Goal: Task Accomplishment & Management: Use online tool/utility

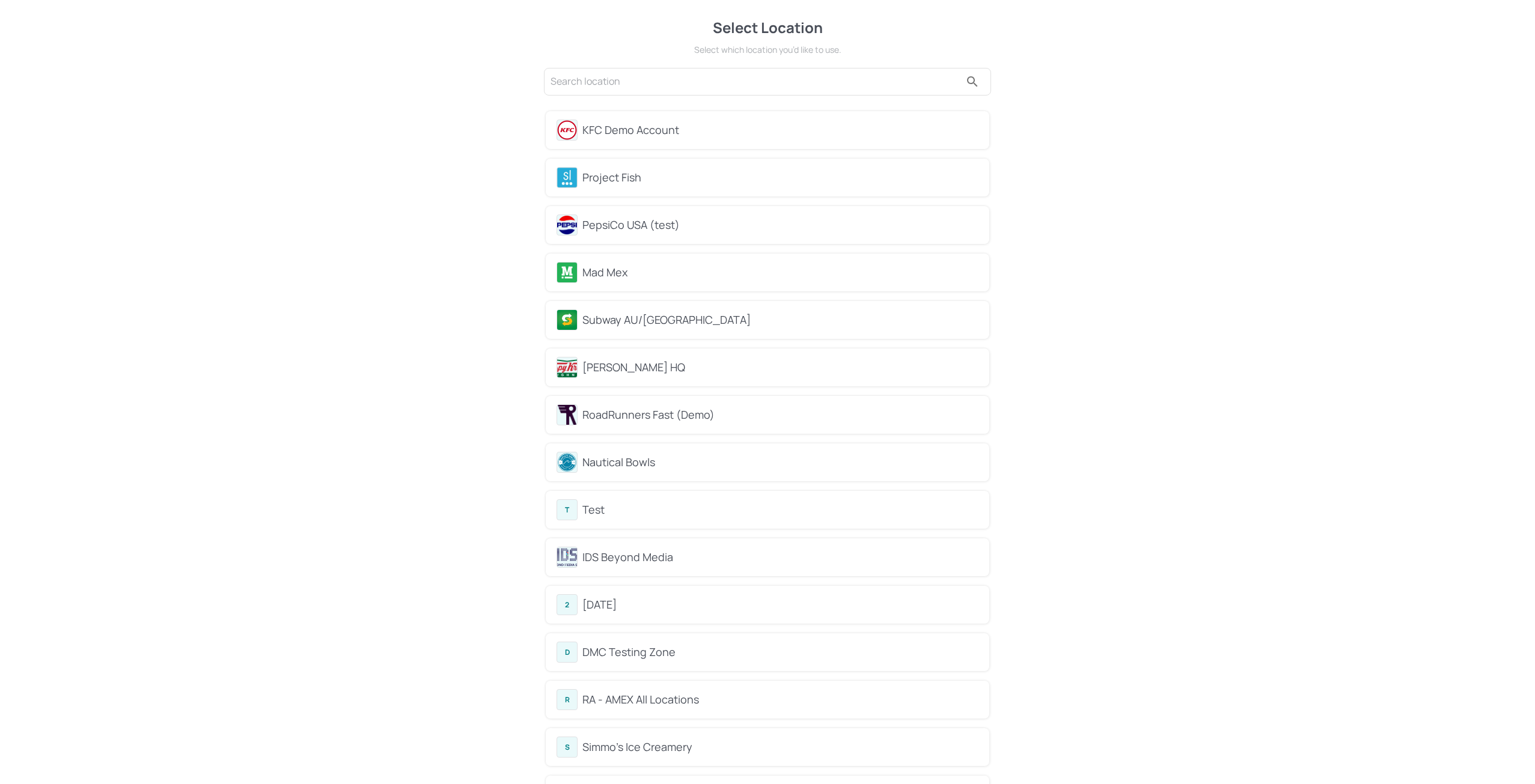
click at [615, 135] on div "KFC Demo Account" at bounding box center [780, 130] width 396 height 16
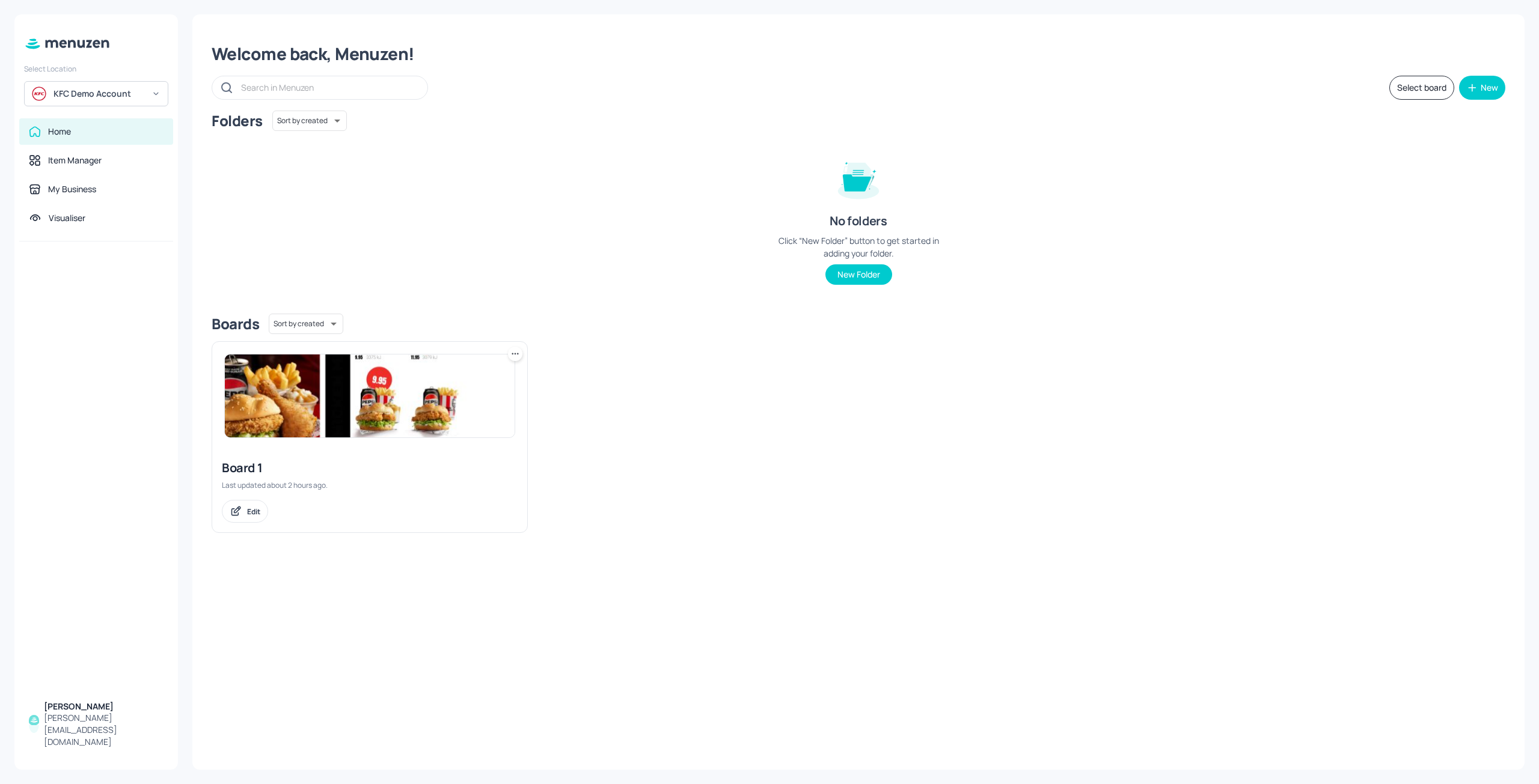
click at [285, 389] on img at bounding box center [369, 396] width 290 height 83
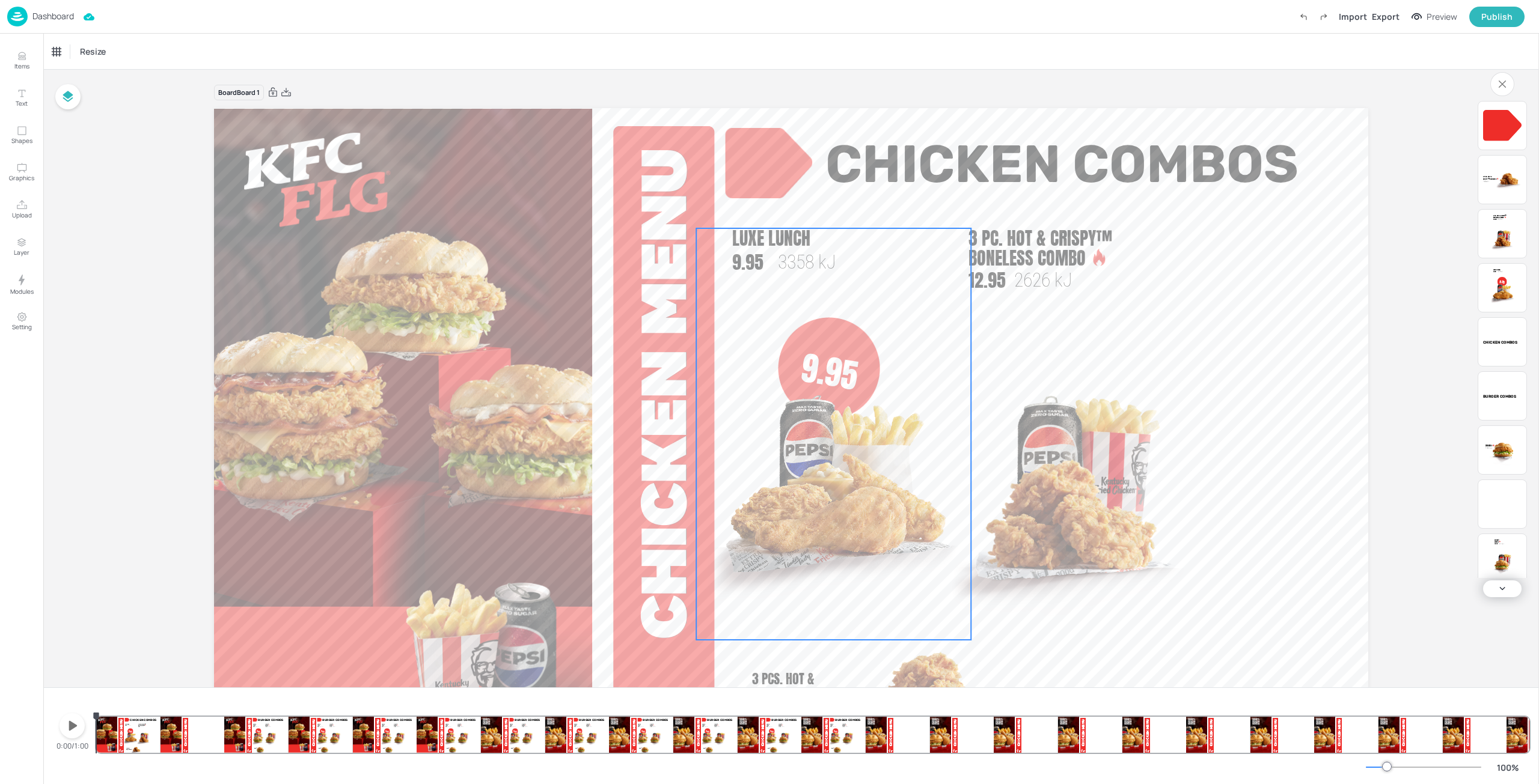
click at [832, 373] on img at bounding box center [833, 504] width 274 height 273
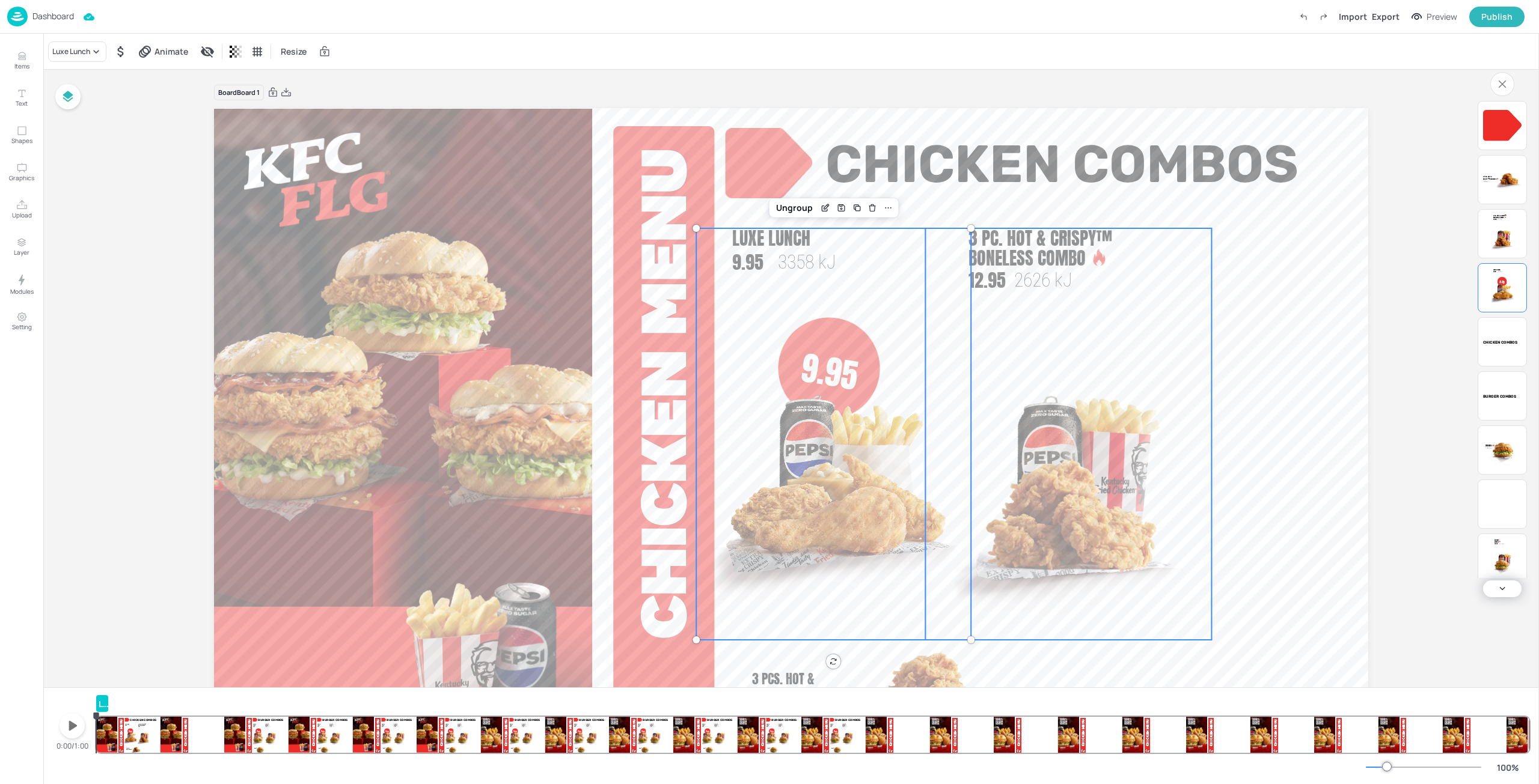
click at [1071, 404] on img at bounding box center [1068, 521] width 286 height 238
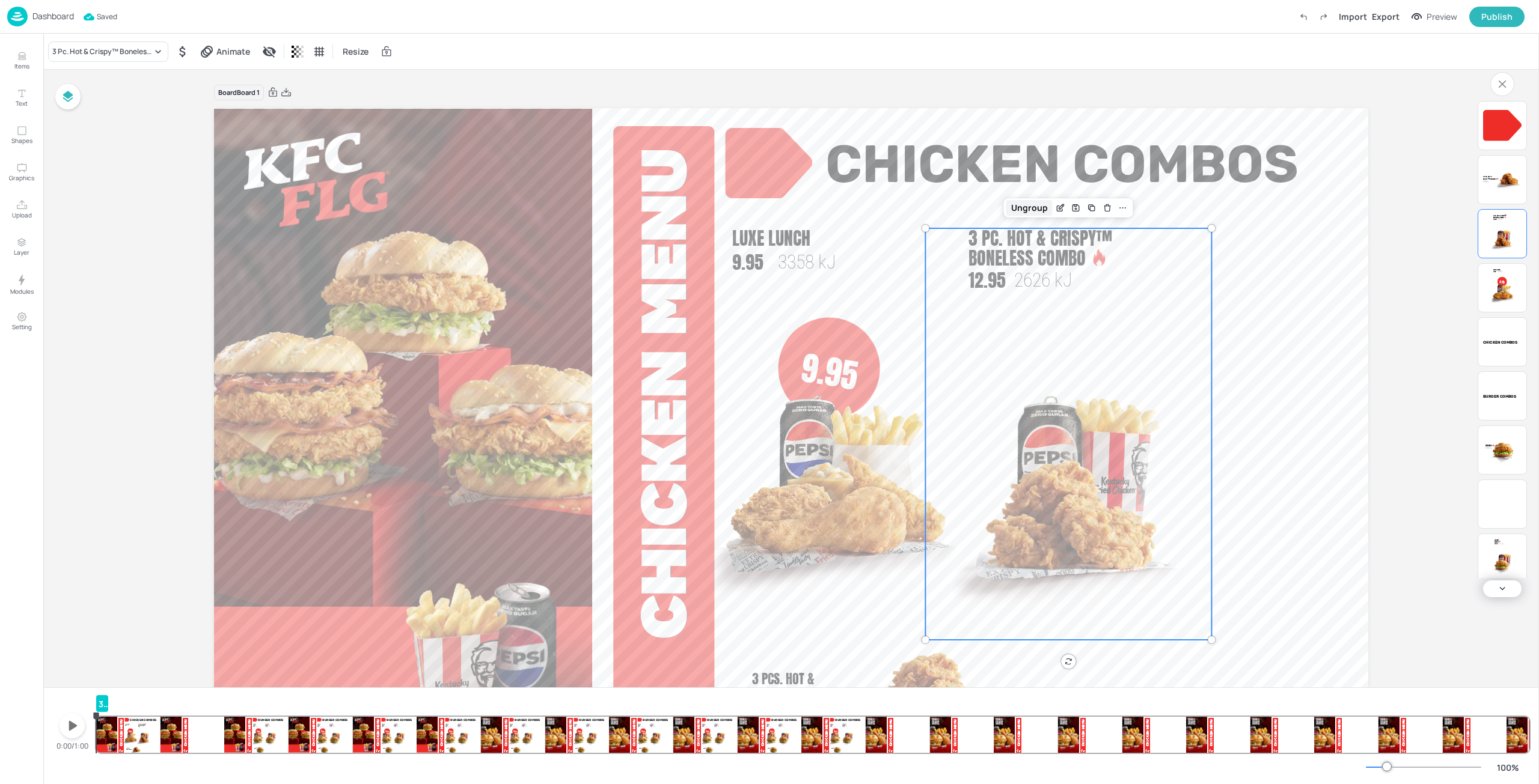
click at [1033, 206] on div "Ungroup" at bounding box center [1029, 207] width 46 height 15
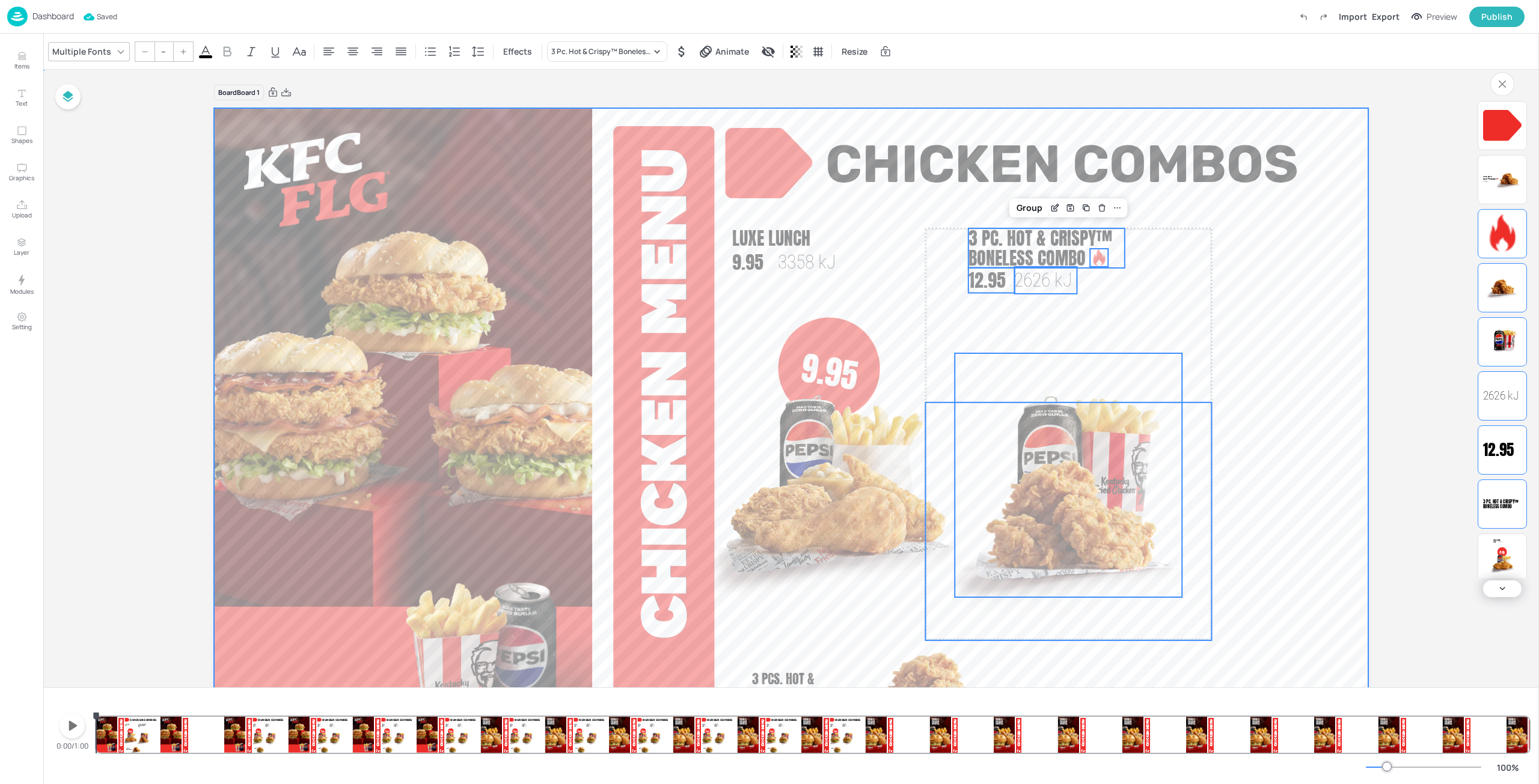
click at [1274, 351] on video at bounding box center [791, 432] width 1154 height 649
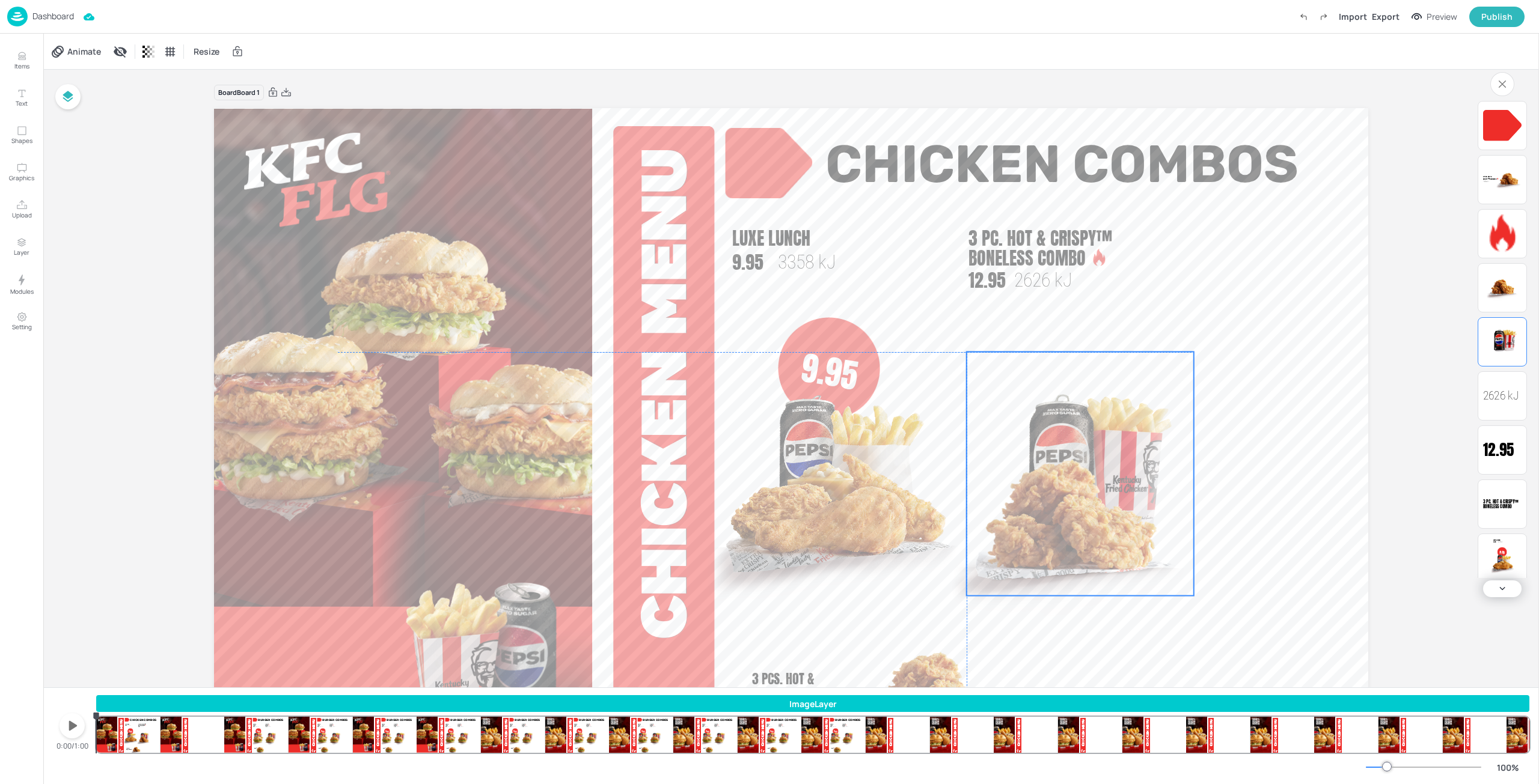
click at [1096, 384] on div at bounding box center [1089, 474] width 244 height 244
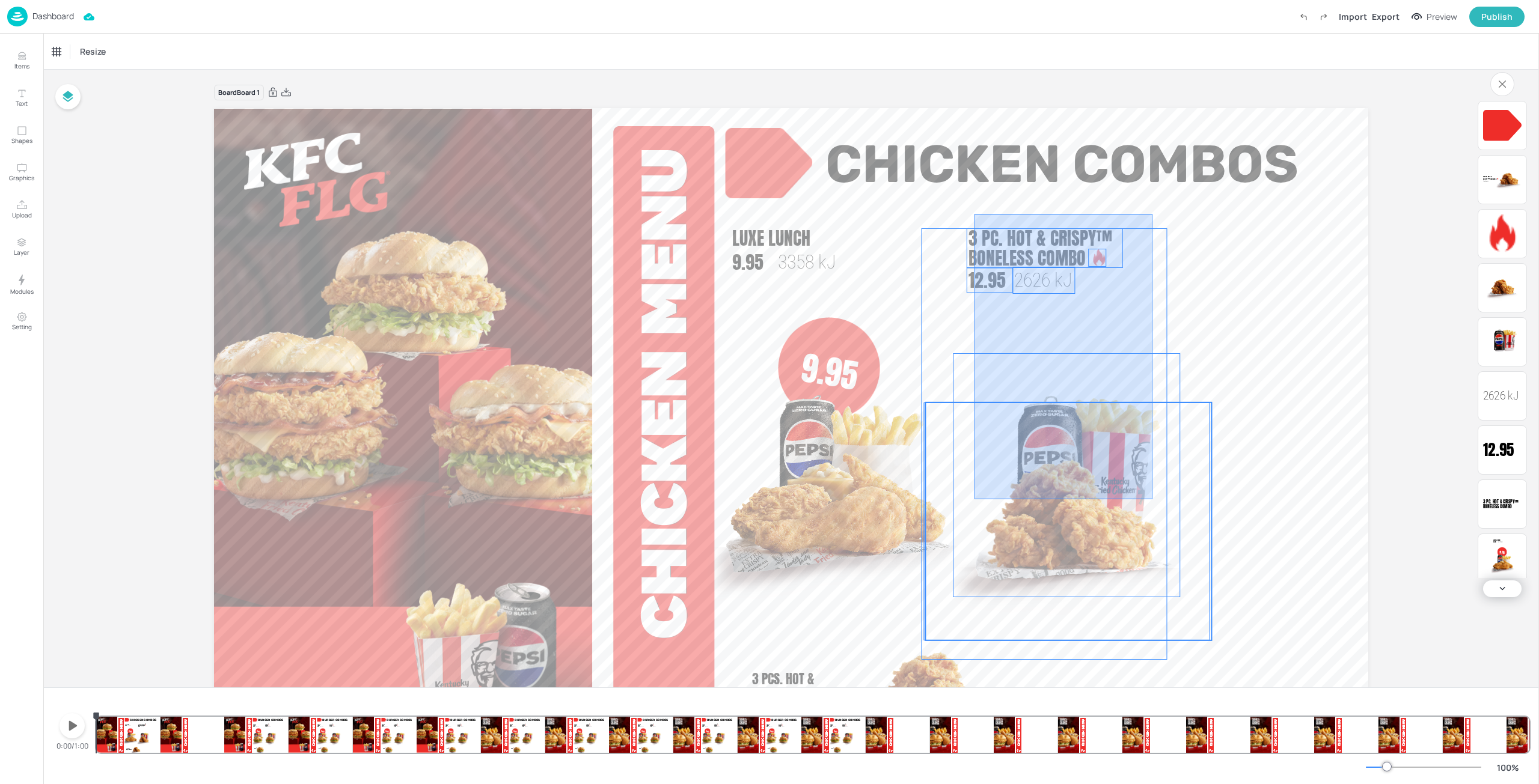
drag, startPoint x: 974, startPoint y: 214, endPoint x: 1152, endPoint y: 500, distance: 336.9
click at [1152, 108] on div "9.95 Packed Lunch 9.95 3375 [PERSON_NAME]® Combo 11.95 3079 [PERSON_NAME]® 1888…" at bounding box center [791, 108] width 1154 height 0
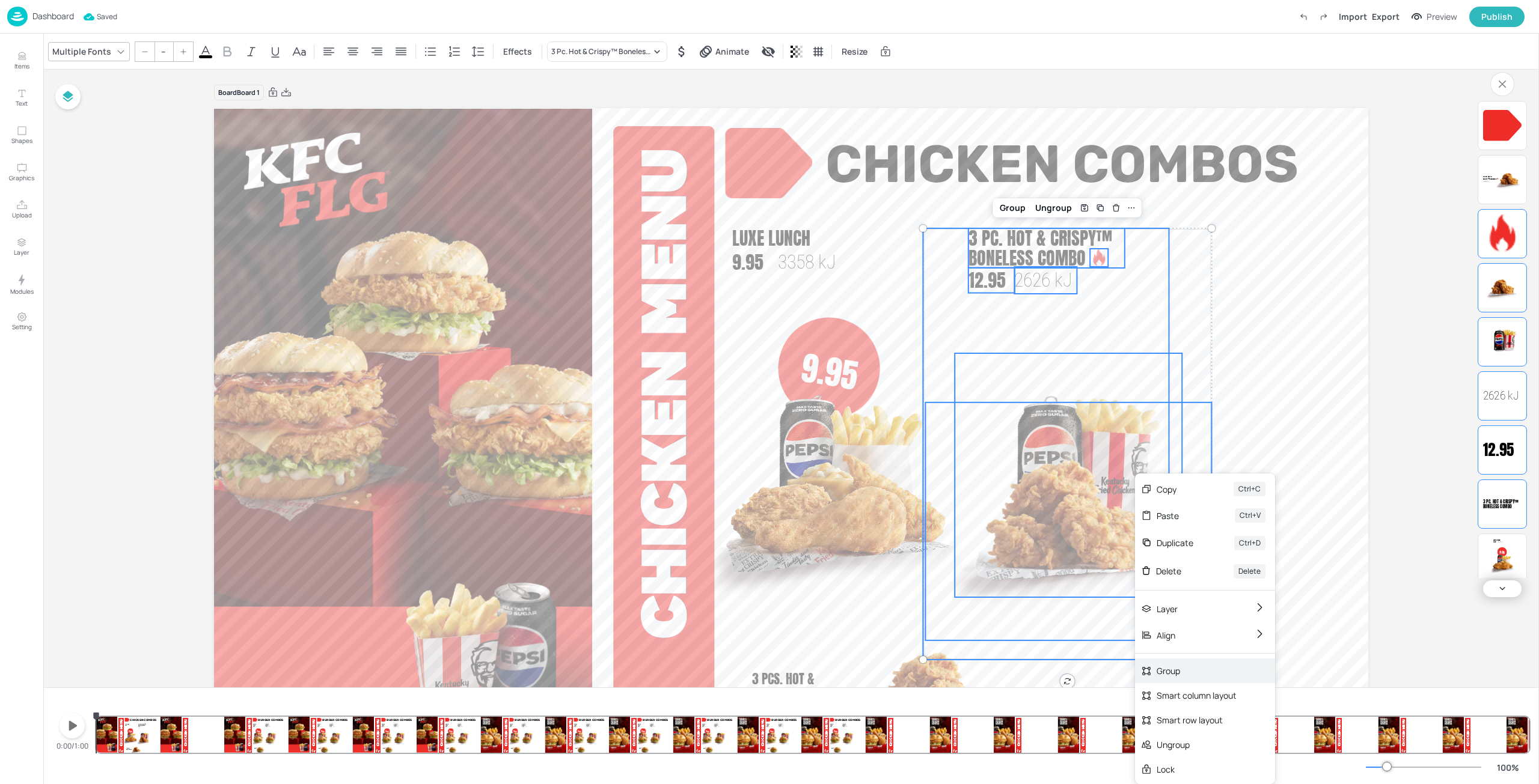
click at [1189, 667] on div "Group" at bounding box center [1197, 670] width 80 height 12
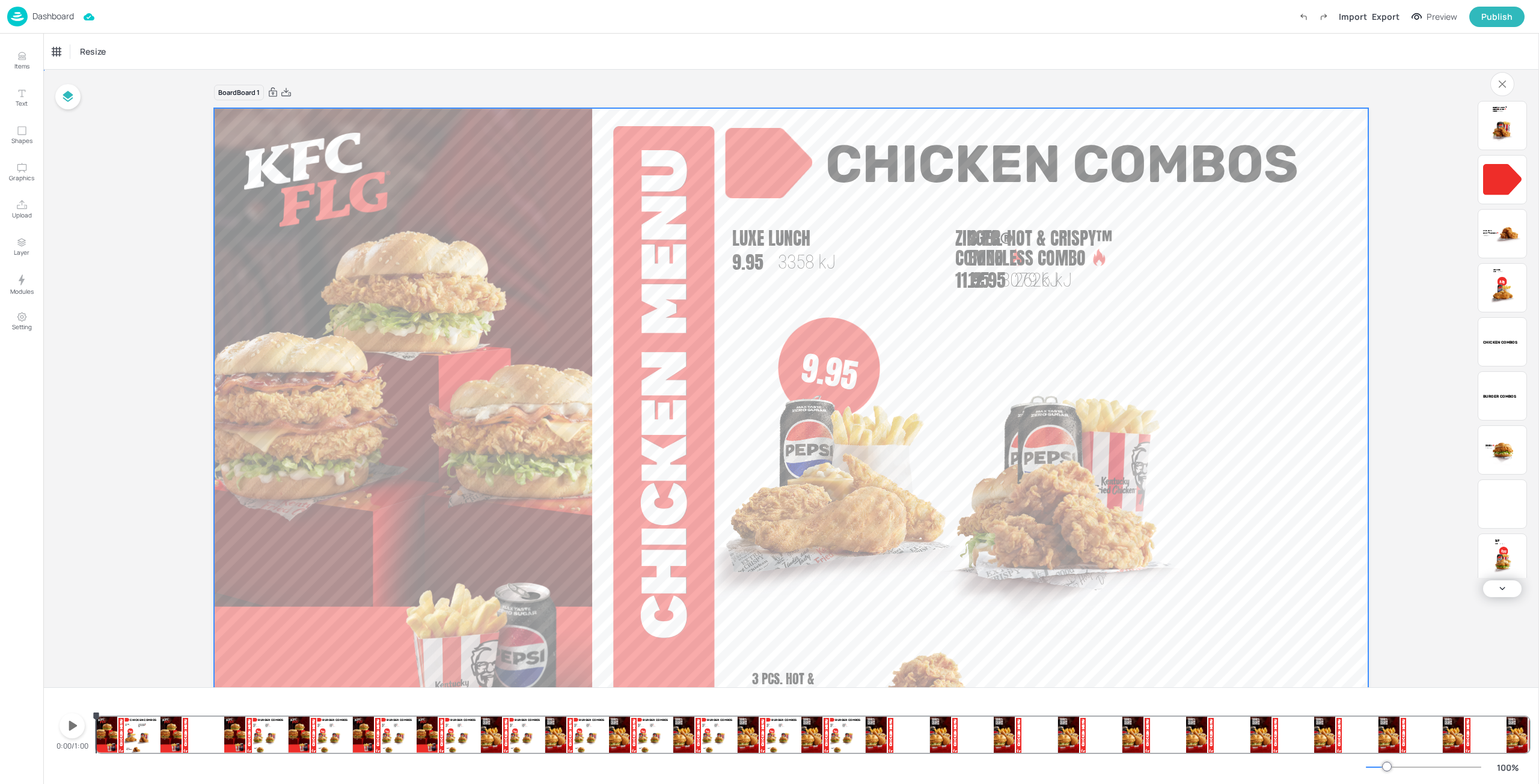
click at [1281, 435] on video at bounding box center [791, 432] width 1154 height 649
click at [1235, 281] on video at bounding box center [791, 432] width 1154 height 649
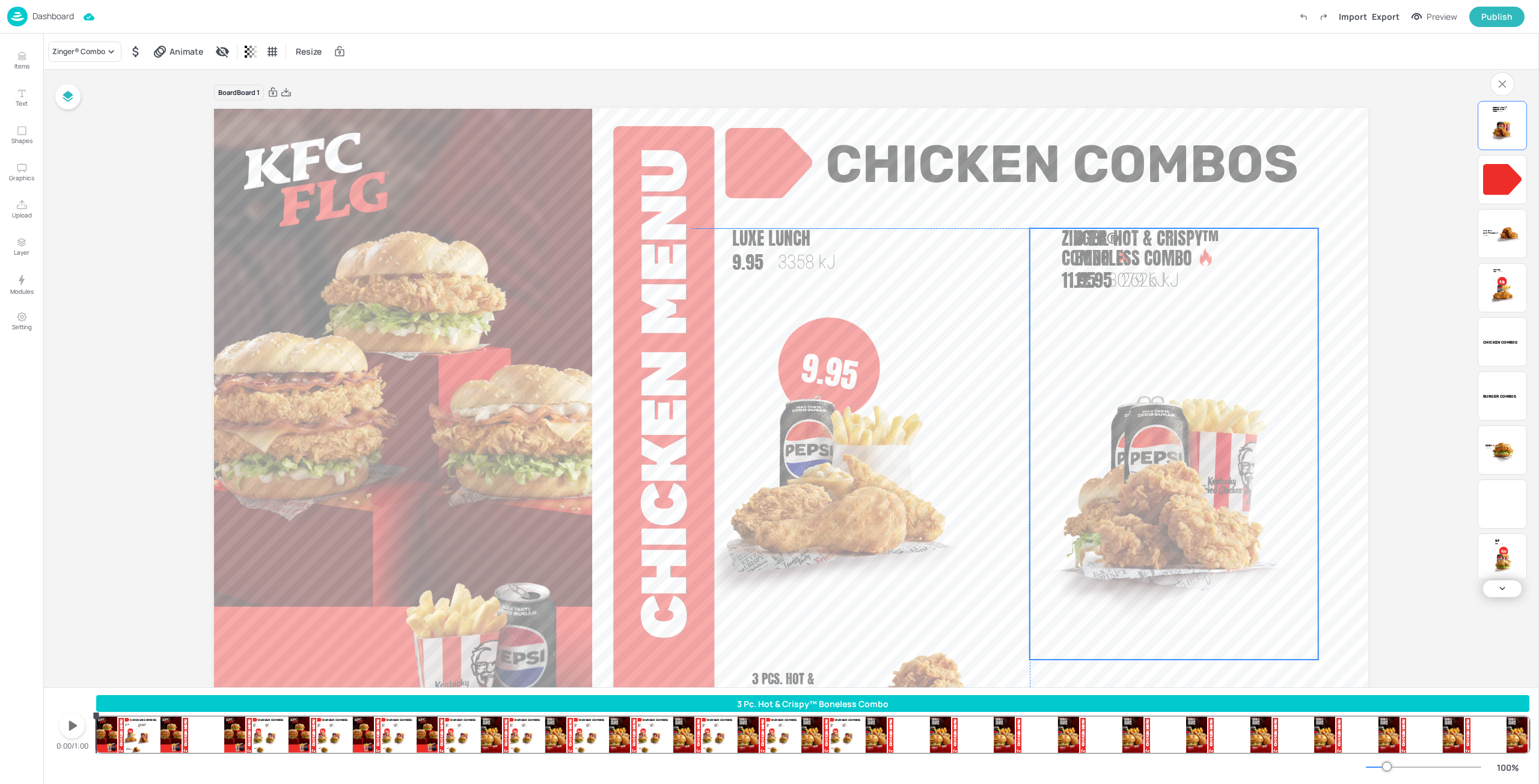
drag, startPoint x: 1156, startPoint y: 274, endPoint x: 1192, endPoint y: 273, distance: 36.0
click at [1192, 273] on div "Zinger® Combo 11.95 3079 kJ 3 Pc. Hot & Crispy™ Boneless Combo 12.95 2626 kJ" at bounding box center [1173, 443] width 288 height 431
click at [1137, 330] on div "Zinger® Combo 11.95 3079 kJ 3 Pc. Hot & Crispy™ Boneless Combo 12.95 2626 kJ" at bounding box center [1173, 443] width 288 height 431
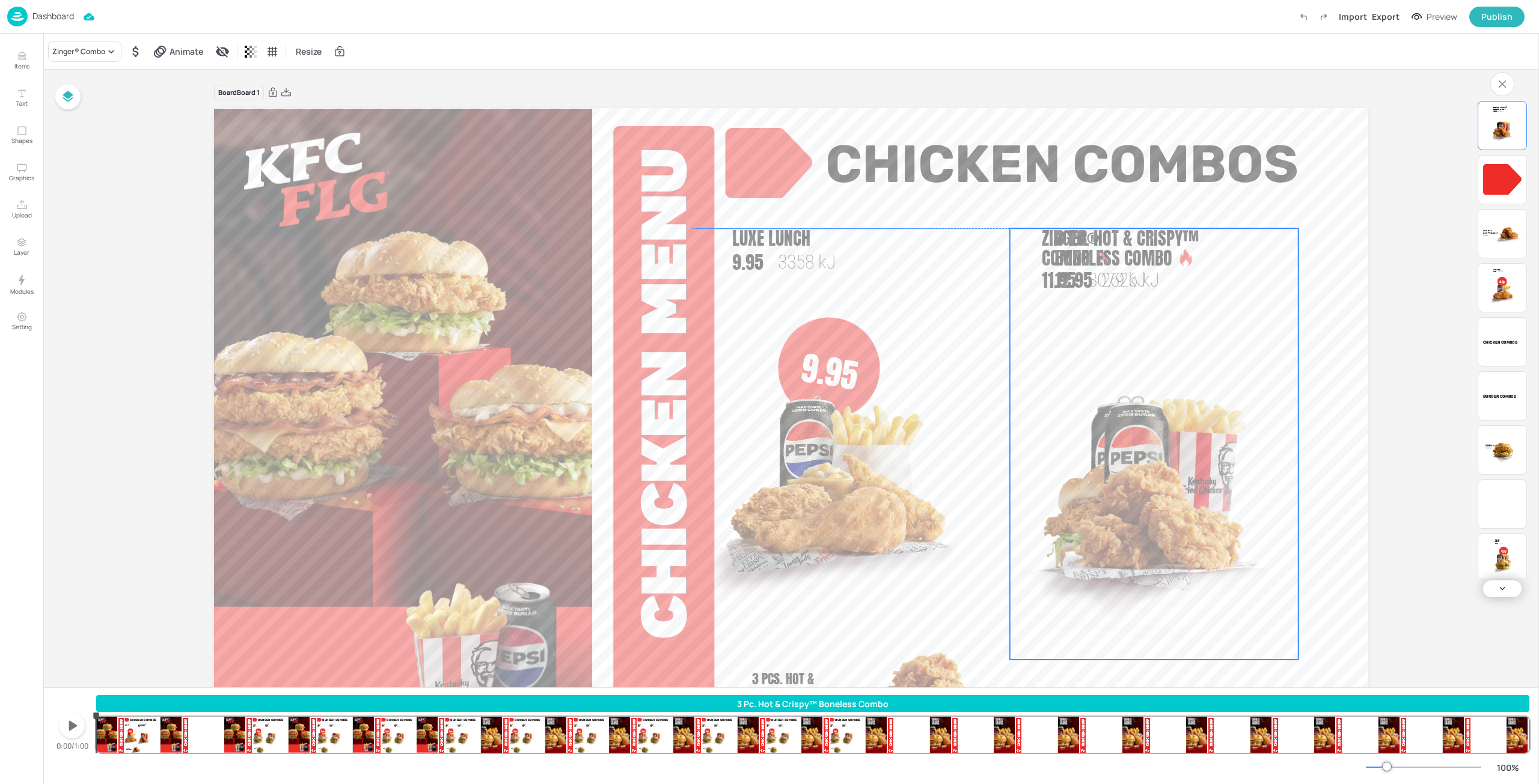
drag, startPoint x: 1093, startPoint y: 335, endPoint x: 1046, endPoint y: 340, distance: 47.3
click at [1066, 339] on div "Zinger® Combo 11.95 3079 kJ 3 Pc. Hot & Crispy™ Boneless Combo 12.95 2626 kJ" at bounding box center [1154, 443] width 288 height 431
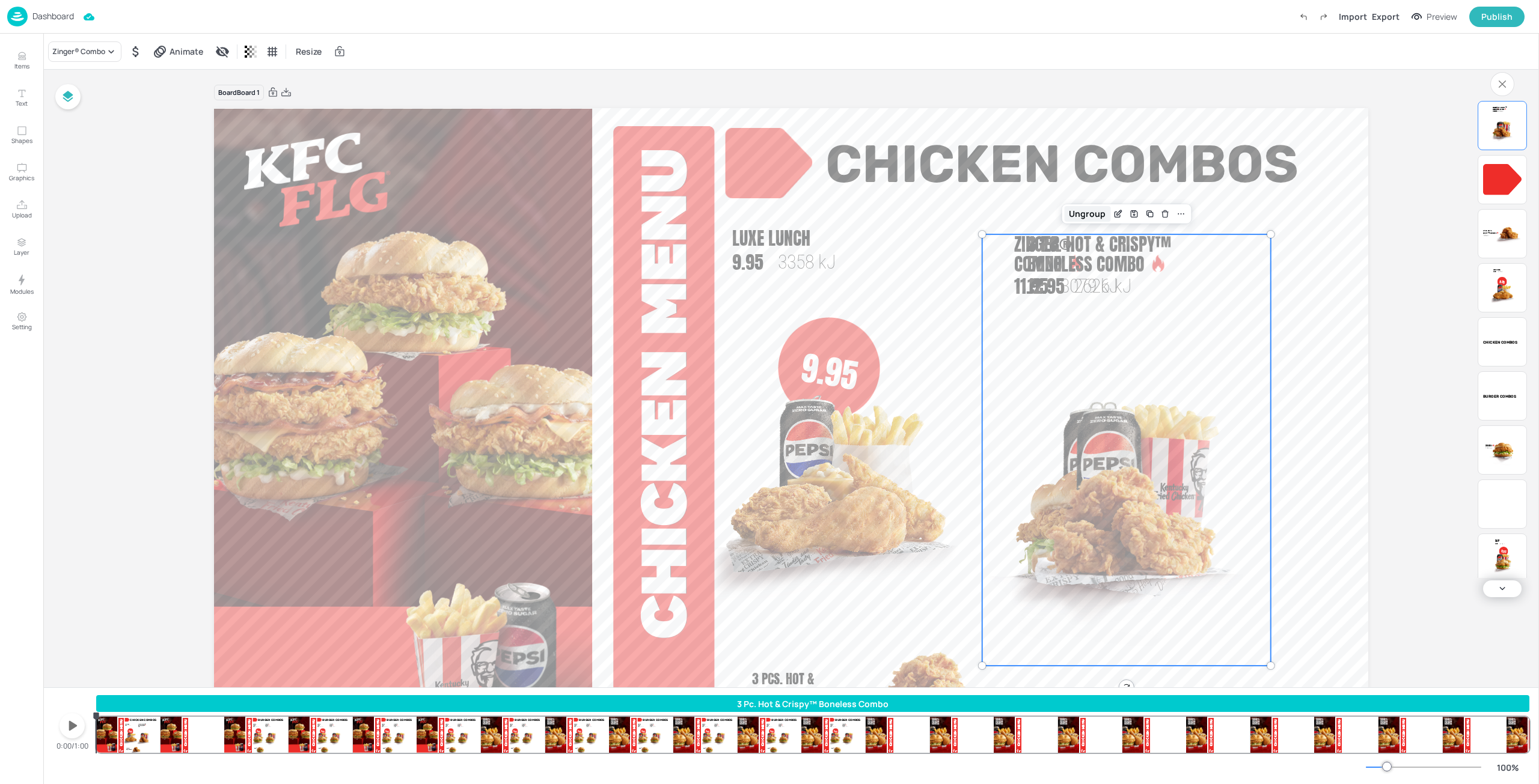
click at [1076, 206] on div "Ungroup" at bounding box center [1087, 214] width 46 height 15
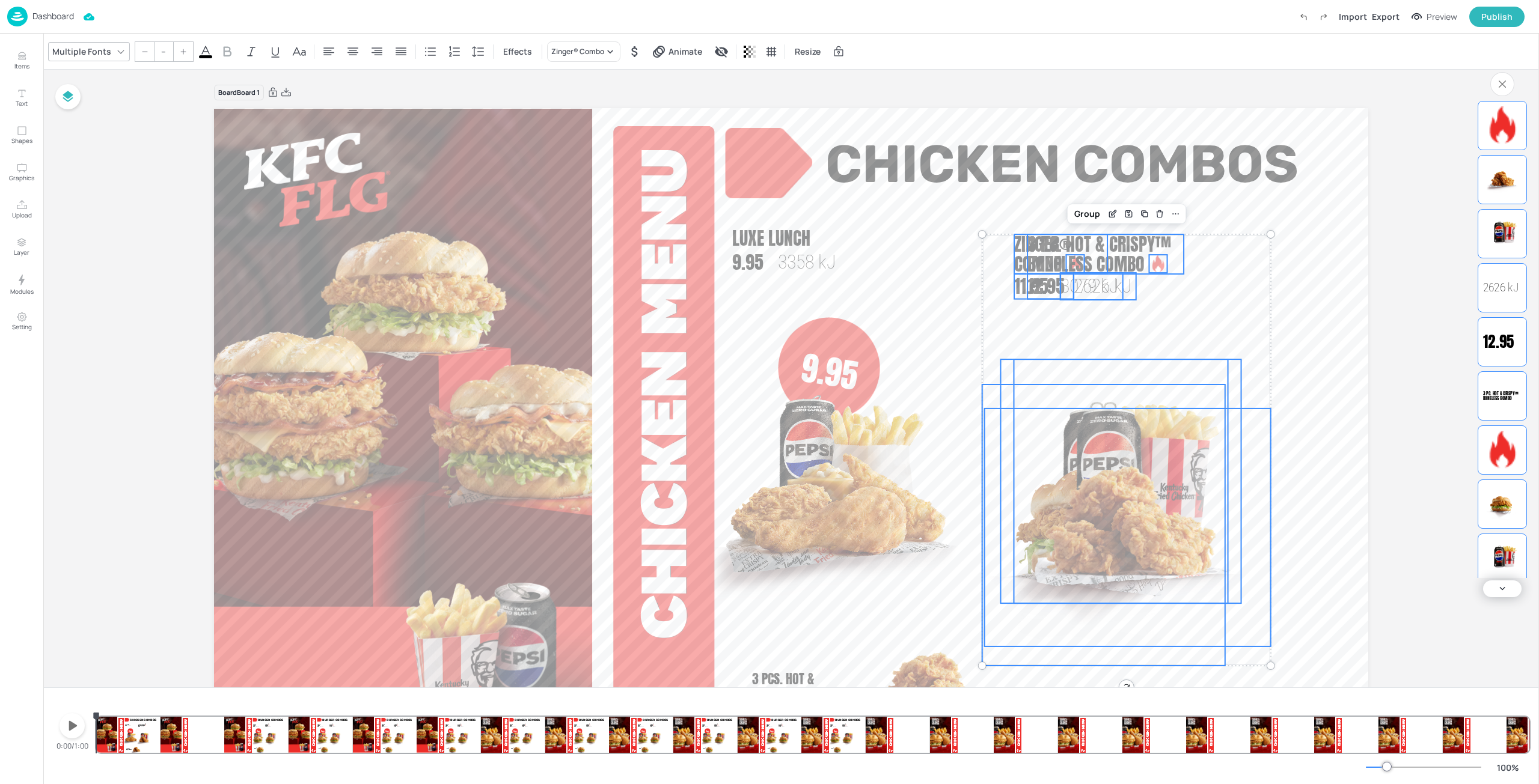
click at [1081, 362] on div at bounding box center [1136, 481] width 244 height 244
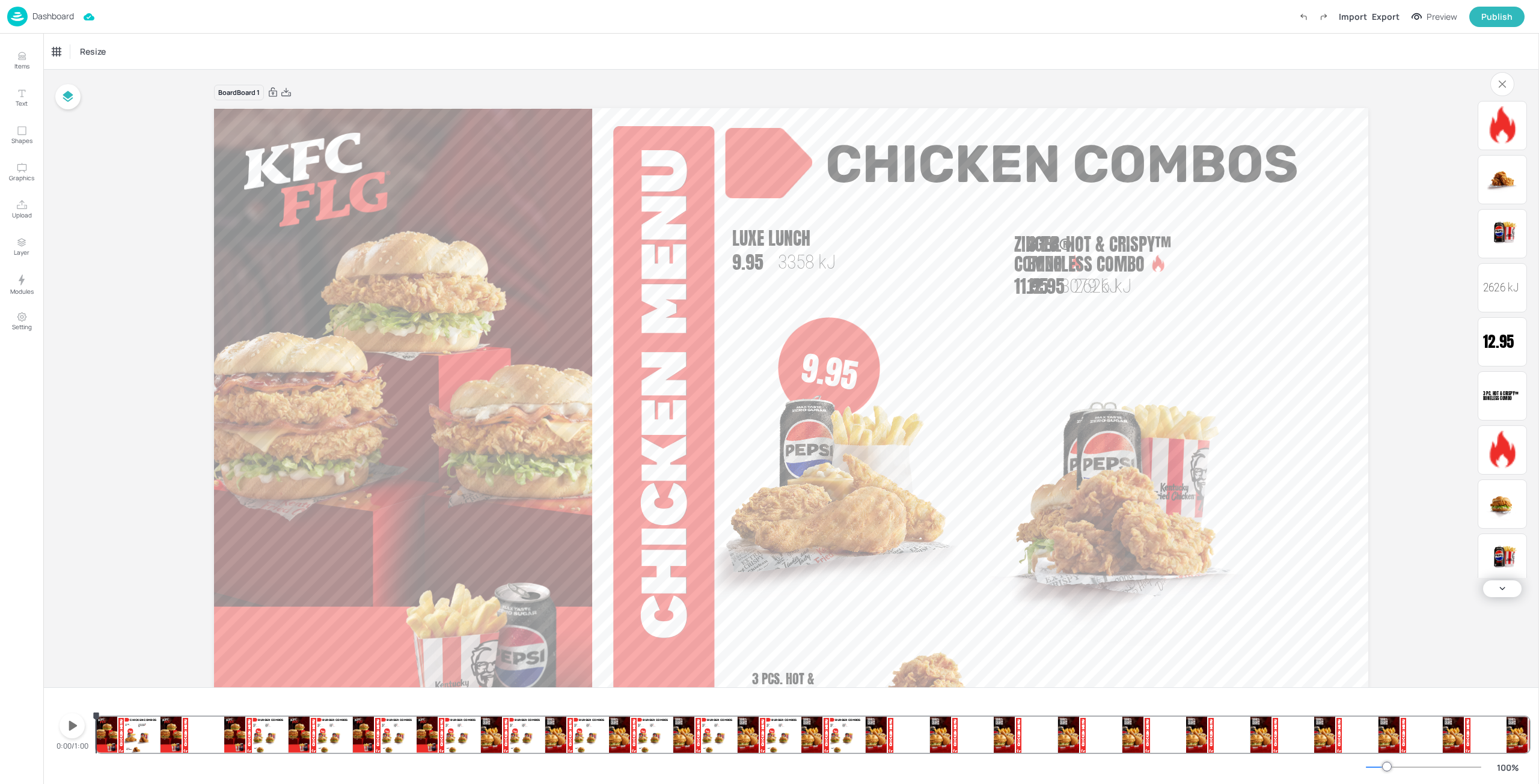
click at [53, 17] on p "Dashboard" at bounding box center [53, 16] width 42 height 9
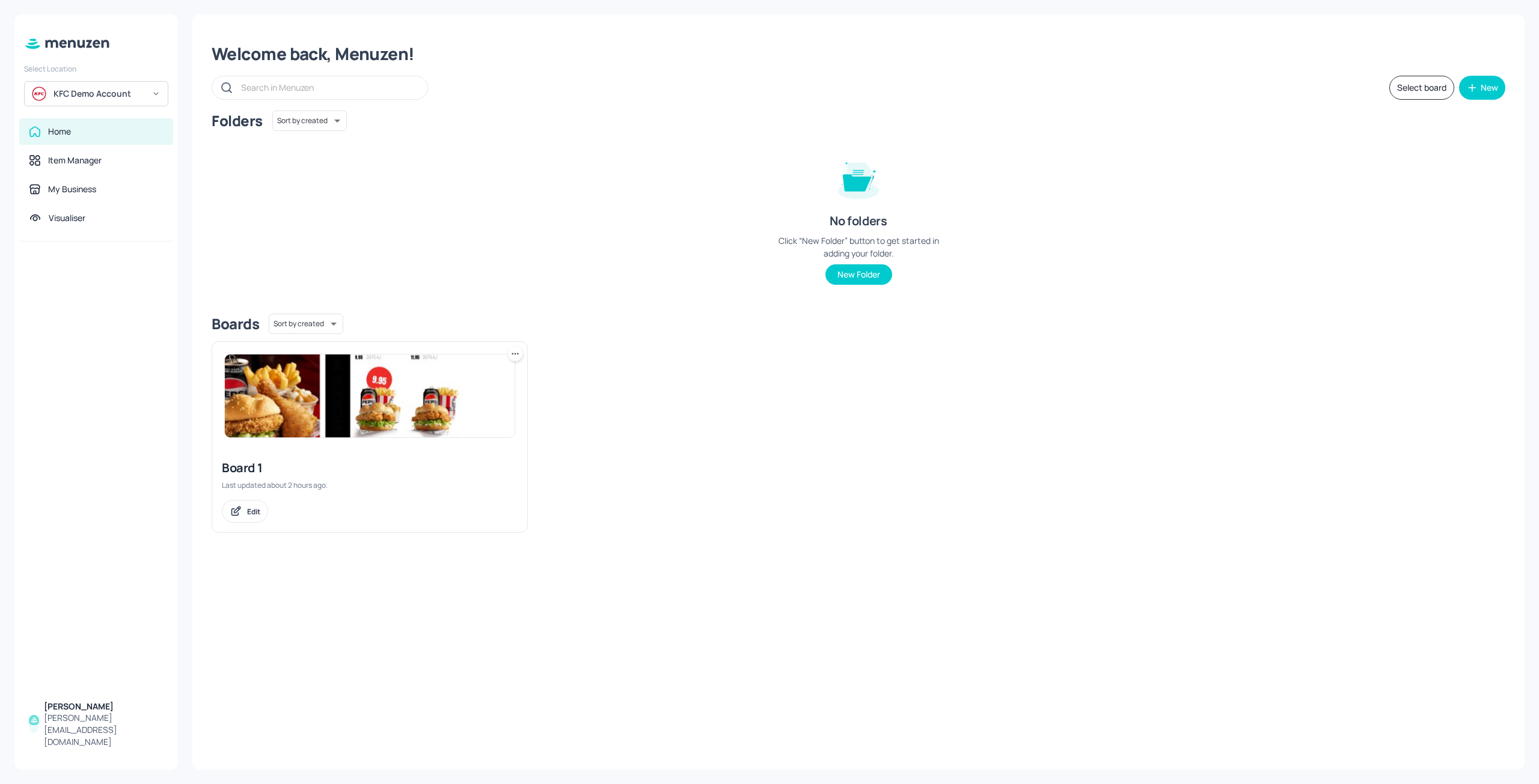
click at [372, 373] on img at bounding box center [369, 396] width 290 height 83
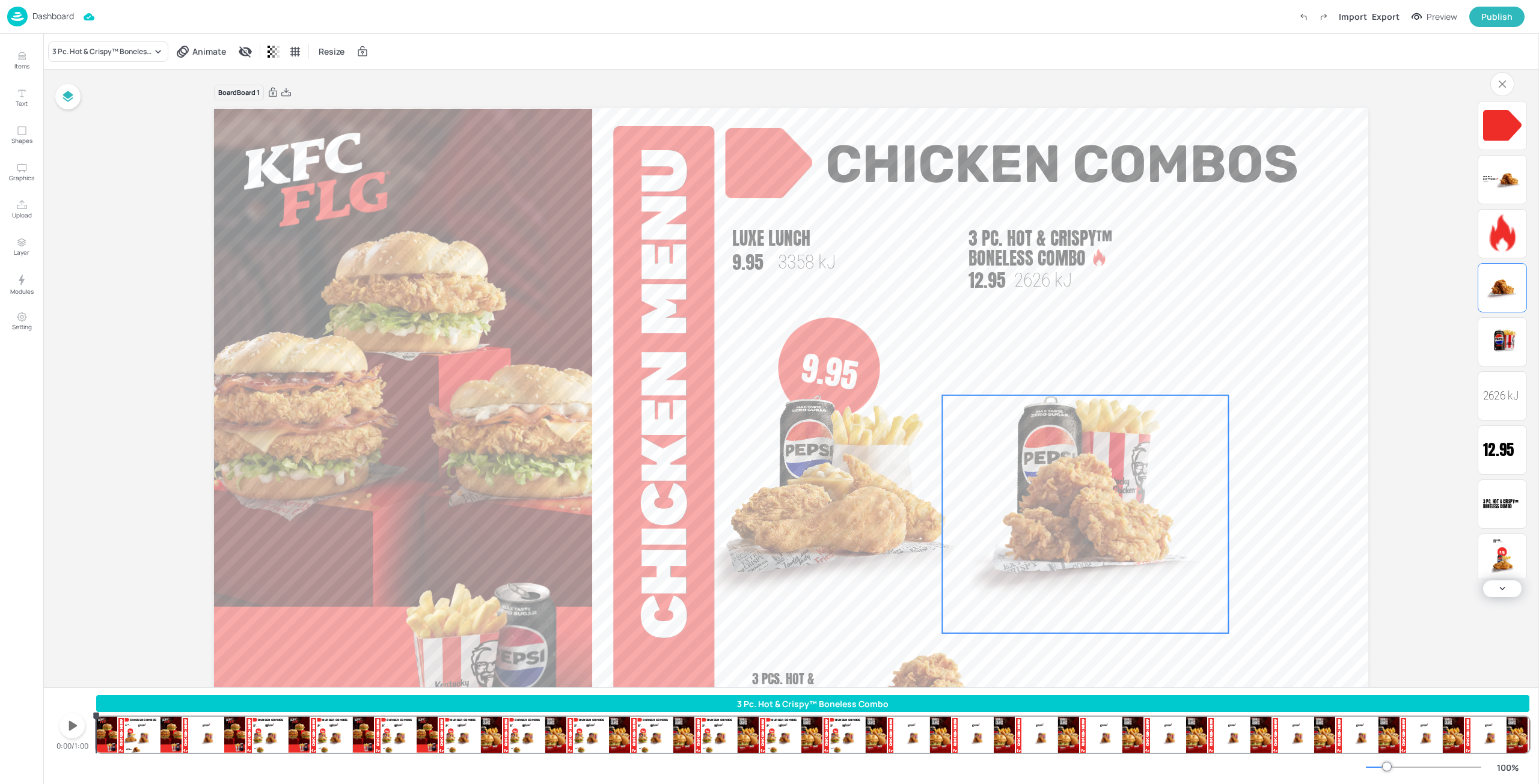
drag, startPoint x: 1092, startPoint y: 438, endPoint x: 1099, endPoint y: 433, distance: 8.6
click at [1099, 433] on img at bounding box center [1085, 514] width 286 height 238
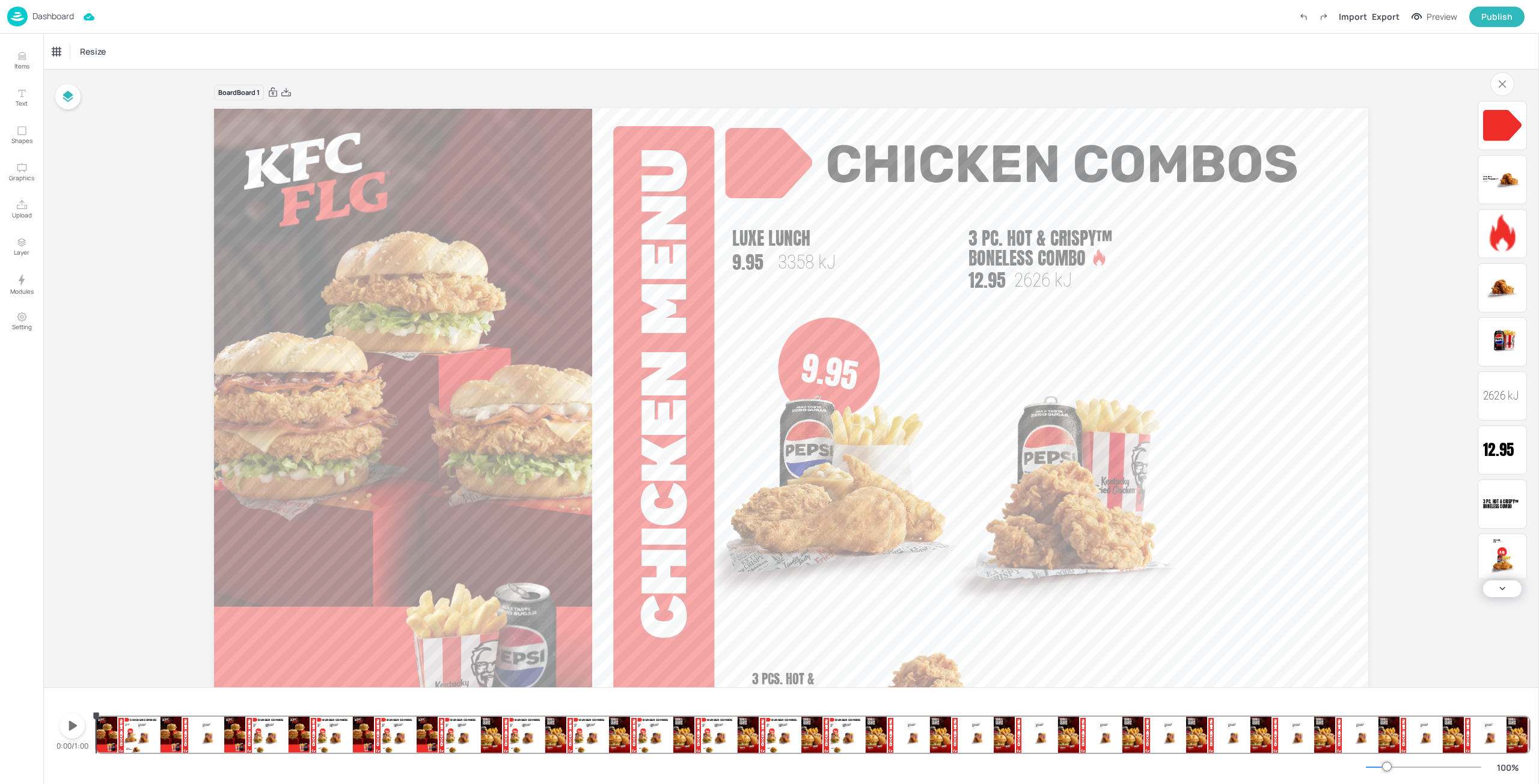
click at [1079, 494] on img at bounding box center [1068, 521] width 286 height 238
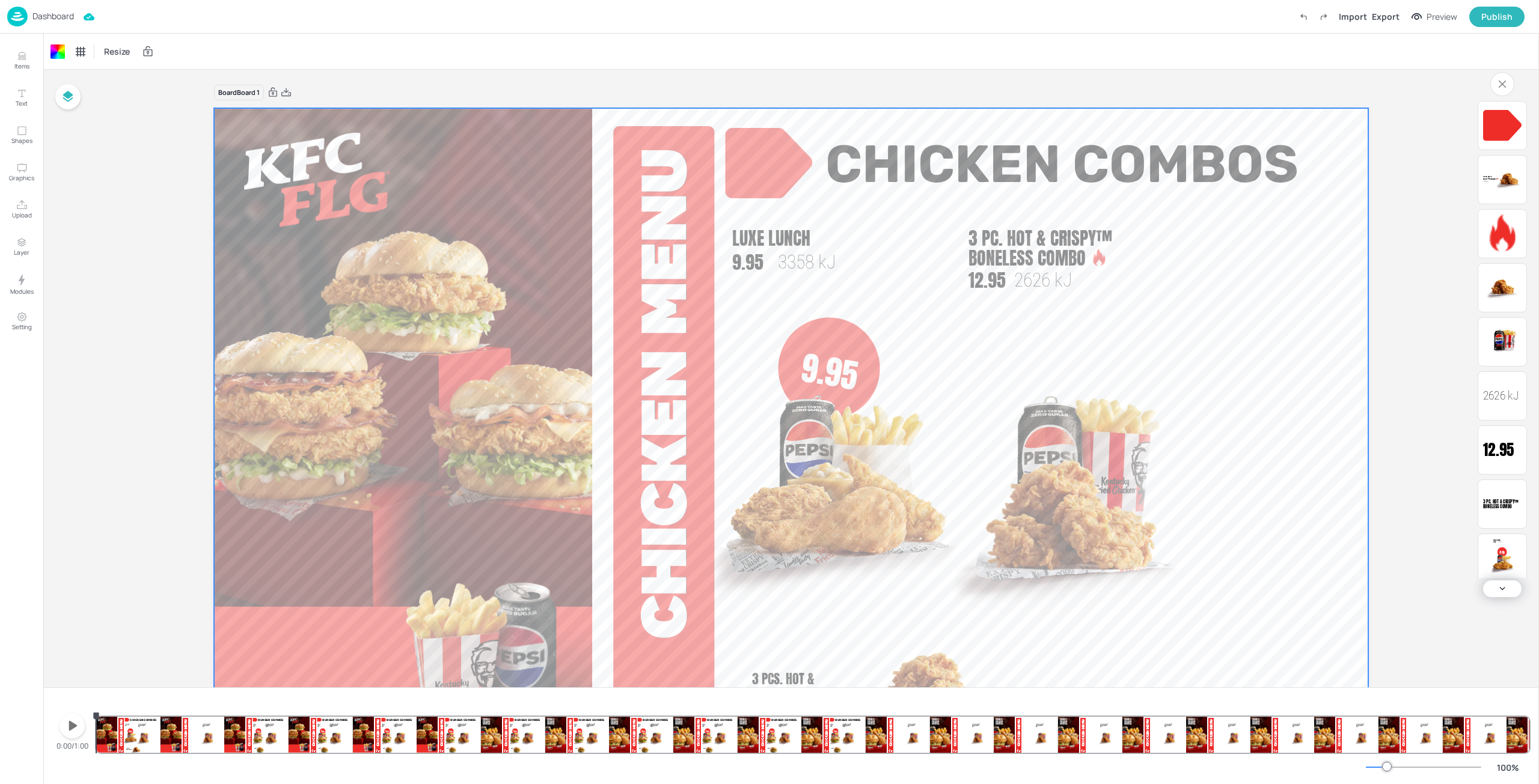
click at [1073, 488] on img at bounding box center [1068, 521] width 286 height 238
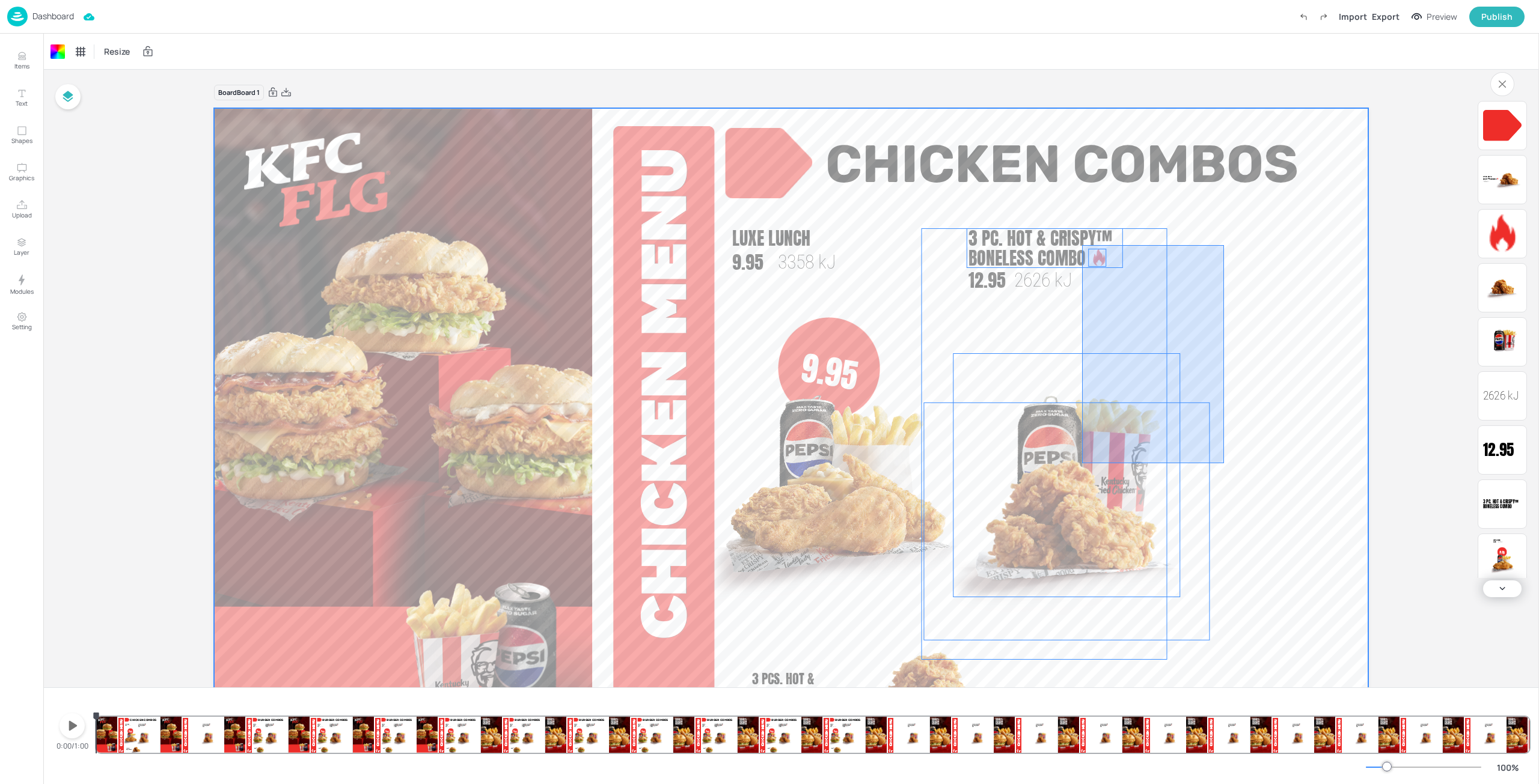
drag, startPoint x: 1178, startPoint y: 408, endPoint x: 1082, endPoint y: 245, distance: 189.2
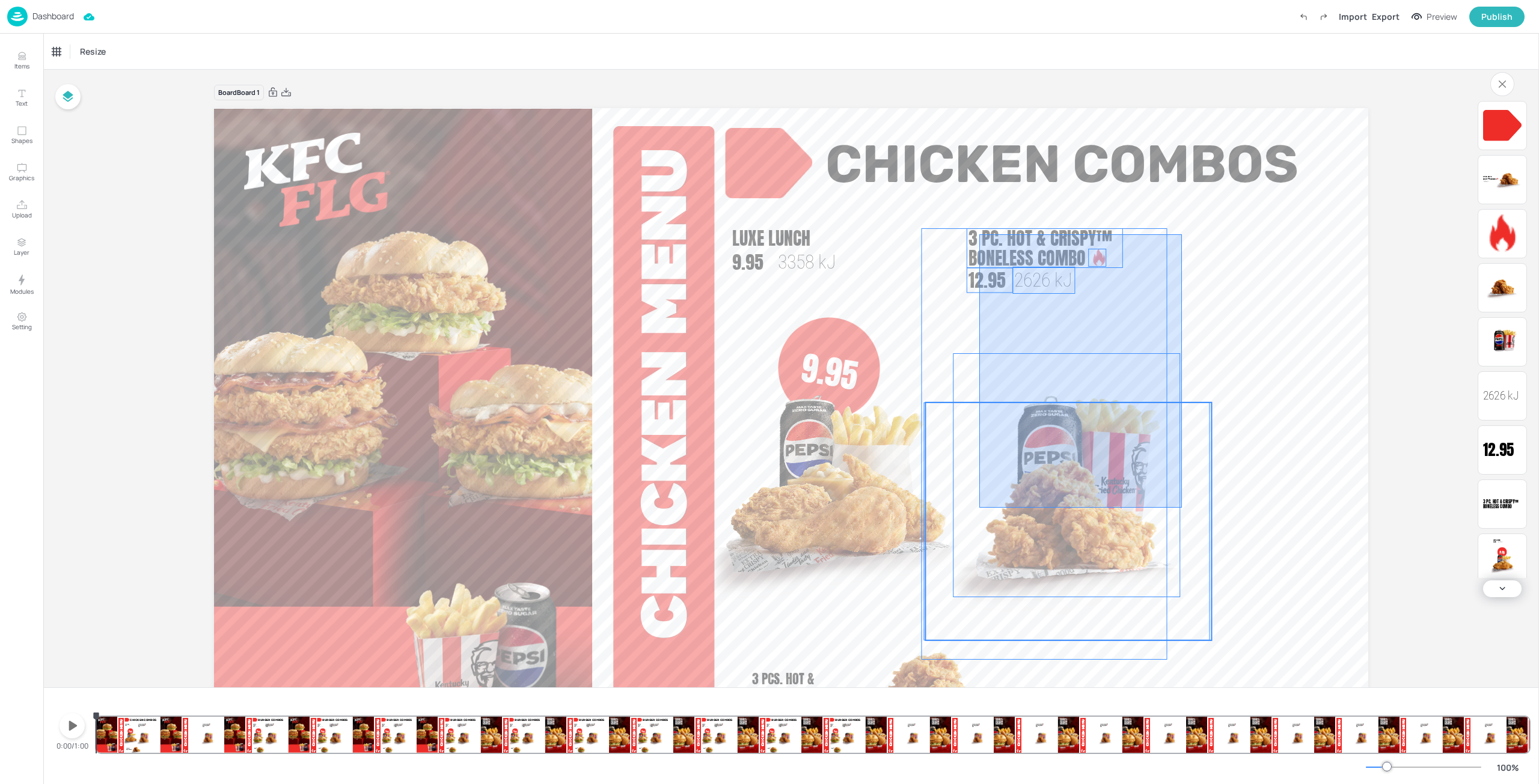
drag, startPoint x: 1079, startPoint y: 265, endPoint x: 979, endPoint y: 508, distance: 262.8
click at [979, 108] on div "9.95 Packed Lunch 9.95 3375 [PERSON_NAME]® Combo 11.95 3079 [PERSON_NAME]® 1888…" at bounding box center [791, 108] width 1154 height 0
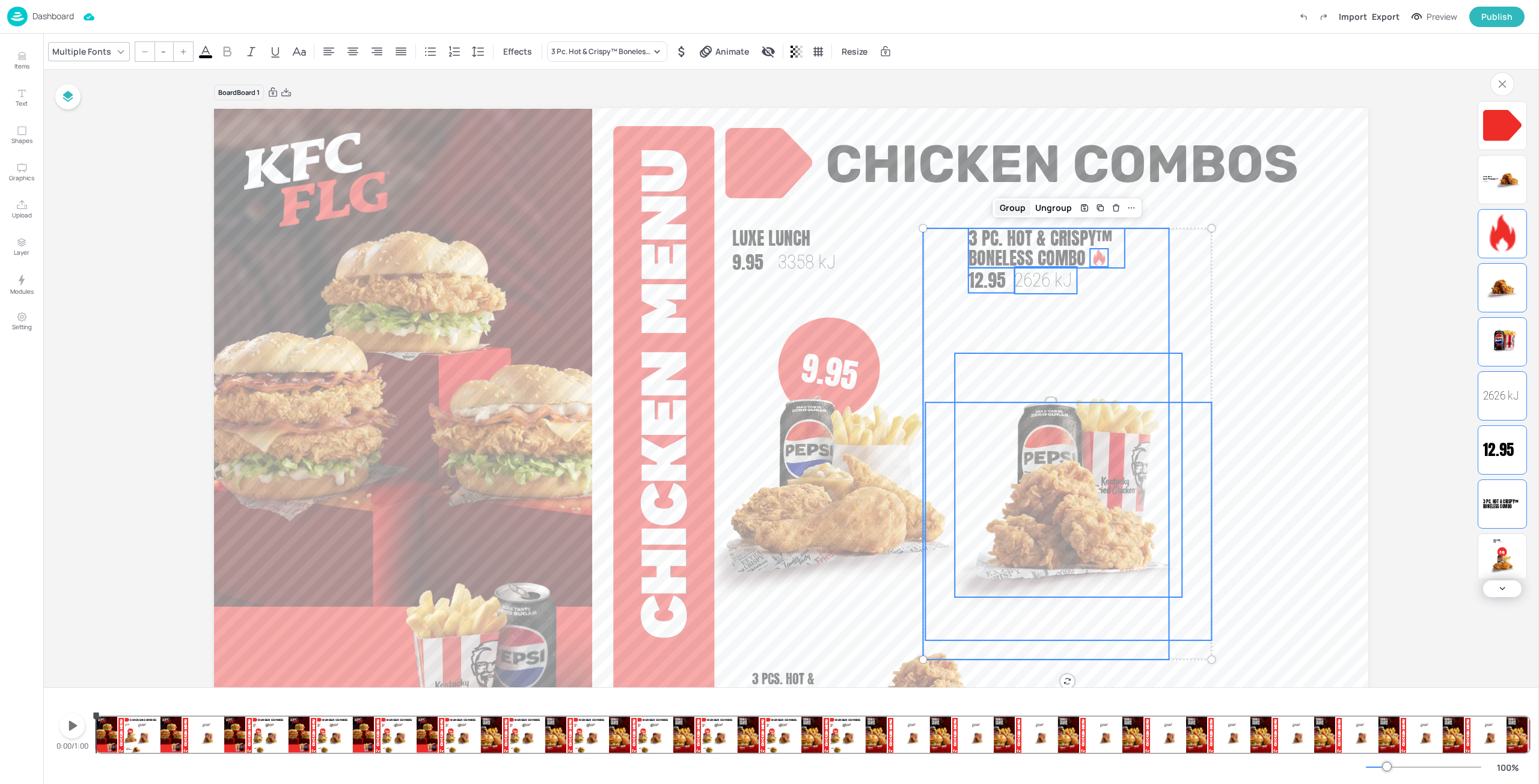
click at [1018, 209] on div "Group" at bounding box center [1012, 207] width 36 height 15
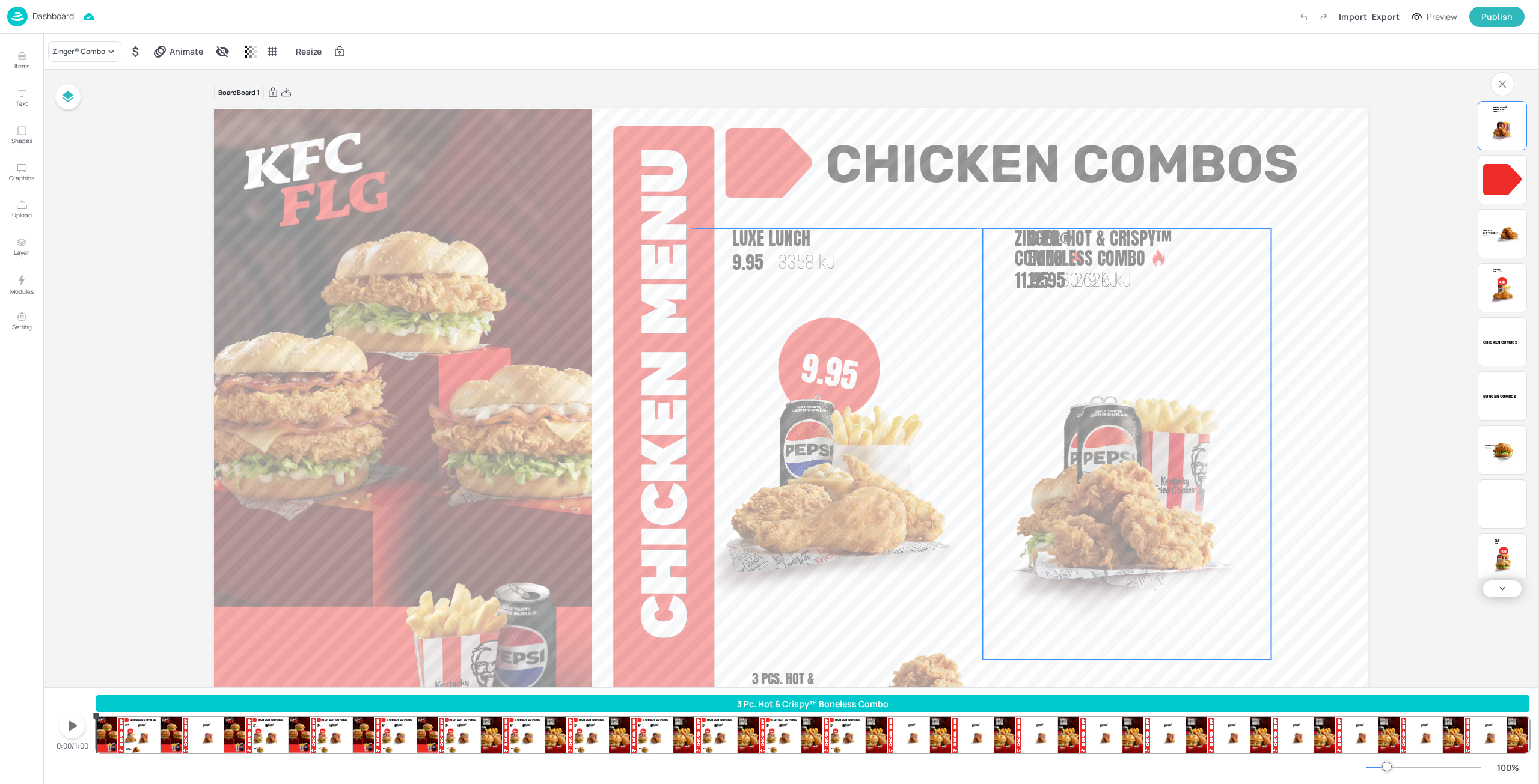
drag, startPoint x: 1141, startPoint y: 338, endPoint x: 1162, endPoint y: 335, distance: 21.2
click at [1162, 335] on div "Zinger® Combo 11.95 3079 kJ 3 Pc. Hot & Crispy™ Boneless Combo 12.95 2626 kJ" at bounding box center [1126, 443] width 288 height 431
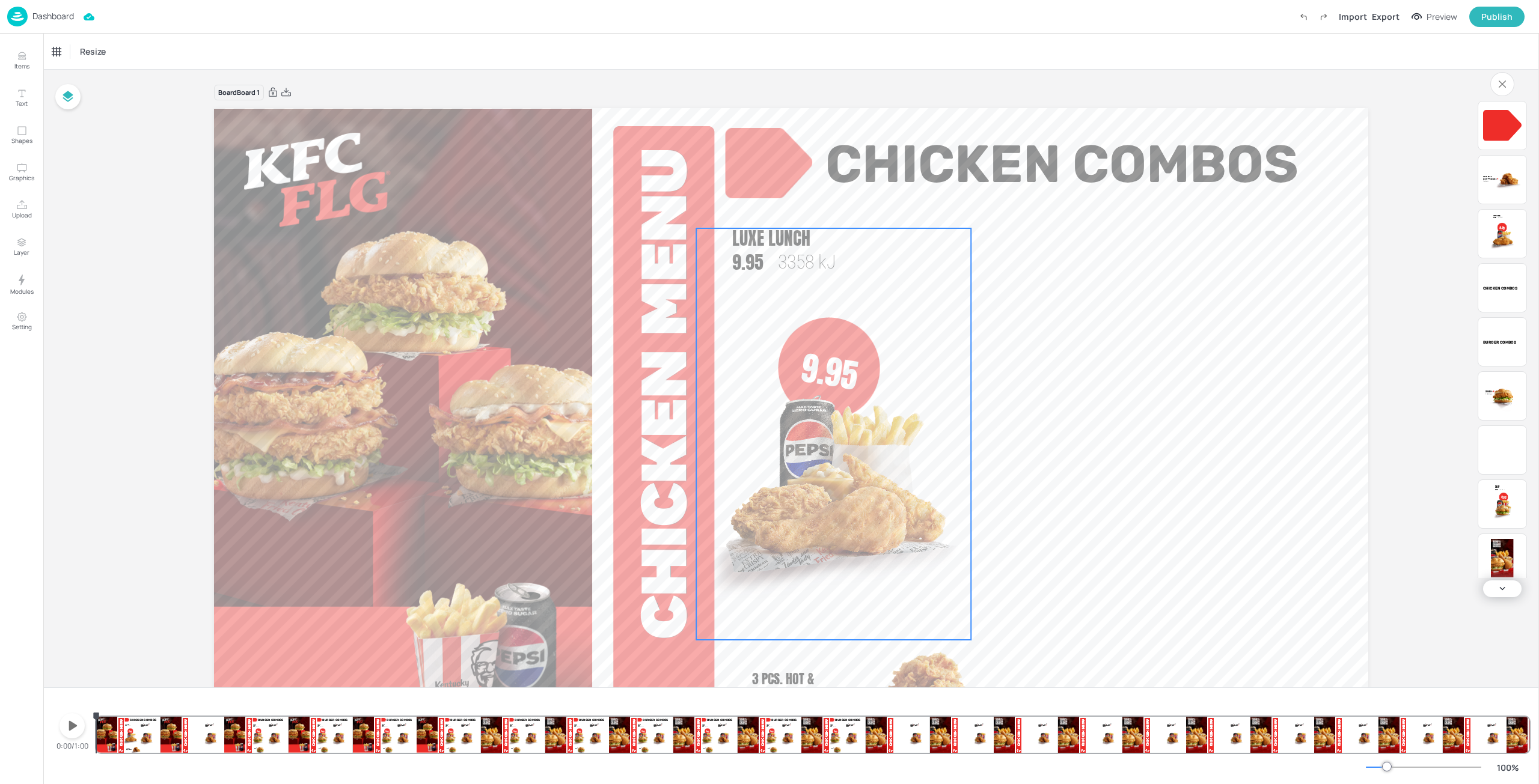
click at [892, 453] on img at bounding box center [833, 504] width 274 height 273
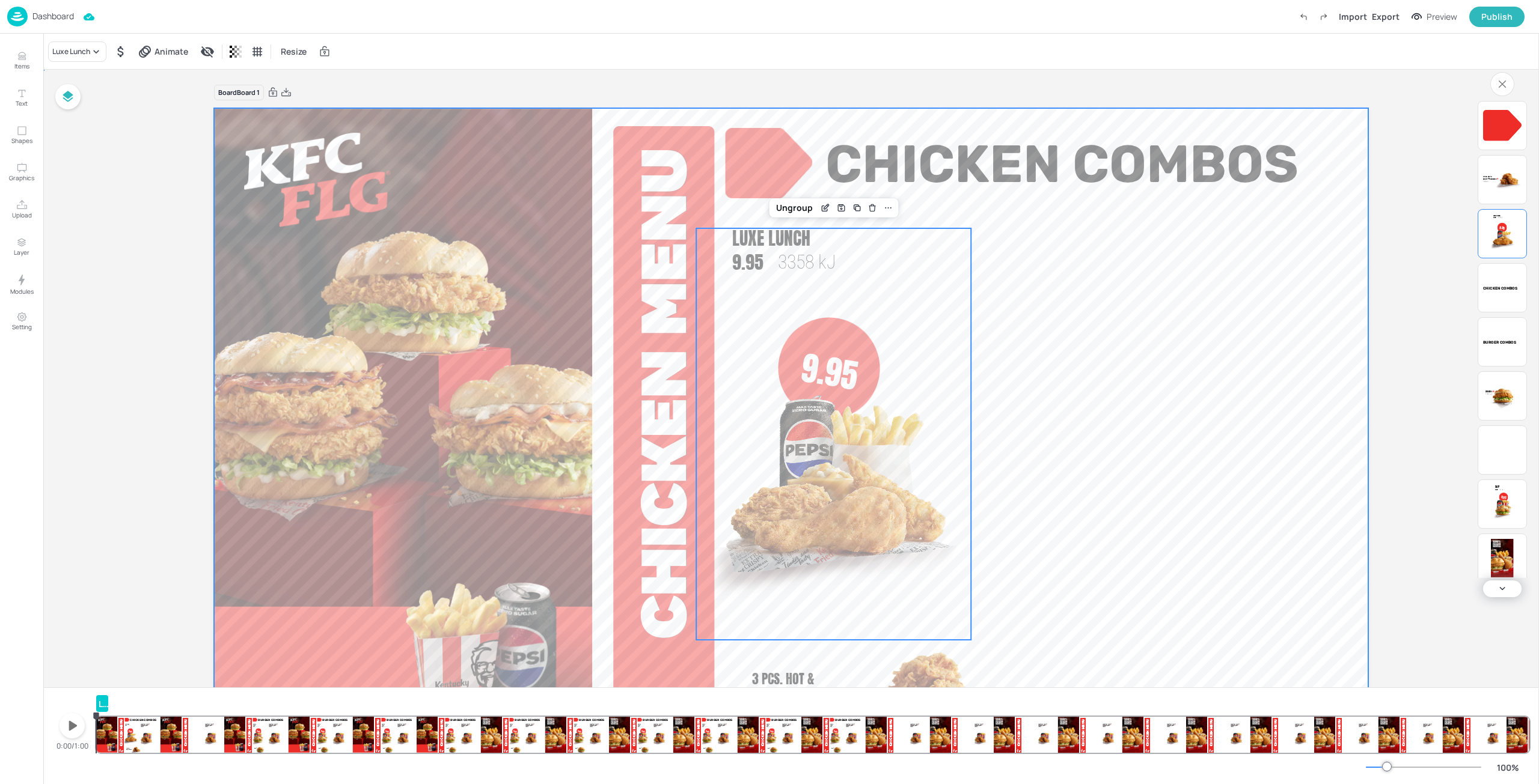
click at [1114, 382] on video at bounding box center [791, 432] width 1154 height 649
click at [814, 414] on img at bounding box center [833, 504] width 274 height 273
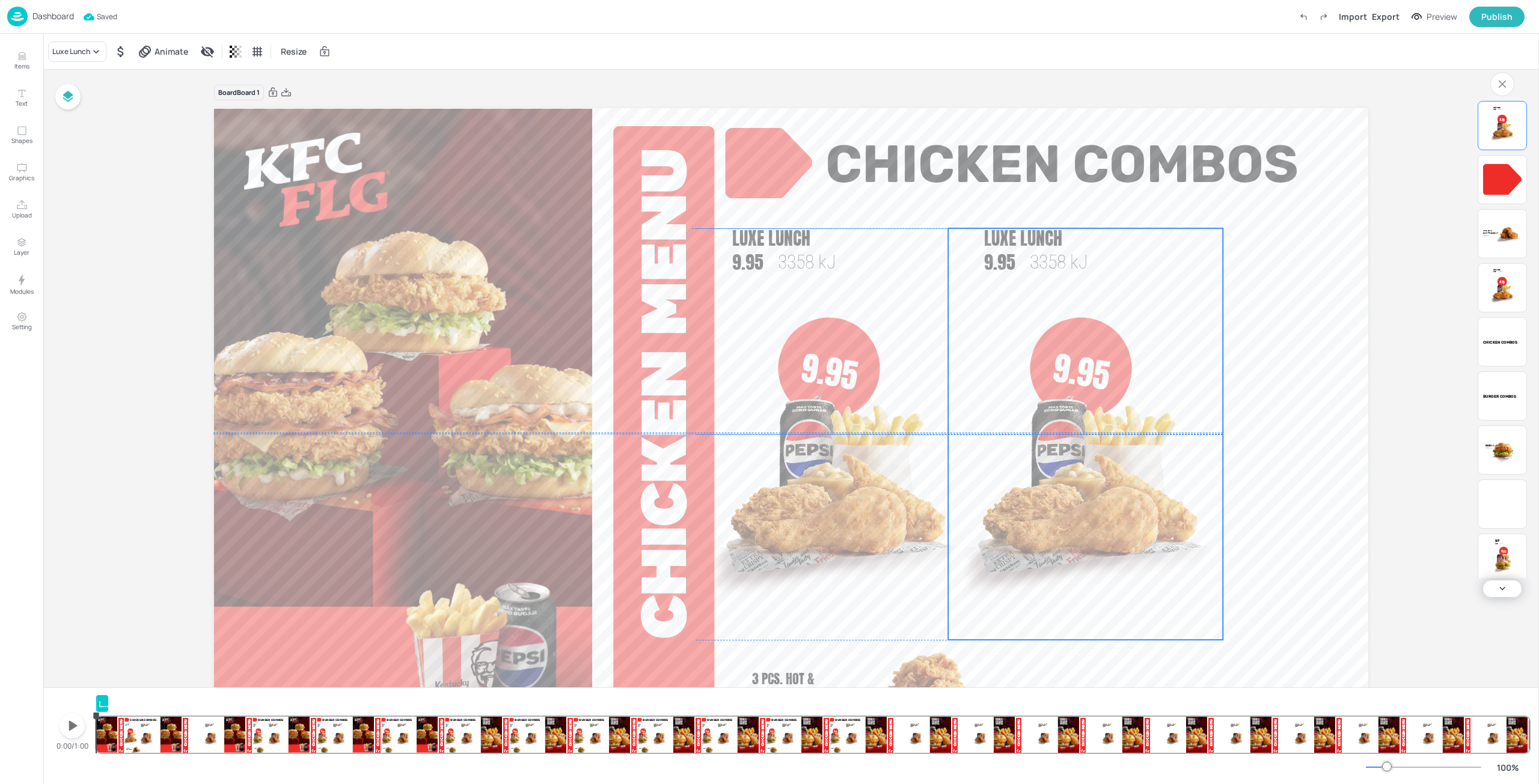
drag, startPoint x: 949, startPoint y: 419, endPoint x: 1063, endPoint y: 427, distance: 114.3
click at [1063, 427] on img at bounding box center [1085, 504] width 274 height 273
click at [99, 54] on icon at bounding box center [96, 52] width 12 height 12
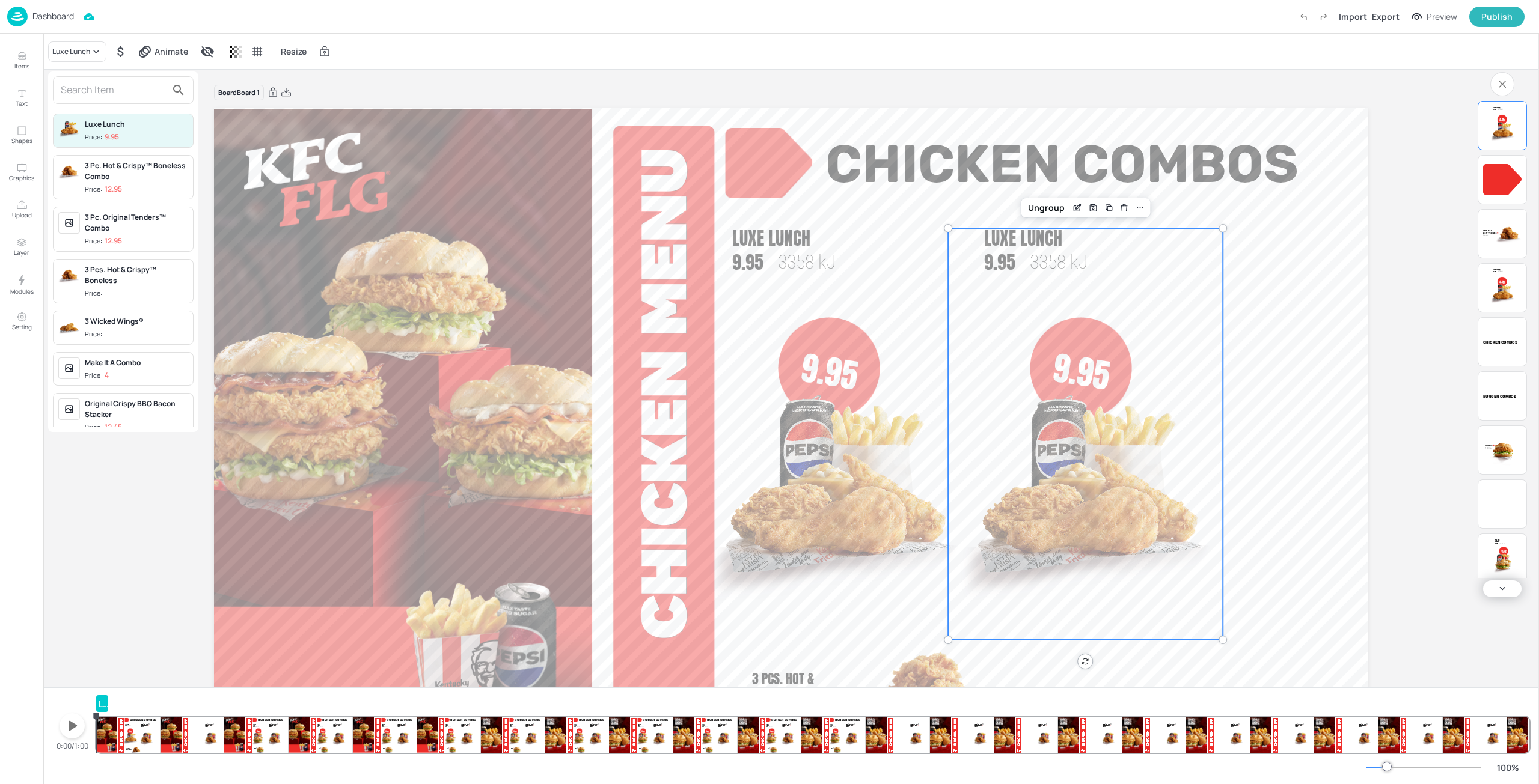
click at [131, 172] on div "3 Pc. Hot & Crispy™ Boneless Combo" at bounding box center [136, 171] width 104 height 22
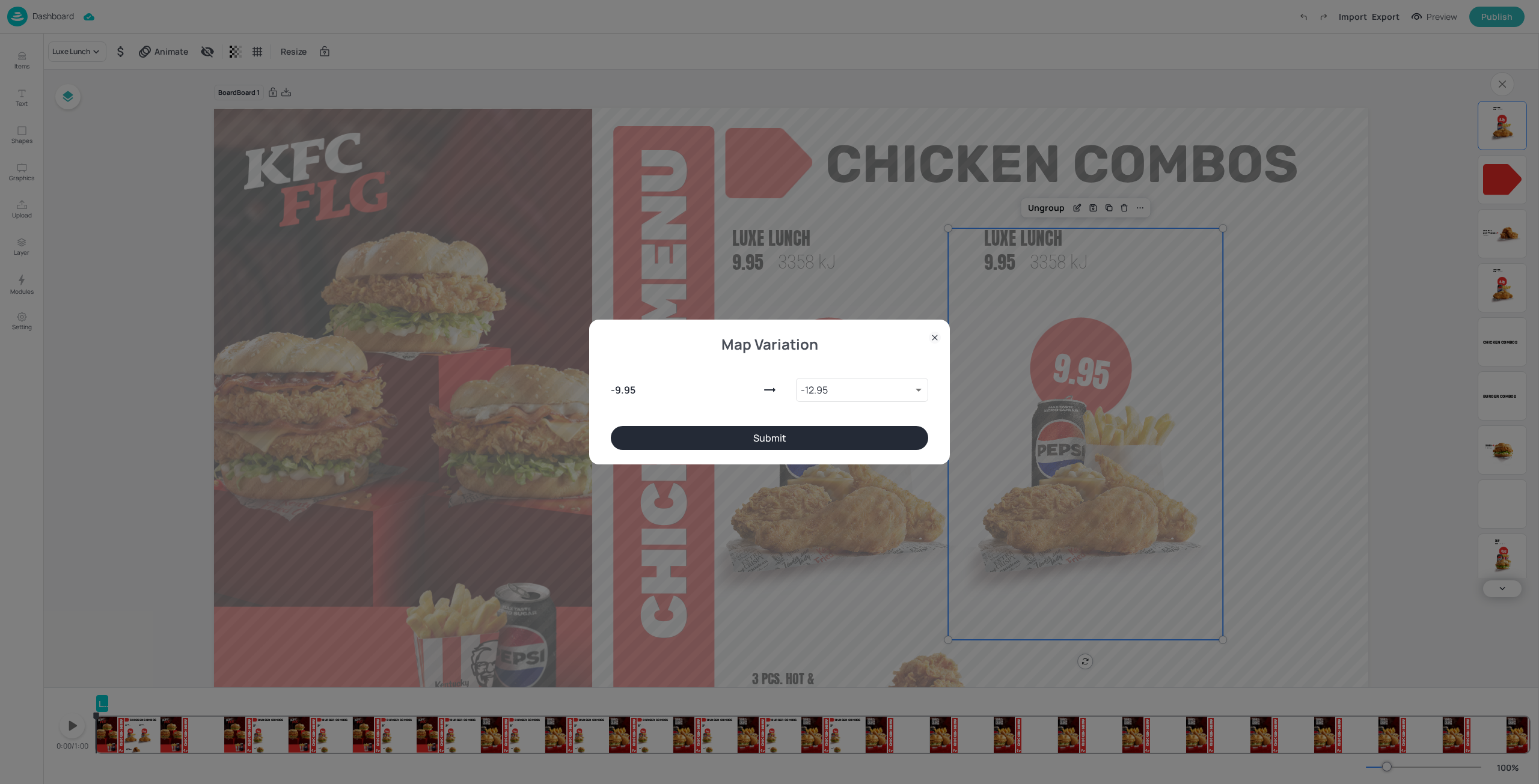
click at [771, 439] on button "Submit" at bounding box center [769, 438] width 317 height 24
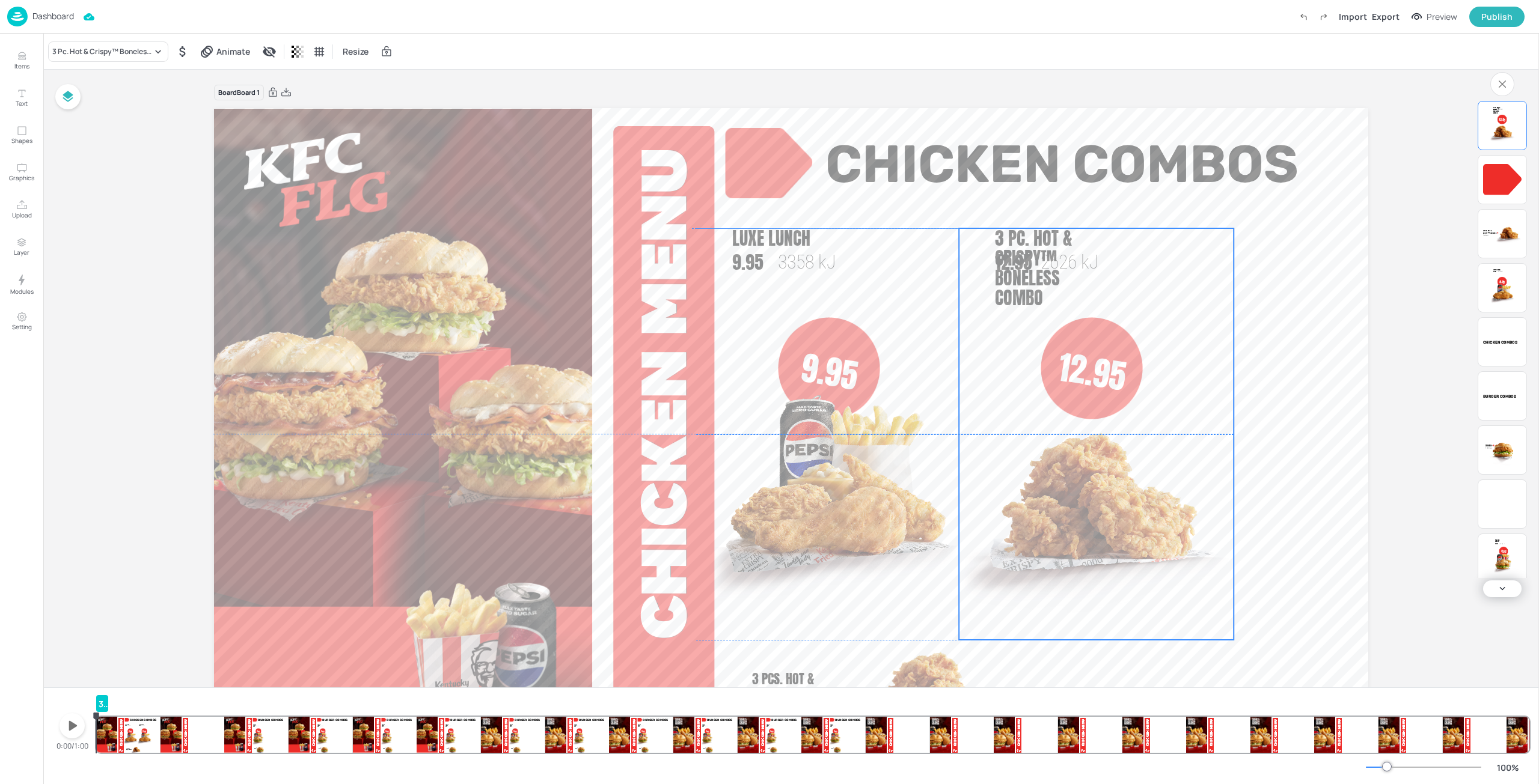
click at [1095, 470] on img at bounding box center [1096, 504] width 274 height 273
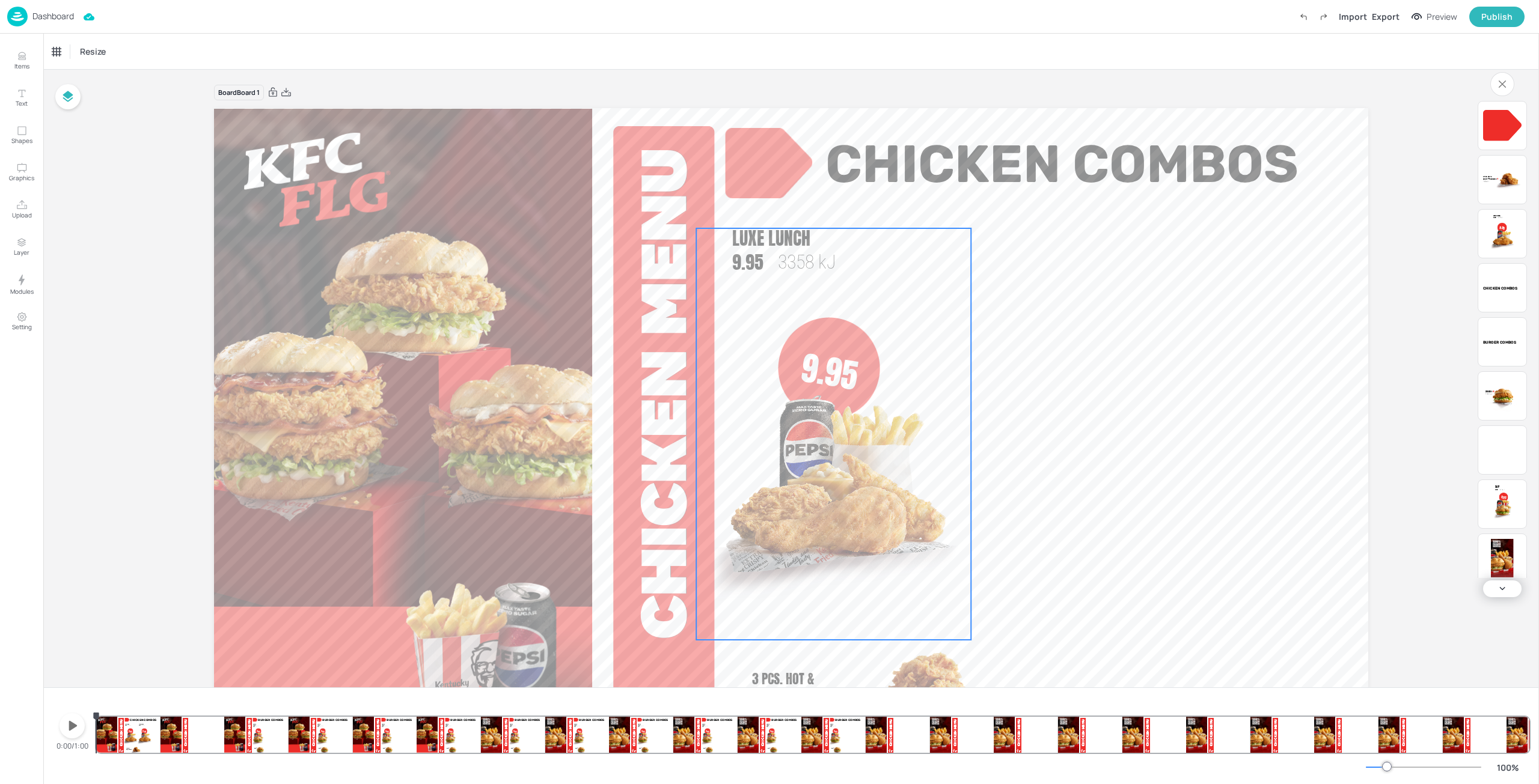
click at [805, 342] on div at bounding box center [829, 368] width 102 height 102
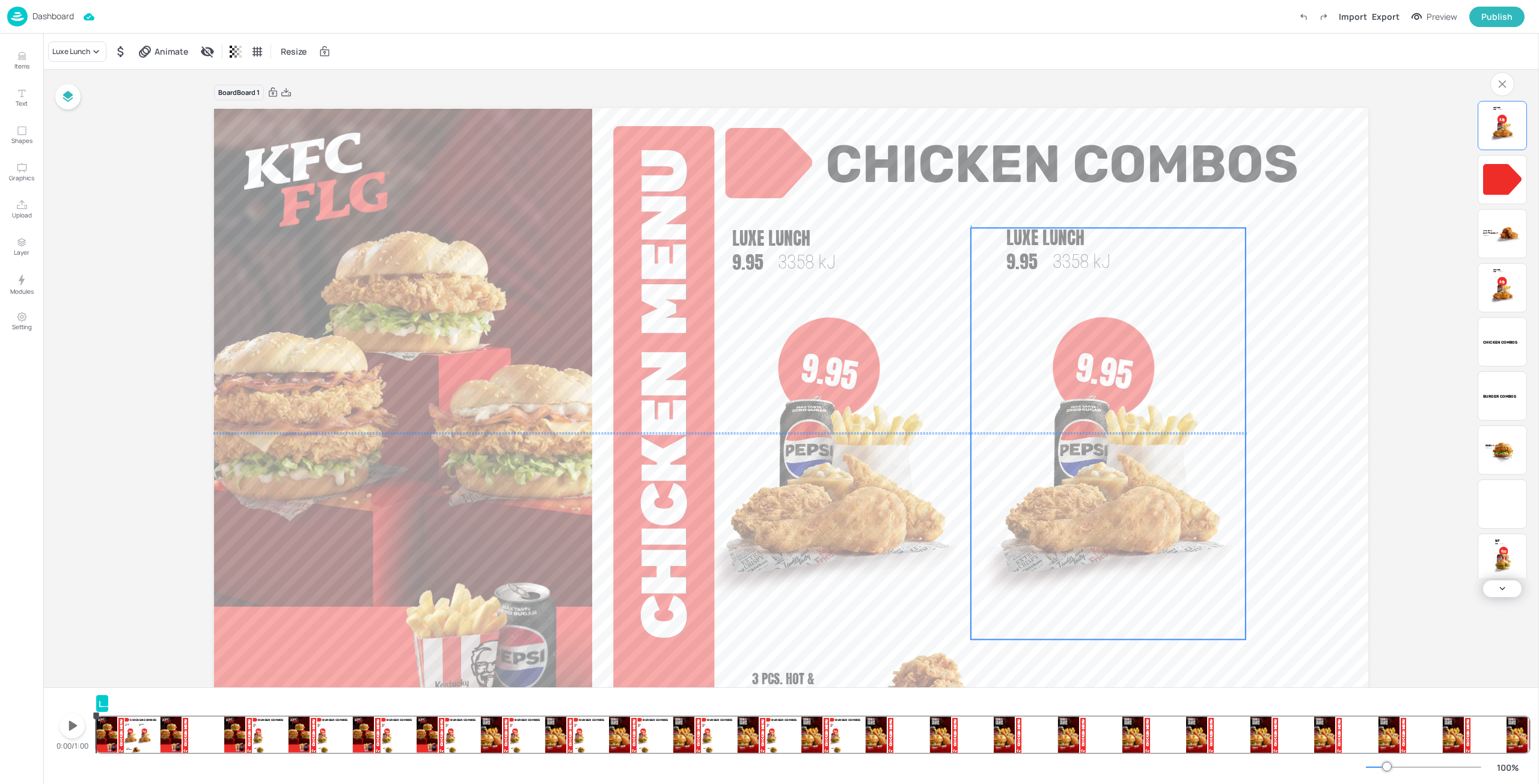
drag, startPoint x: 999, startPoint y: 384, endPoint x: 1114, endPoint y: 357, distance: 118.1
click at [1114, 357] on span "9.95" at bounding box center [1104, 371] width 63 height 58
click at [71, 54] on div "Luxe Lunch" at bounding box center [72, 51] width 38 height 11
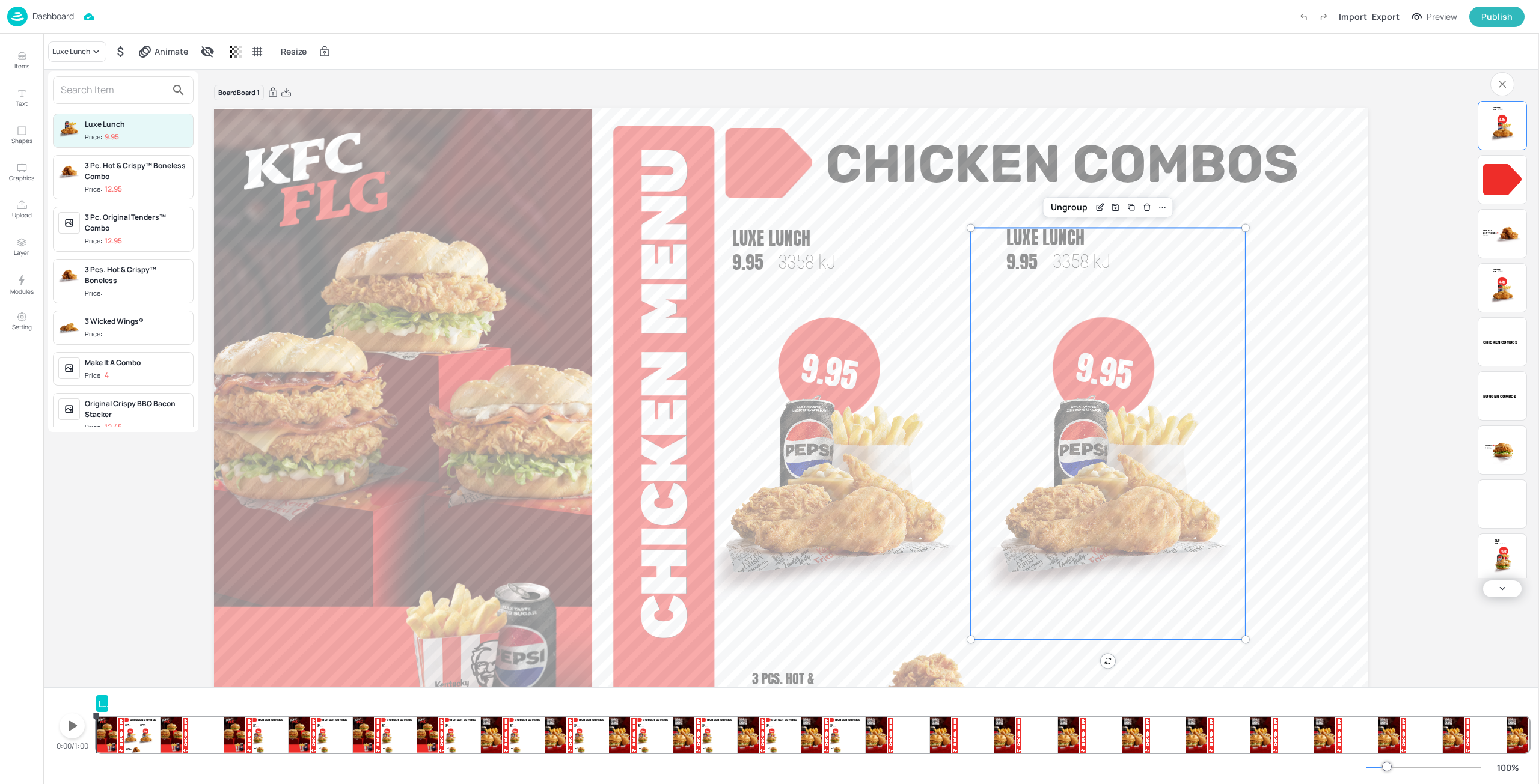
click at [117, 330] on span "Price:" at bounding box center [136, 334] width 104 height 10
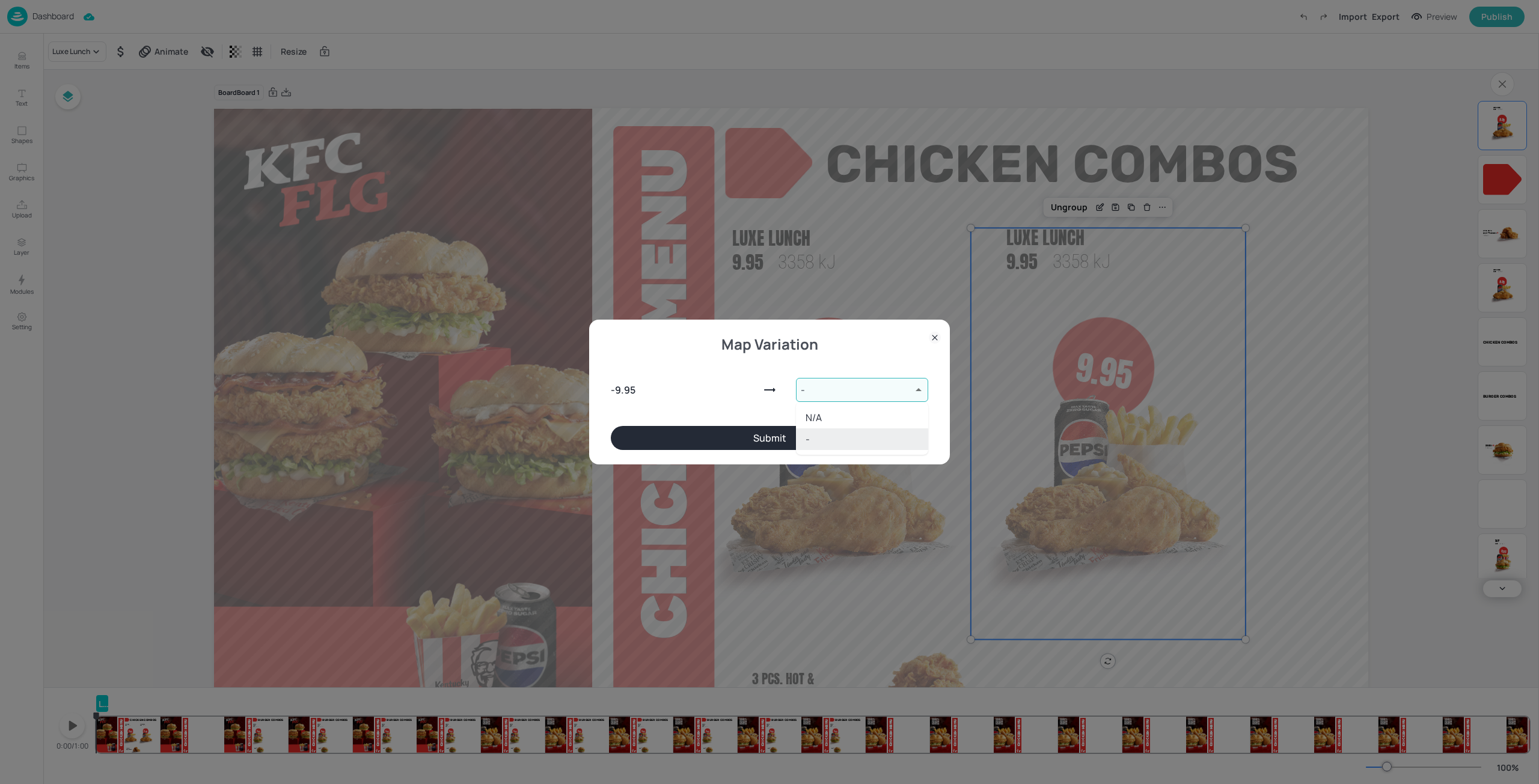
click at [810, 387] on body "Dashboard Import Export Preview Publish Items Text Shapes Graphics Upload Layer…" at bounding box center [769, 392] width 1539 height 784
click at [810, 387] on div at bounding box center [769, 392] width 1539 height 784
click at [935, 341] on icon at bounding box center [935, 338] width 12 height 12
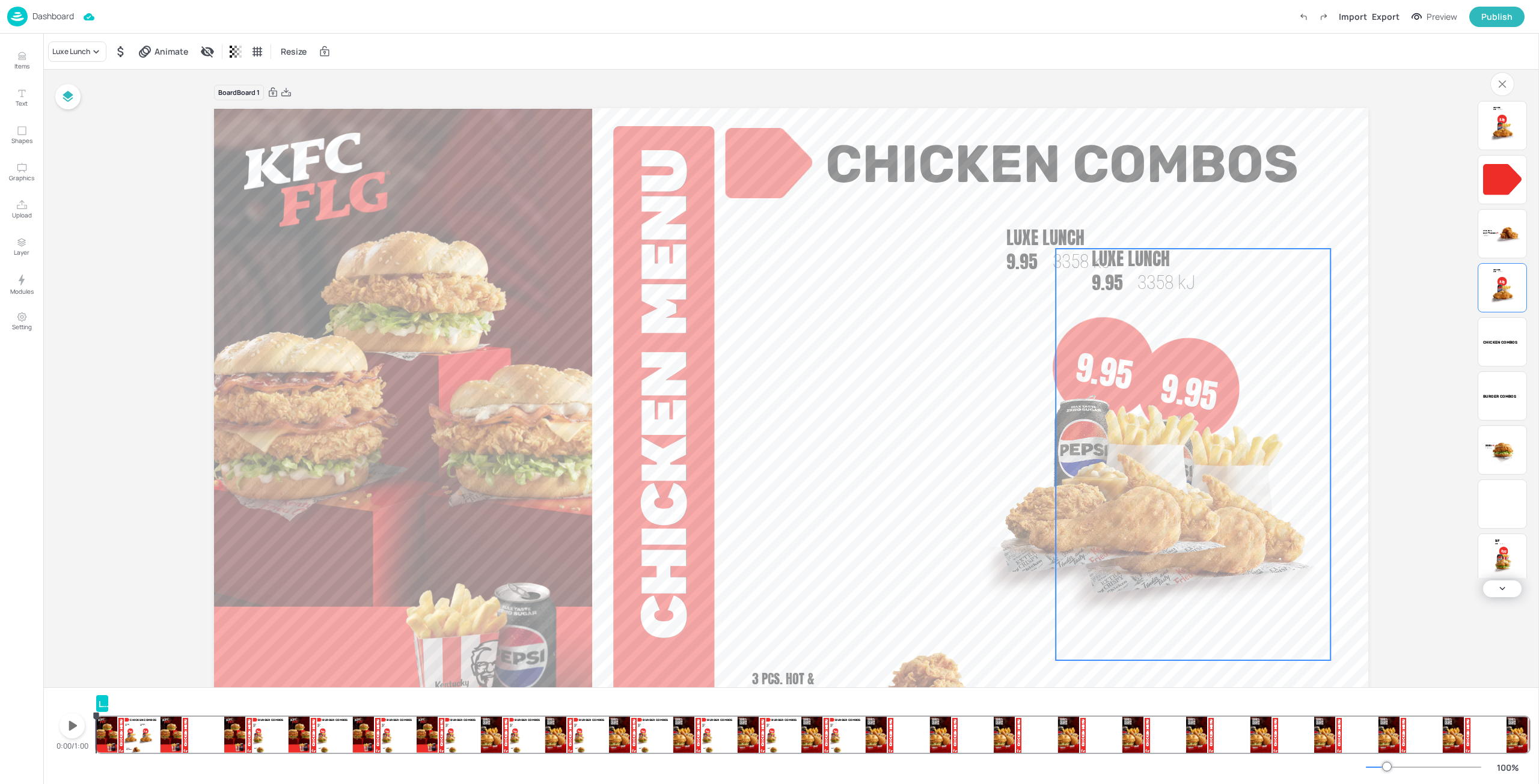
drag, startPoint x: 844, startPoint y: 345, endPoint x: 1206, endPoint y: 365, distance: 362.6
click at [1206, 108] on div "9.95 Packed Lunch 9.95 3375 [PERSON_NAME]® 1888 [PERSON_NAME] Combos Chicken Co…" at bounding box center [791, 108] width 1154 height 0
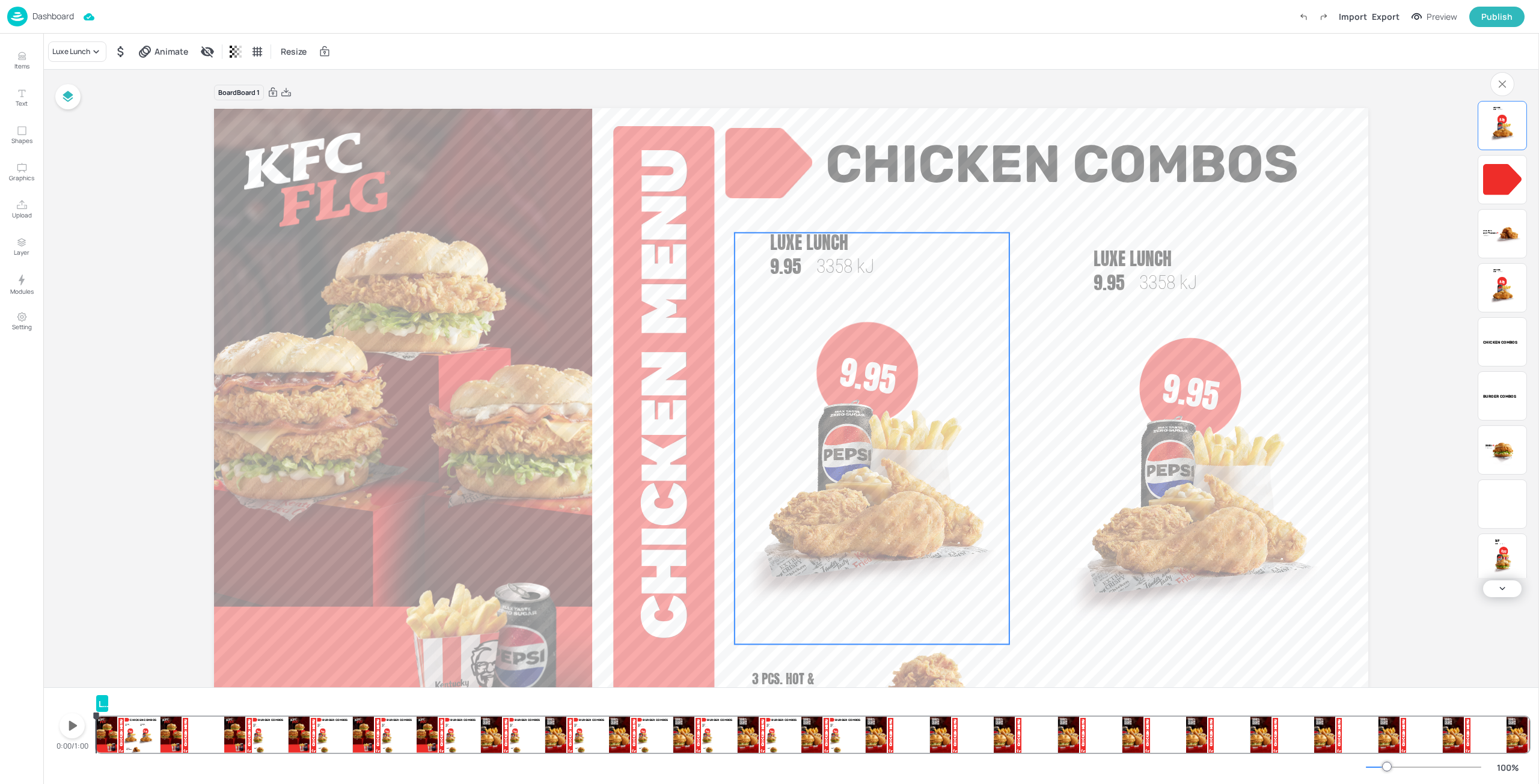
drag, startPoint x: 1038, startPoint y: 323, endPoint x: 814, endPoint y: 325, distance: 224.0
click at [817, 325] on div at bounding box center [868, 373] width 102 height 102
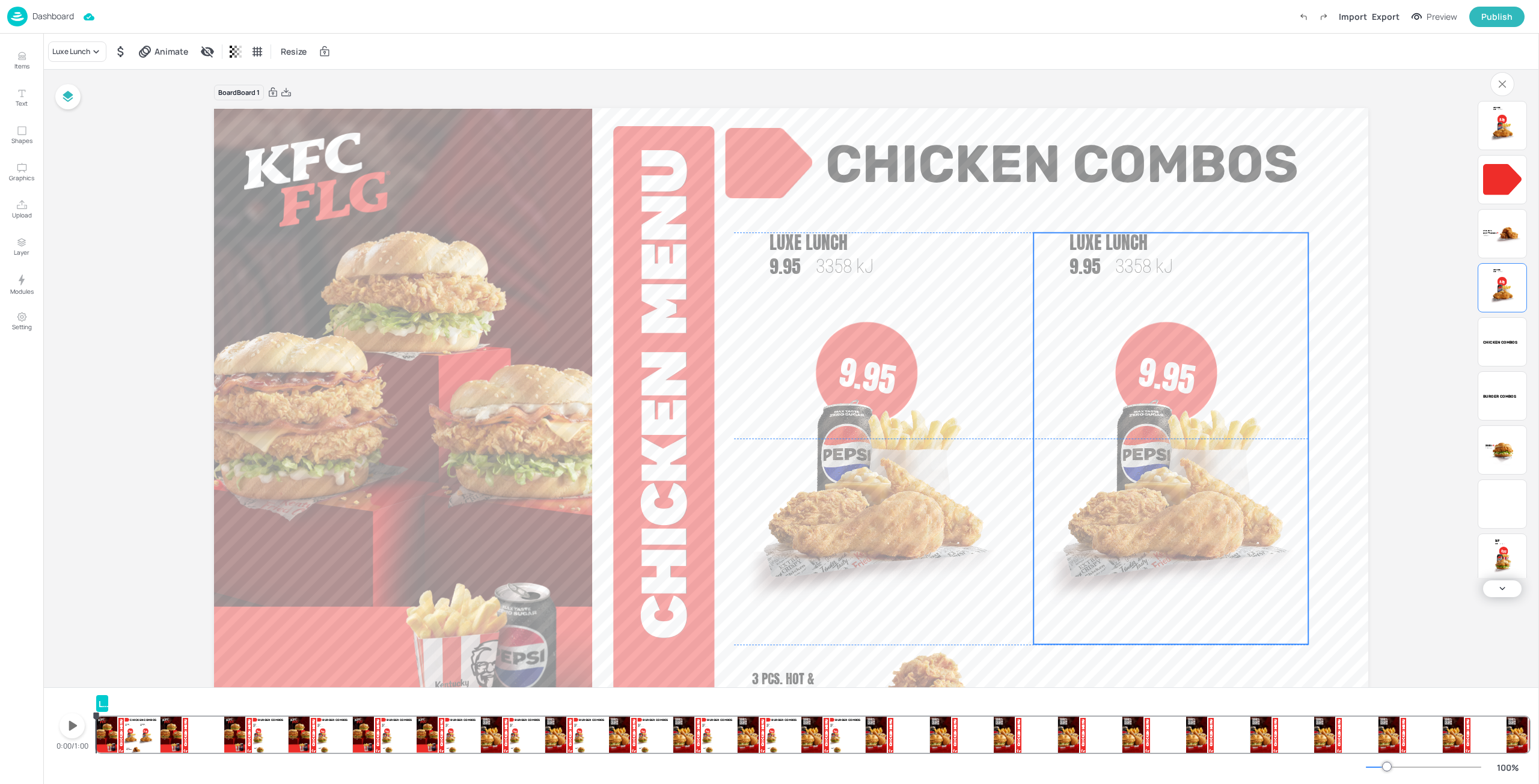
drag, startPoint x: 1147, startPoint y: 381, endPoint x: 1123, endPoint y: 365, distance: 28.8
click at [1123, 365] on p "9.95" at bounding box center [1166, 376] width 107 height 62
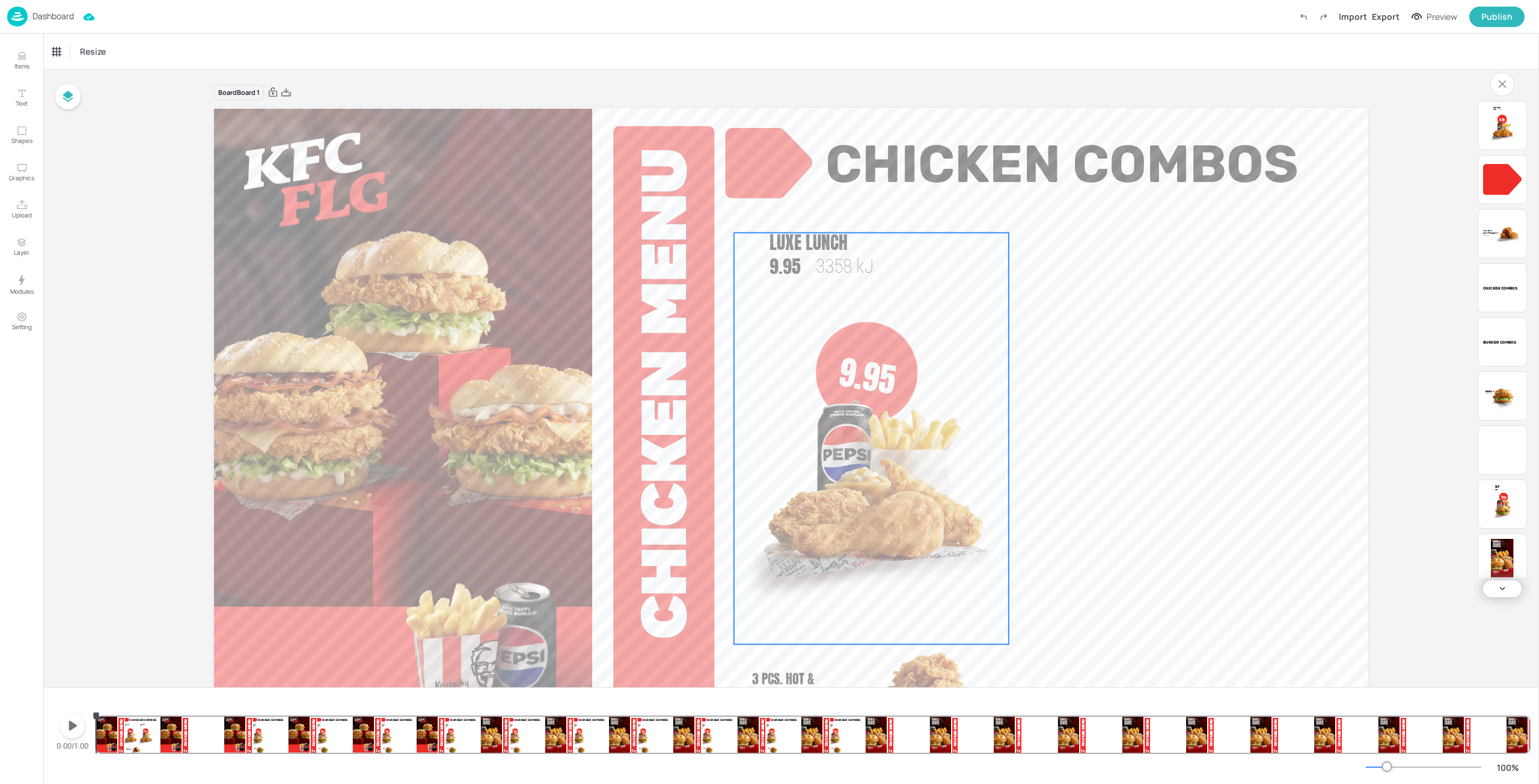
click at [887, 368] on span "9.95" at bounding box center [867, 376] width 63 height 58
click at [91, 53] on icon at bounding box center [96, 52] width 12 height 12
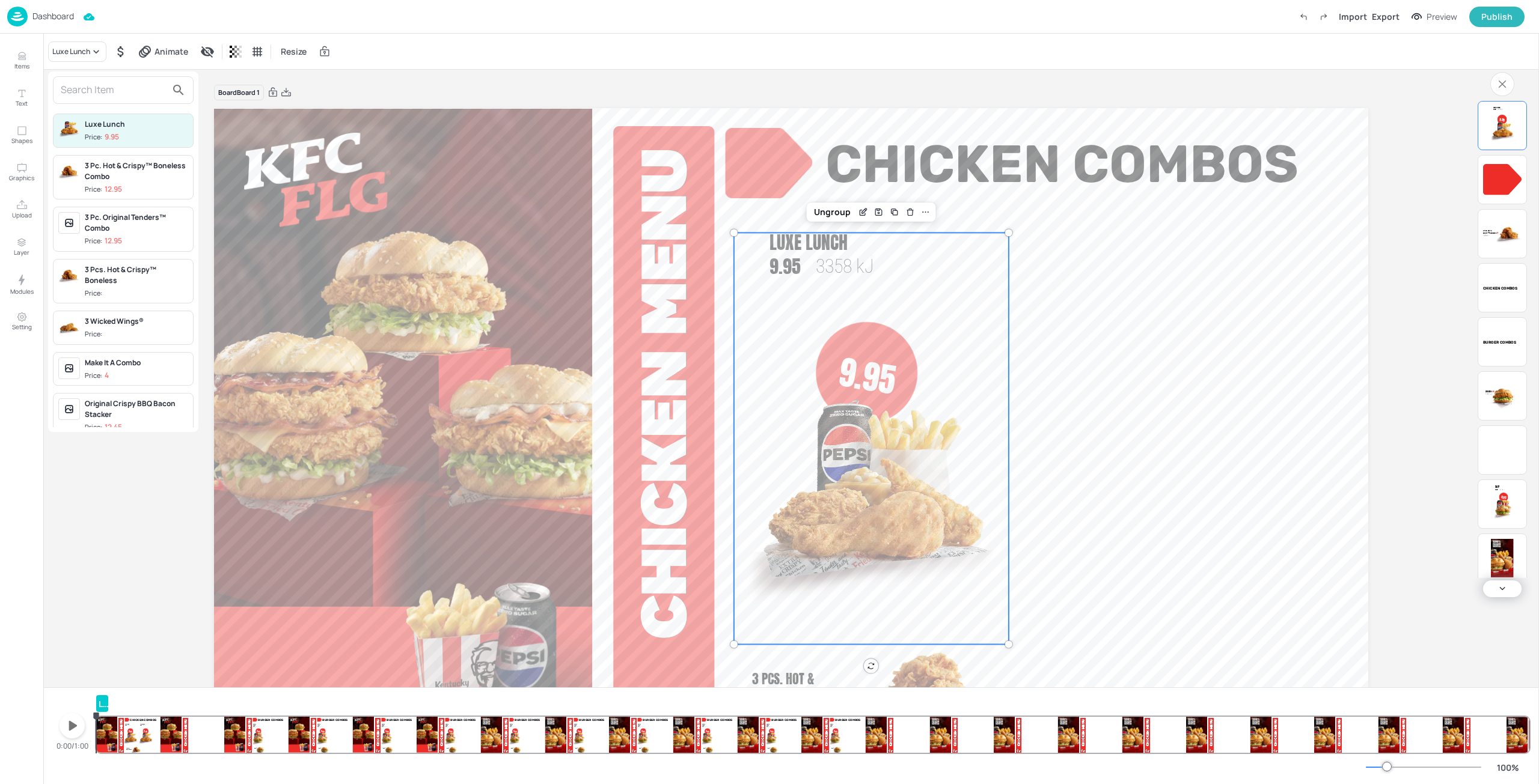
click at [135, 168] on div "3 Pc. Hot & Crispy™ Boneless Combo" at bounding box center [136, 171] width 104 height 22
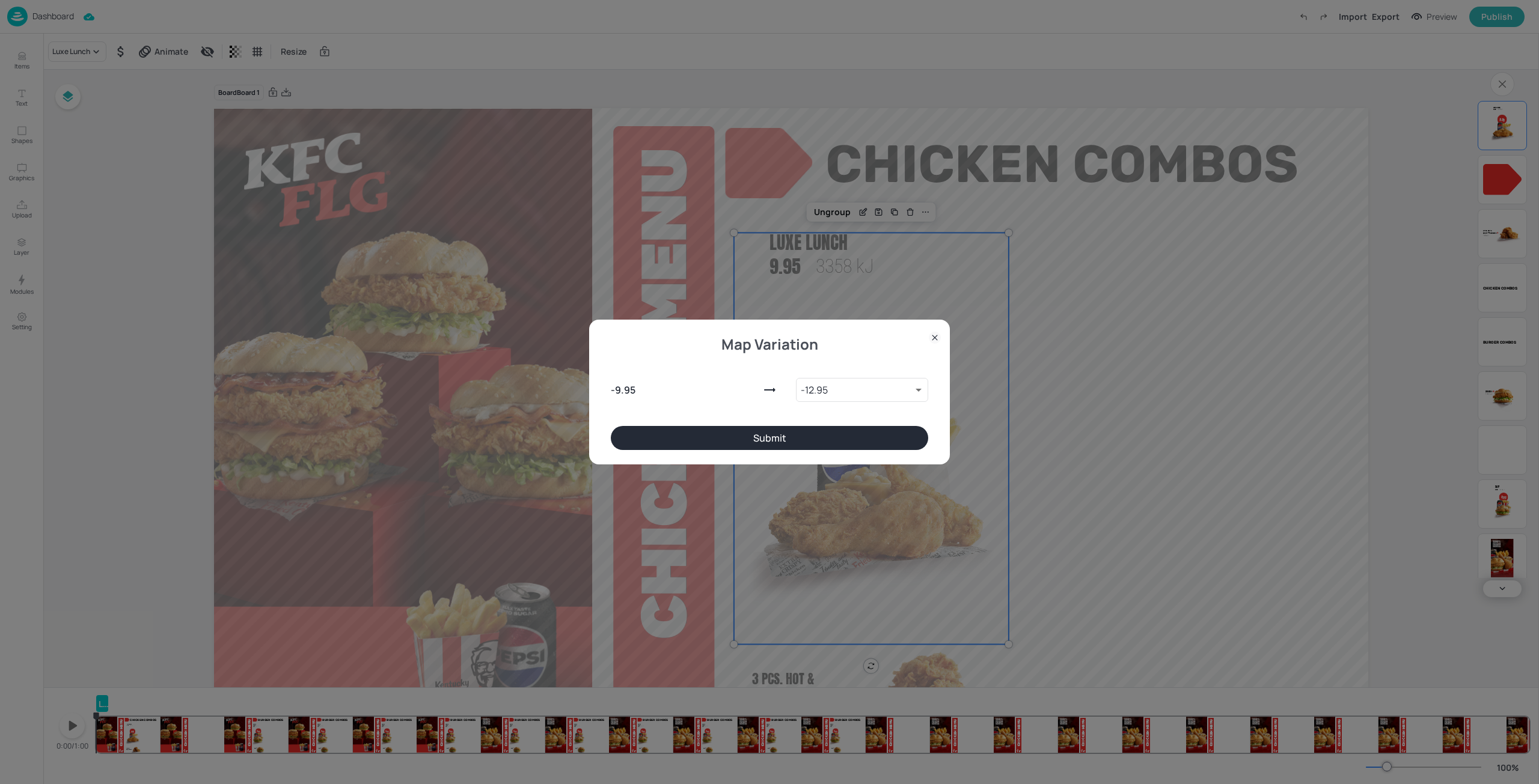
click at [839, 428] on button "Submit" at bounding box center [769, 438] width 317 height 24
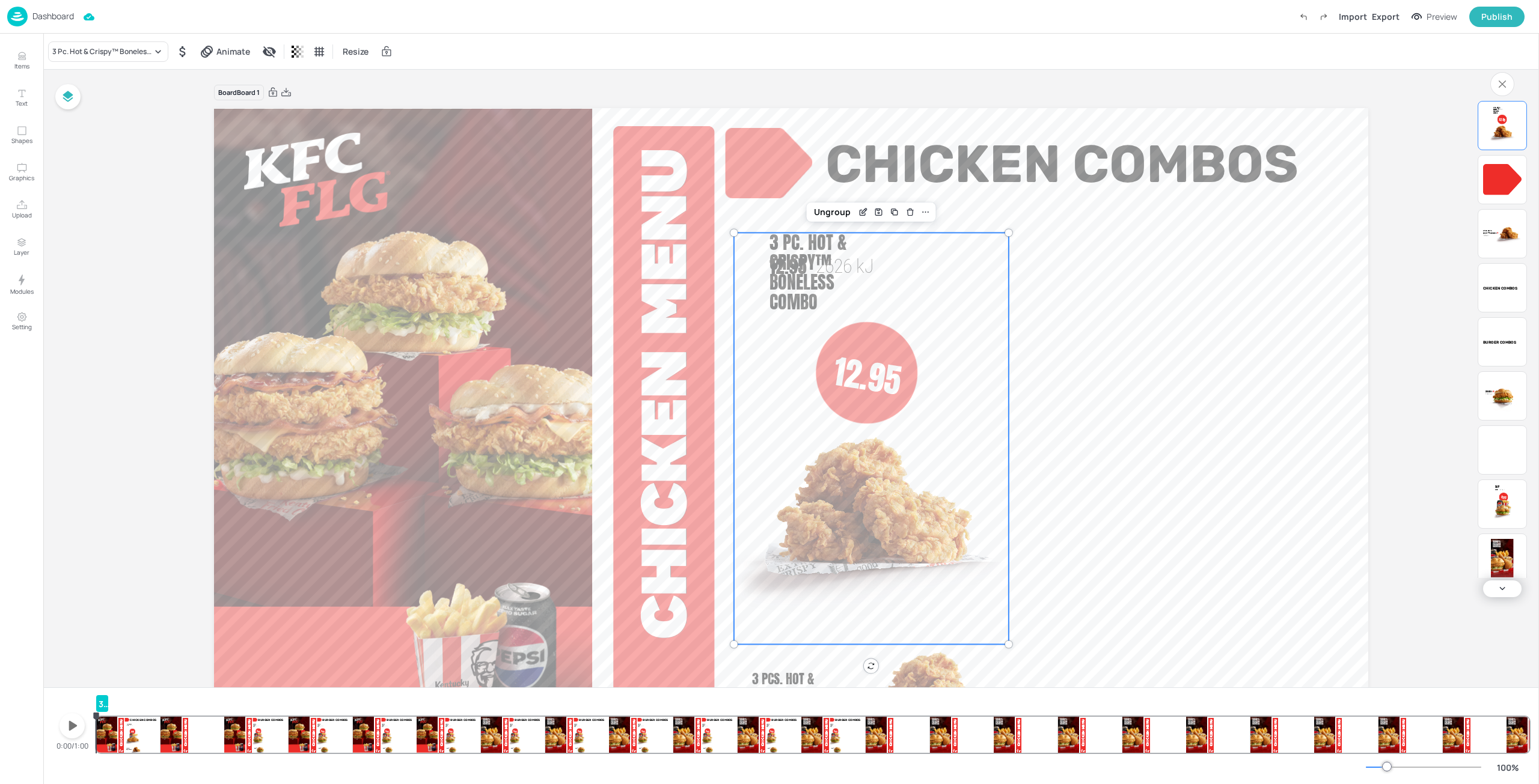
click at [905, 327] on div at bounding box center [867, 373] width 102 height 102
click at [827, 219] on div "Ungroup" at bounding box center [832, 211] width 46 height 15
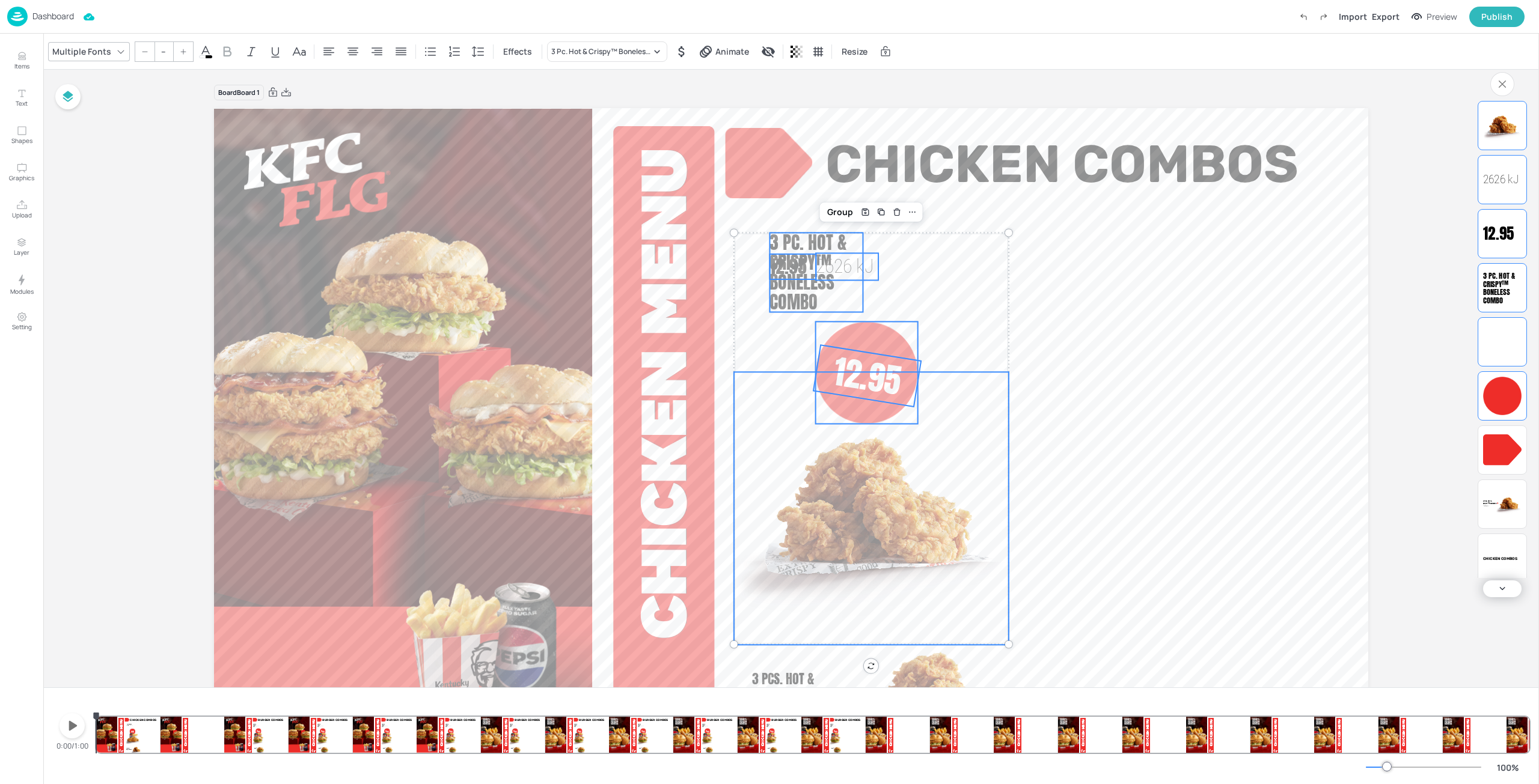
click at [858, 277] on span "2626 kJ" at bounding box center [845, 265] width 58 height 23
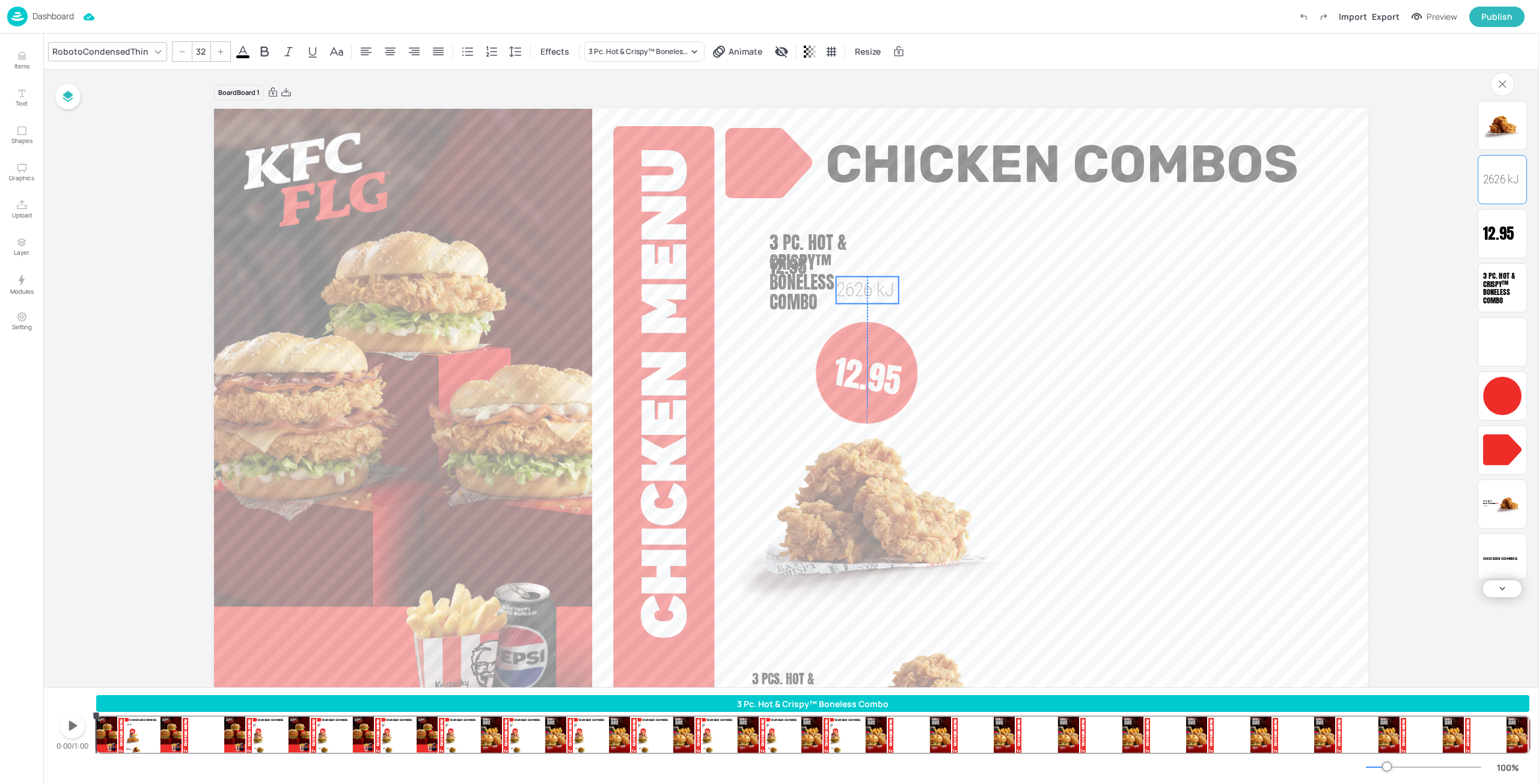
drag, startPoint x: 864, startPoint y: 270, endPoint x: 884, endPoint y: 295, distance: 32.0
click at [884, 295] on span "2626 kJ" at bounding box center [865, 289] width 58 height 23
click at [782, 249] on span "3 Pc. Hot & Crispy™ Boneless Combo" at bounding box center [808, 272] width 77 height 87
type input "30"
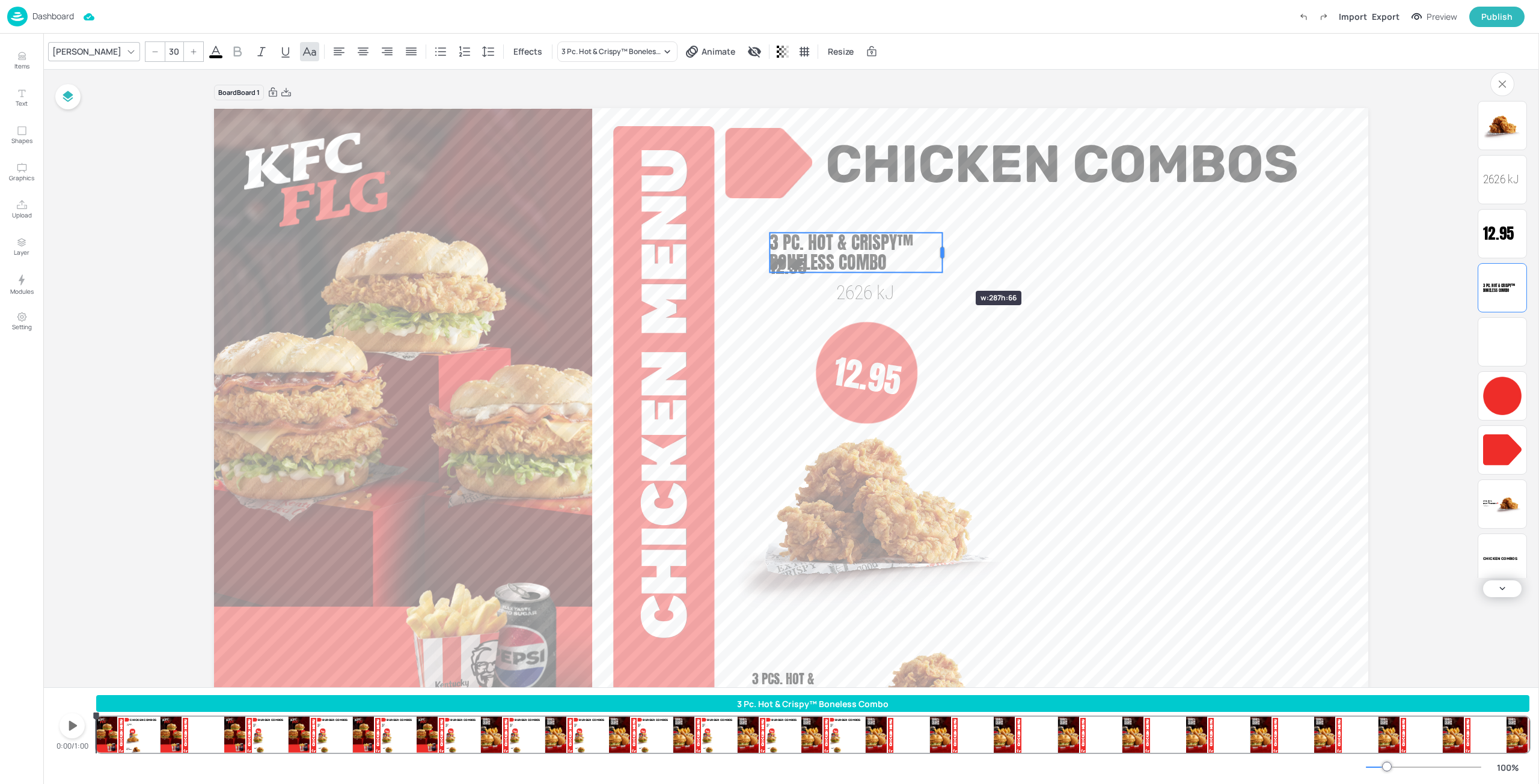
drag, startPoint x: 869, startPoint y: 270, endPoint x: 939, endPoint y: 270, distance: 70.0
click at [946, 270] on div "9.95 Packed Lunch 9.95 3375 [PERSON_NAME]® 1888 [PERSON_NAME] Combos Chicken Co…" at bounding box center [791, 432] width 1154 height 649
drag, startPoint x: 782, startPoint y: 271, endPoint x: 783, endPoint y: 254, distance: 17.0
click at [783, 254] on span "12.95" at bounding box center [787, 266] width 37 height 27
click at [786, 271] on span "12.95" at bounding box center [787, 266] width 37 height 27
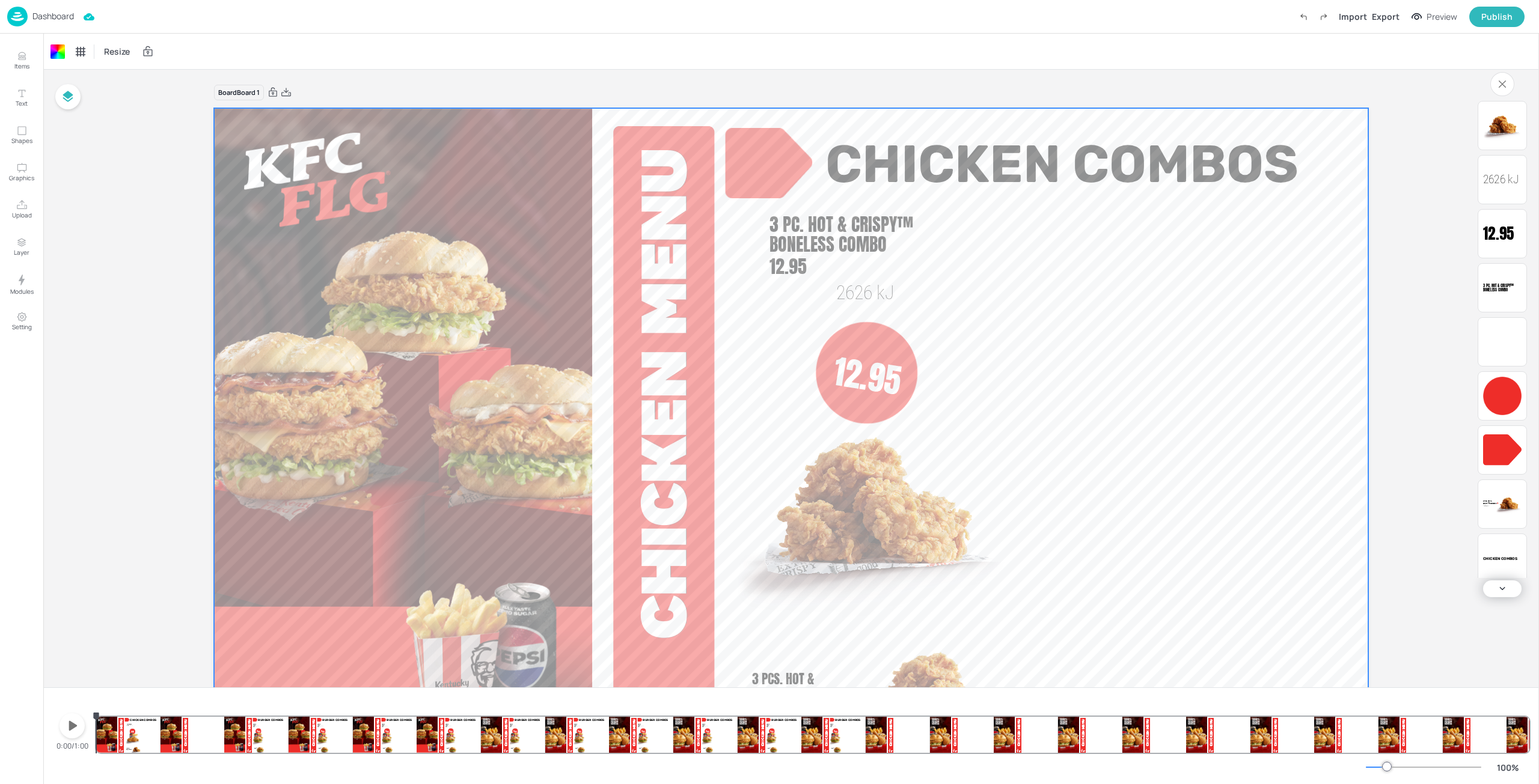
click at [787, 268] on span "12.95" at bounding box center [787, 266] width 37 height 27
click at [822, 238] on span "3 Pc. Hot & Crispy™ Boneless Combo" at bounding box center [841, 234] width 144 height 47
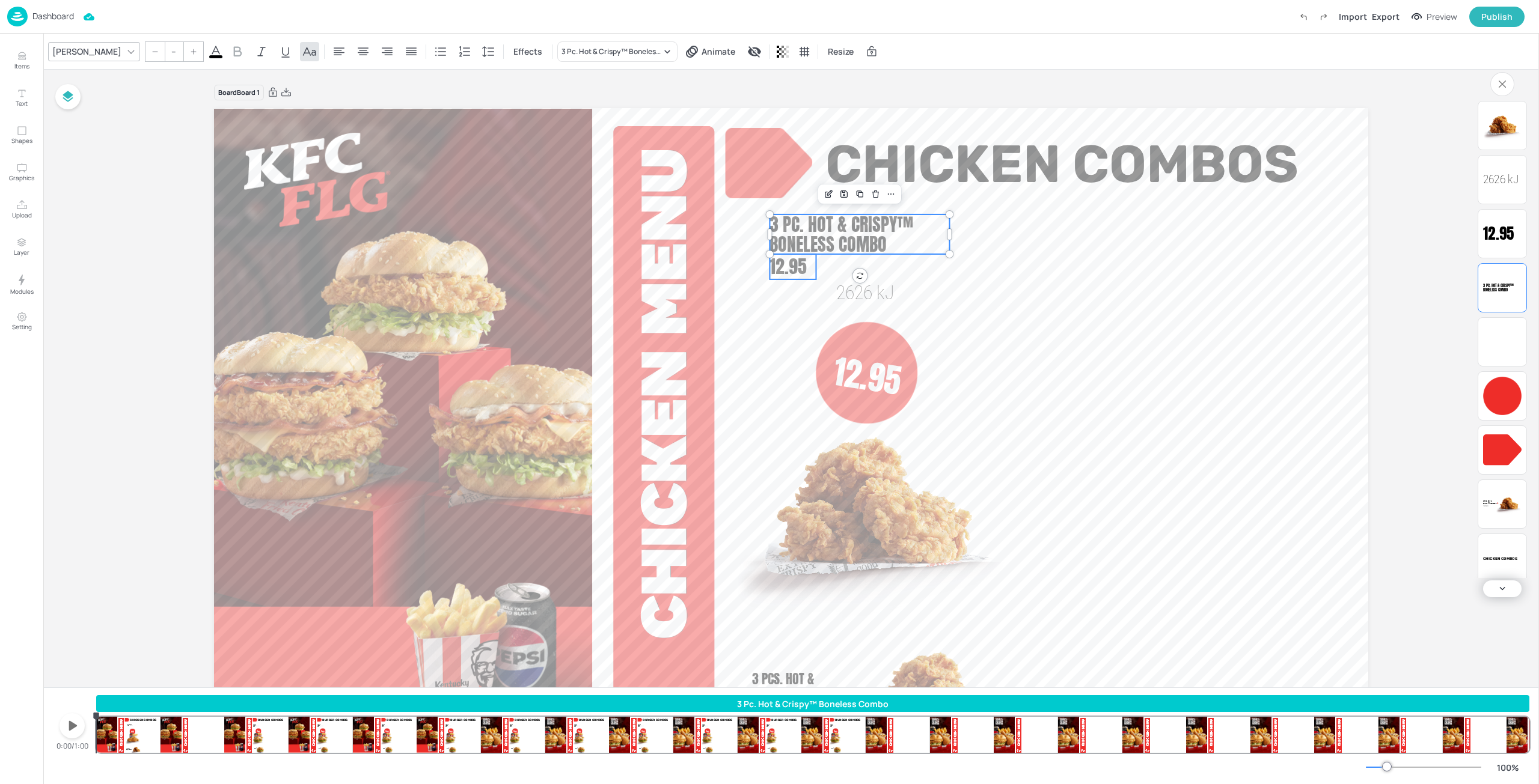
type input "30"
click at [783, 271] on span "12.95" at bounding box center [787, 266] width 37 height 27
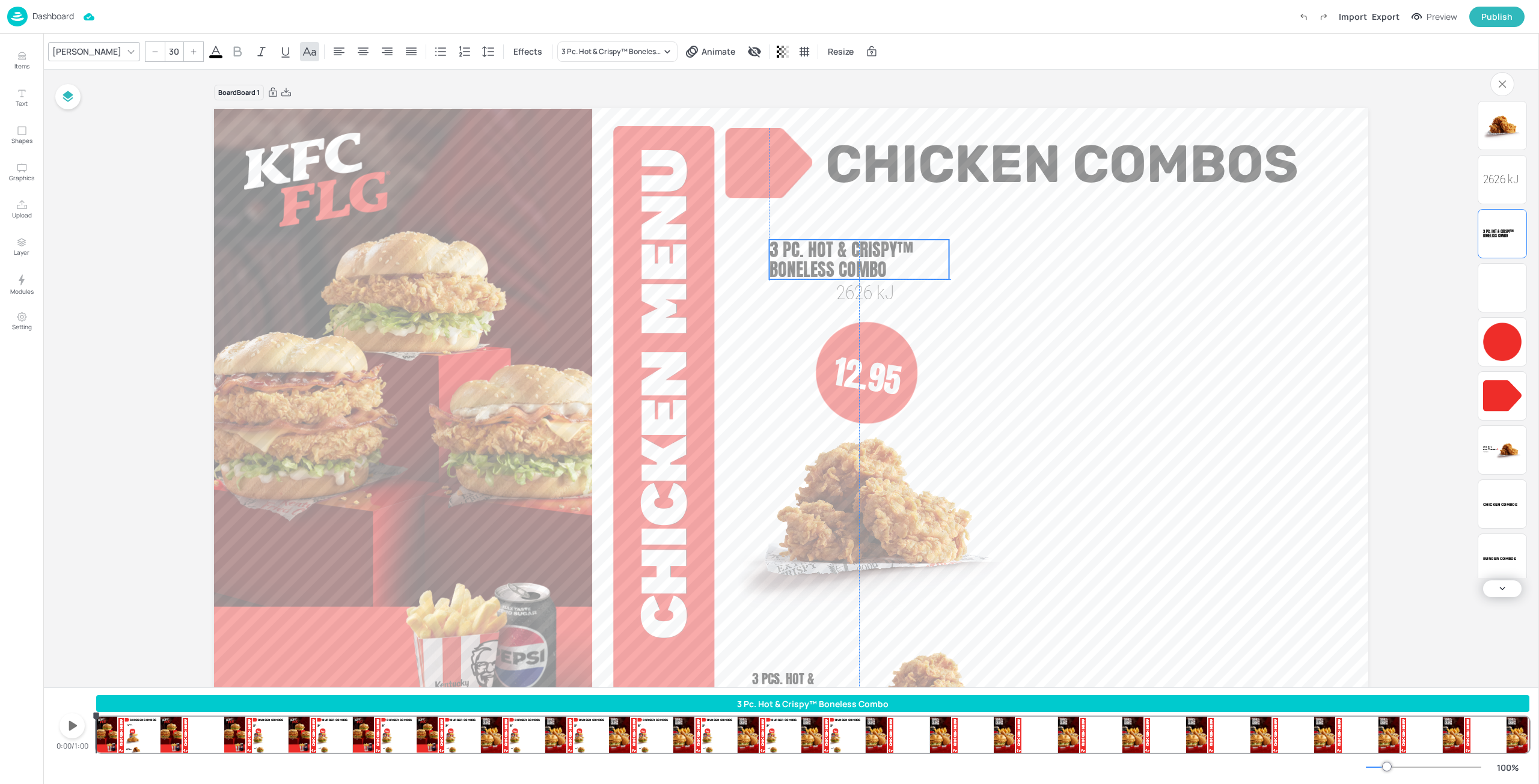
drag, startPoint x: 828, startPoint y: 236, endPoint x: 829, endPoint y: 262, distance: 26.0
click at [829, 262] on span "3 Pc. Hot & Crispy™ Boneless Combo" at bounding box center [841, 260] width 144 height 47
drag, startPoint x: 846, startPoint y: 295, endPoint x: 900, endPoint y: 271, distance: 59.1
click at [900, 271] on span "2626 kJ" at bounding box center [920, 268] width 58 height 23
click at [849, 270] on span "3 Pc. Hot & Crispy™ Boneless Combo" at bounding box center [841, 260] width 144 height 47
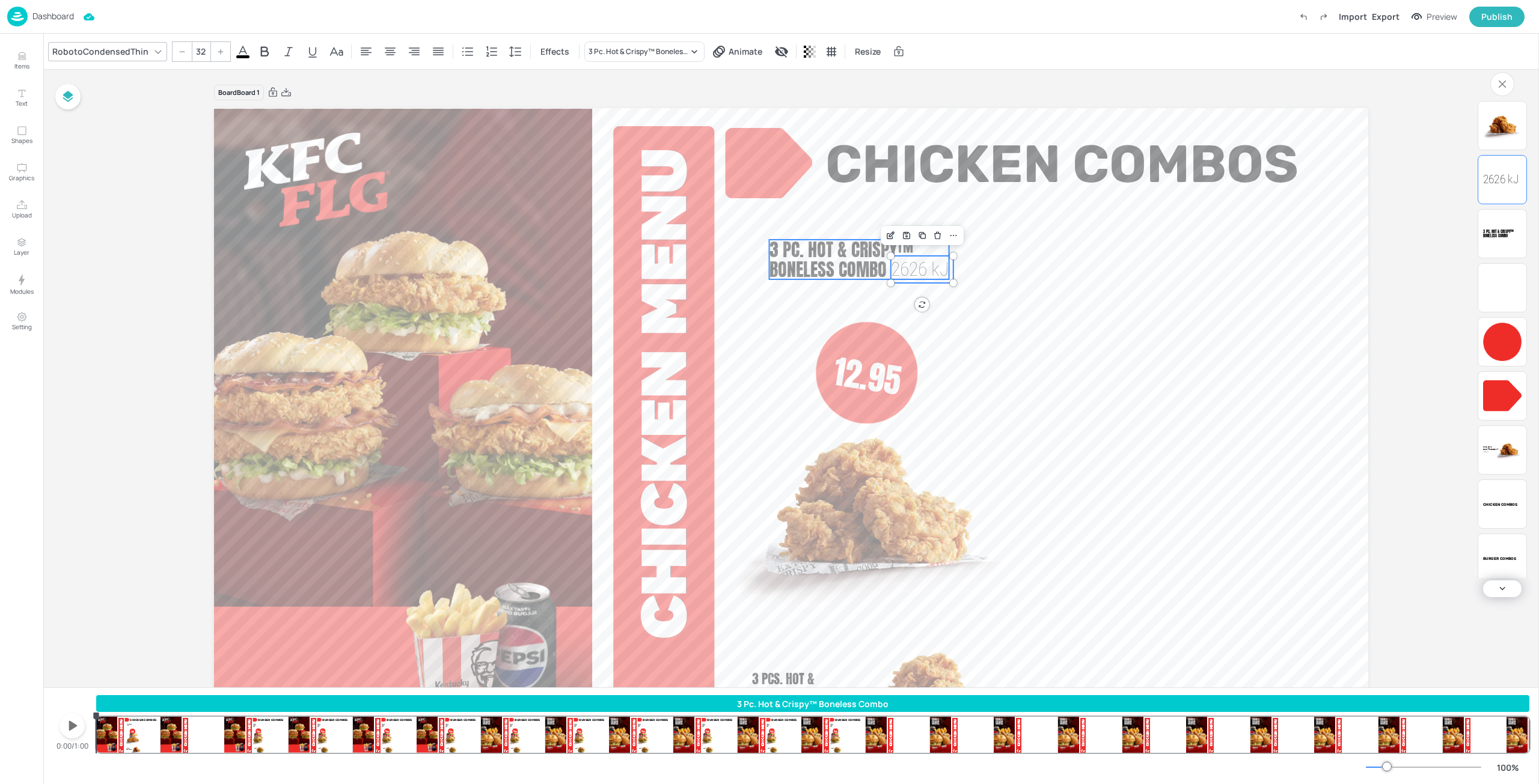
type input "--"
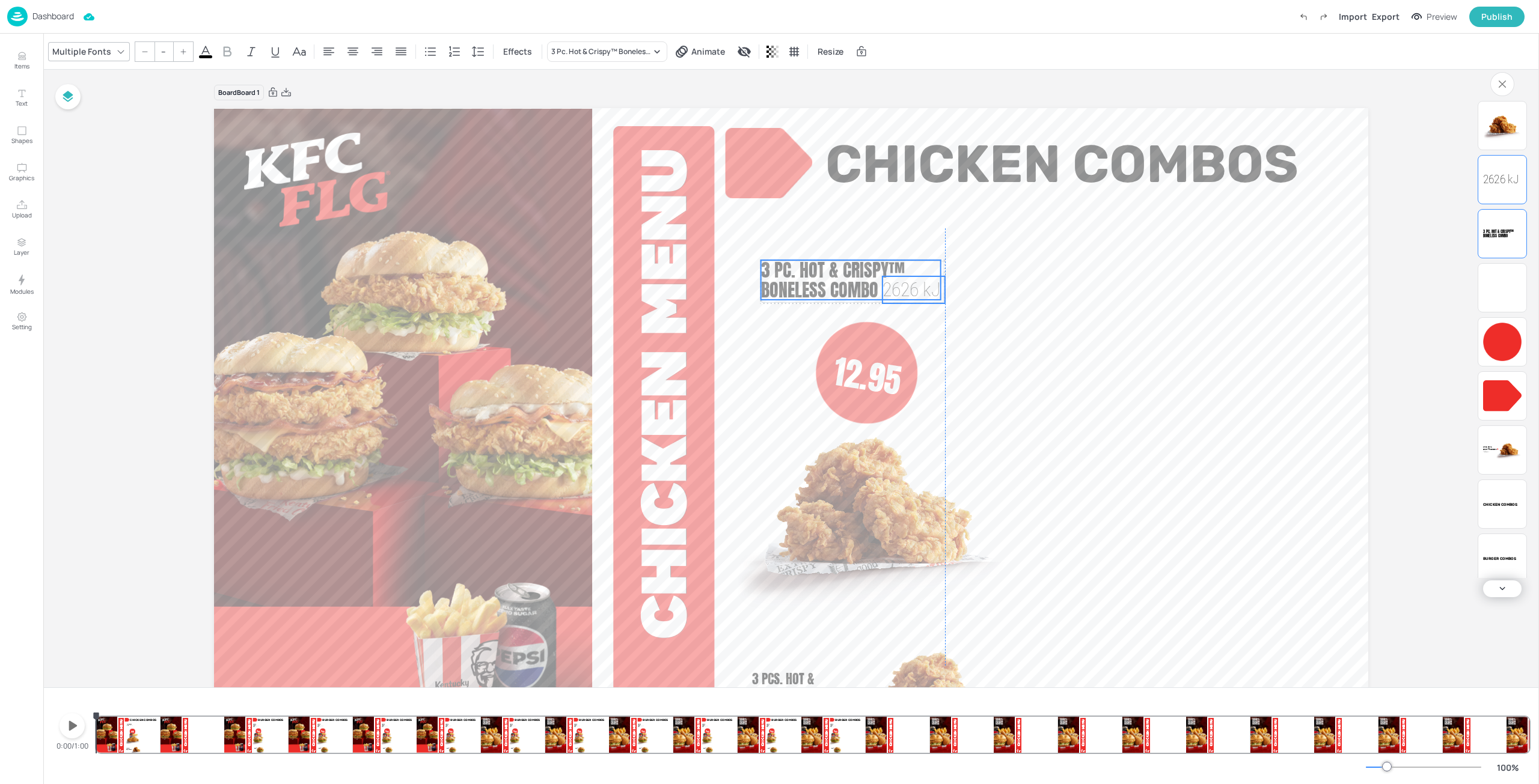
drag, startPoint x: 845, startPoint y: 268, endPoint x: 835, endPoint y: 290, distance: 24.2
click at [835, 290] on span "3 Pc. Hot & Crispy™ Boneless Combo" at bounding box center [833, 280] width 144 height 47
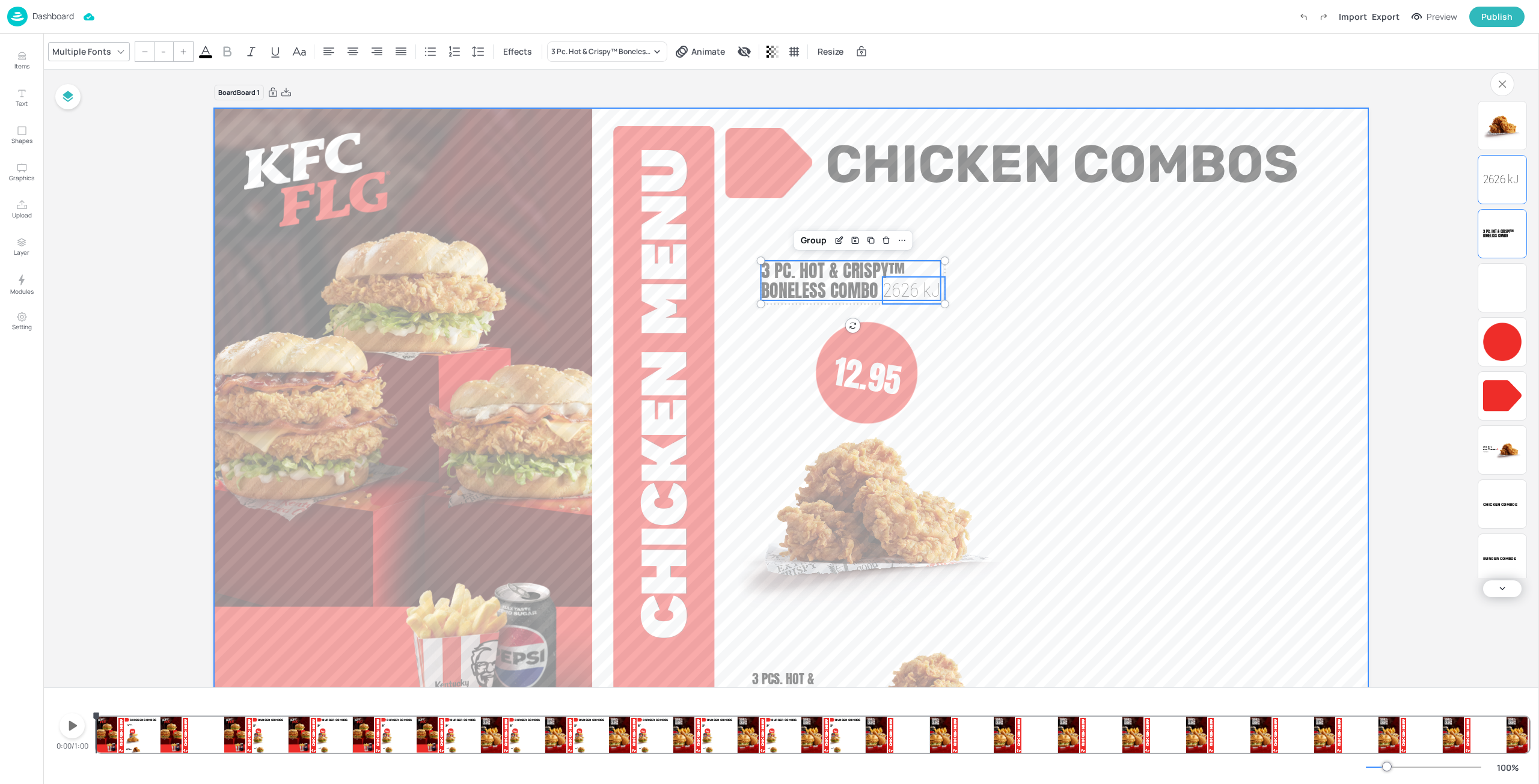
click at [817, 217] on video at bounding box center [791, 432] width 1154 height 649
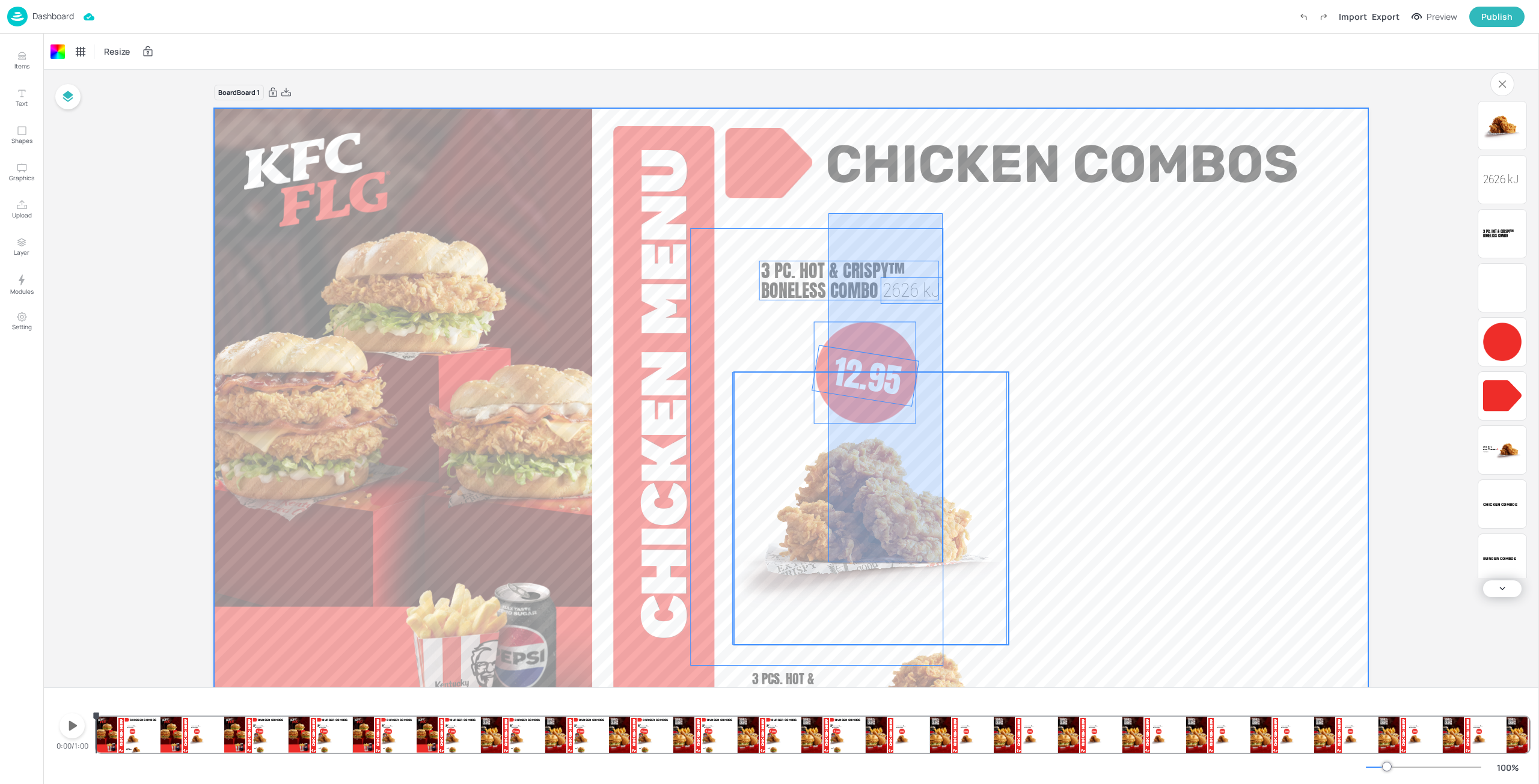
drag, startPoint x: 828, startPoint y: 213, endPoint x: 943, endPoint y: 562, distance: 367.5
click at [943, 108] on div "9.95 Packed Lunch 9.95 3375 [PERSON_NAME]® 1888 [PERSON_NAME] Combos Chicken Co…" at bounding box center [791, 108] width 1154 height 0
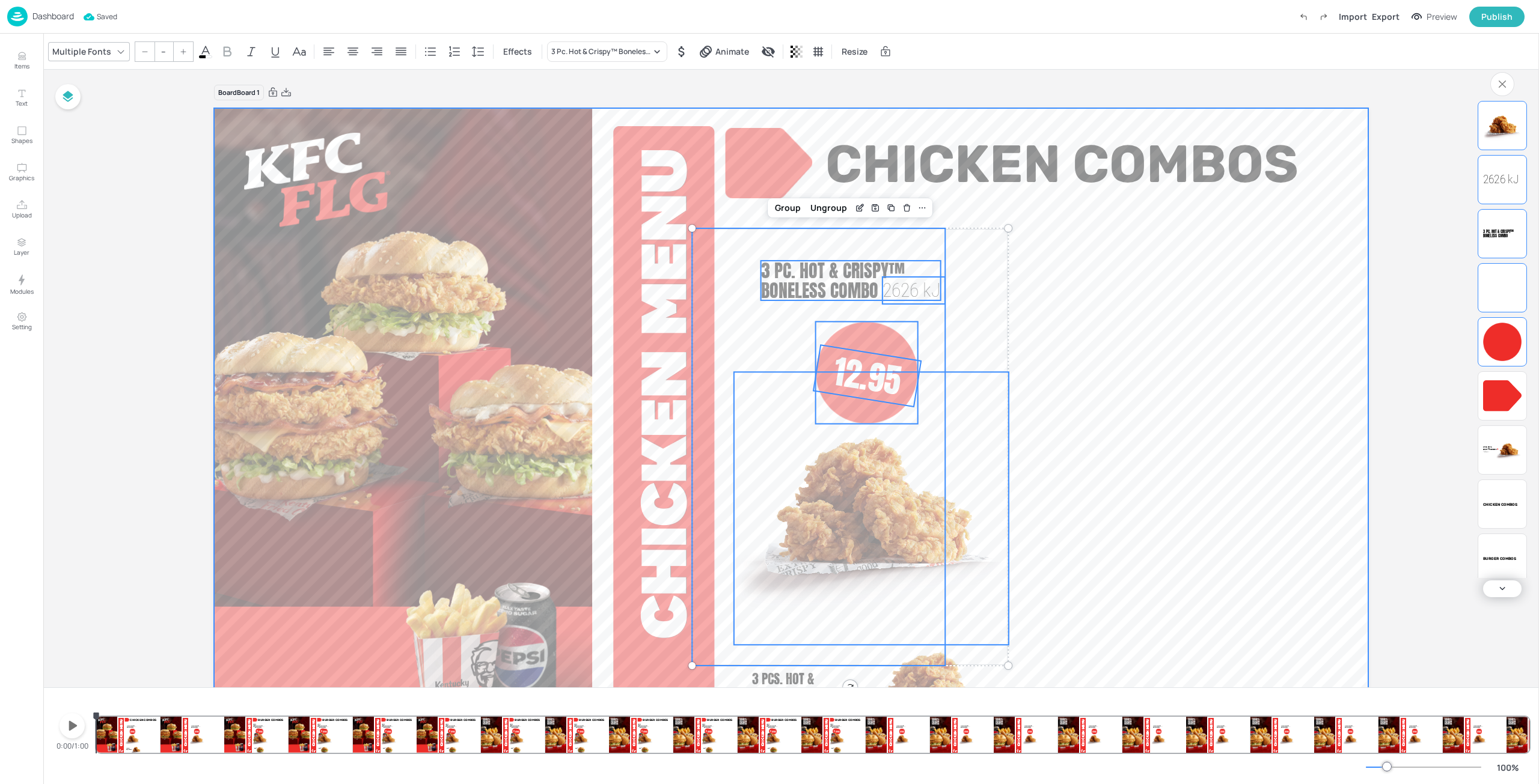
click at [1070, 332] on video at bounding box center [791, 432] width 1154 height 649
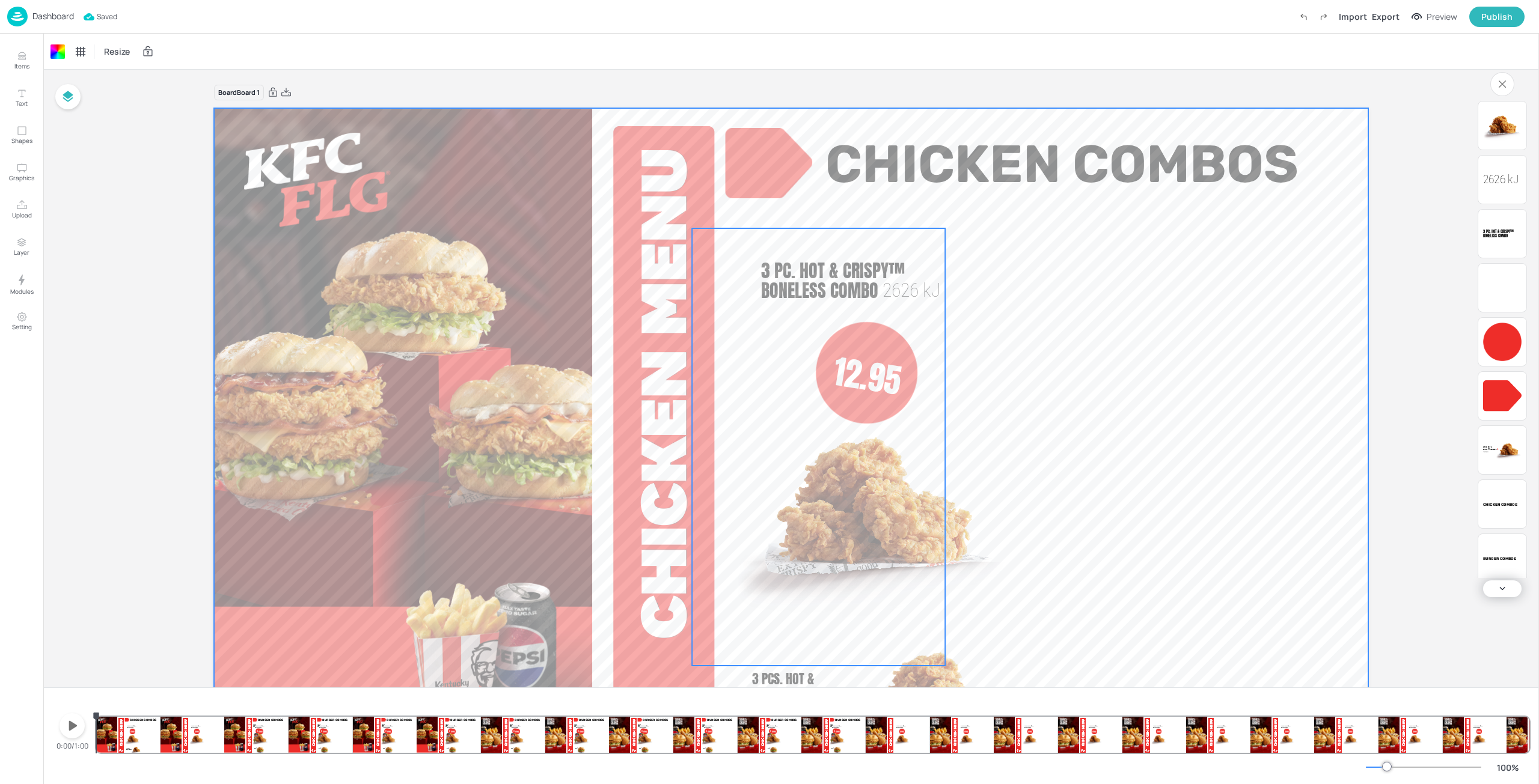
click at [732, 288] on span "9.95" at bounding box center [747, 280] width 31 height 27
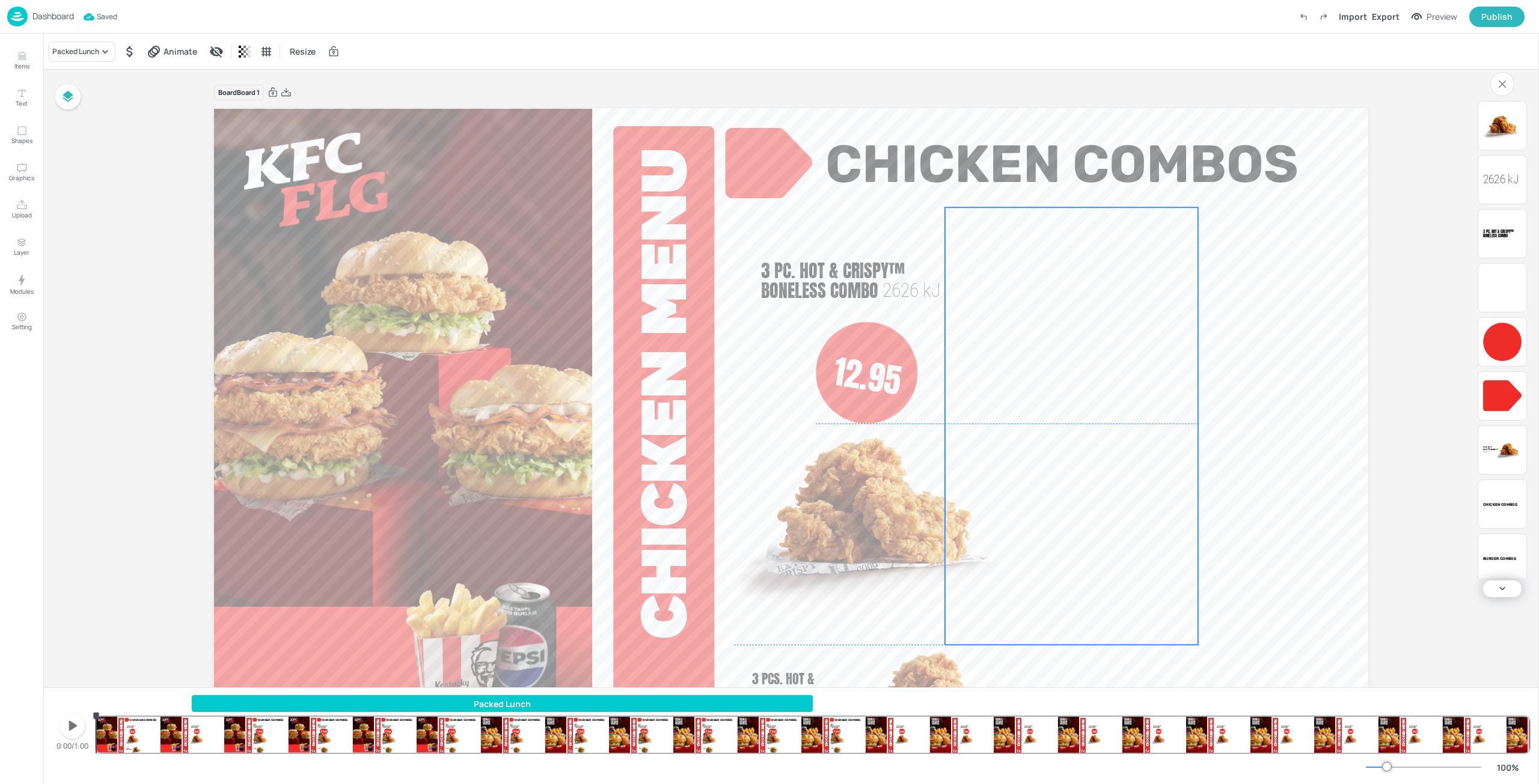
drag, startPoint x: 749, startPoint y: 308, endPoint x: 998, endPoint y: 260, distance: 253.6
click at [998, 260] on div "9.95 Packed Lunch 9.95 3375 kJ" at bounding box center [1071, 426] width 253 height 438
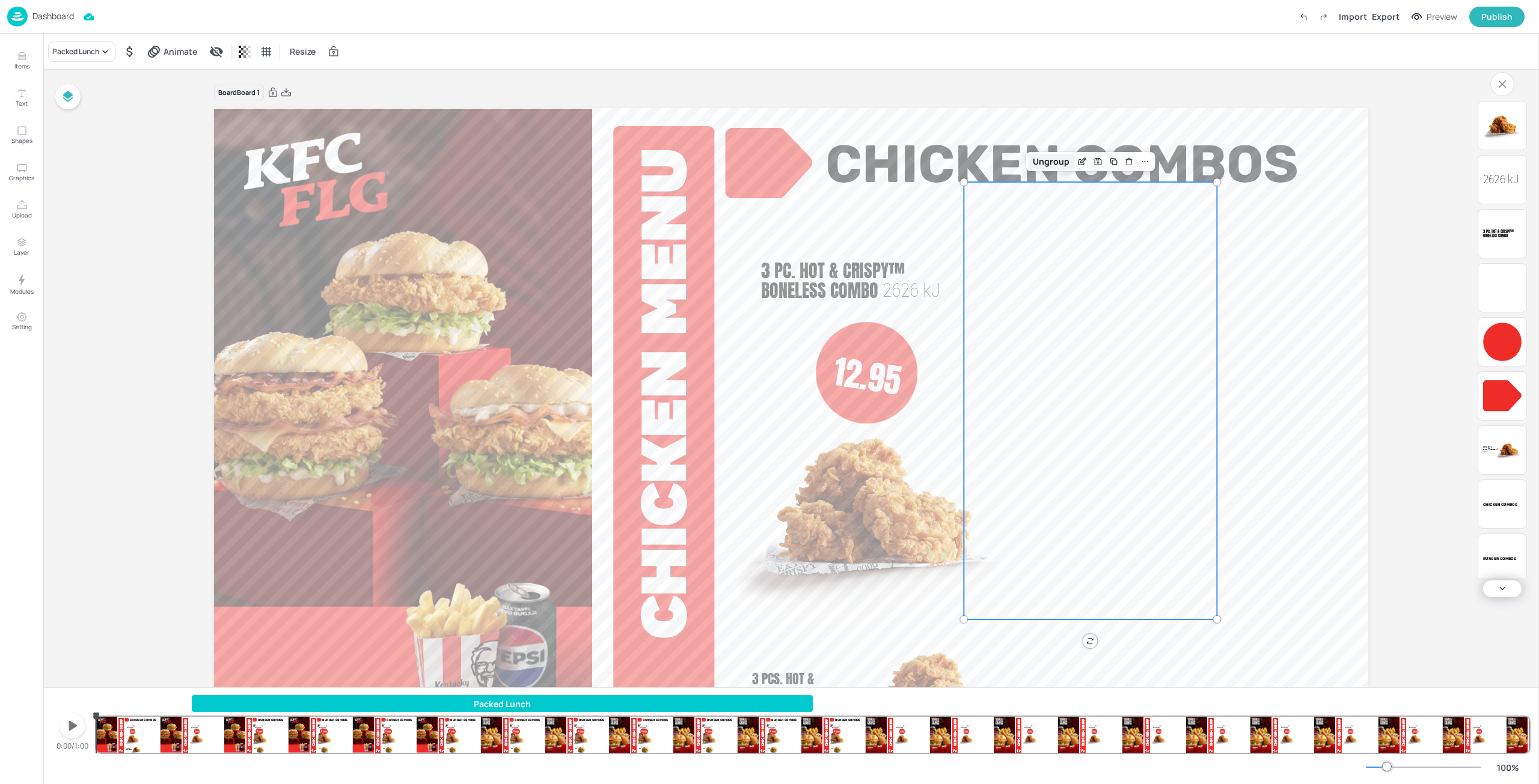
click at [1043, 168] on div "Ungroup" at bounding box center [1051, 161] width 46 height 15
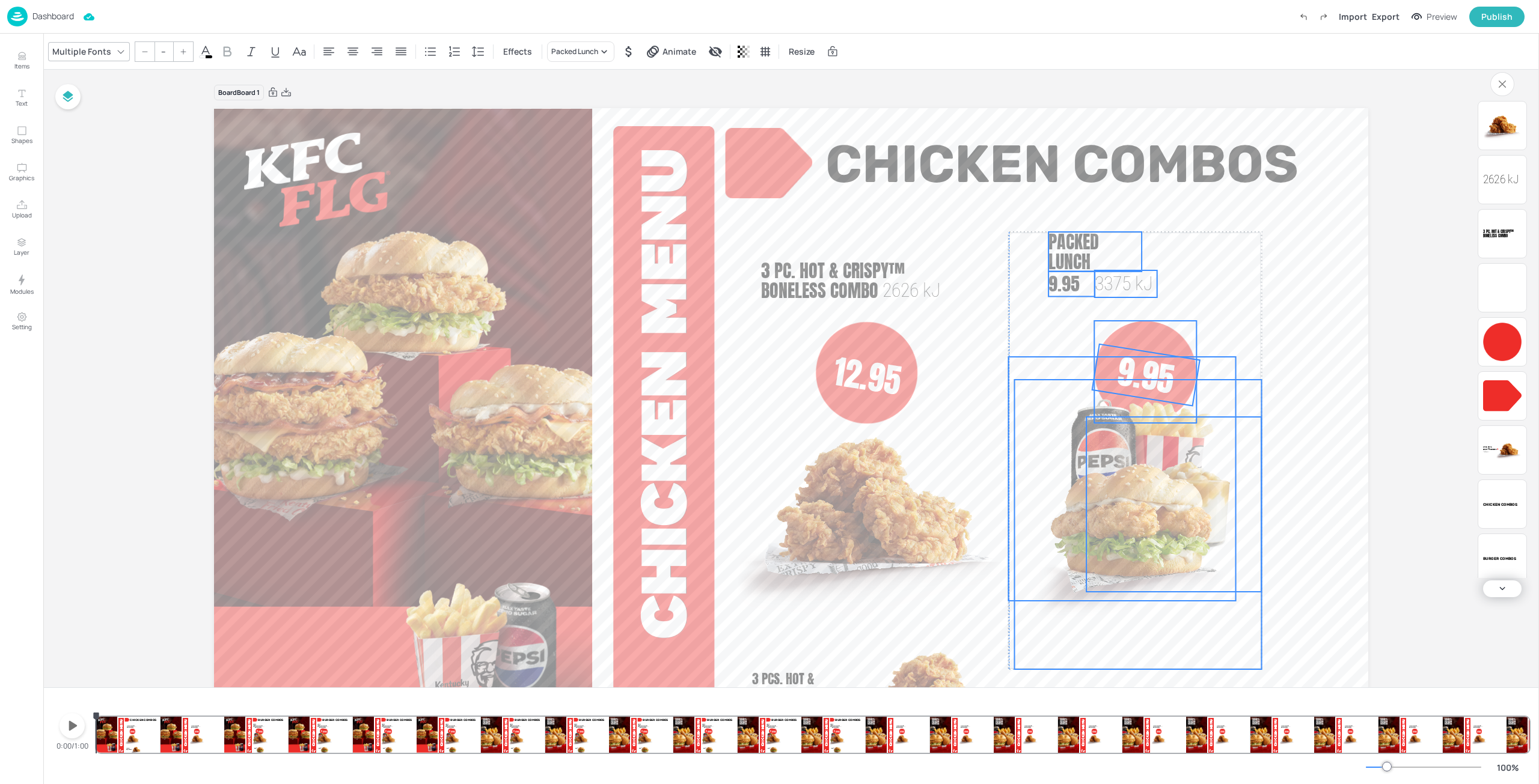
drag, startPoint x: 1064, startPoint y: 384, endPoint x: 1080, endPoint y: 384, distance: 16.0
click at [1080, 384] on img at bounding box center [1138, 524] width 247 height 290
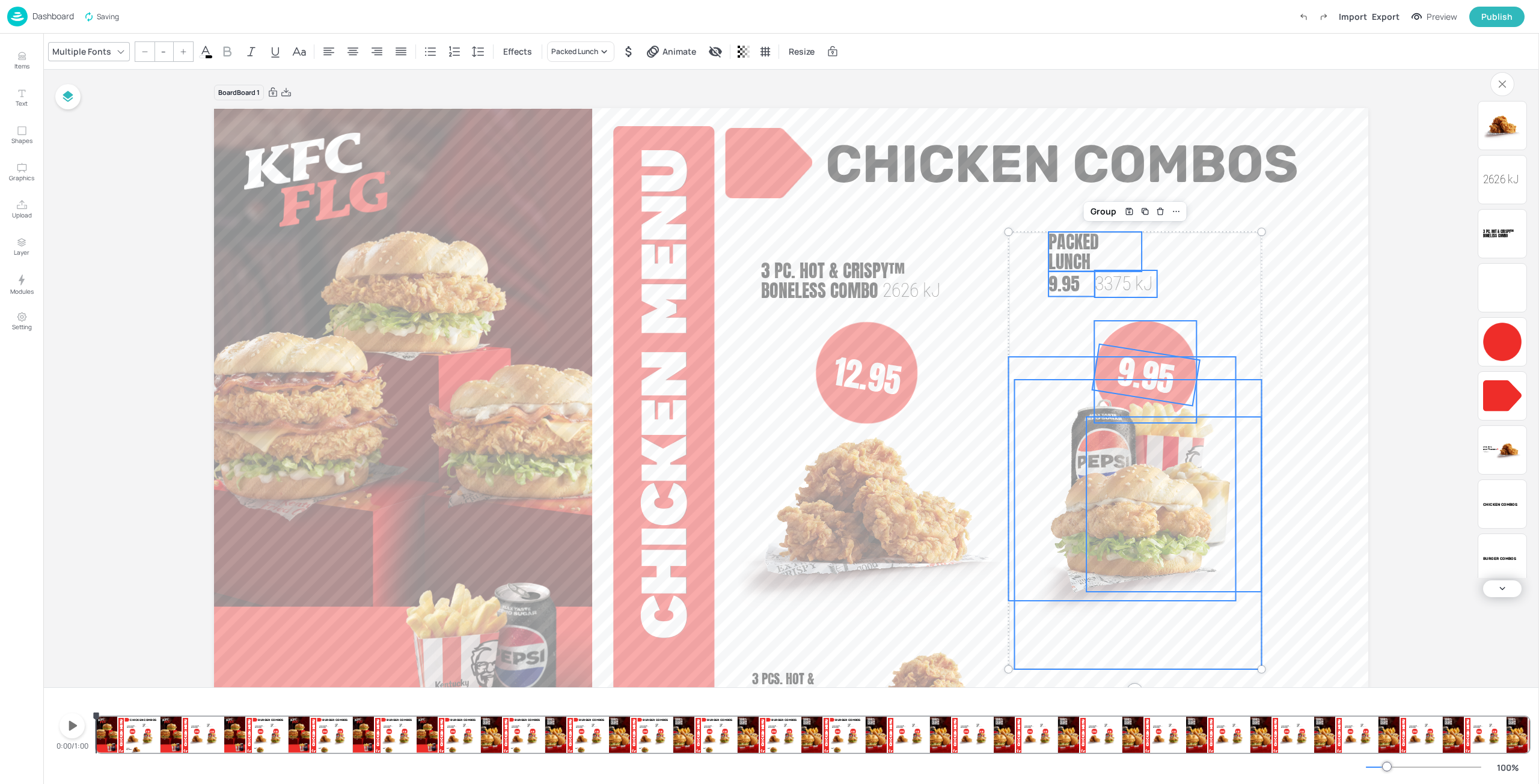
click at [987, 421] on img at bounding box center [871, 508] width 274 height 273
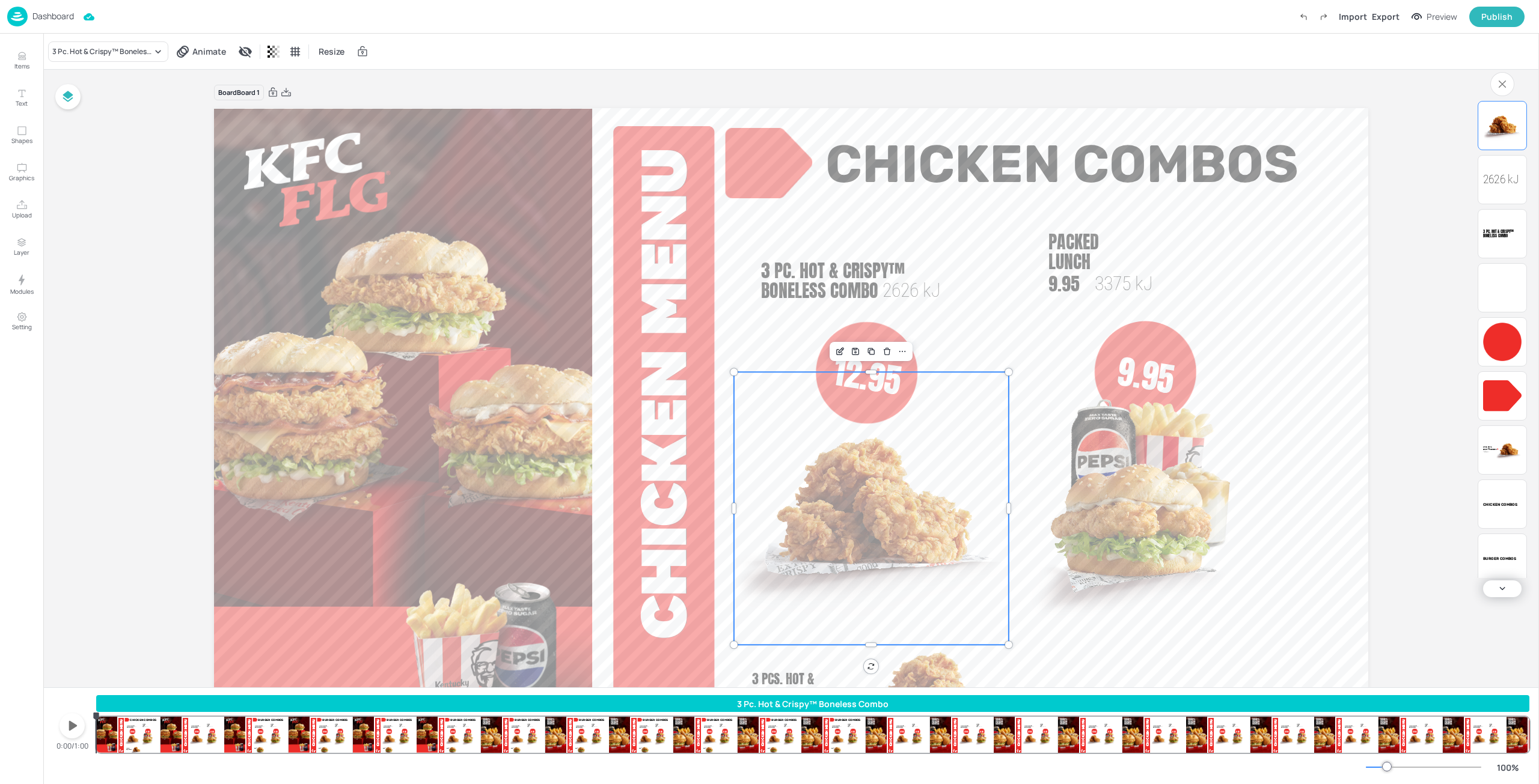
click at [68, 15] on p "Dashboard" at bounding box center [53, 16] width 42 height 9
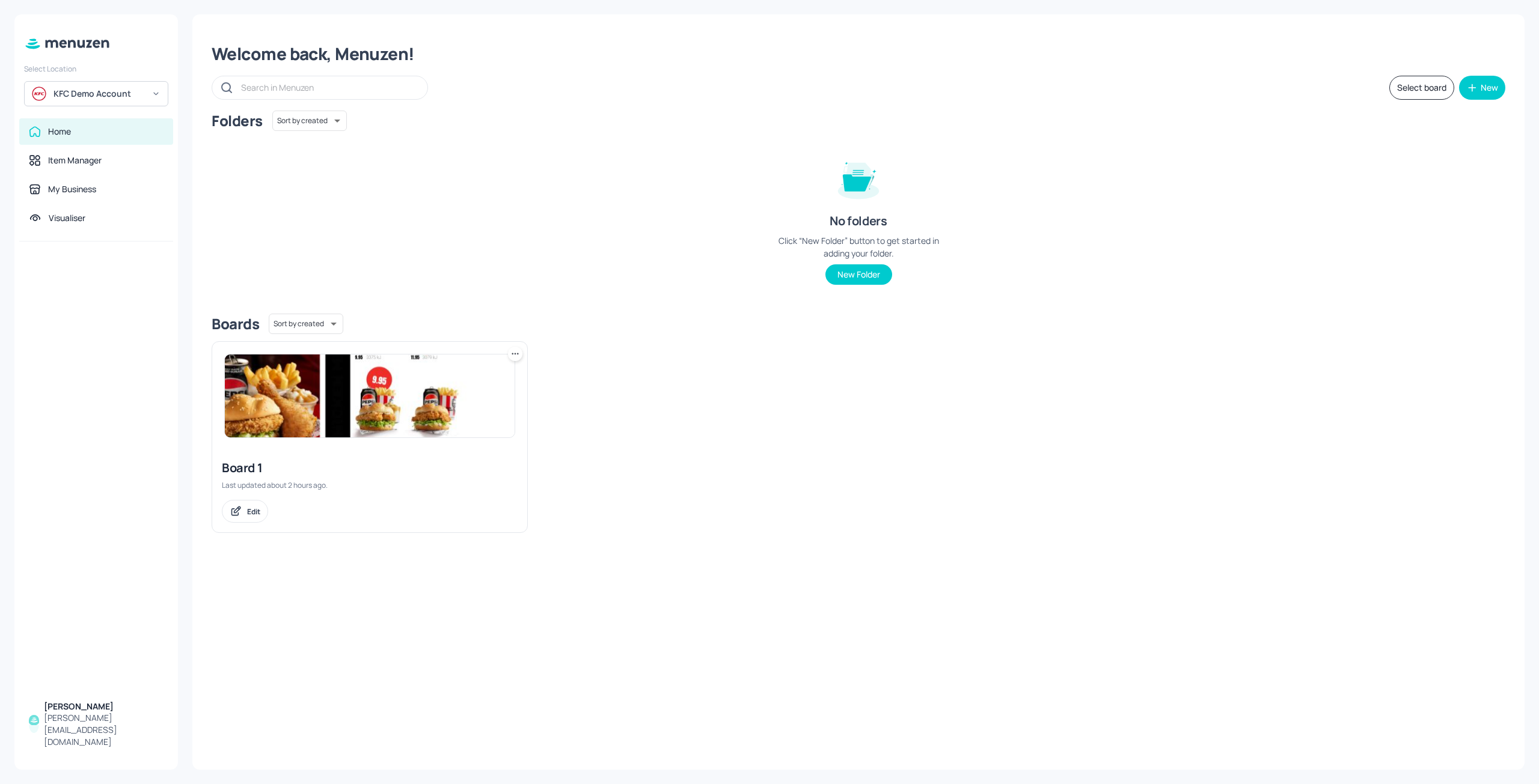
click at [380, 400] on img at bounding box center [369, 396] width 290 height 83
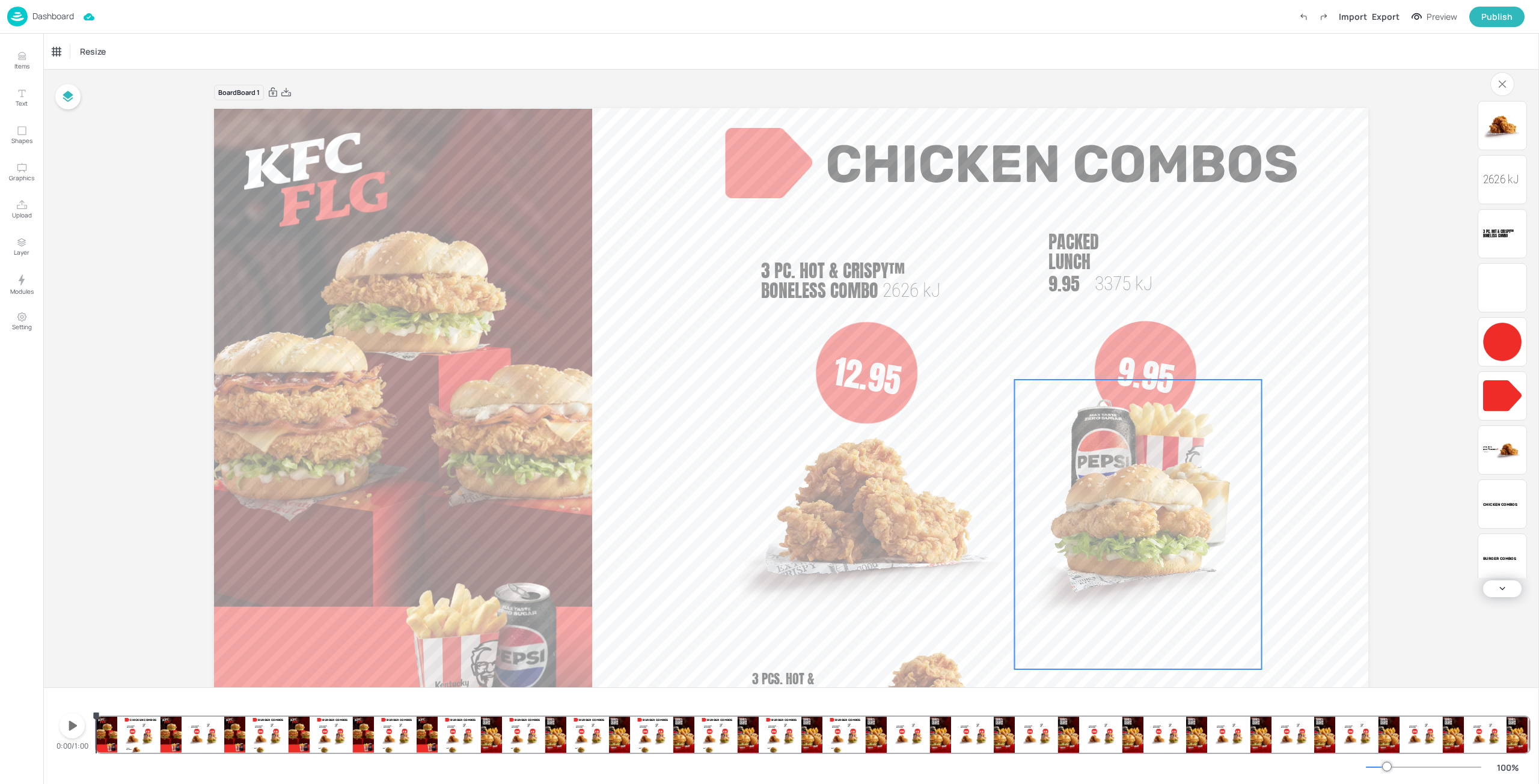
scroll to position [100, 0]
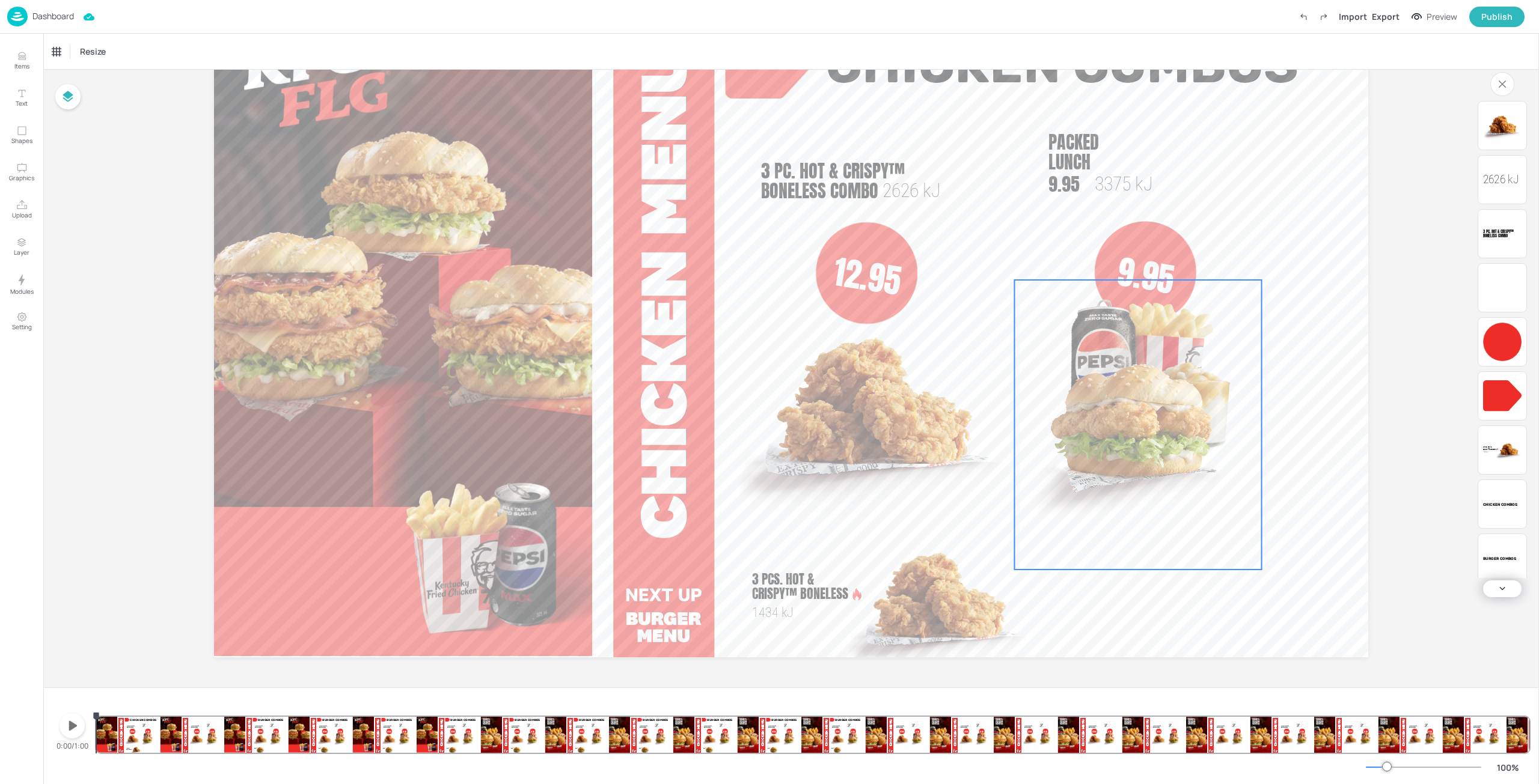
click at [1092, 428] on img at bounding box center [1138, 424] width 247 height 290
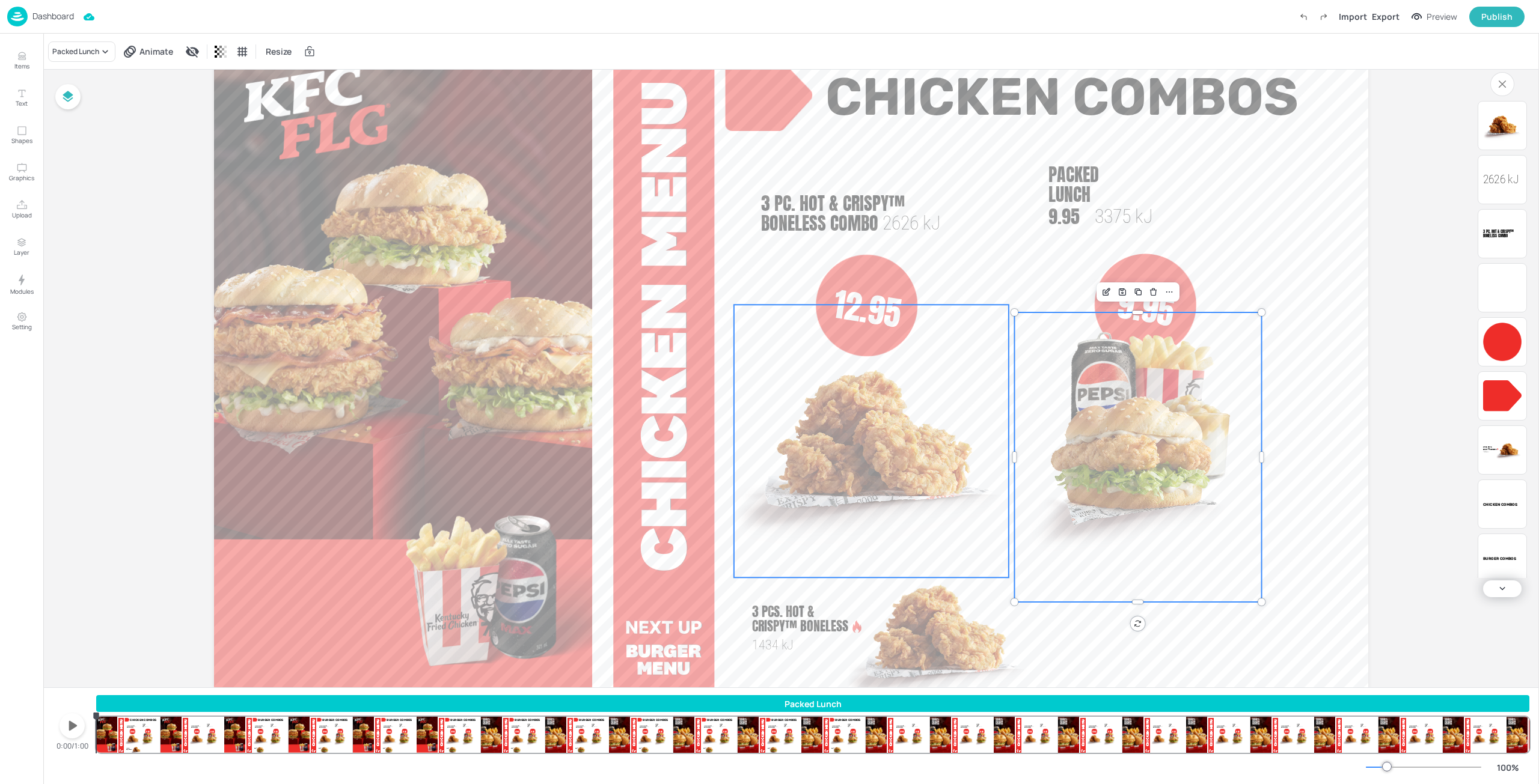
scroll to position [39, 0]
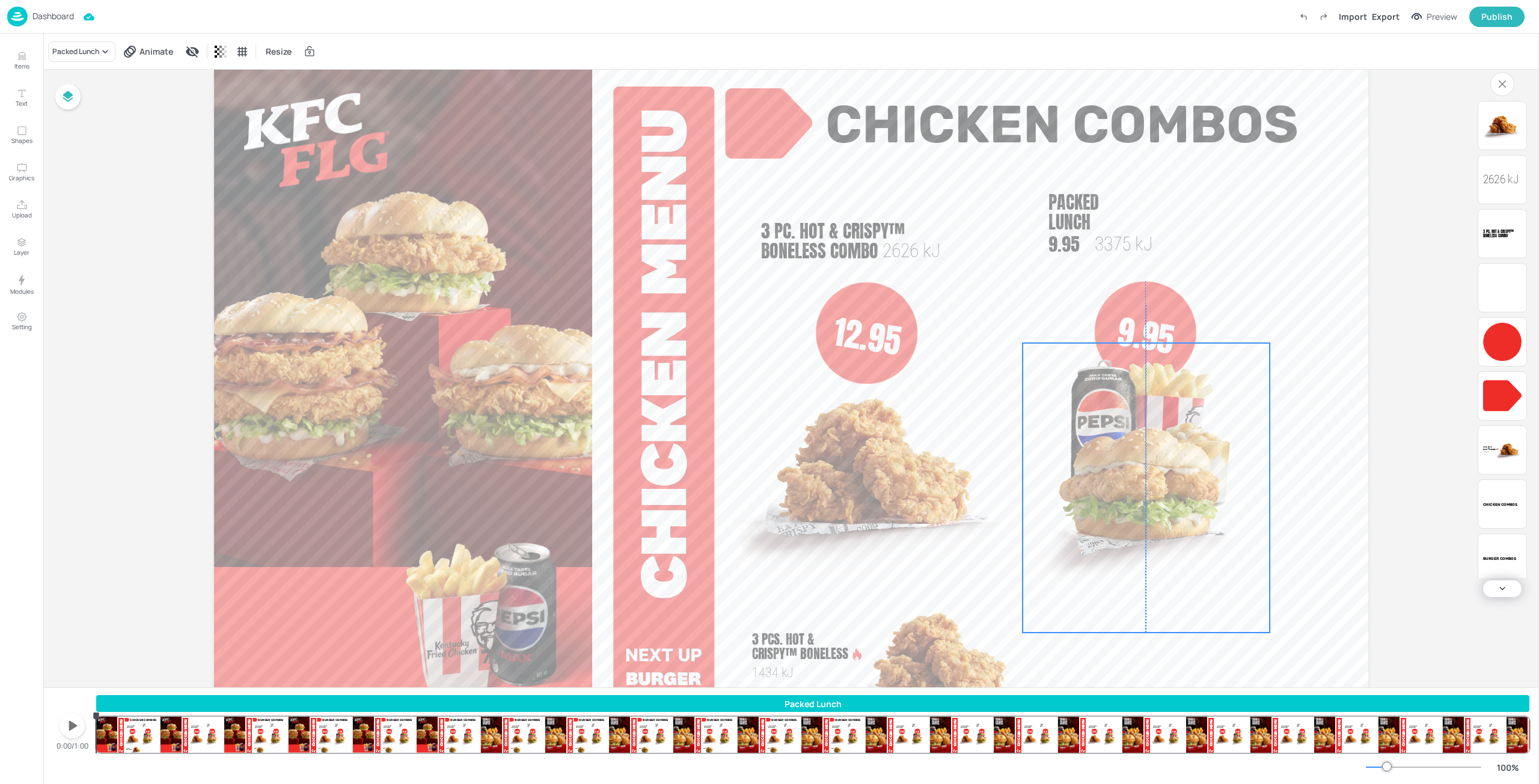
drag, startPoint x: 1189, startPoint y: 404, endPoint x: 1199, endPoint y: 408, distance: 10.8
click at [1199, 408] on img at bounding box center [1146, 487] width 247 height 290
click at [1053, 209] on span "Packed Lunch" at bounding box center [1073, 212] width 50 height 47
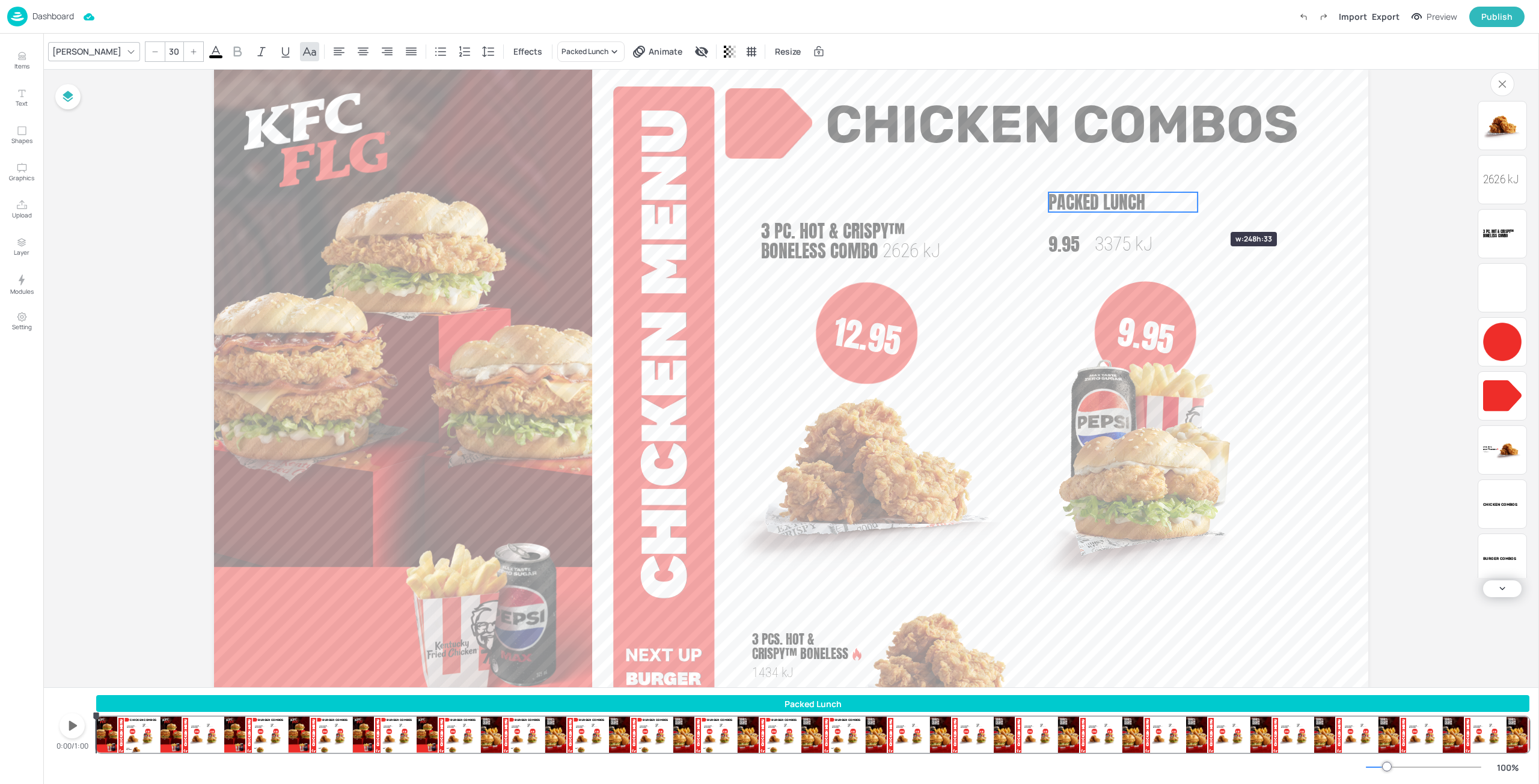
drag, startPoint x: 1138, startPoint y: 209, endPoint x: 1195, endPoint y: 210, distance: 57.0
click at [1122, 222] on span "Packed Lunch" at bounding box center [1095, 222] width 97 height 27
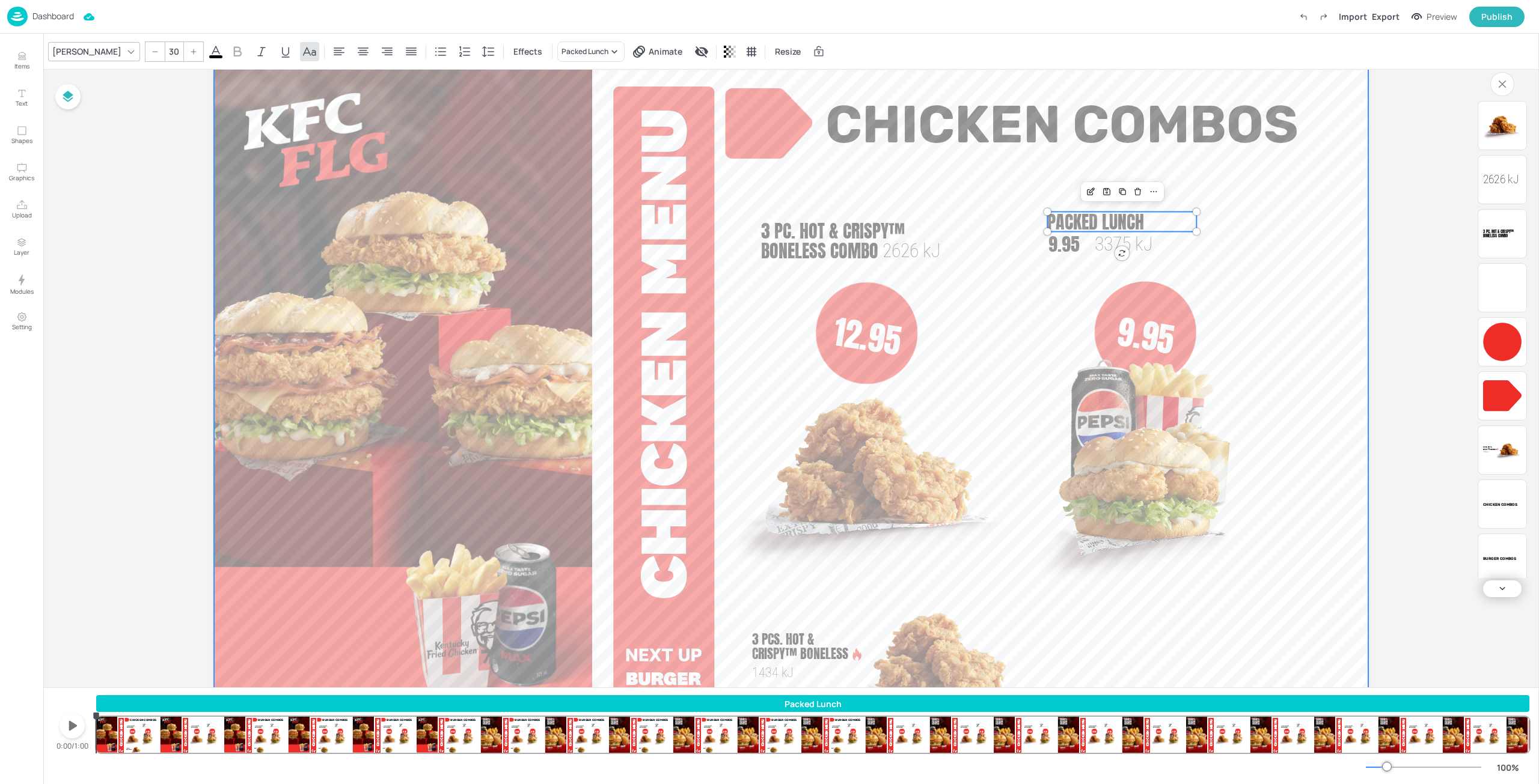
click at [1053, 189] on video at bounding box center [791, 393] width 1154 height 649
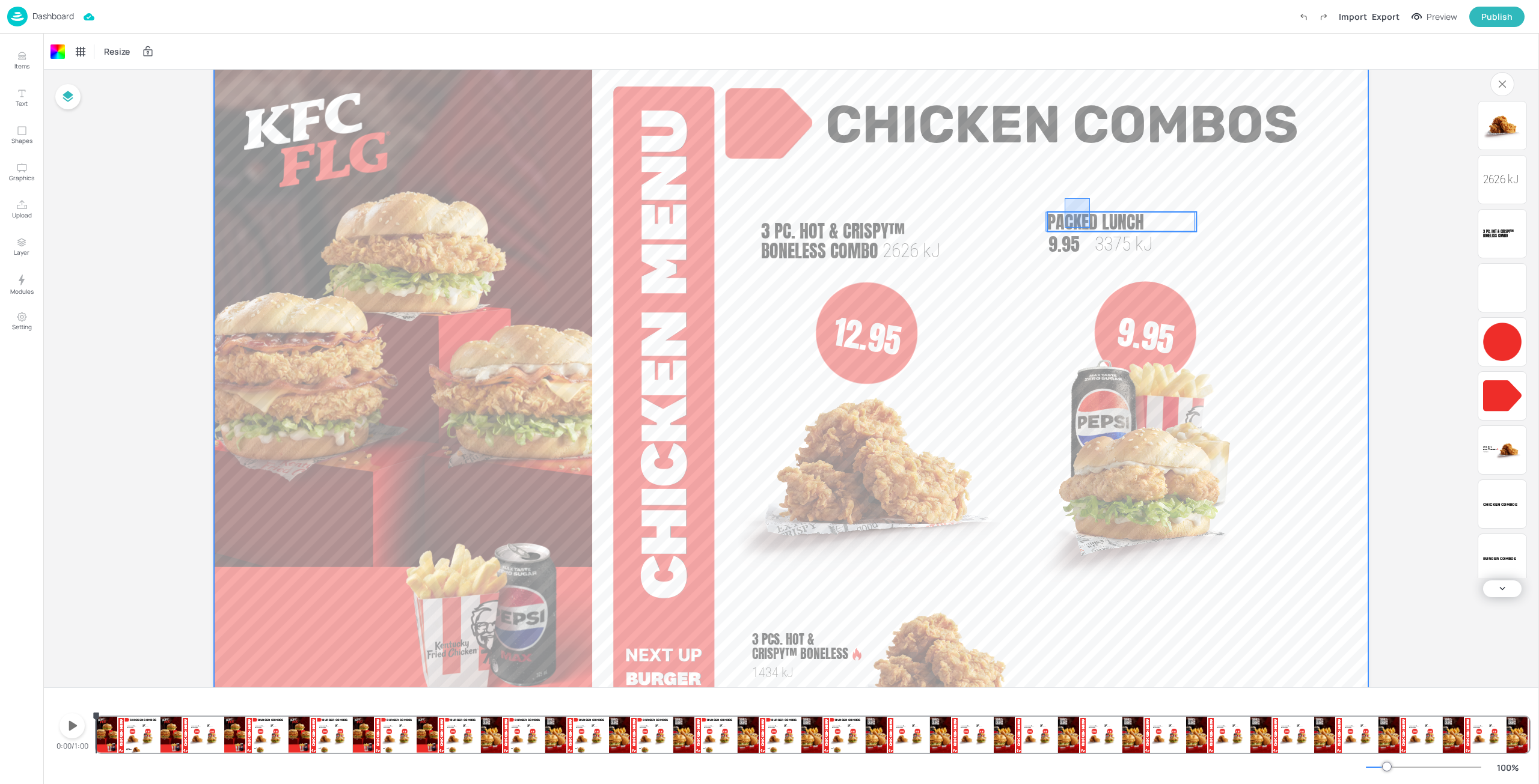
drag, startPoint x: 1079, startPoint y: 217, endPoint x: 1076, endPoint y: 226, distance: 9.5
click at [1089, 69] on div "9.95 Packed Lunch 9.95 3375 [PERSON_NAME]® 1888 [PERSON_NAME] Combos Chicken Co…" at bounding box center [791, 69] width 1154 height 0
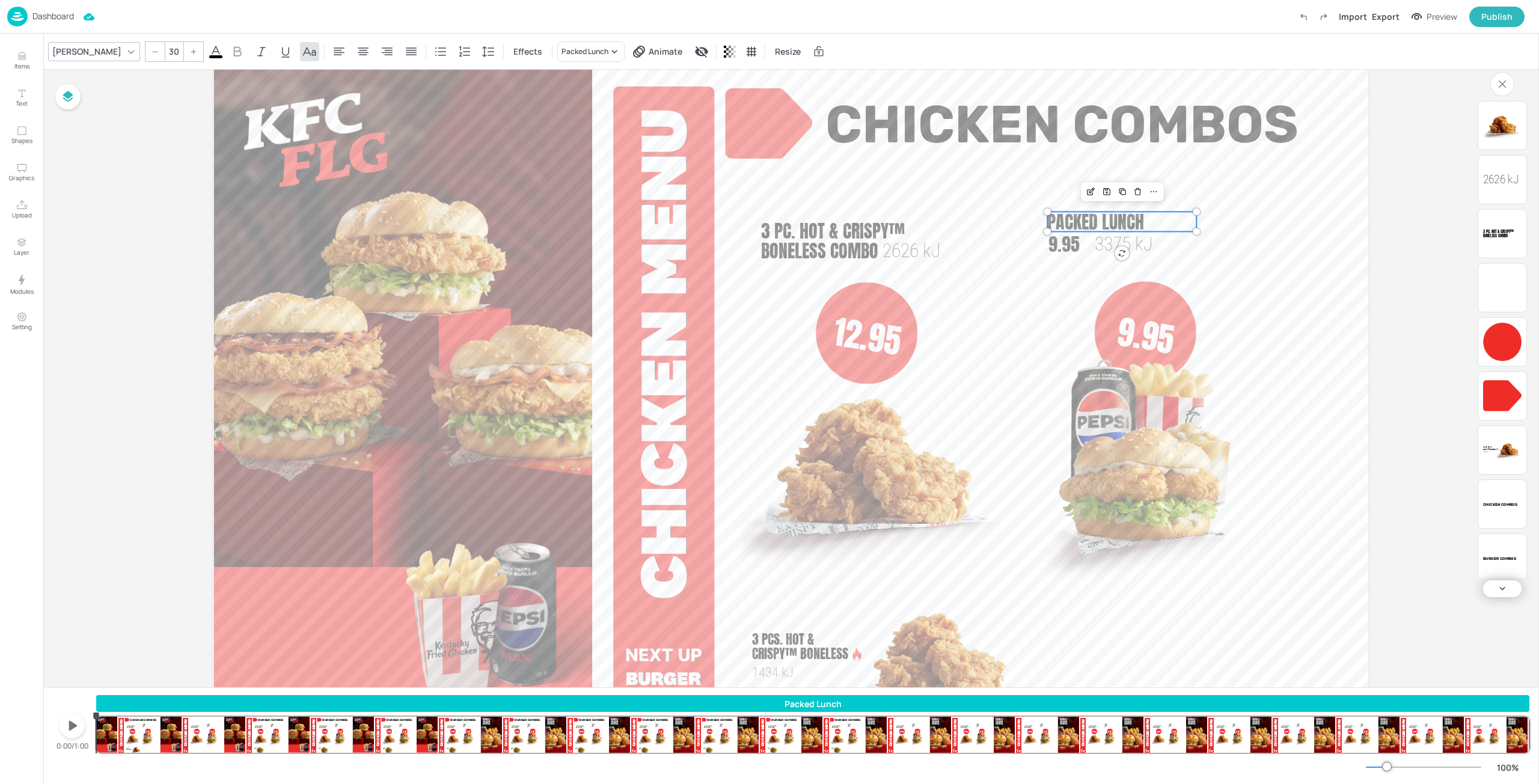
click at [1071, 225] on span "Packed Lunch" at bounding box center [1095, 222] width 97 height 27
click at [1064, 250] on span "9.95" at bounding box center [1064, 244] width 31 height 27
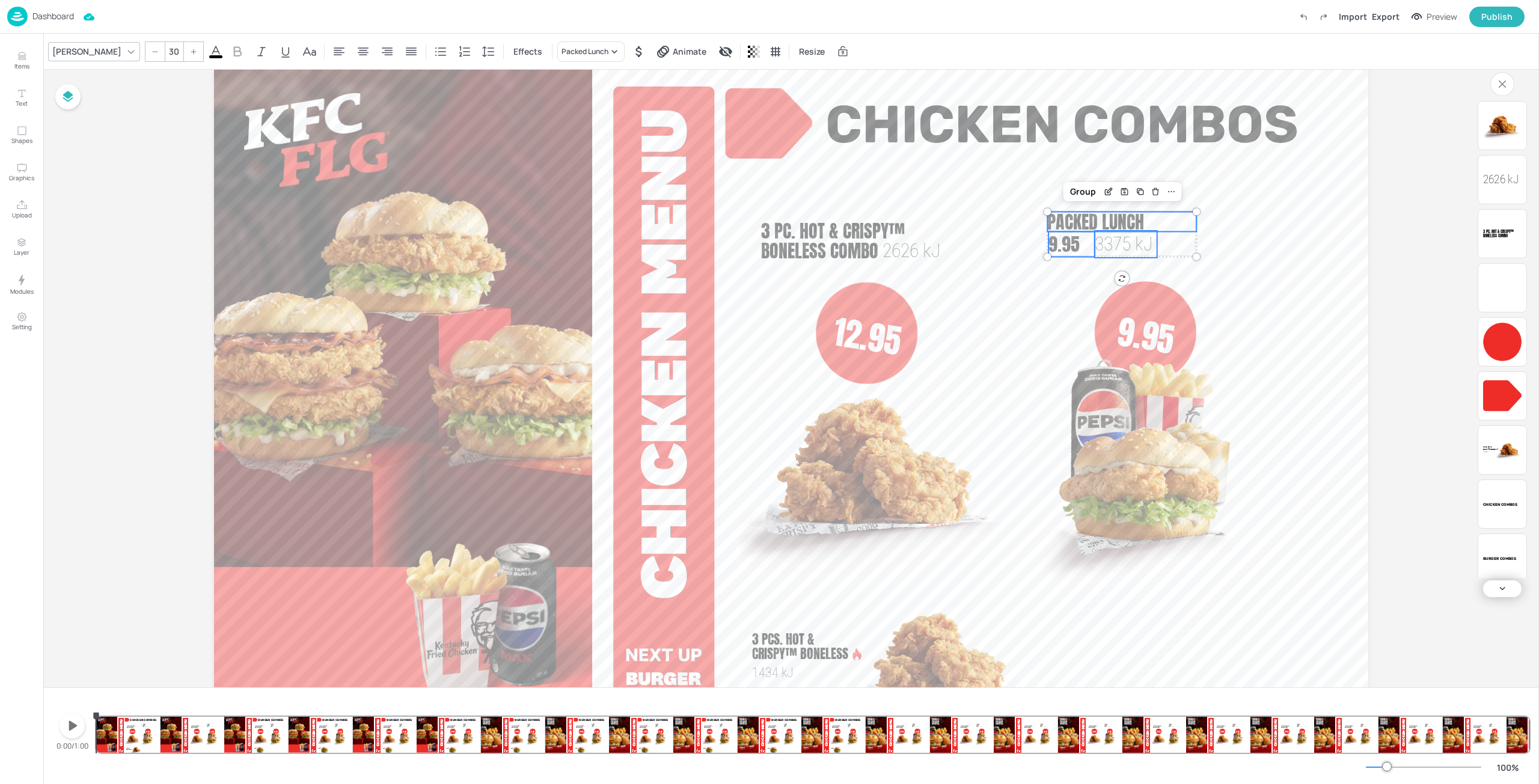
click at [1125, 244] on span "3375 kJ" at bounding box center [1124, 244] width 58 height 23
type input "--"
click at [1137, 333] on div at bounding box center [1130, 439] width 244 height 244
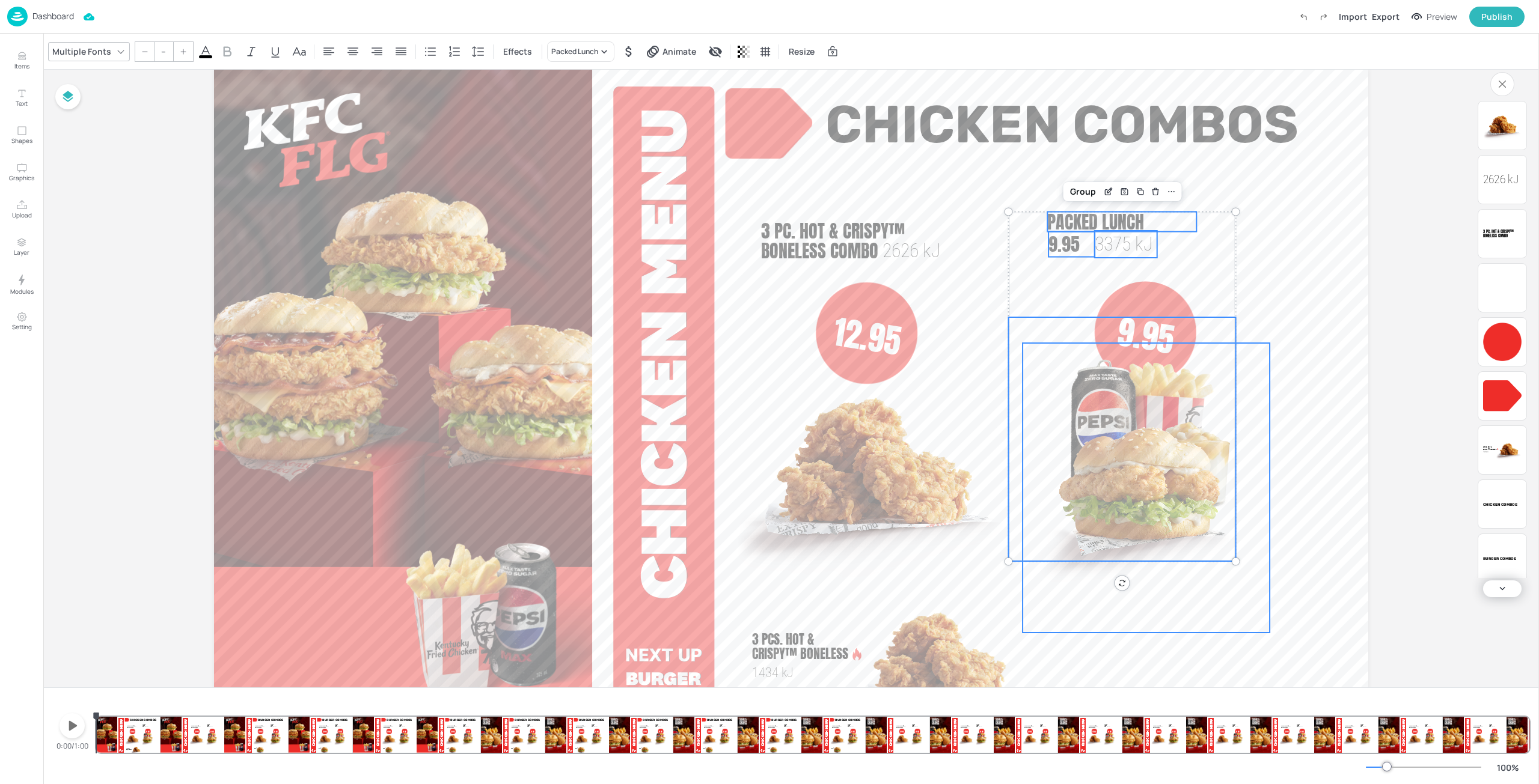
click at [1152, 345] on img at bounding box center [1146, 487] width 247 height 290
click at [1149, 333] on div at bounding box center [1130, 439] width 244 height 244
click at [1391, 322] on div "Board Board 1 9.95 Packed Lunch 9.95 3375 [PERSON_NAME]® 1888 [PERSON_NAME] Com…" at bounding box center [791, 389] width 1222 height 718
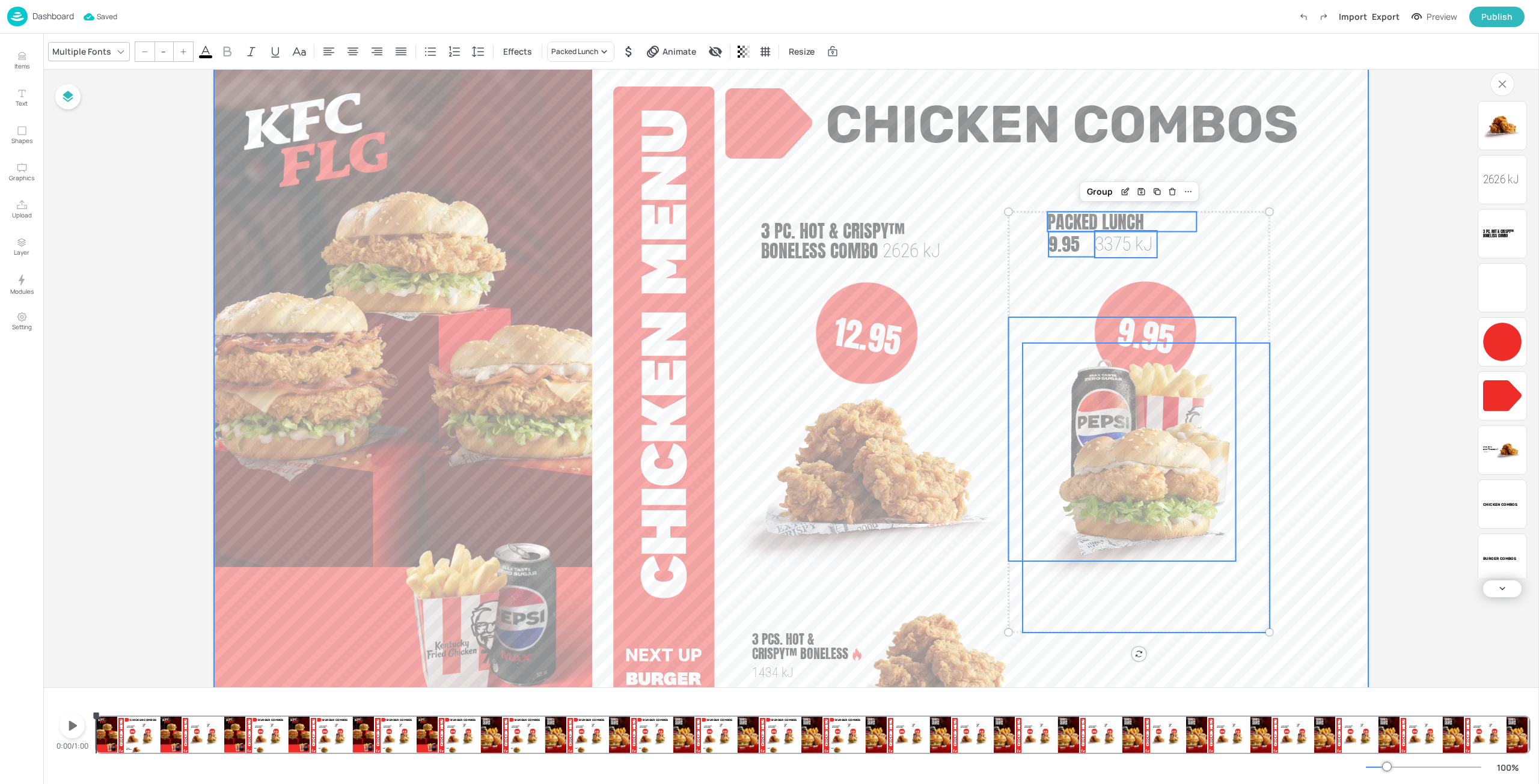
click at [1371, 287] on div "Board Board 1 9.95 Packed Lunch 9.95 3375 [PERSON_NAME]® 1888 [PERSON_NAME] Com…" at bounding box center [791, 389] width 1222 height 718
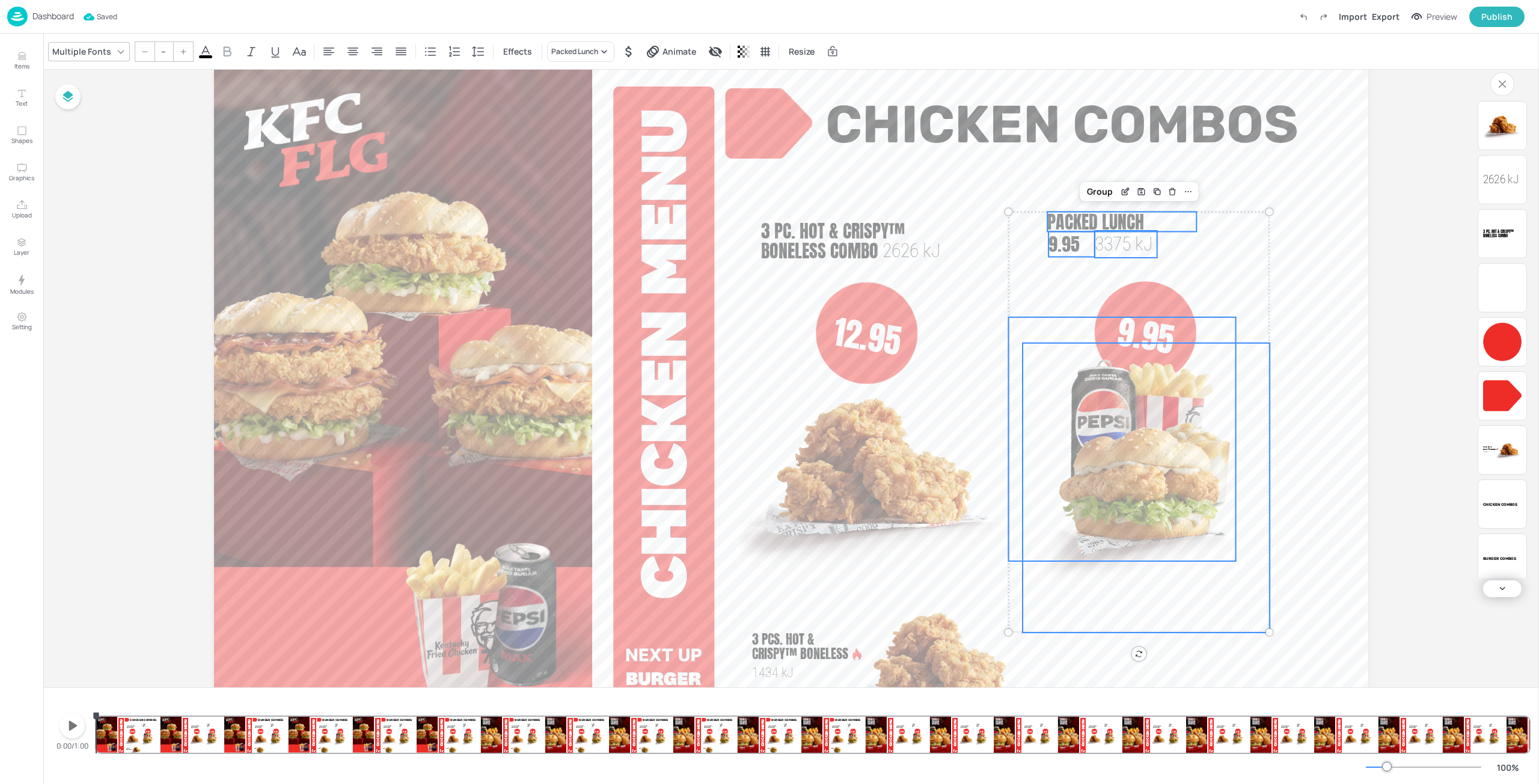
click at [1382, 276] on div "Board Board 1 9.95 Packed Lunch 9.95 3375 [PERSON_NAME]® 1888 [PERSON_NAME] Com…" at bounding box center [791, 389] width 1222 height 718
click at [1435, 250] on div "Board Board 1 9.95 Packed Lunch 9.95 3375 [PERSON_NAME]® 1888 [PERSON_NAME] Com…" at bounding box center [791, 389] width 1496 height 718
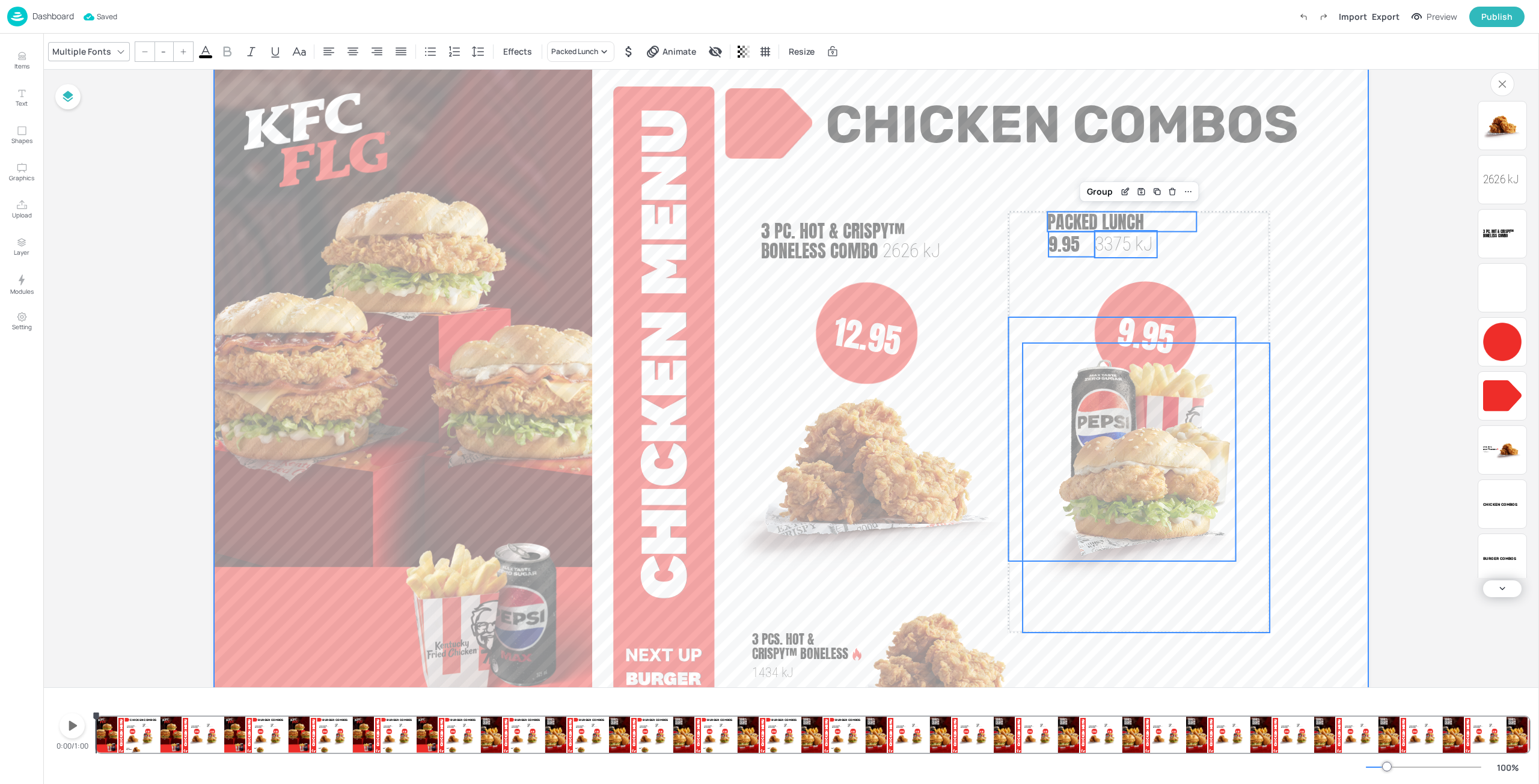
click at [1344, 221] on video at bounding box center [791, 393] width 1154 height 649
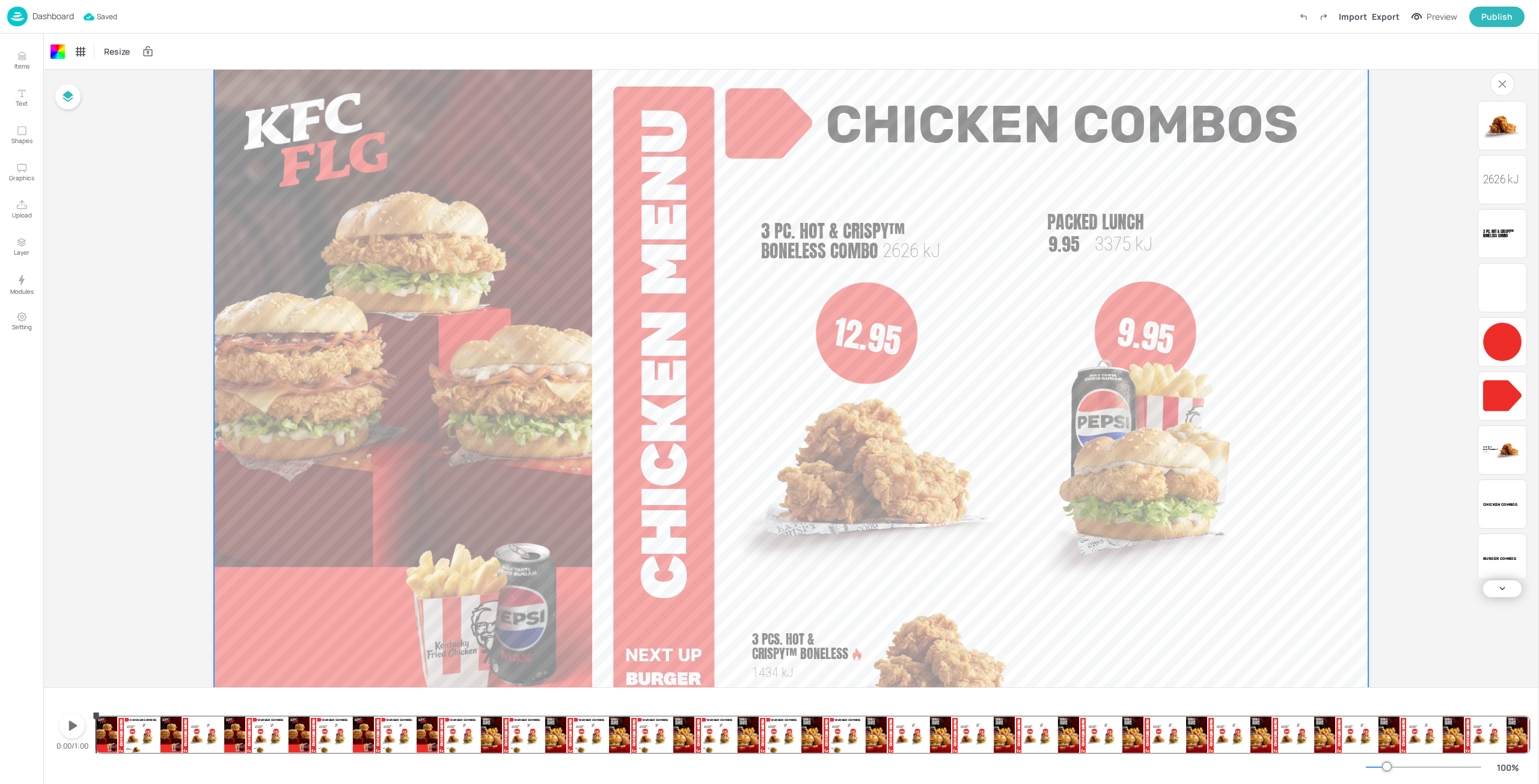
click at [1297, 176] on video at bounding box center [791, 393] width 1154 height 649
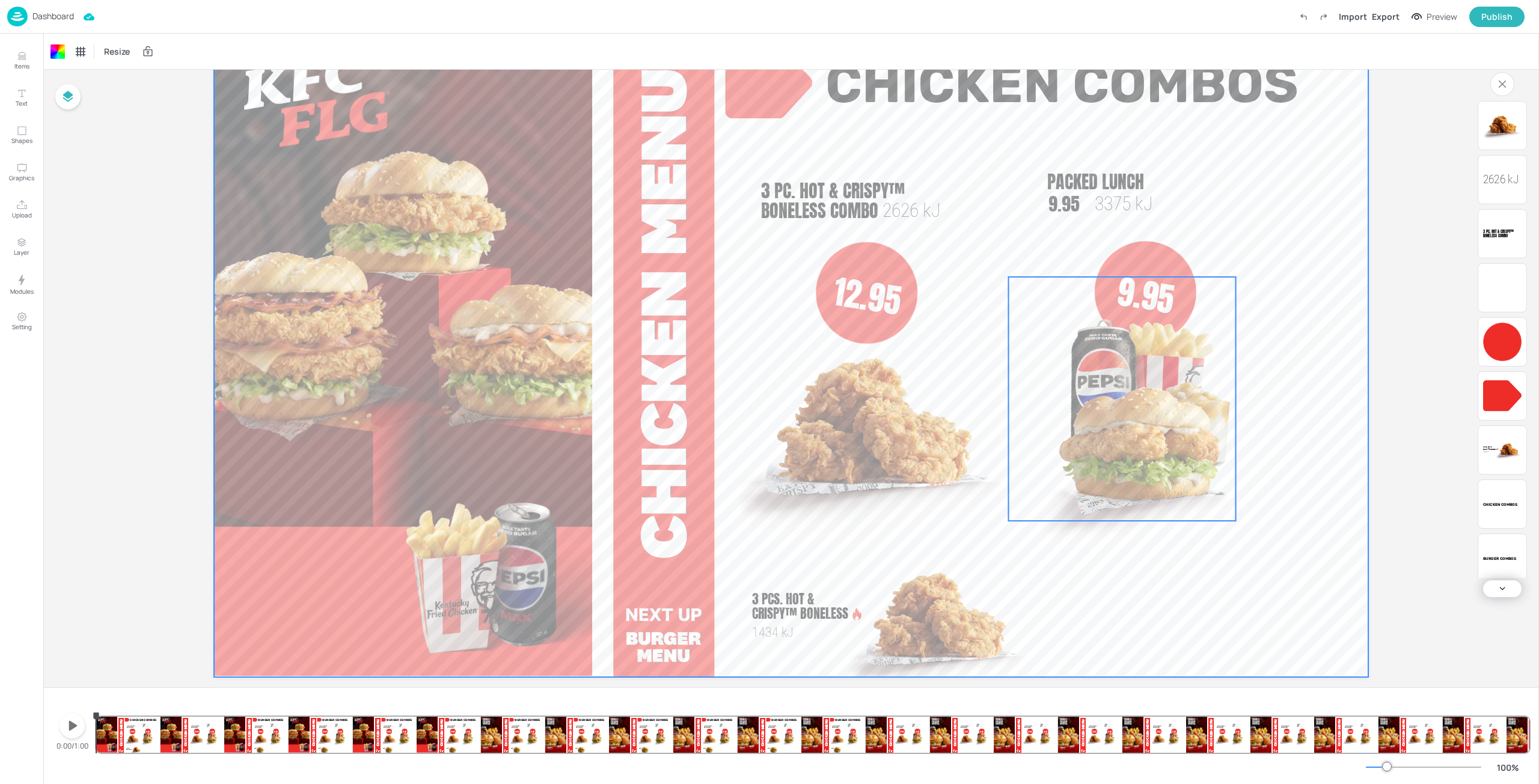
scroll to position [100, 0]
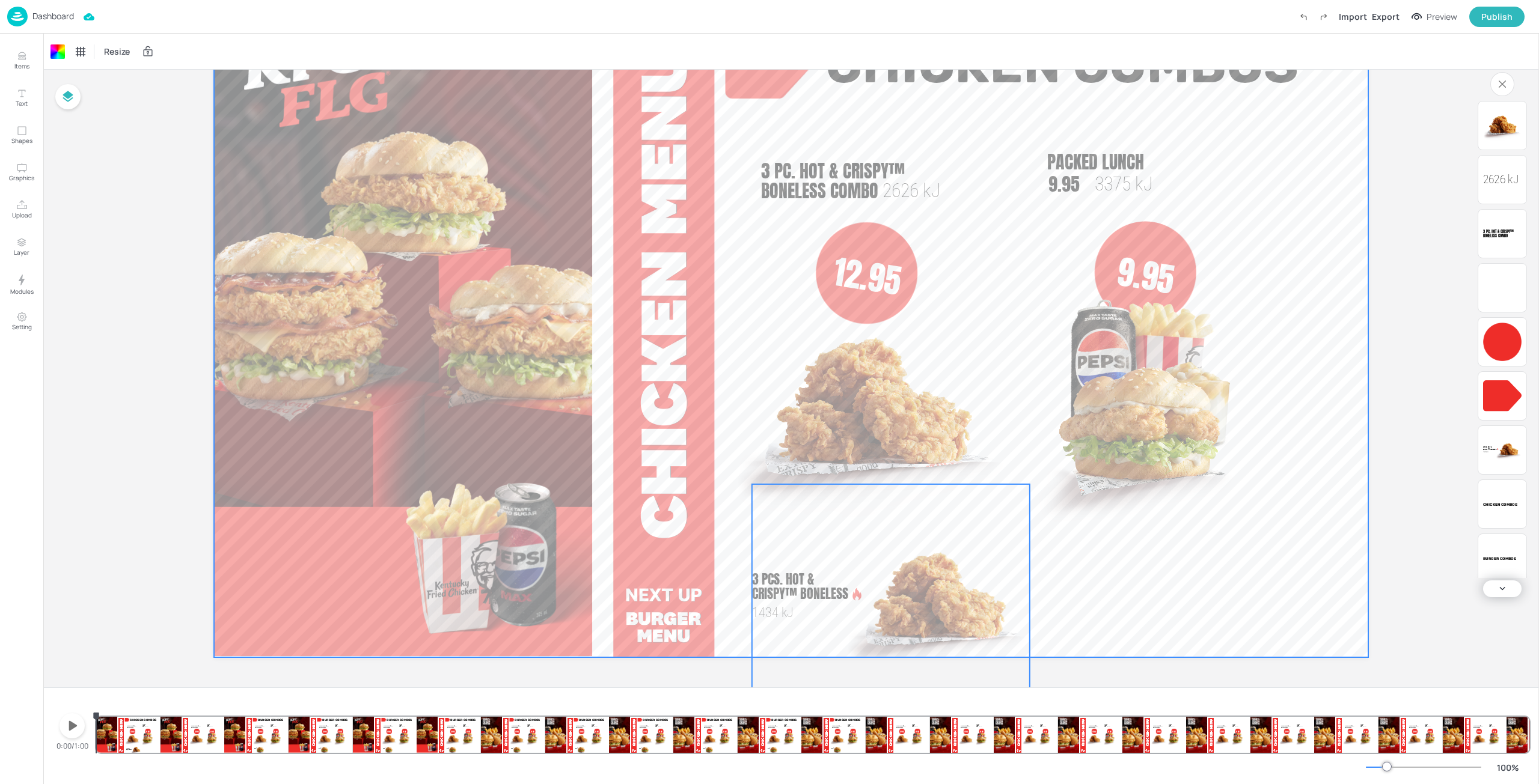
click at [933, 603] on img at bounding box center [937, 601] width 185 height 233
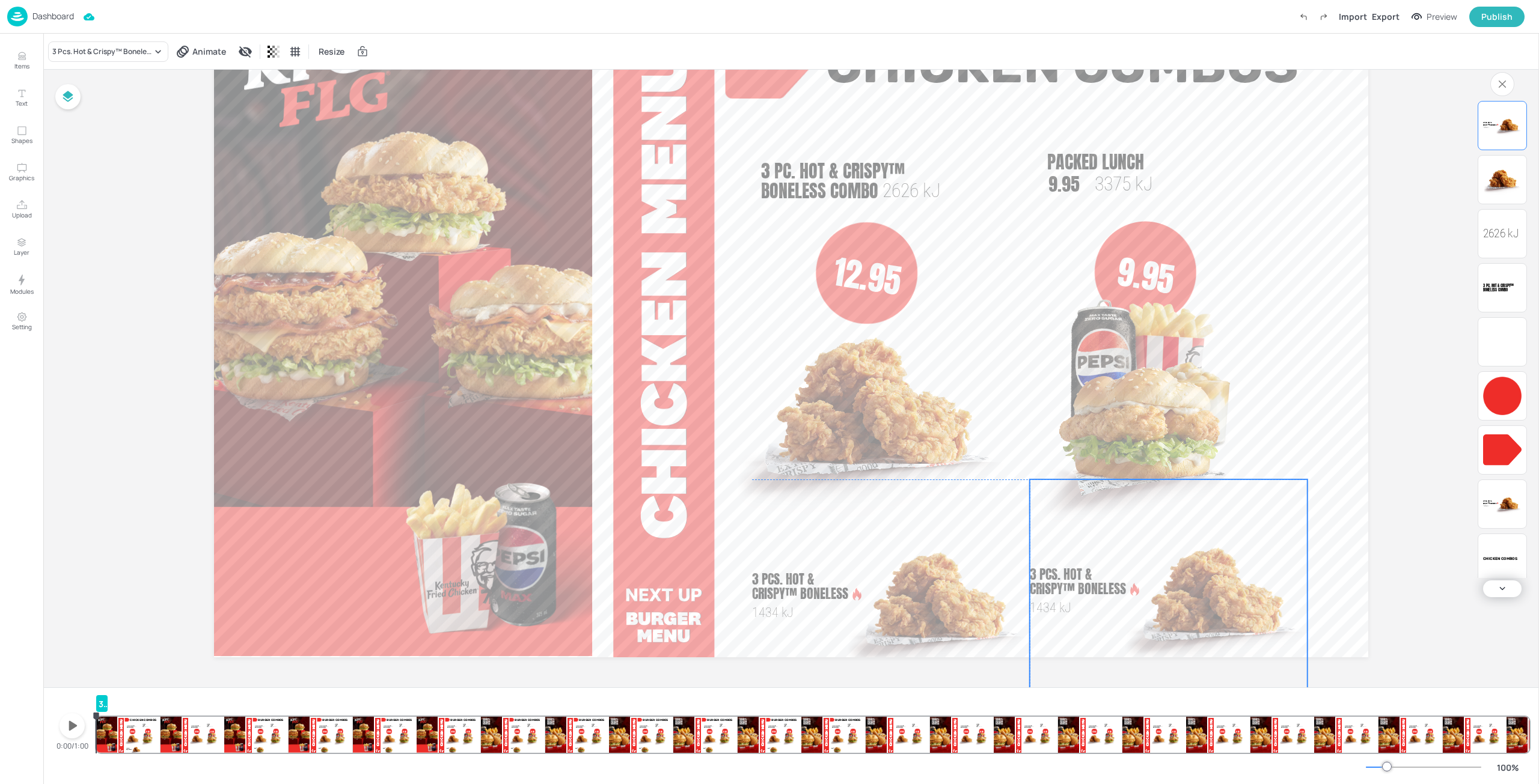
drag, startPoint x: 1049, startPoint y: 594, endPoint x: 1235, endPoint y: 583, distance: 186.3
click at [1235, 583] on img at bounding box center [1215, 596] width 185 height 233
click at [135, 45] on div "3 Pcs. Hot & Crispy™ Boneless" at bounding box center [108, 52] width 120 height 20
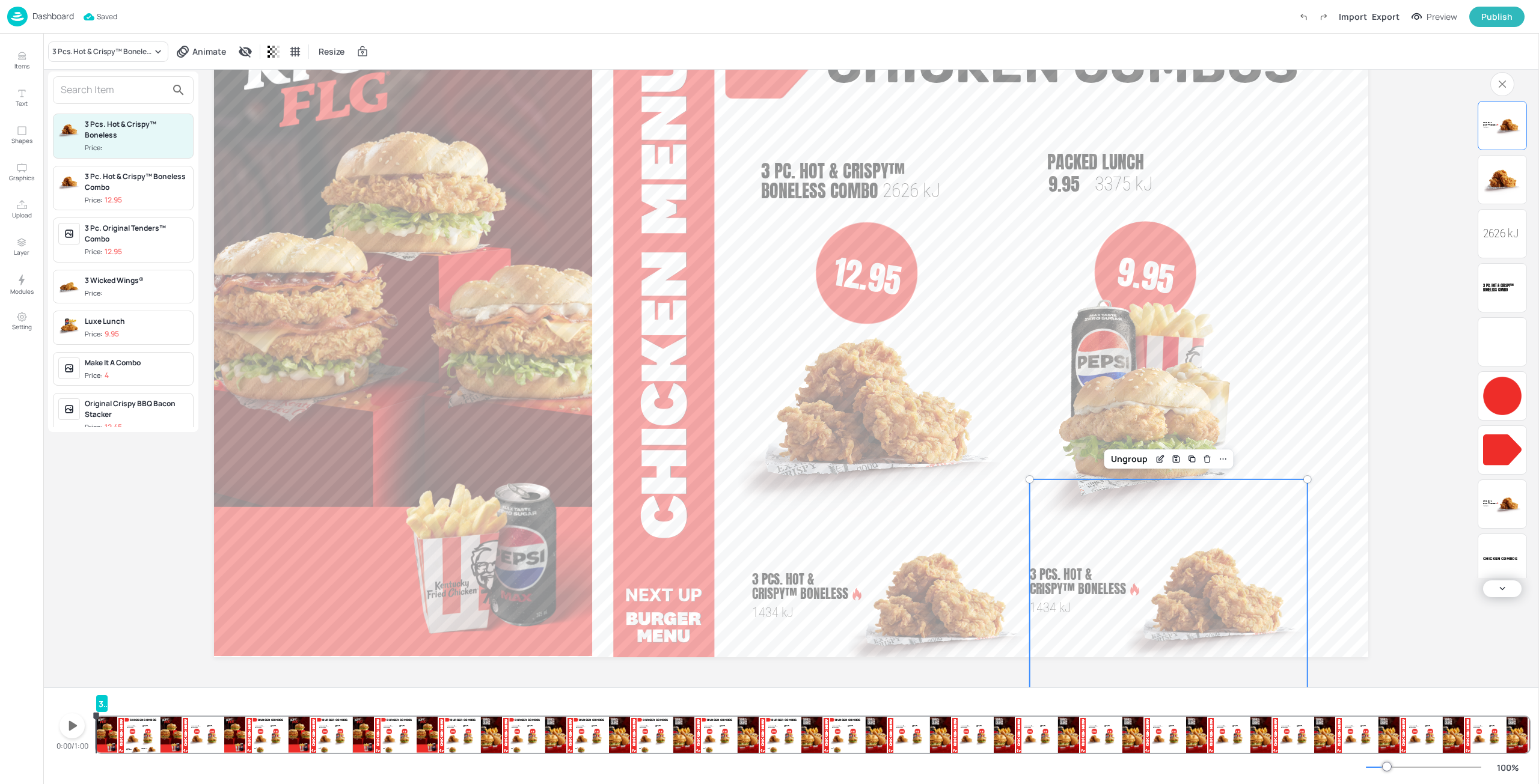
click at [132, 287] on div "3 Wicked Wings® Price:" at bounding box center [136, 287] width 104 height 23
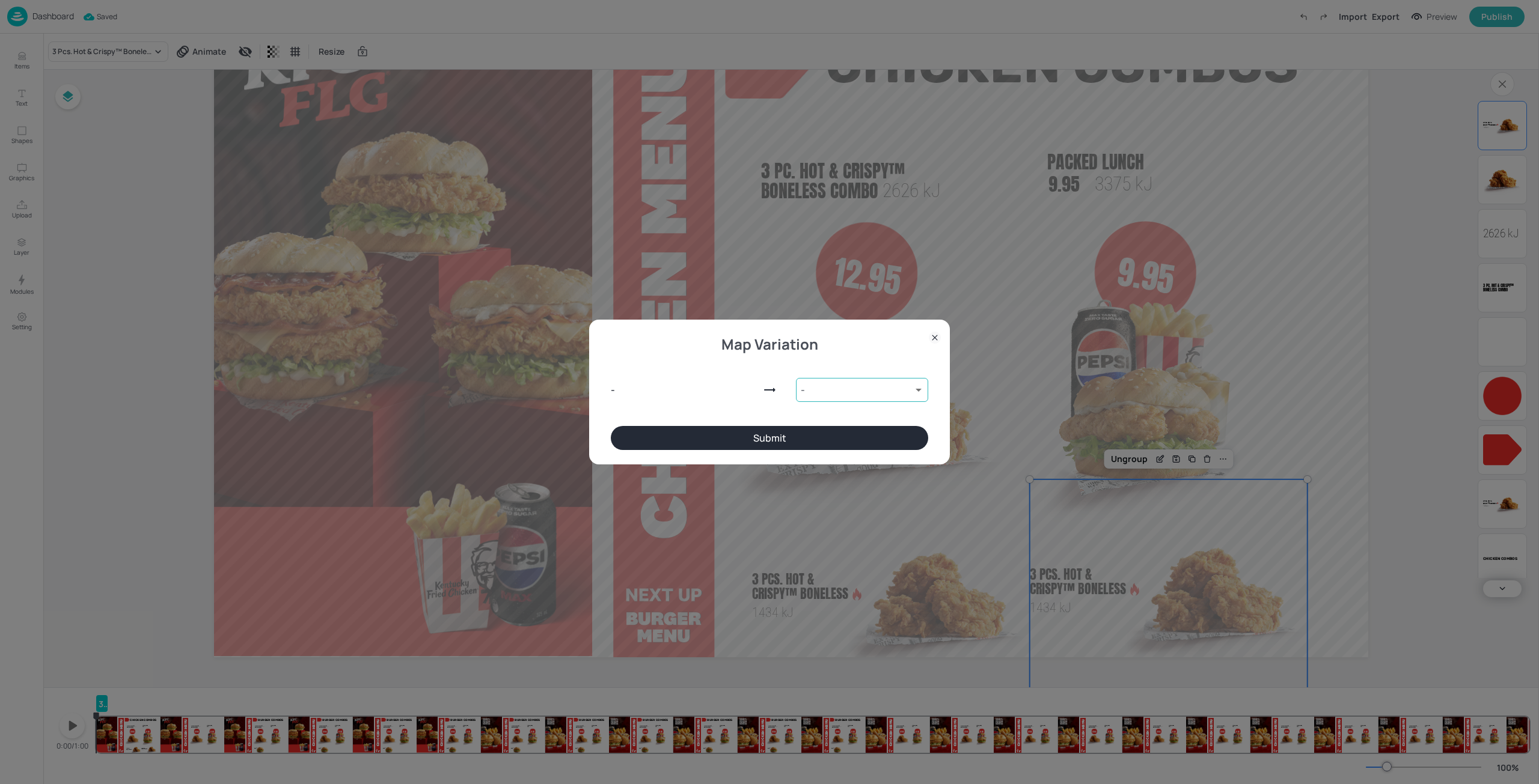
click at [830, 391] on body "Dashboard Saved Import Export Preview Publish Items Text Shapes Graphics Upload…" at bounding box center [769, 392] width 1539 height 784
click at [830, 391] on div at bounding box center [769, 392] width 1539 height 784
click at [687, 360] on div "- - 9353697 ​" at bounding box center [769, 387] width 317 height 77
click at [934, 327] on div "Map Variation - - 9353697 ​ Submit" at bounding box center [769, 392] width 360 height 144
click at [932, 338] on icon at bounding box center [935, 338] width 12 height 12
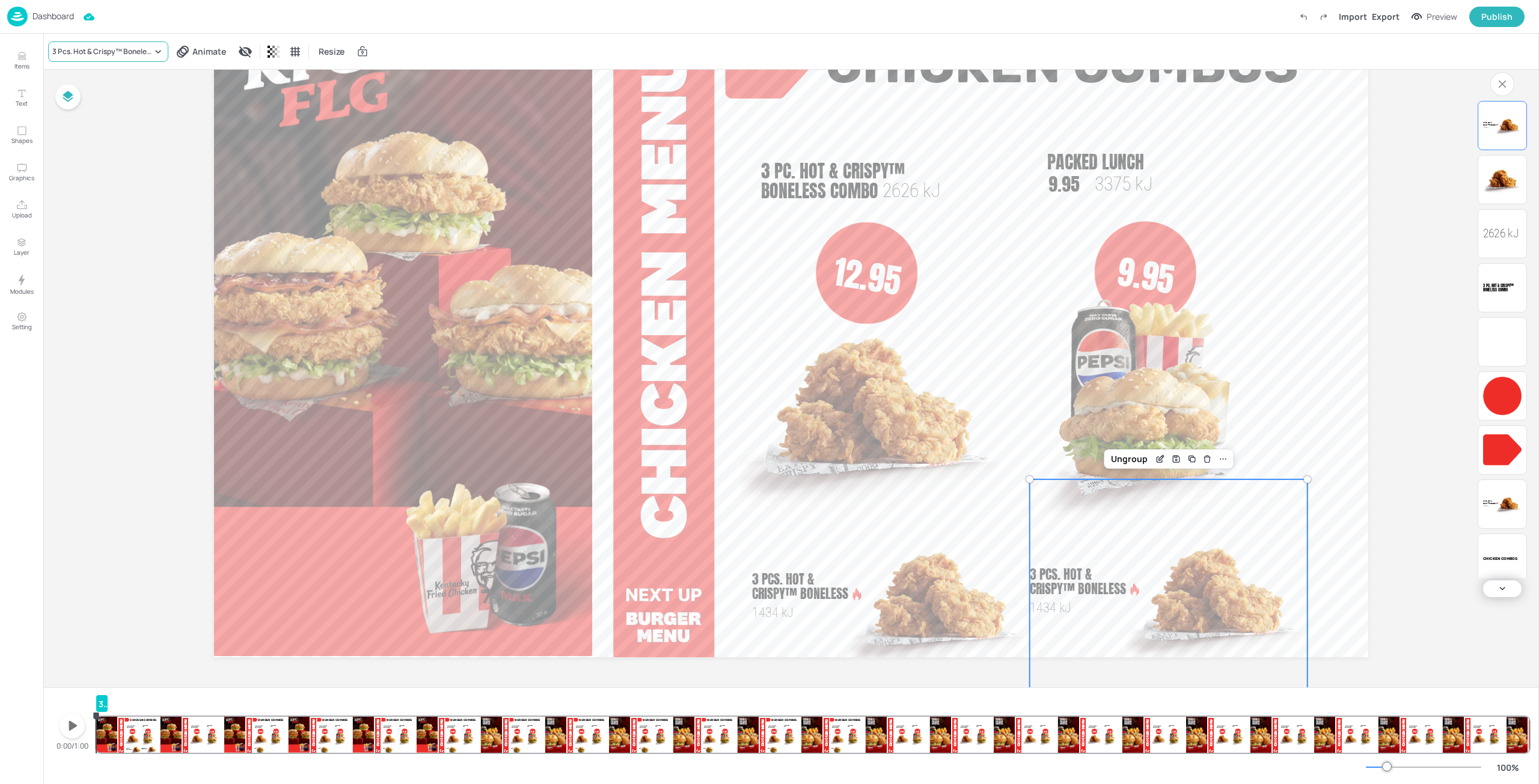
click at [113, 51] on div "3 Pcs. Hot & Crispy™ Boneless" at bounding box center [102, 51] width 100 height 11
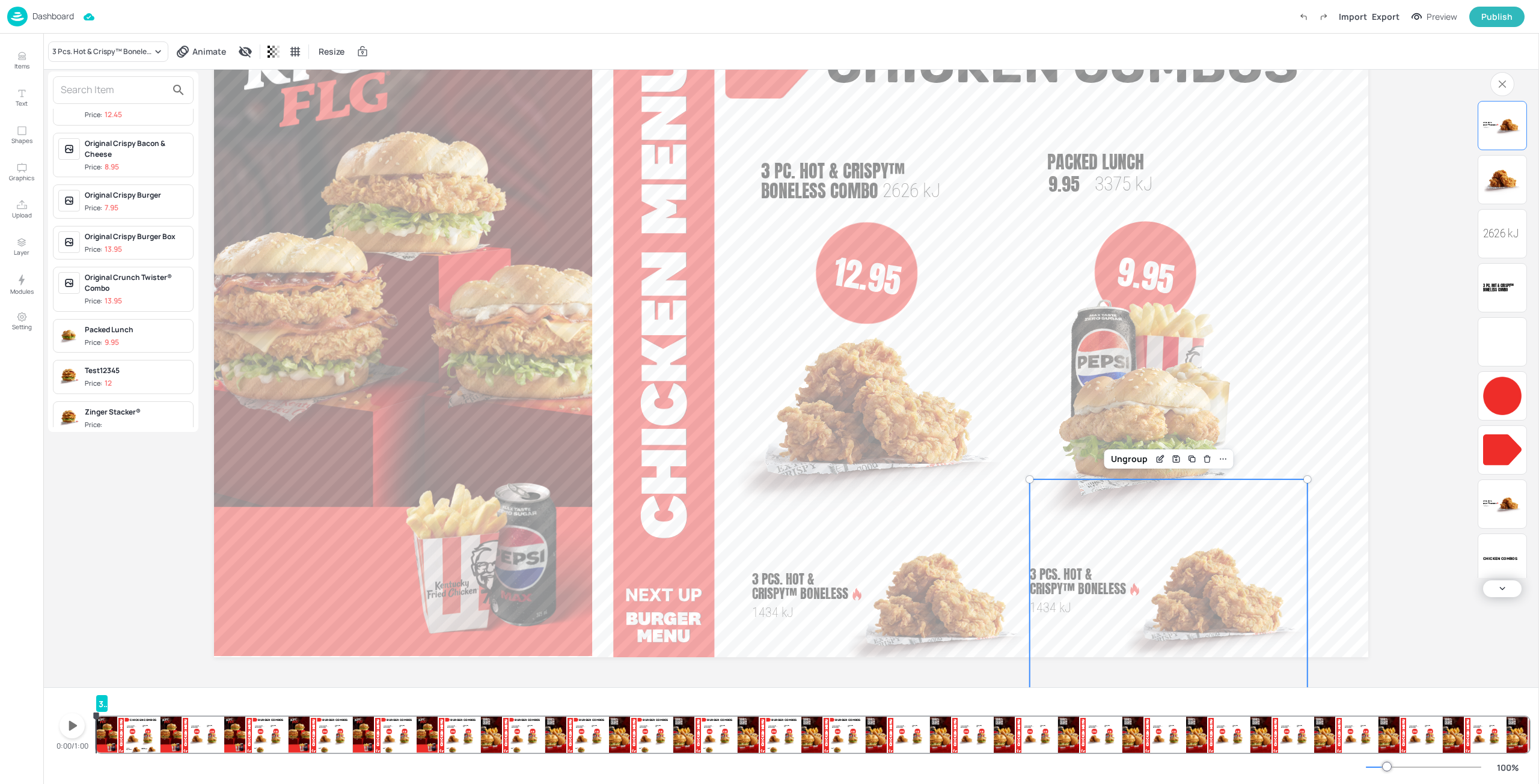
scroll to position [421, 0]
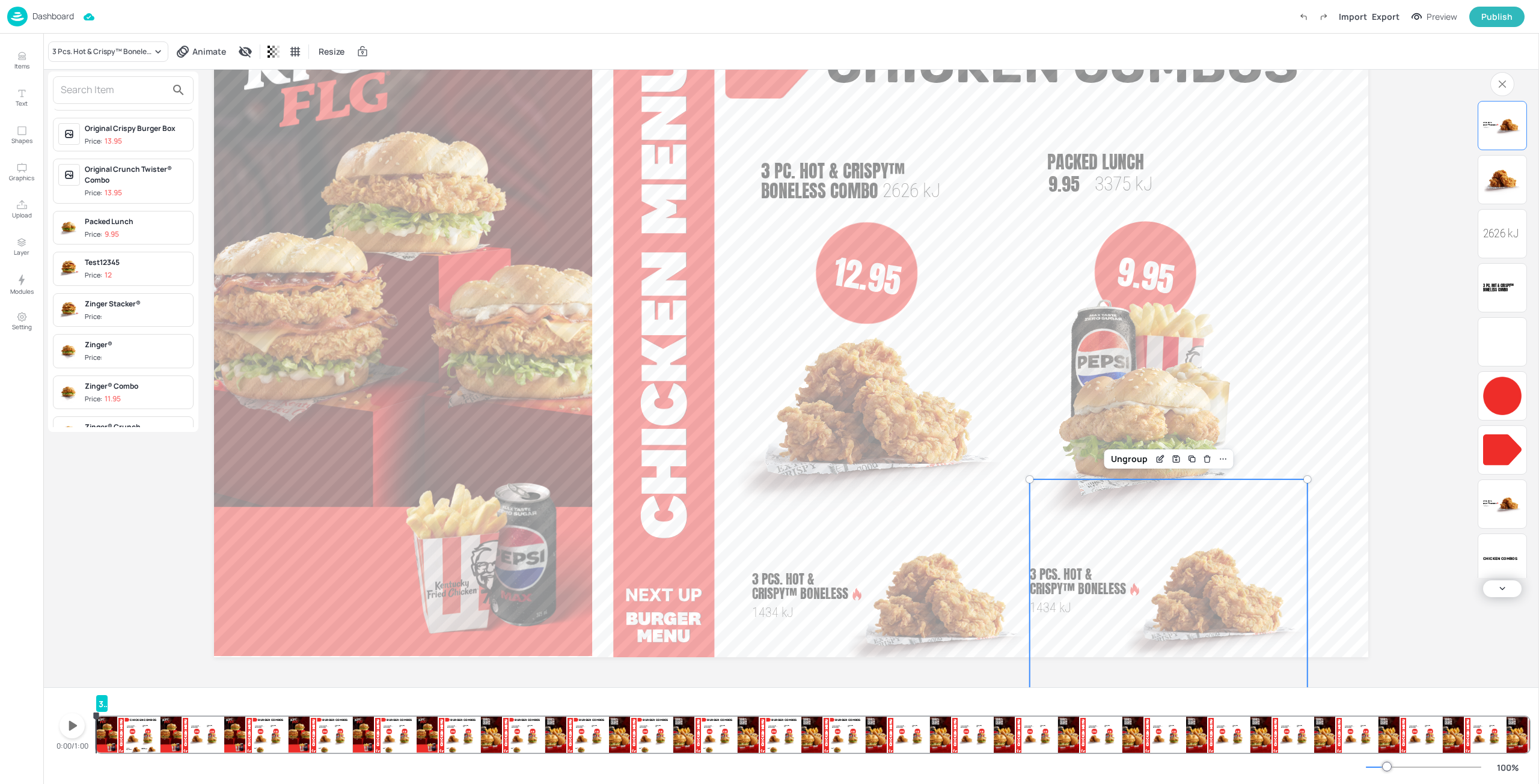
click at [135, 384] on div "Zinger® Combo" at bounding box center [136, 386] width 104 height 11
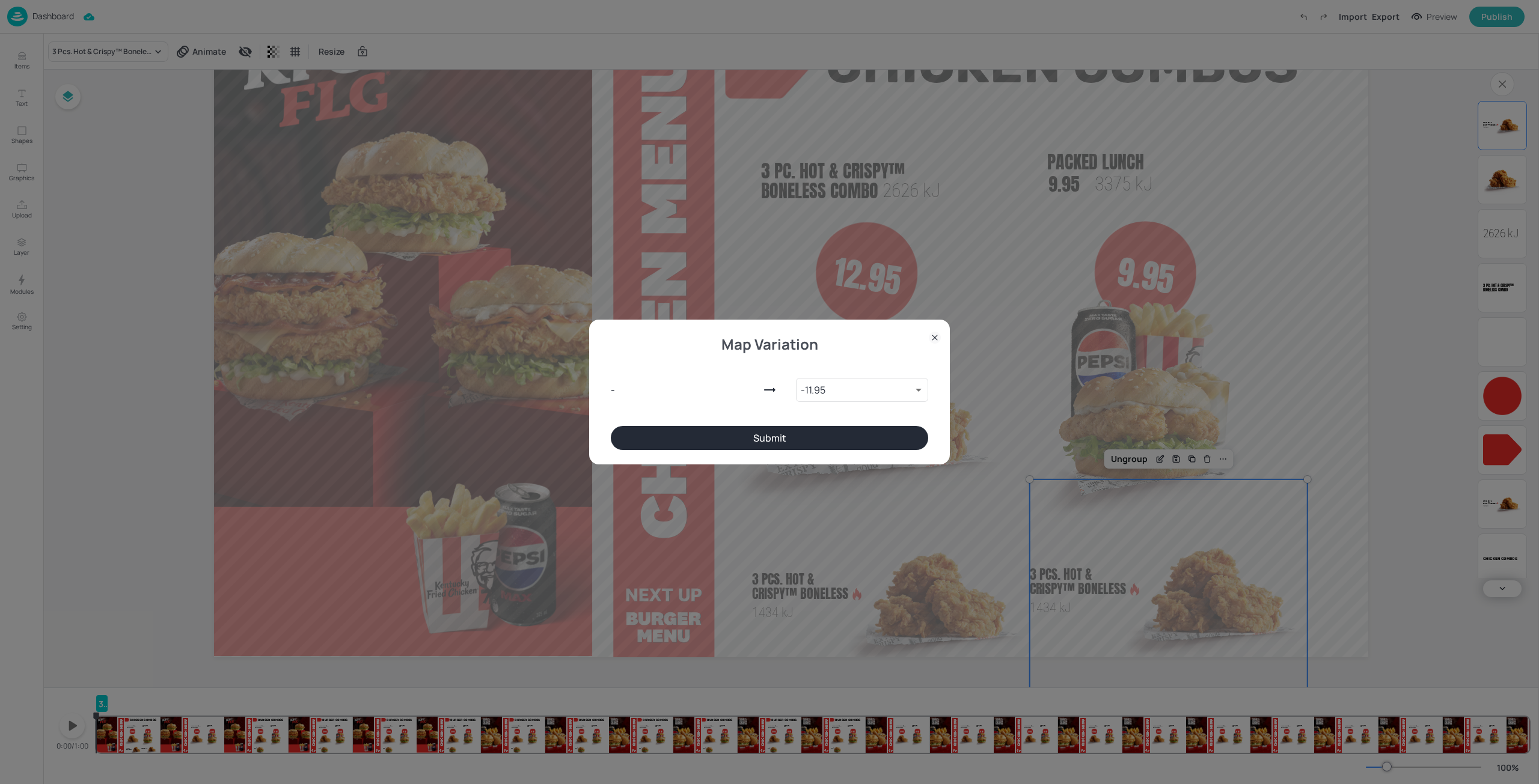
click at [806, 441] on button "Submit" at bounding box center [769, 438] width 317 height 24
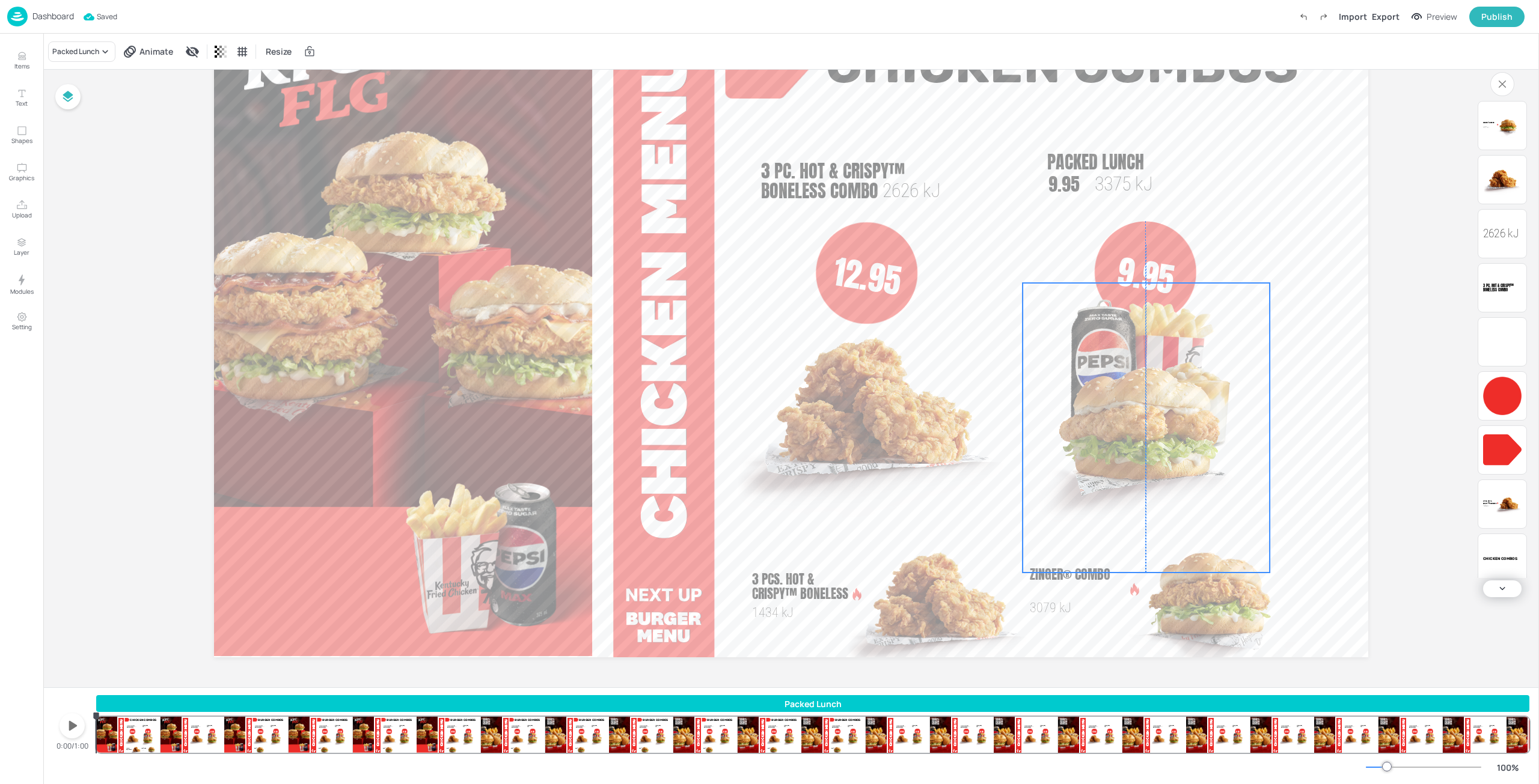
click at [1155, 393] on img at bounding box center [1146, 427] width 247 height 290
click at [1138, 234] on div at bounding box center [1145, 272] width 102 height 102
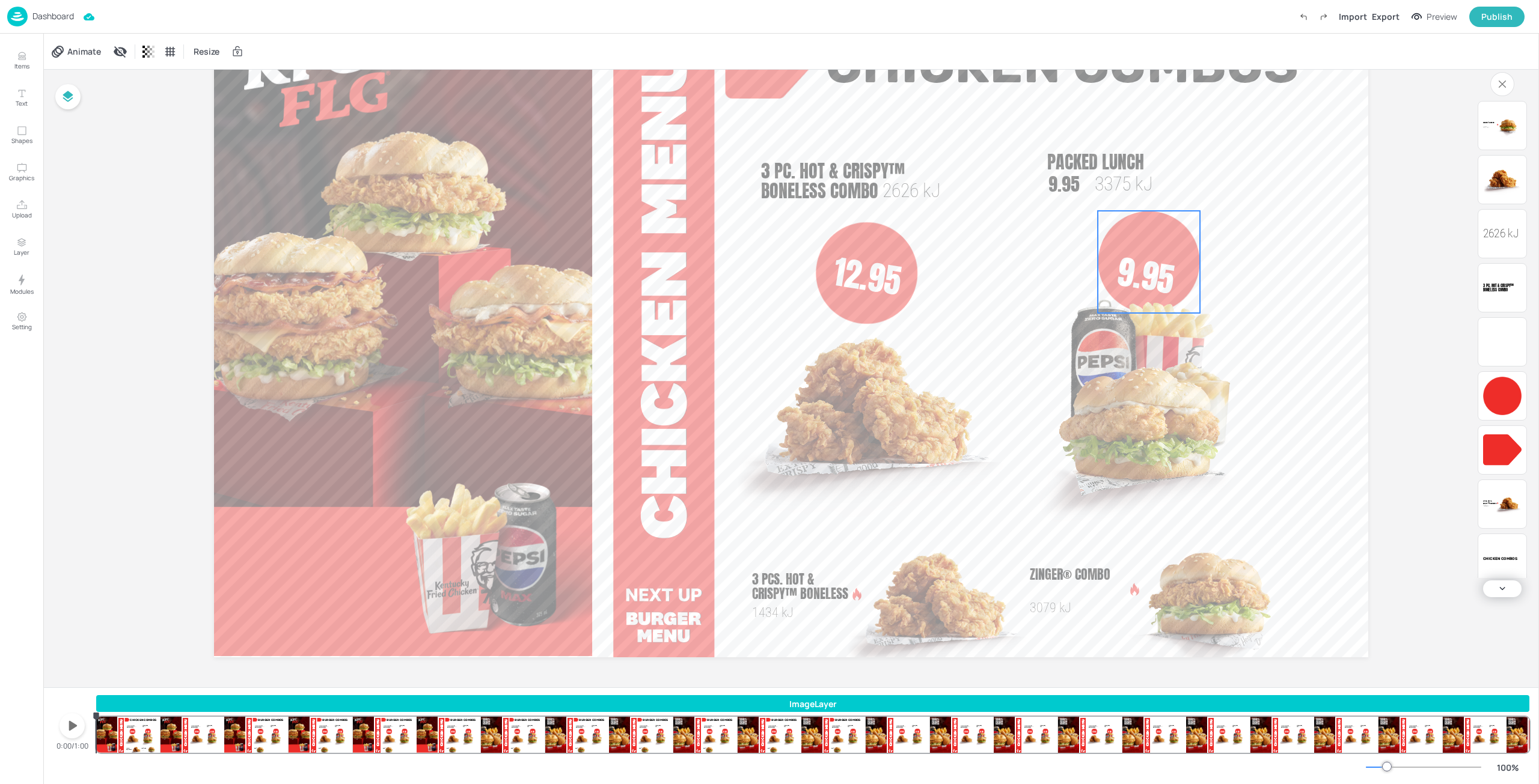
drag, startPoint x: 1145, startPoint y: 242, endPoint x: 1148, endPoint y: 232, distance: 10.4
click at [1148, 232] on div at bounding box center [1149, 262] width 102 height 102
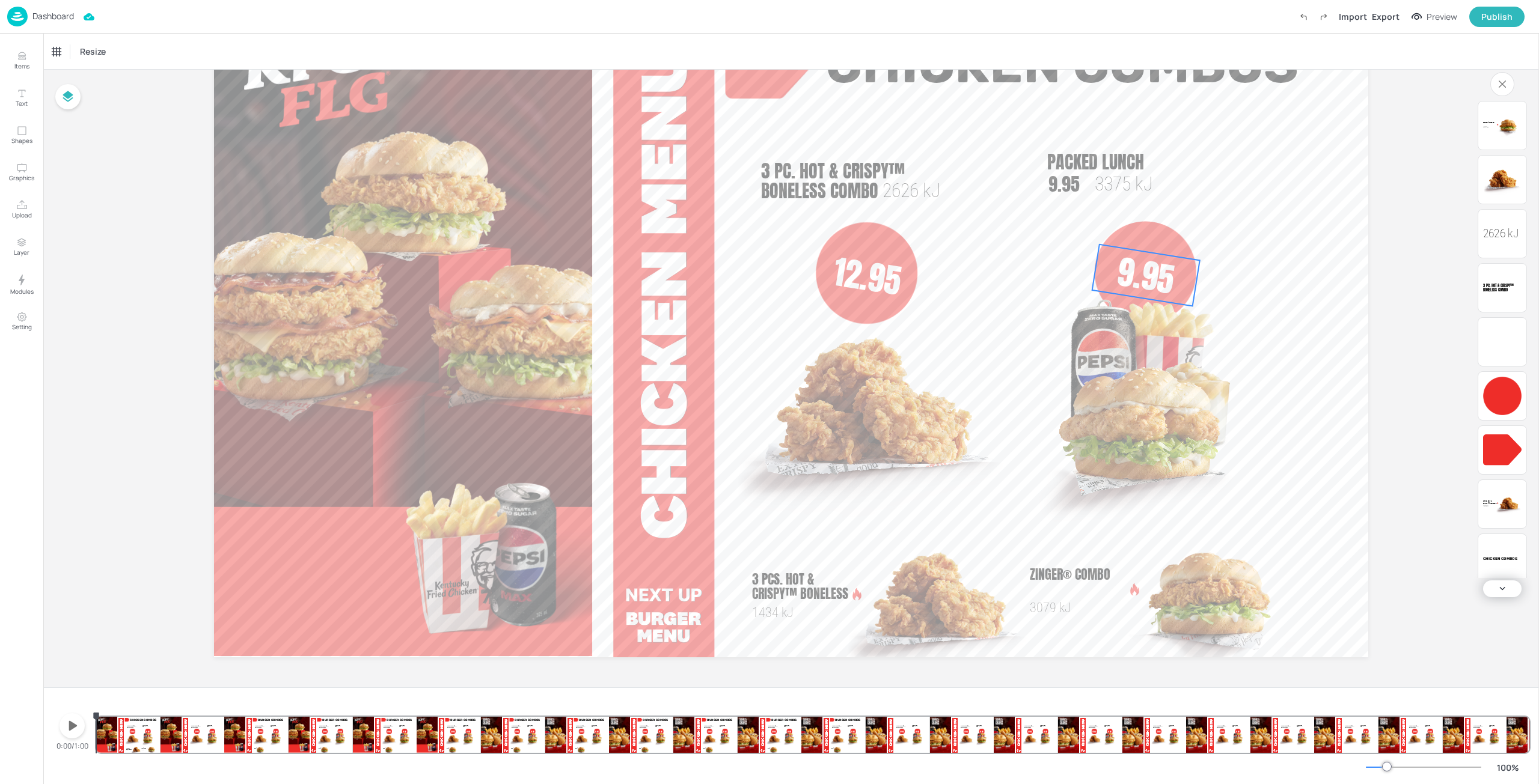
click at [1146, 242] on div at bounding box center [1145, 272] width 102 height 102
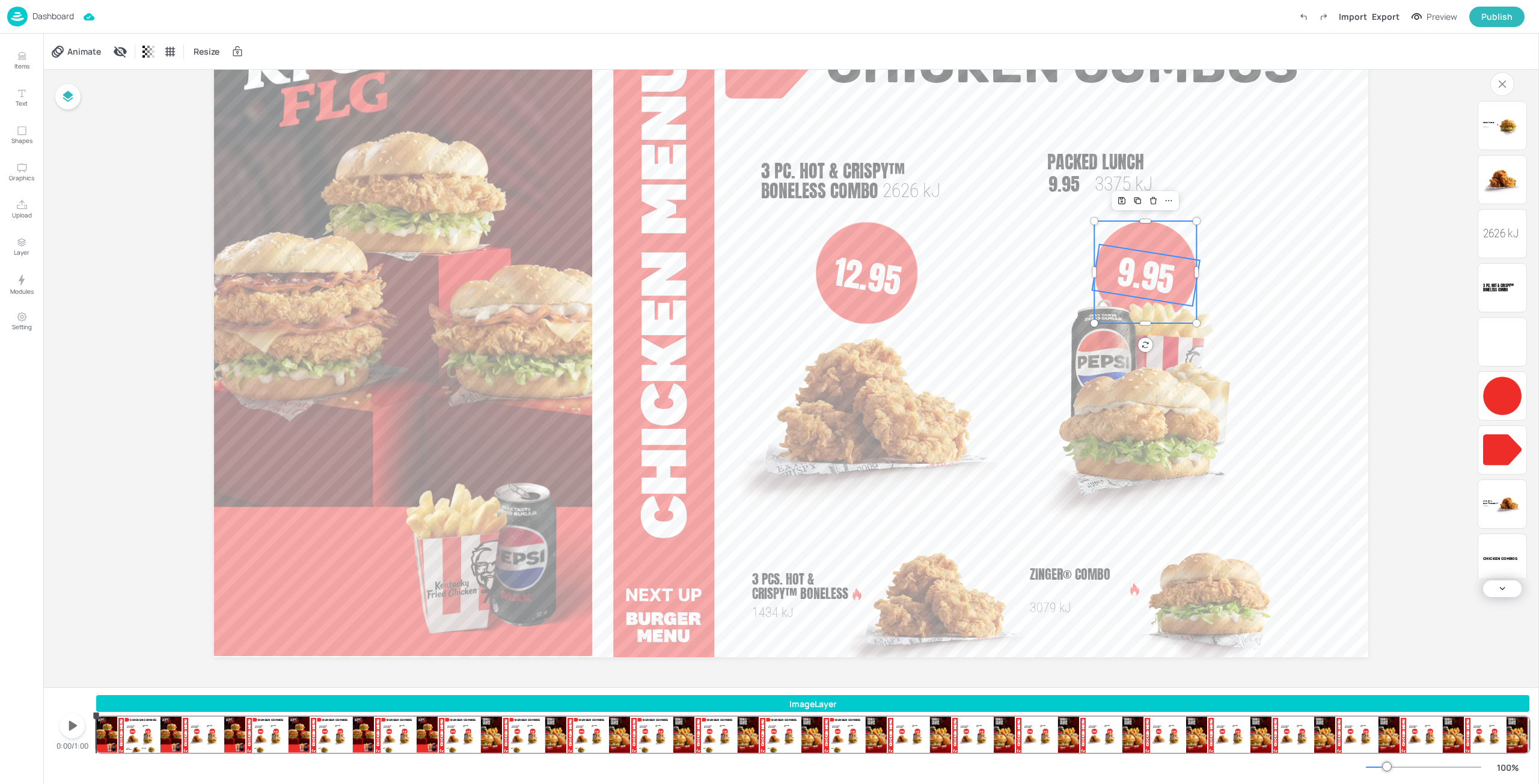
click at [1146, 255] on span "9.95" at bounding box center [1145, 276] width 63 height 58
click at [1154, 244] on div at bounding box center [1145, 272] width 102 height 102
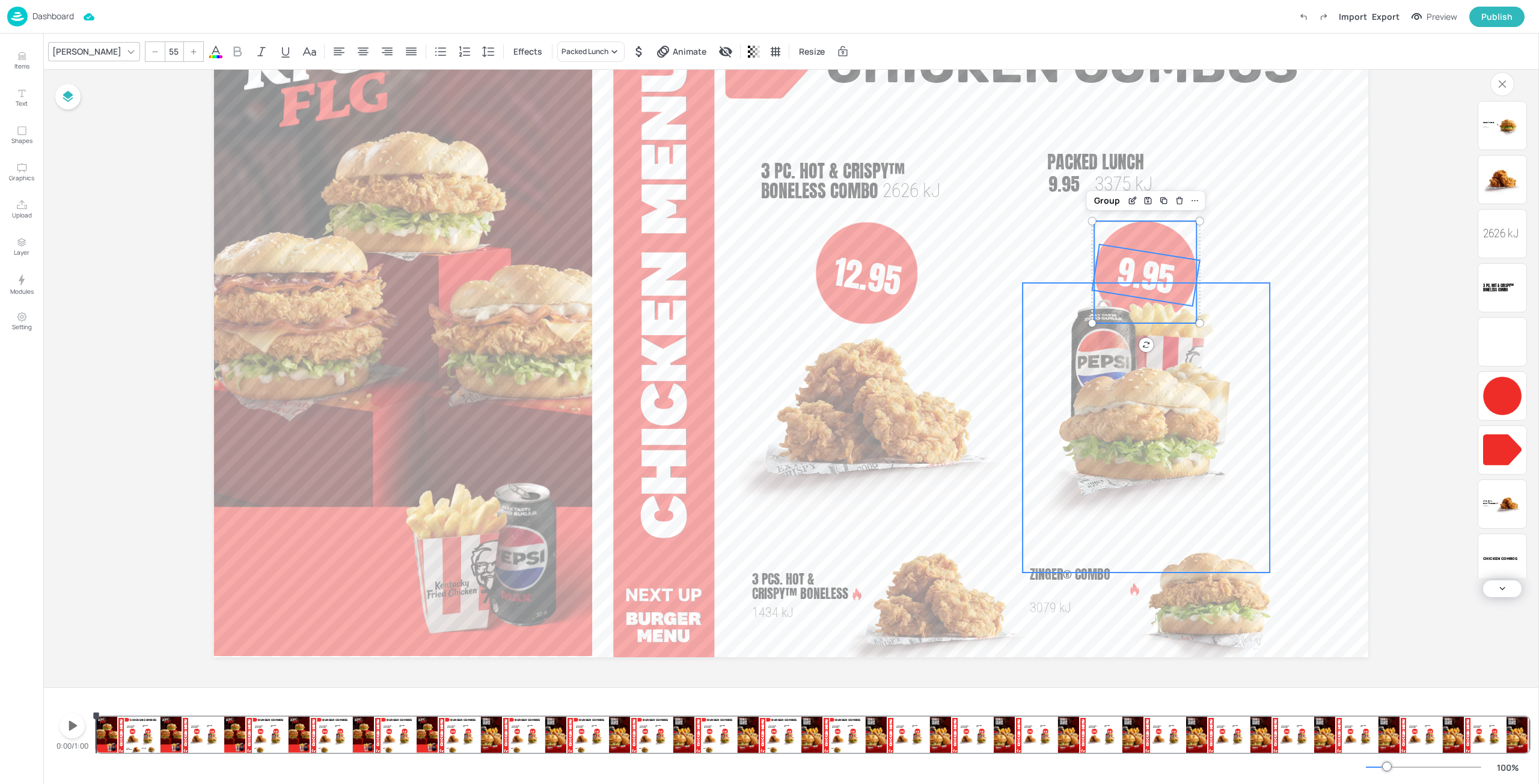
click at [1110, 341] on img at bounding box center [1146, 427] width 247 height 290
click at [1062, 178] on span "9.95" at bounding box center [1064, 184] width 31 height 27
type input "--"
click at [1070, 162] on span "Packed Lunch" at bounding box center [1095, 161] width 97 height 27
click at [1122, 183] on span "3375 kJ" at bounding box center [1124, 183] width 58 height 23
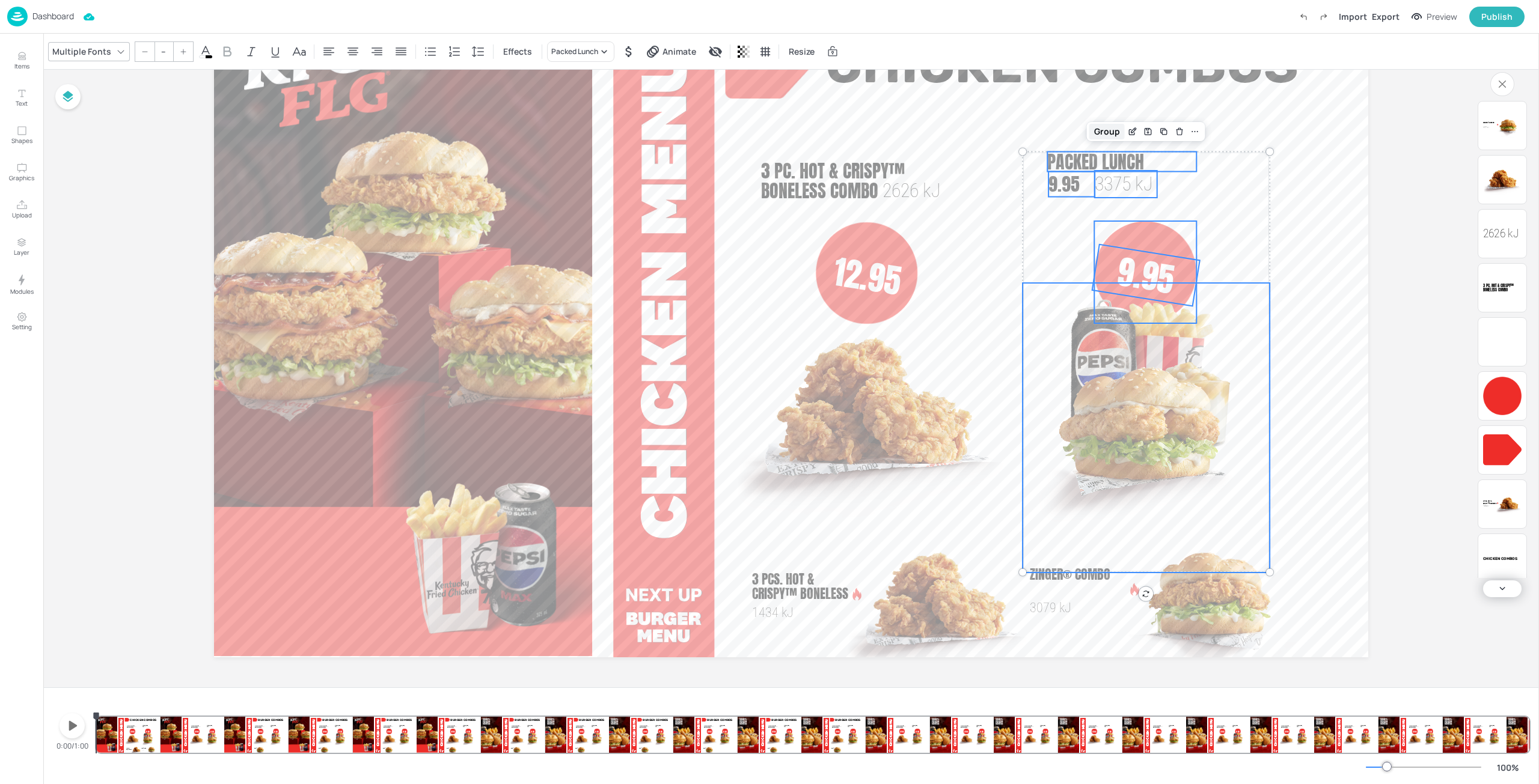
click at [1102, 131] on div "Group" at bounding box center [1107, 131] width 36 height 15
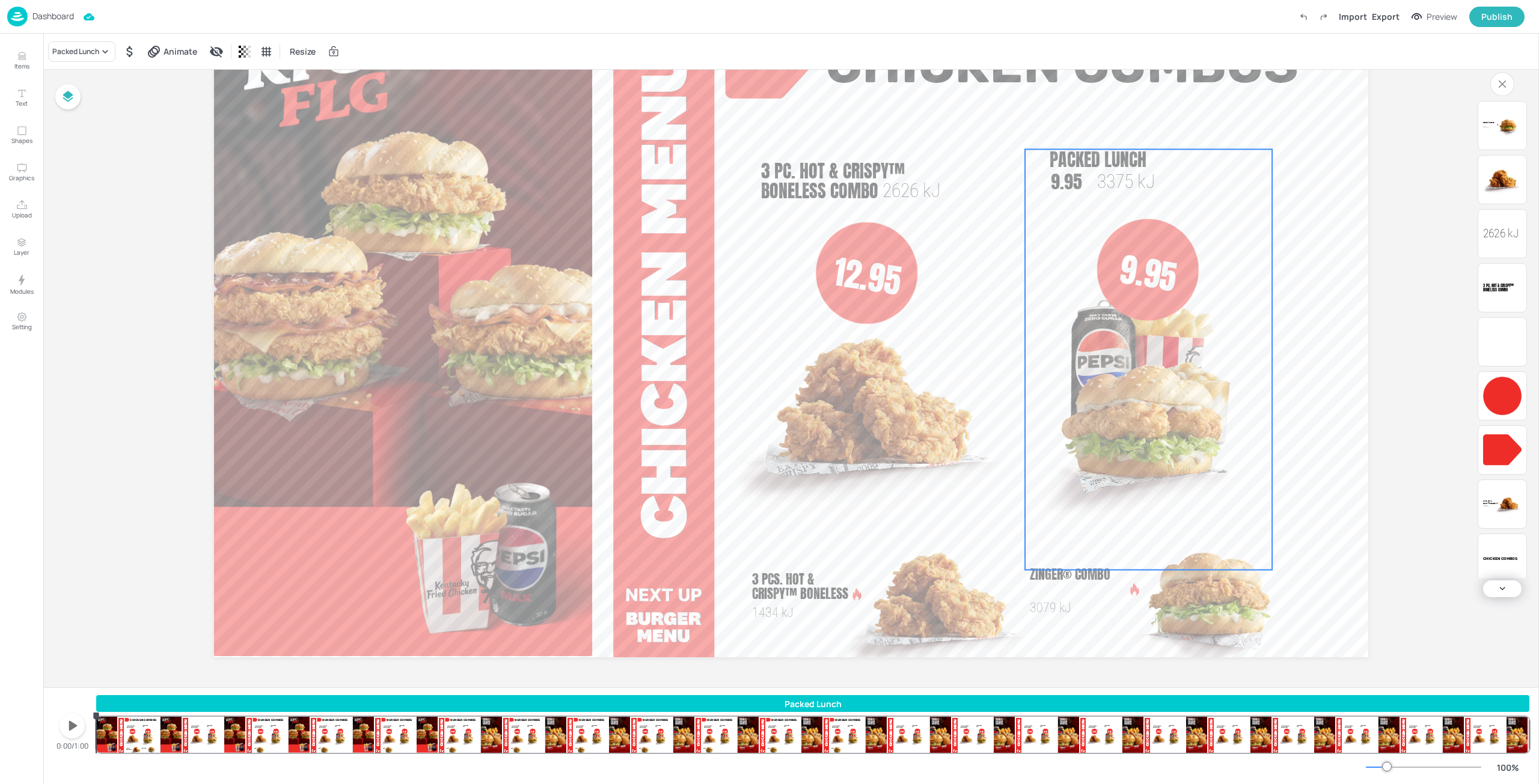
drag, startPoint x: 1143, startPoint y: 204, endPoint x: 1141, endPoint y: 224, distance: 20.1
click at [1141, 224] on div at bounding box center [1148, 270] width 102 height 102
click at [72, 721] on icon "button" at bounding box center [72, 726] width 19 height 19
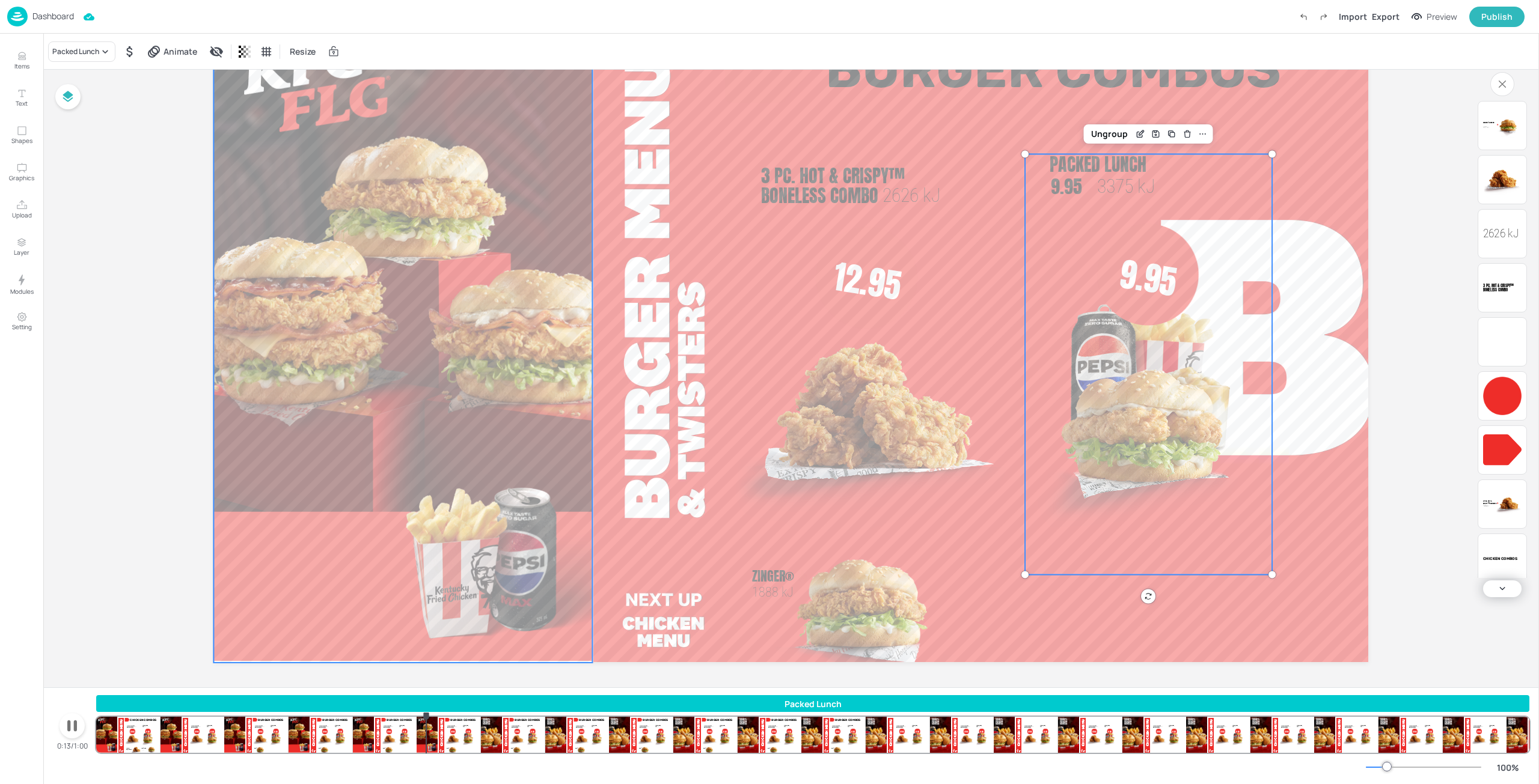
scroll to position [100, 0]
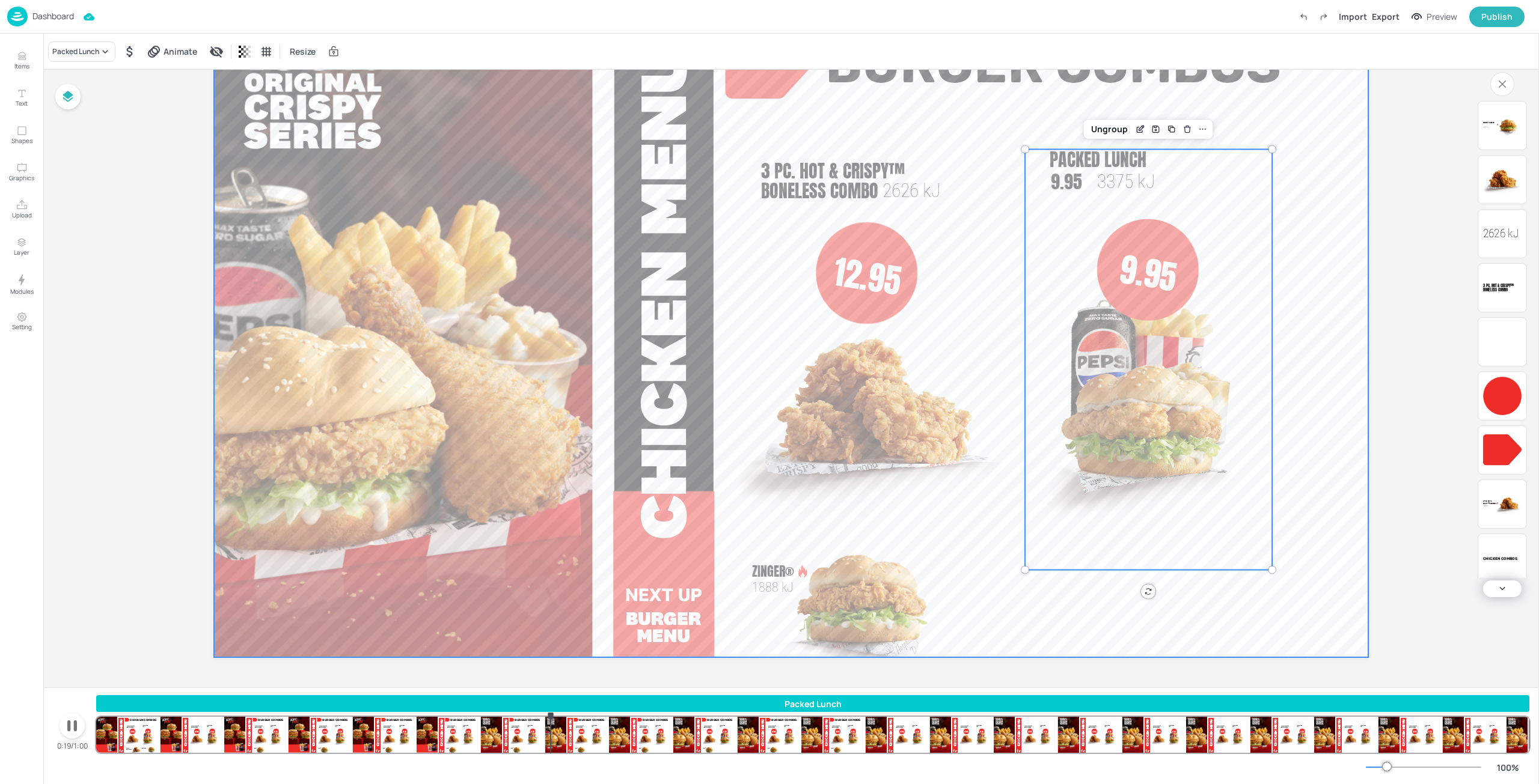
click at [801, 583] on span "3 Pcs. Hot & Crispy™ Boneless" at bounding box center [801, 586] width 96 height 34
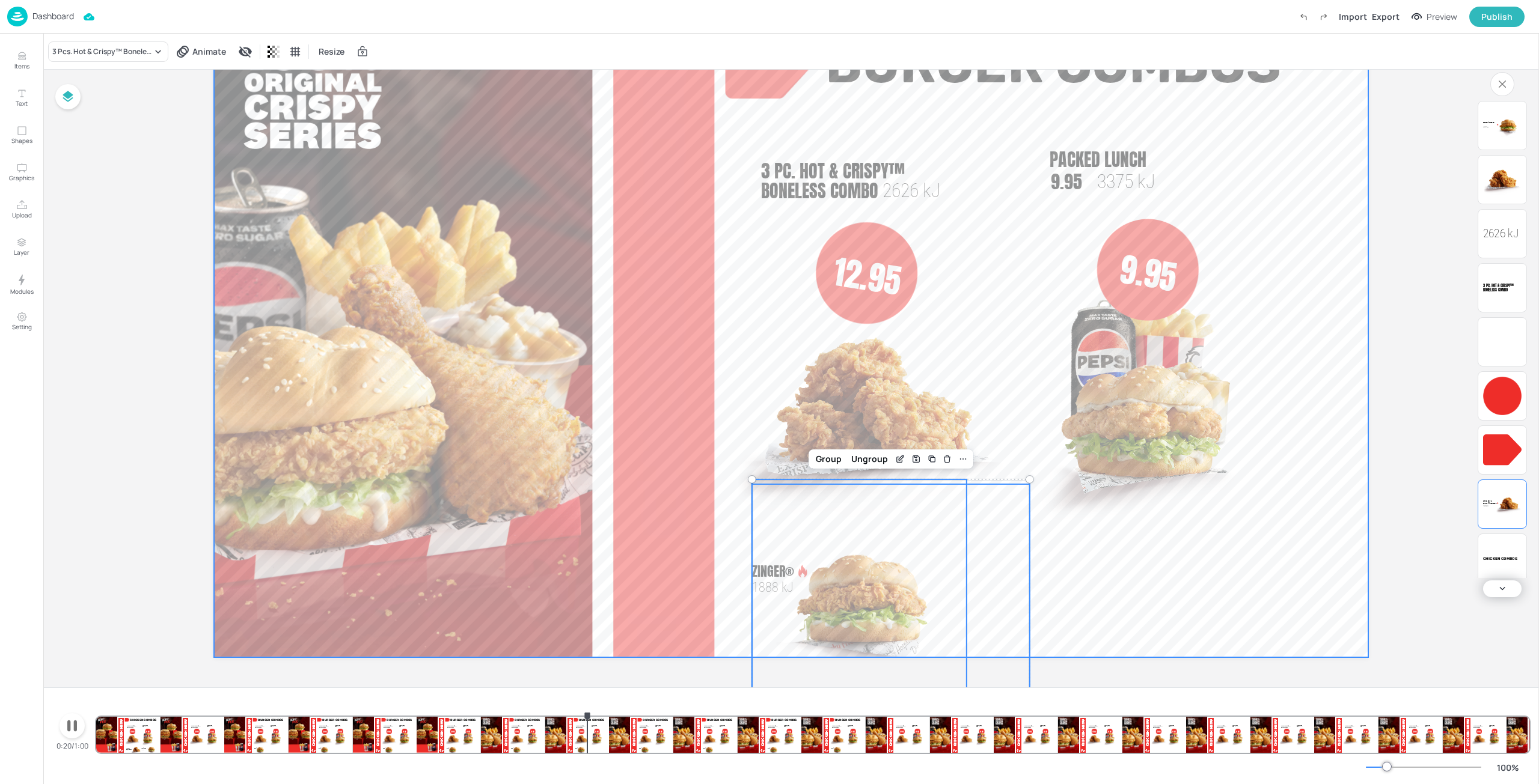
click at [830, 582] on p "3 Pcs. Hot & Crispy™ Boneless" at bounding box center [803, 586] width 103 height 29
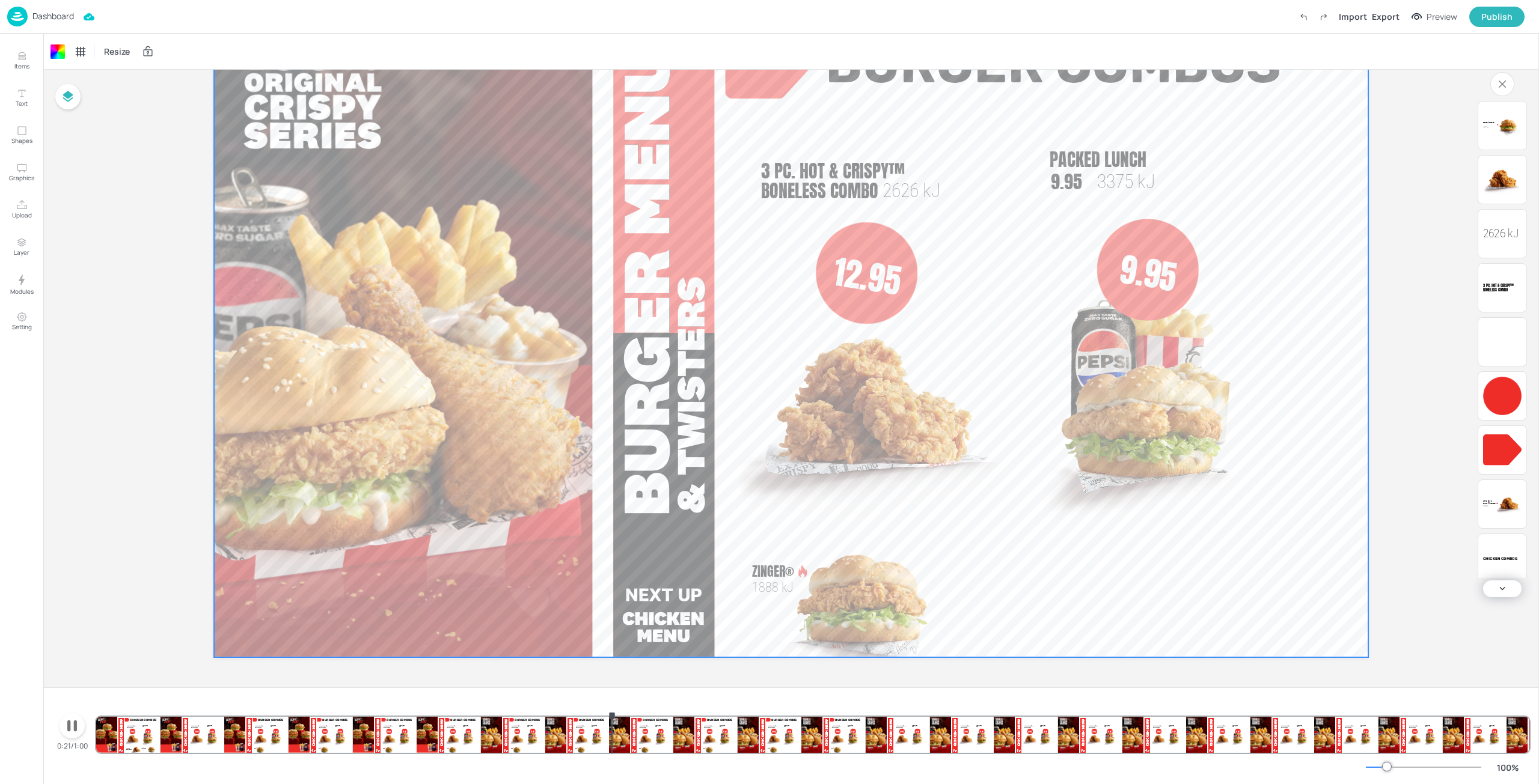
click at [833, 607] on div "3 Pcs. Hot & Crispy™ Boneless 1434 kJ" at bounding box center [891, 601] width 278 height 233
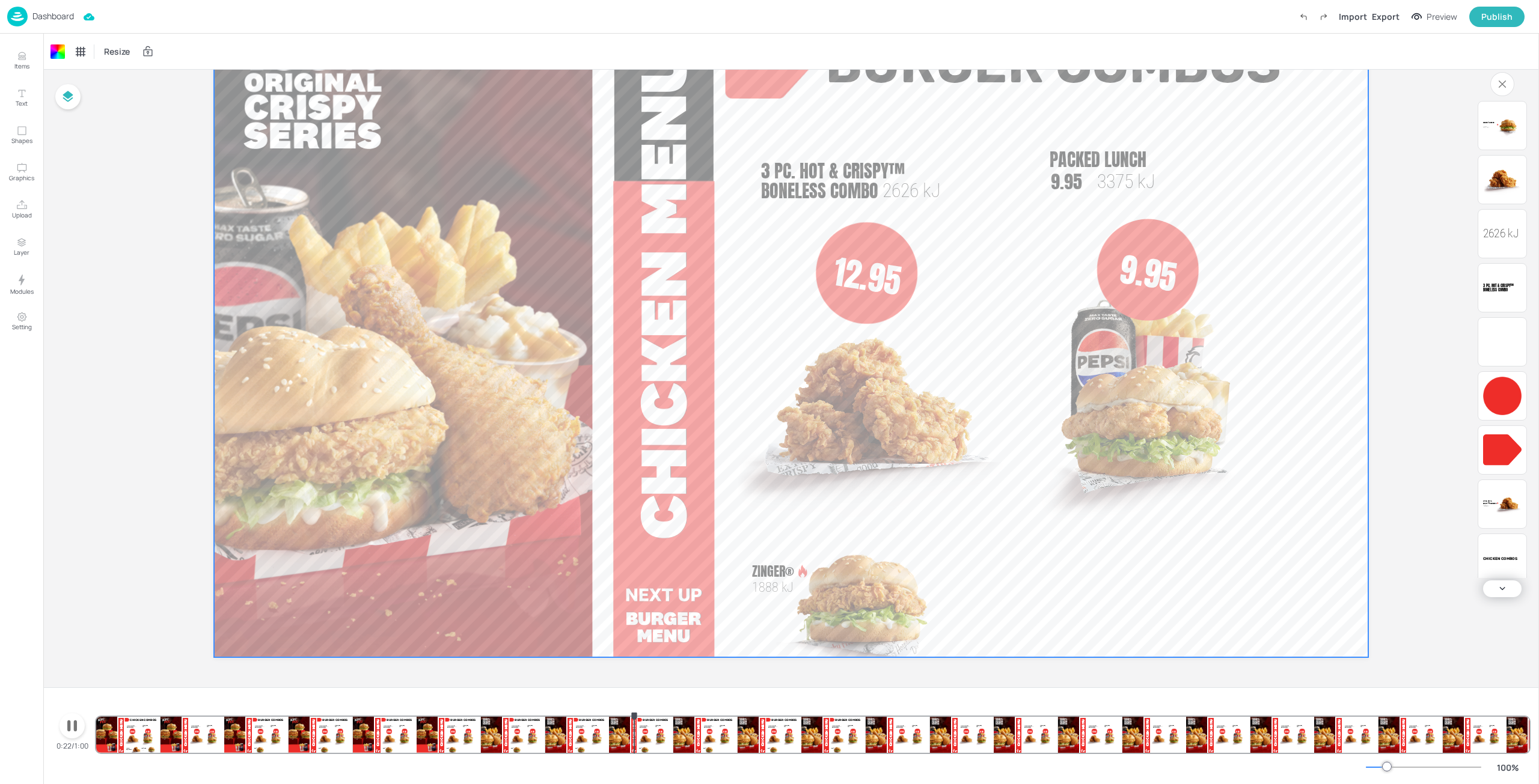
click at [63, 724] on icon "button" at bounding box center [72, 726] width 19 height 19
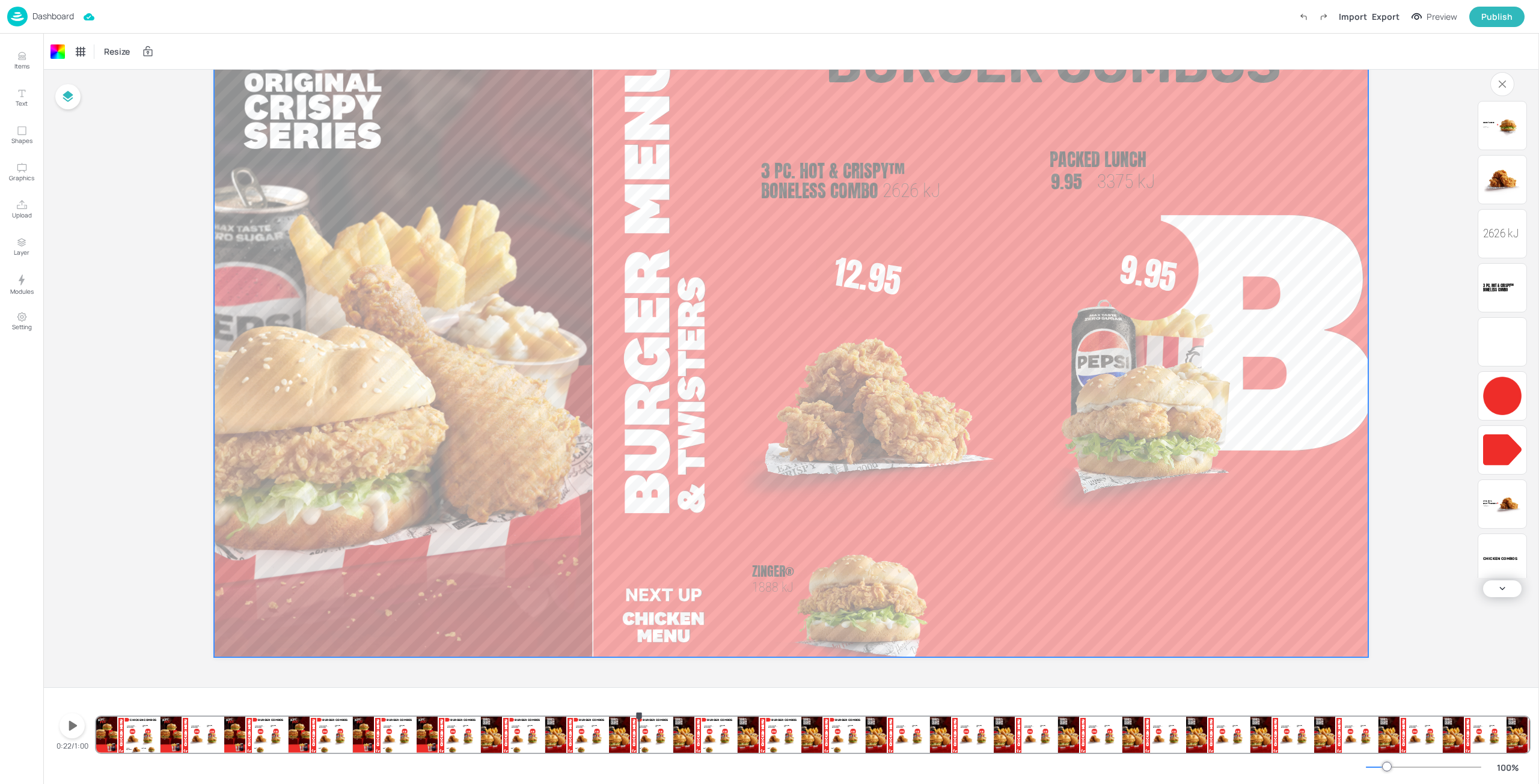
click at [66, 724] on icon "button" at bounding box center [72, 726] width 19 height 19
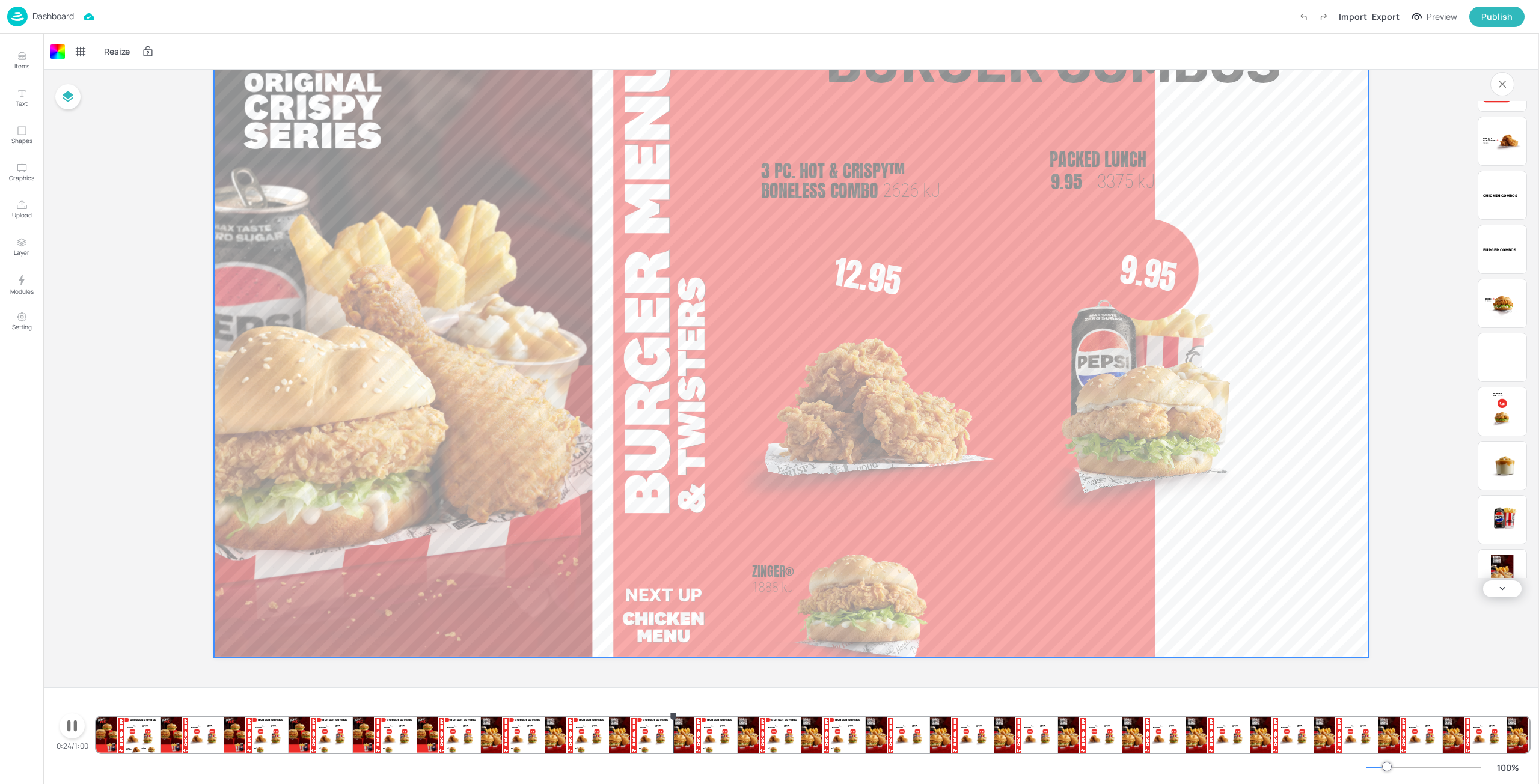
scroll to position [472, 0]
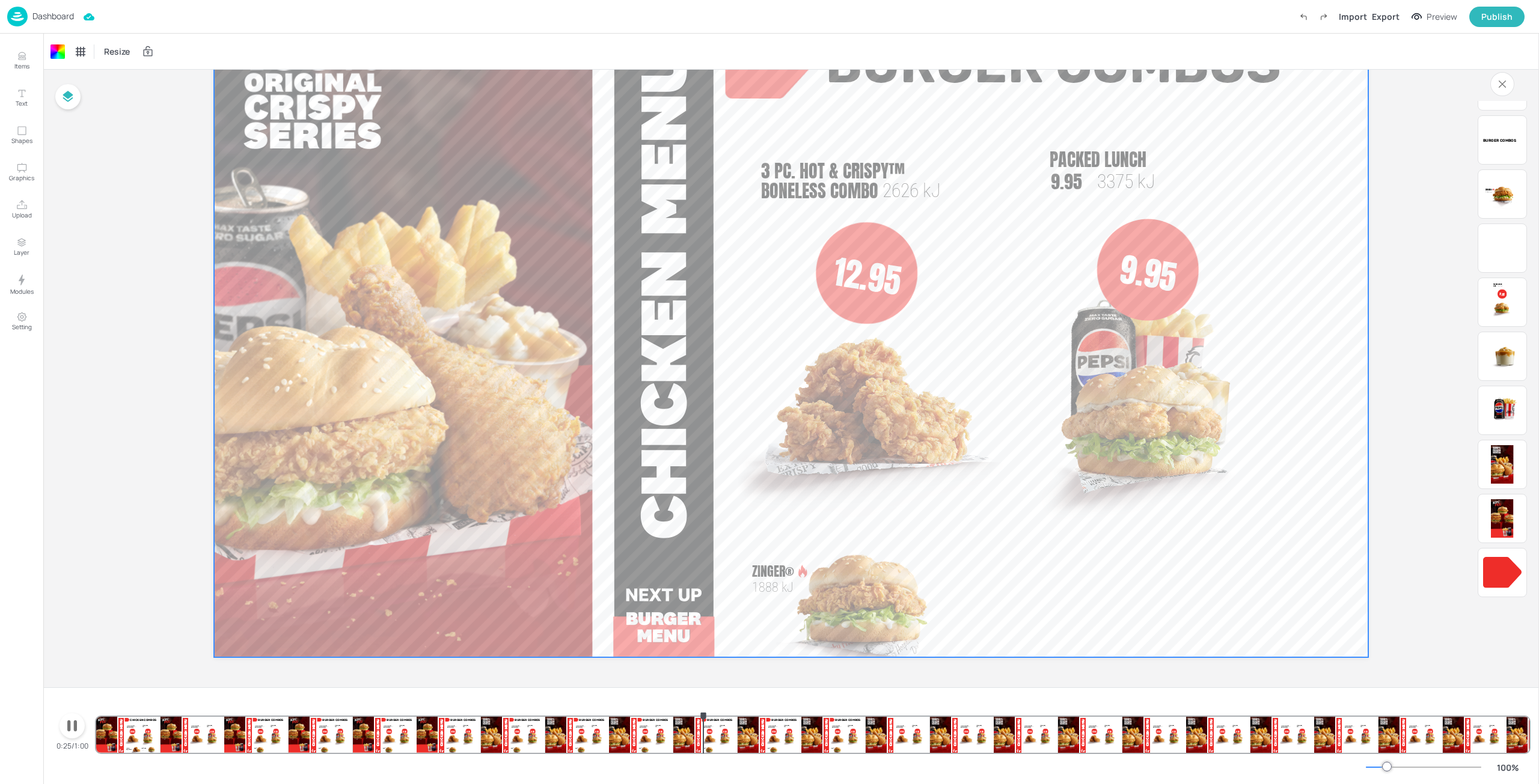
click at [882, 599] on img at bounding box center [937, 601] width 185 height 233
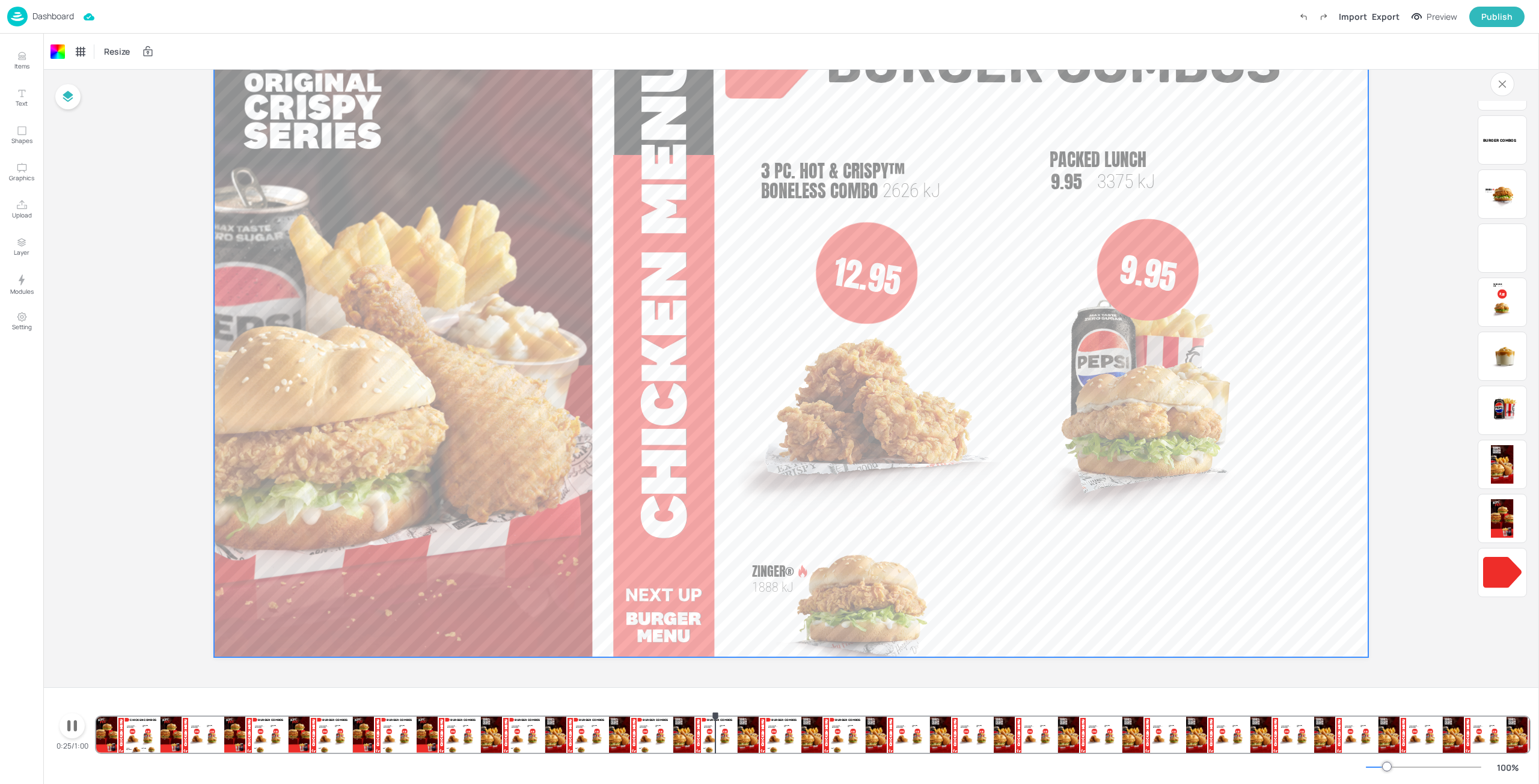
click at [868, 605] on img at bounding box center [937, 601] width 185 height 233
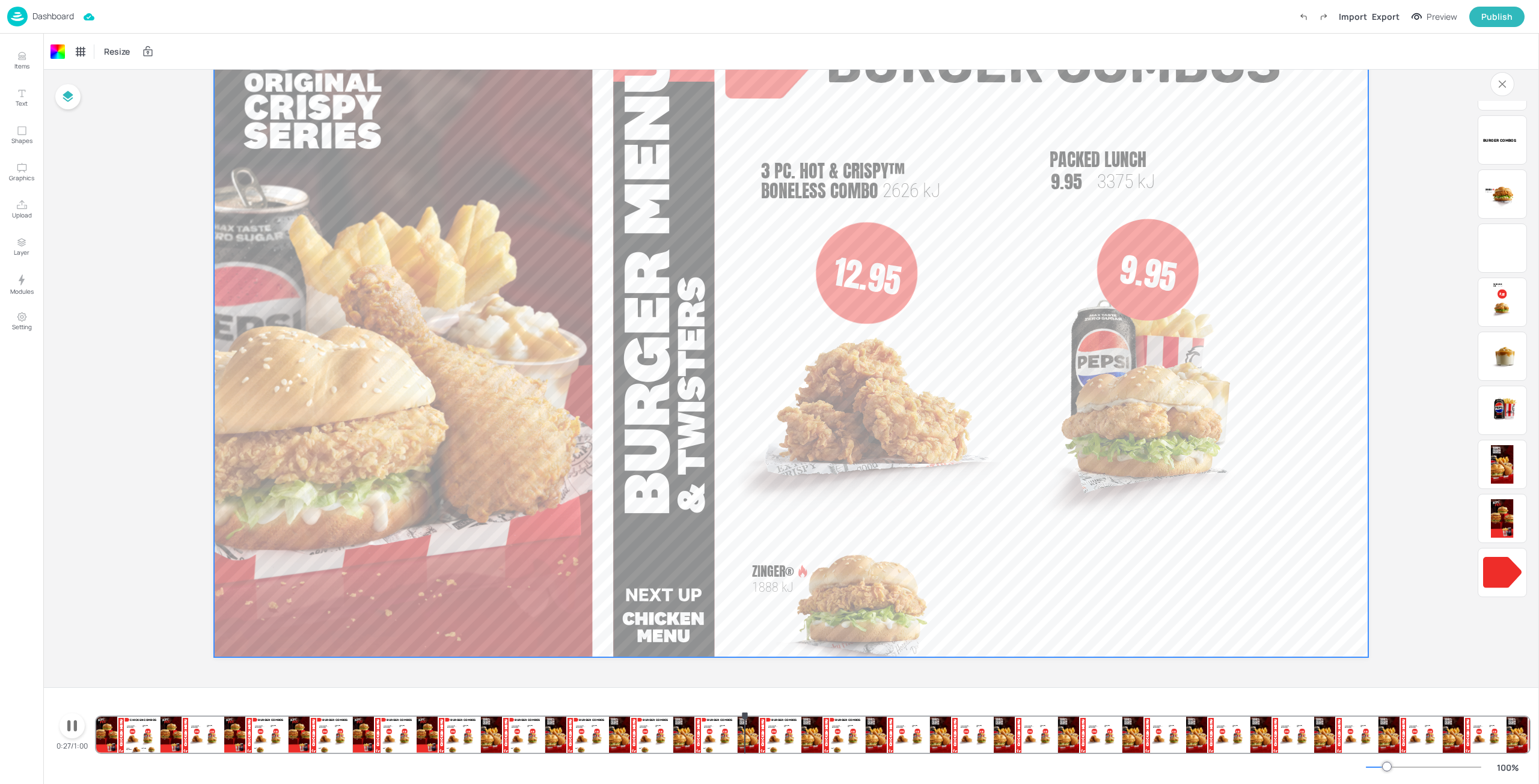
drag, startPoint x: 80, startPoint y: 725, endPoint x: 355, endPoint y: 691, distance: 277.1
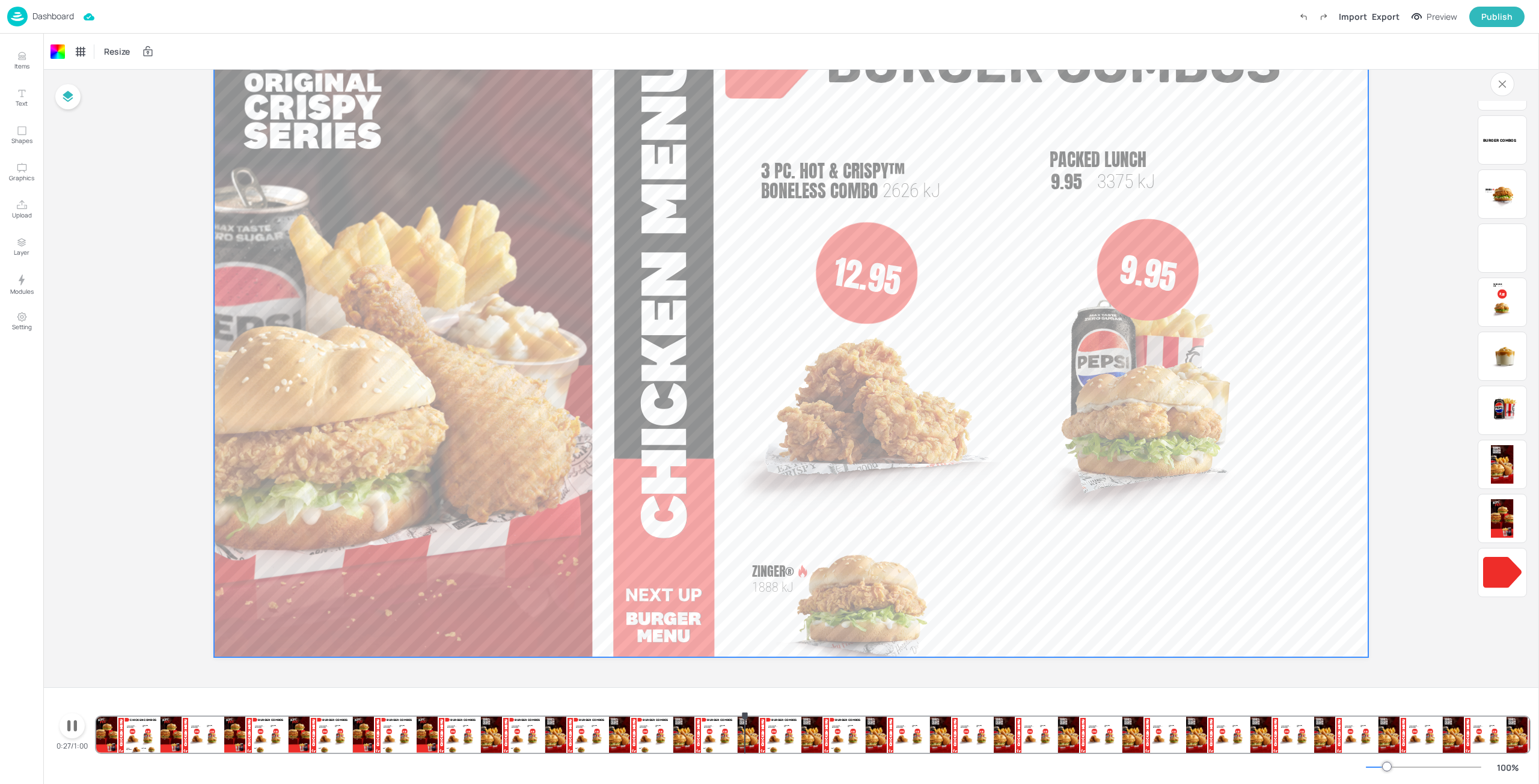
click at [80, 726] on icon "button" at bounding box center [72, 726] width 19 height 19
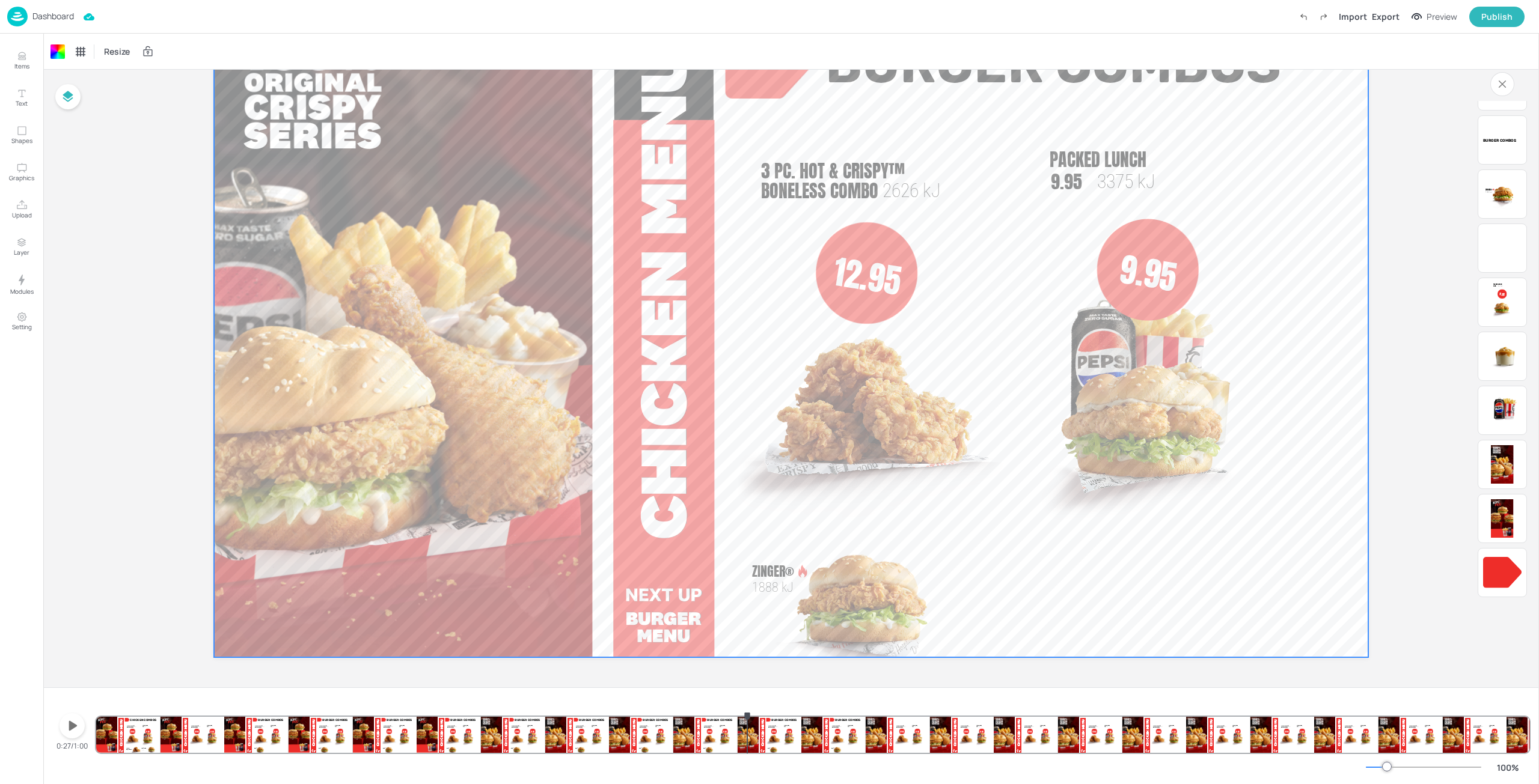
click at [871, 611] on img at bounding box center [937, 601] width 185 height 233
drag, startPoint x: 933, startPoint y: 618, endPoint x: 904, endPoint y: 608, distance: 30.7
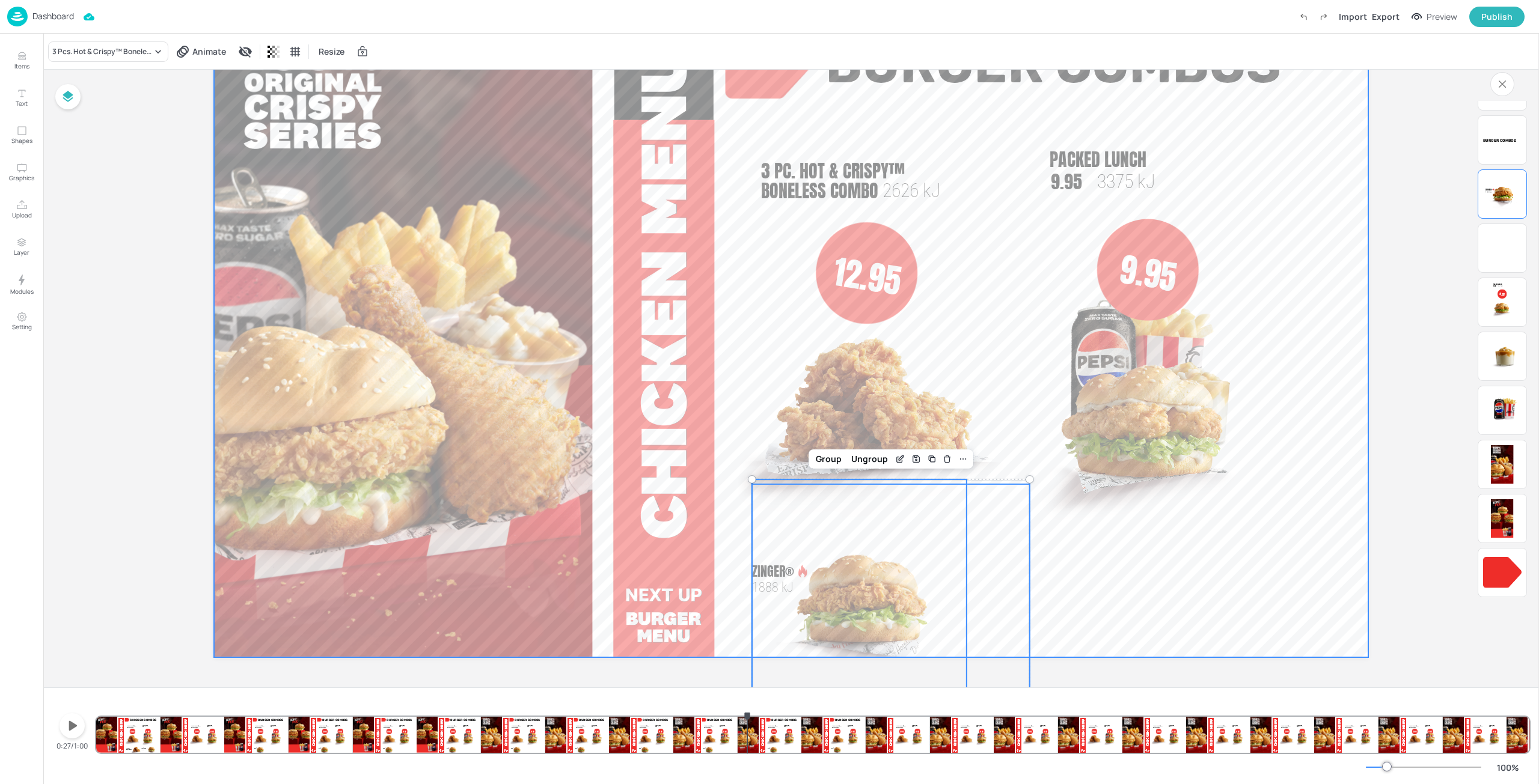
click at [862, 608] on img at bounding box center [937, 601] width 185 height 233
drag, startPoint x: 861, startPoint y: 607, endPoint x: 882, endPoint y: 591, distance: 26.4
click at [882, 591] on img at bounding box center [937, 601] width 185 height 233
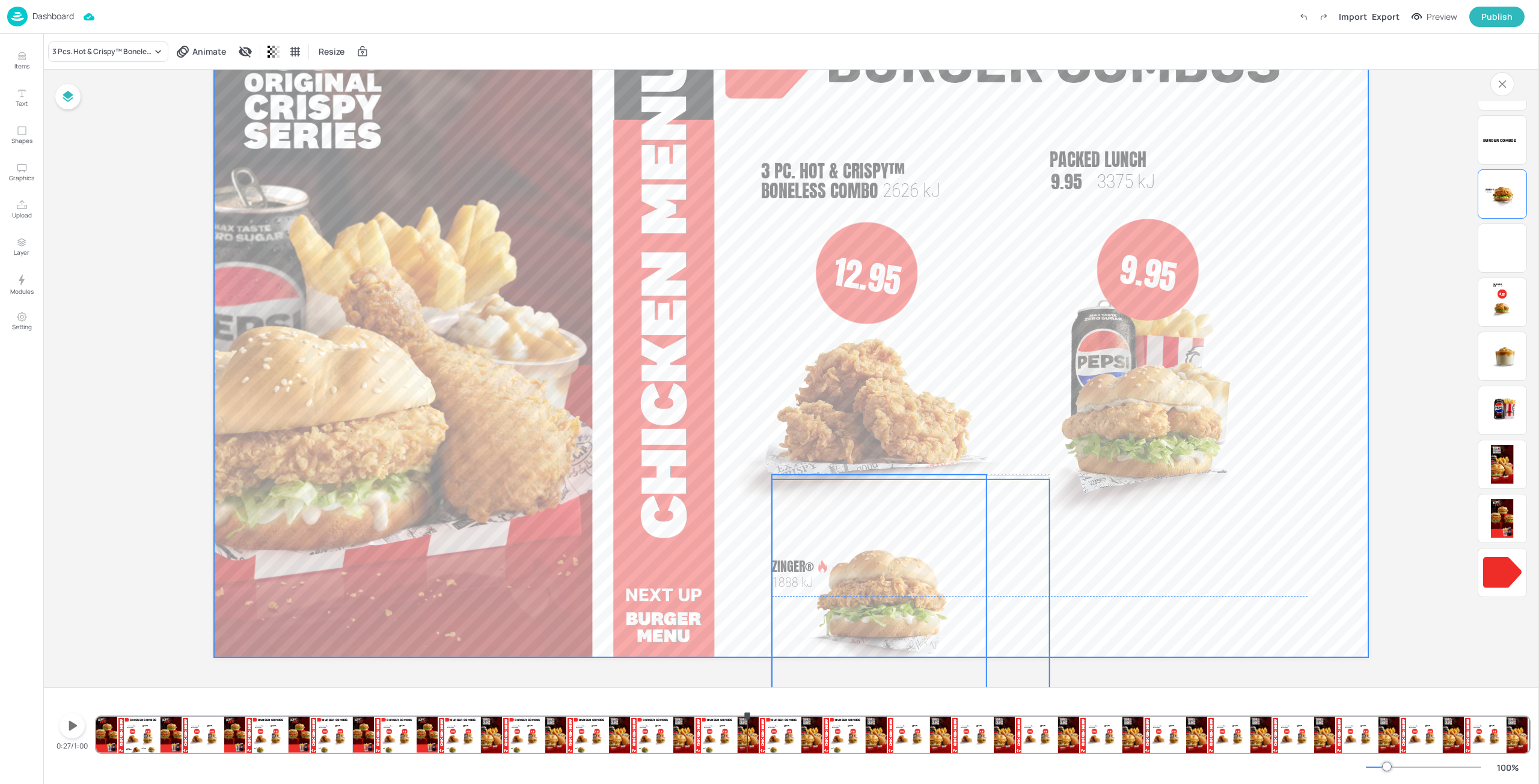
drag, startPoint x: 864, startPoint y: 592, endPoint x: 892, endPoint y: 582, distance: 29.7
click at [892, 582] on img at bounding box center [957, 596] width 185 height 233
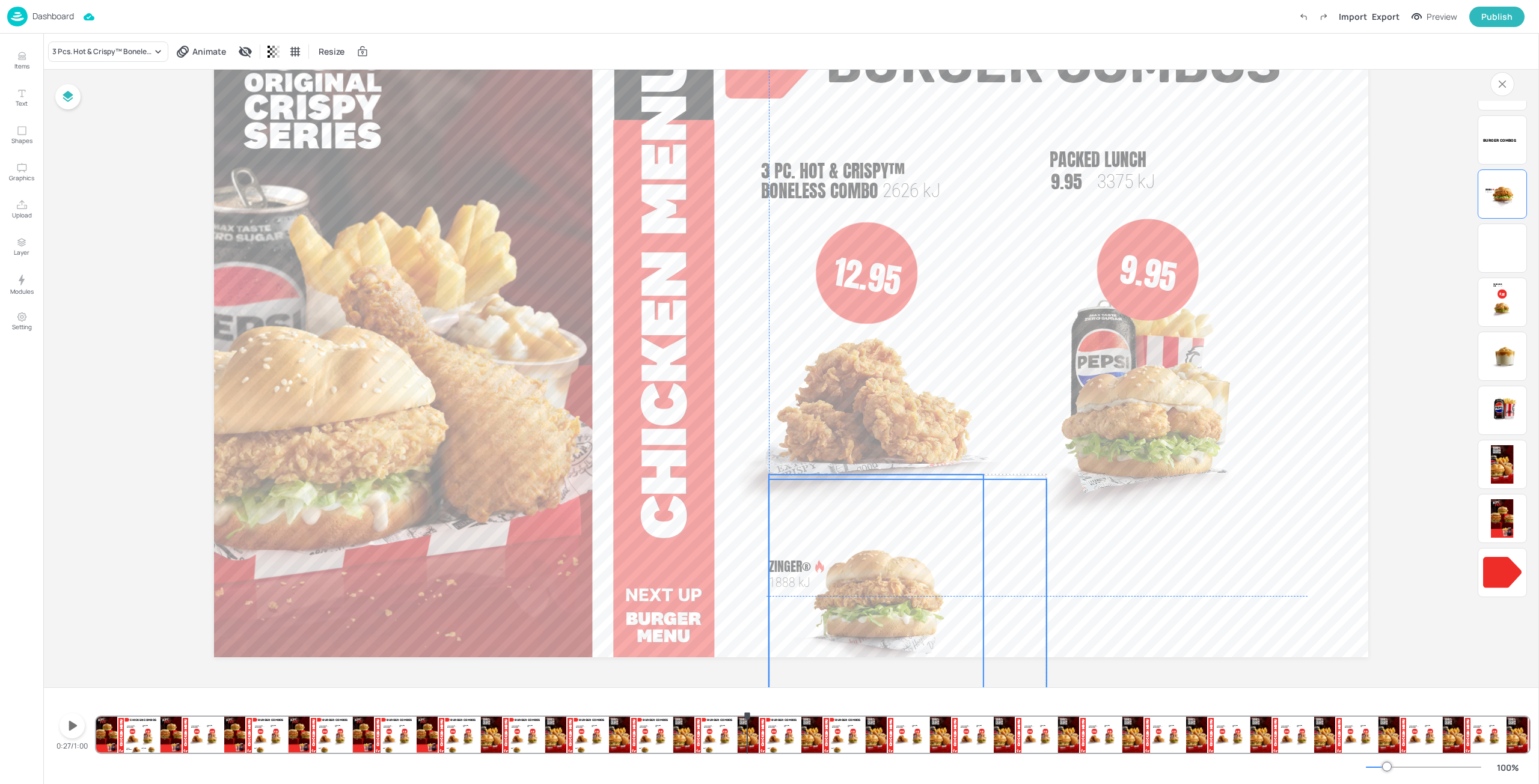
drag, startPoint x: 884, startPoint y: 585, endPoint x: 868, endPoint y: 588, distance: 16.3
click at [868, 588] on div at bounding box center [873, 589] width 13 height 13
click at [915, 569] on img at bounding box center [954, 596] width 185 height 233
click at [874, 585] on img at bounding box center [937, 601] width 185 height 233
click at [886, 591] on img at bounding box center [937, 601] width 185 height 233
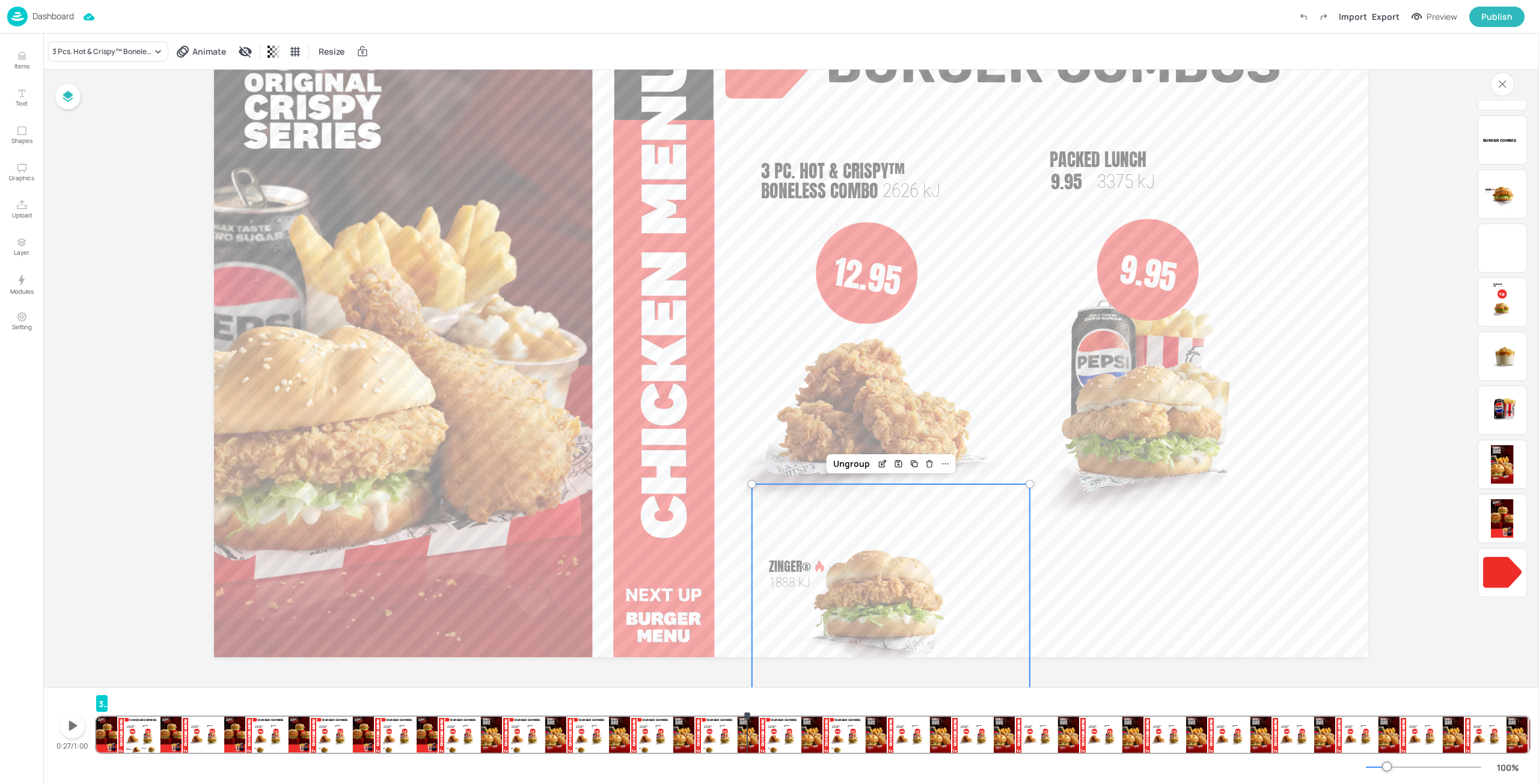
click at [871, 603] on img at bounding box center [937, 601] width 185 height 233
click at [1161, 591] on img at bounding box center [1215, 596] width 185 height 233
click at [896, 596] on img at bounding box center [937, 601] width 185 height 233
drag, startPoint x: 924, startPoint y: 591, endPoint x: 1022, endPoint y: 589, distance: 98.0
click at [1022, 589] on img at bounding box center [1056, 596] width 185 height 233
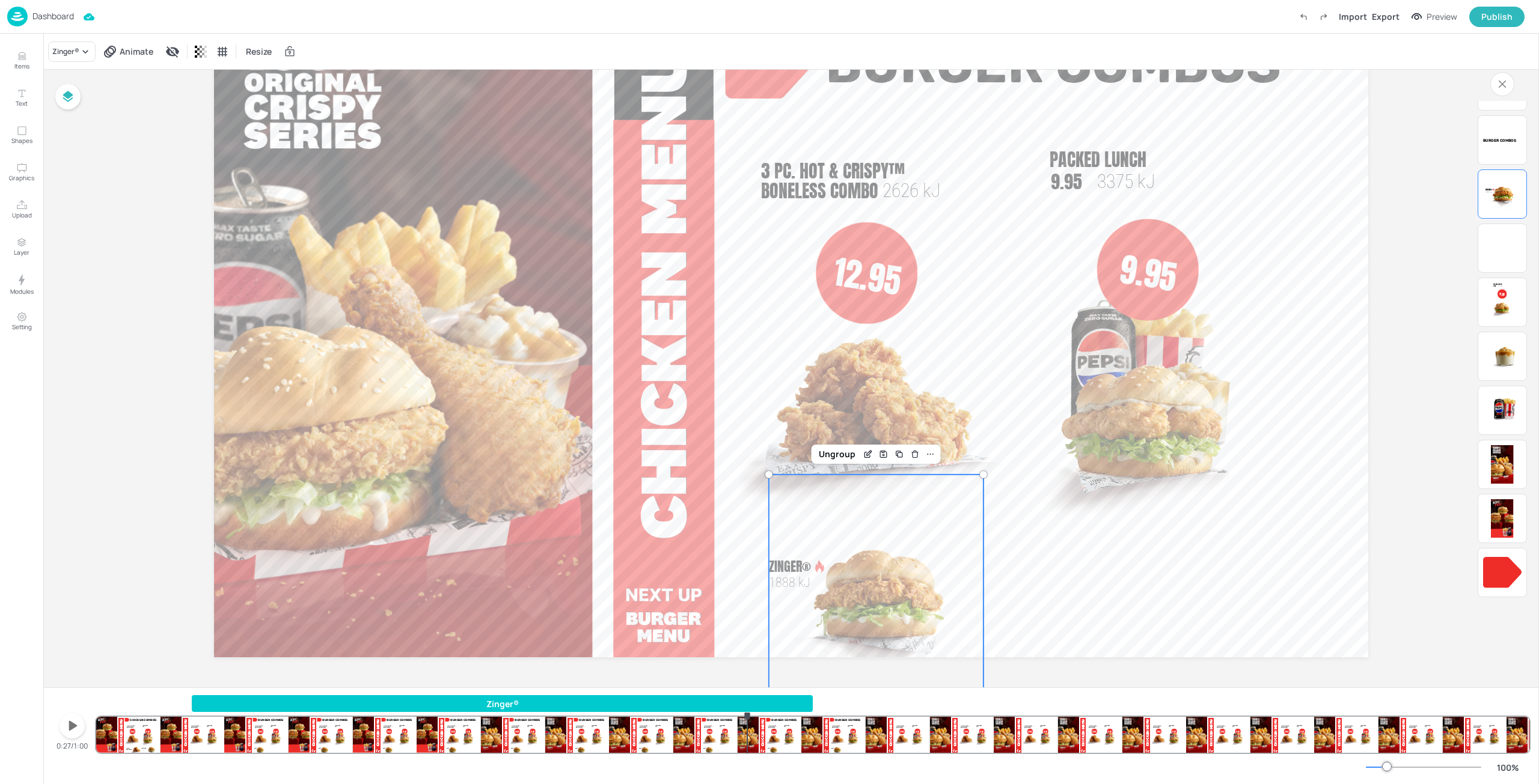
click at [841, 590] on img at bounding box center [884, 596] width 197 height 243
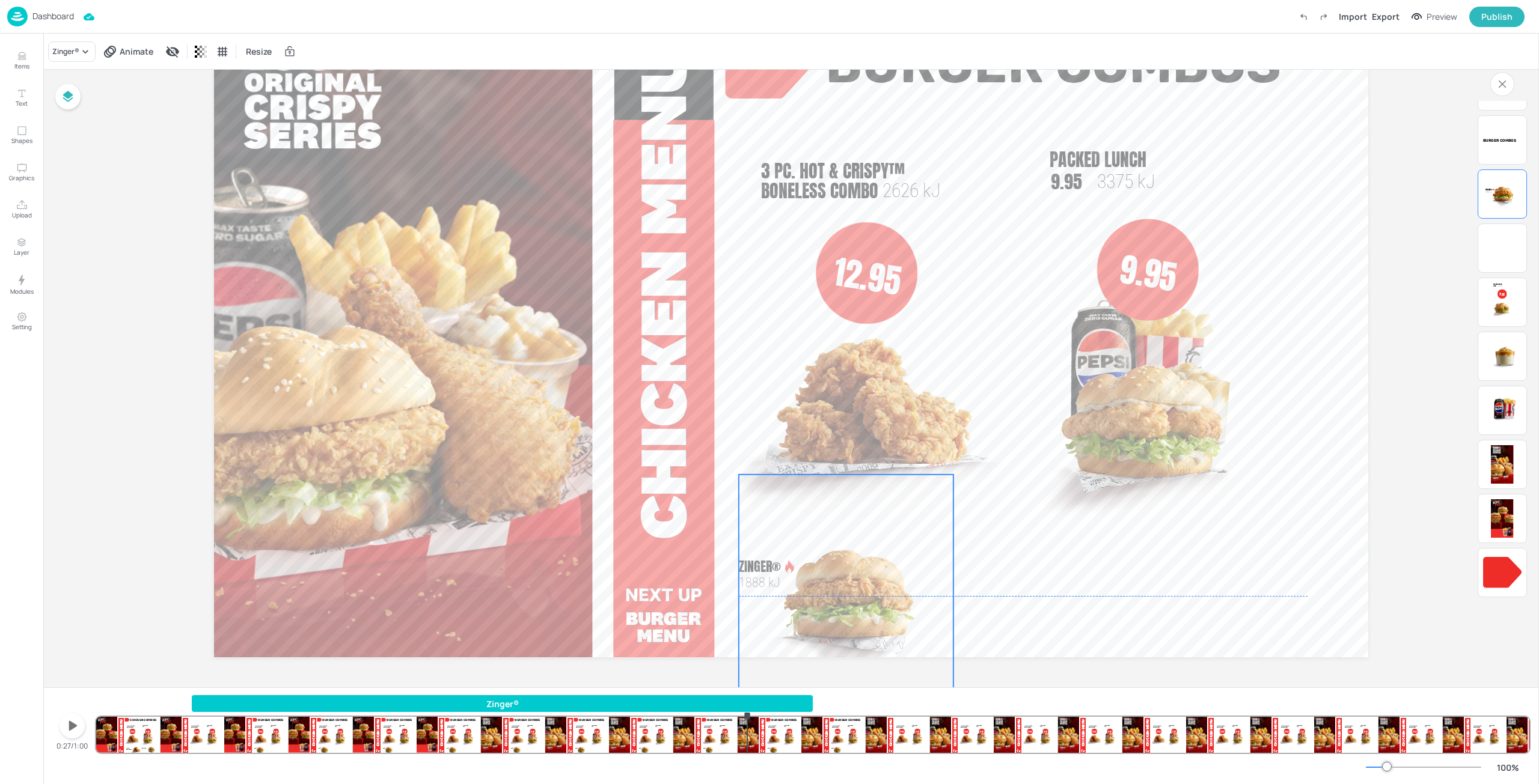
click at [814, 589] on img at bounding box center [855, 596] width 197 height 243
click at [855, 455] on icon "Save Layout" at bounding box center [853, 454] width 9 height 9
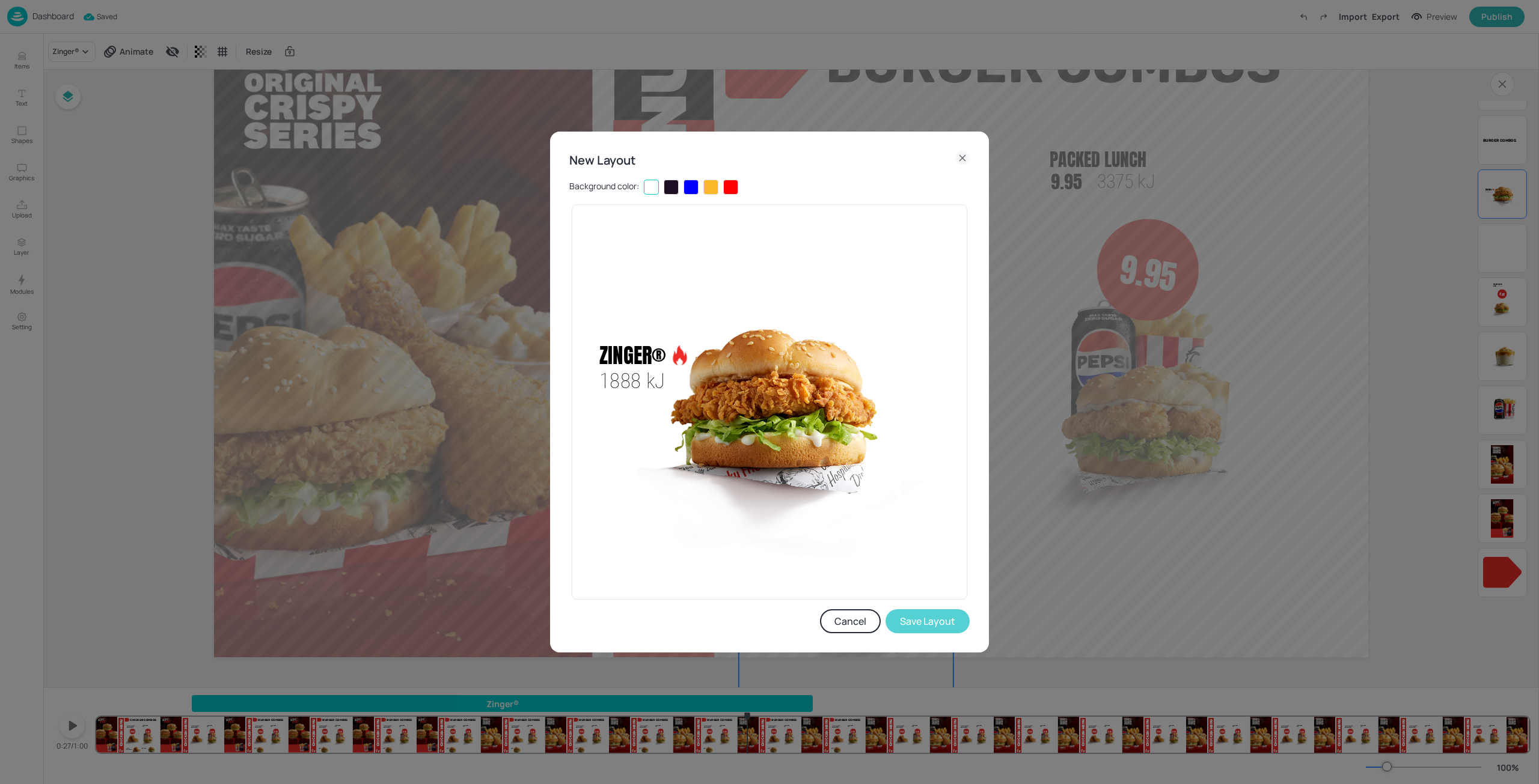
click at [930, 618] on button "Save Layout" at bounding box center [927, 621] width 84 height 24
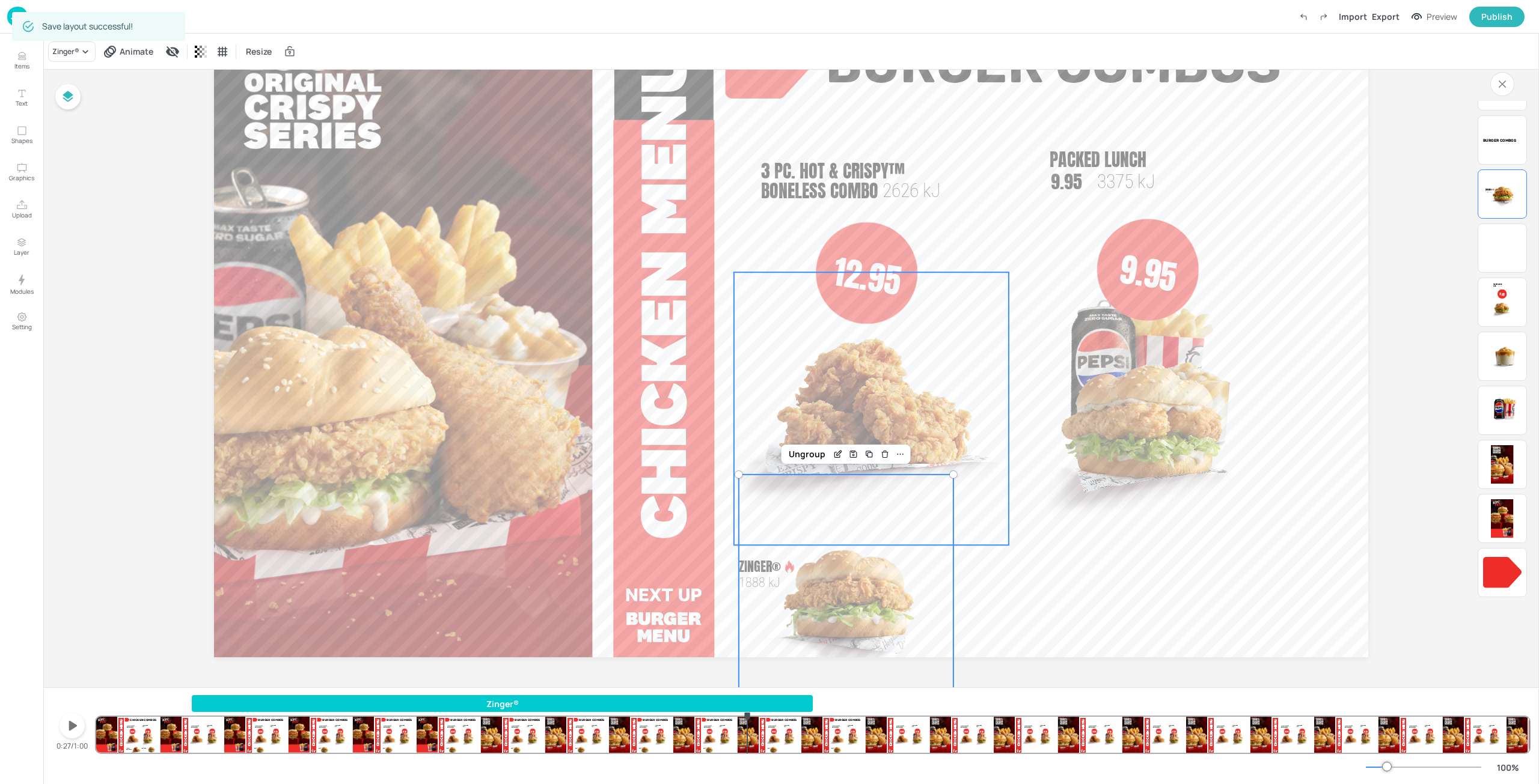
click at [876, 395] on img at bounding box center [871, 408] width 274 height 273
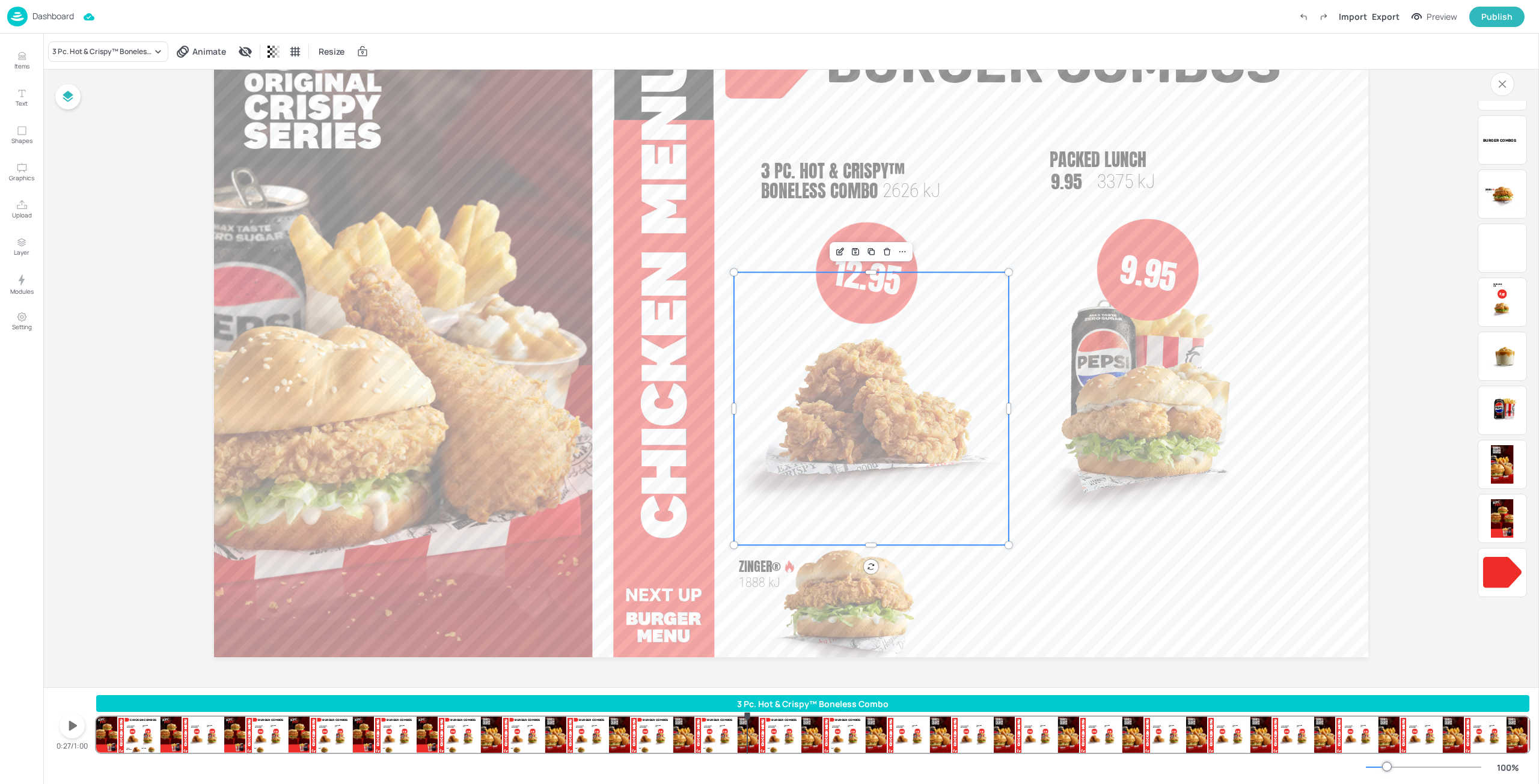
drag, startPoint x: 279, startPoint y: 702, endPoint x: 882, endPoint y: 702, distance: 603.0
click at [882, 702] on div "3 Pc. Hot & Crispy™ Boneless Combo" at bounding box center [813, 703] width 1433 height 12
drag, startPoint x: 861, startPoint y: 707, endPoint x: 795, endPoint y: 711, distance: 66.1
click at [795, 707] on div "3 Pc. Hot & Crispy™ Boneless Combo" at bounding box center [813, 703] width 1433 height 12
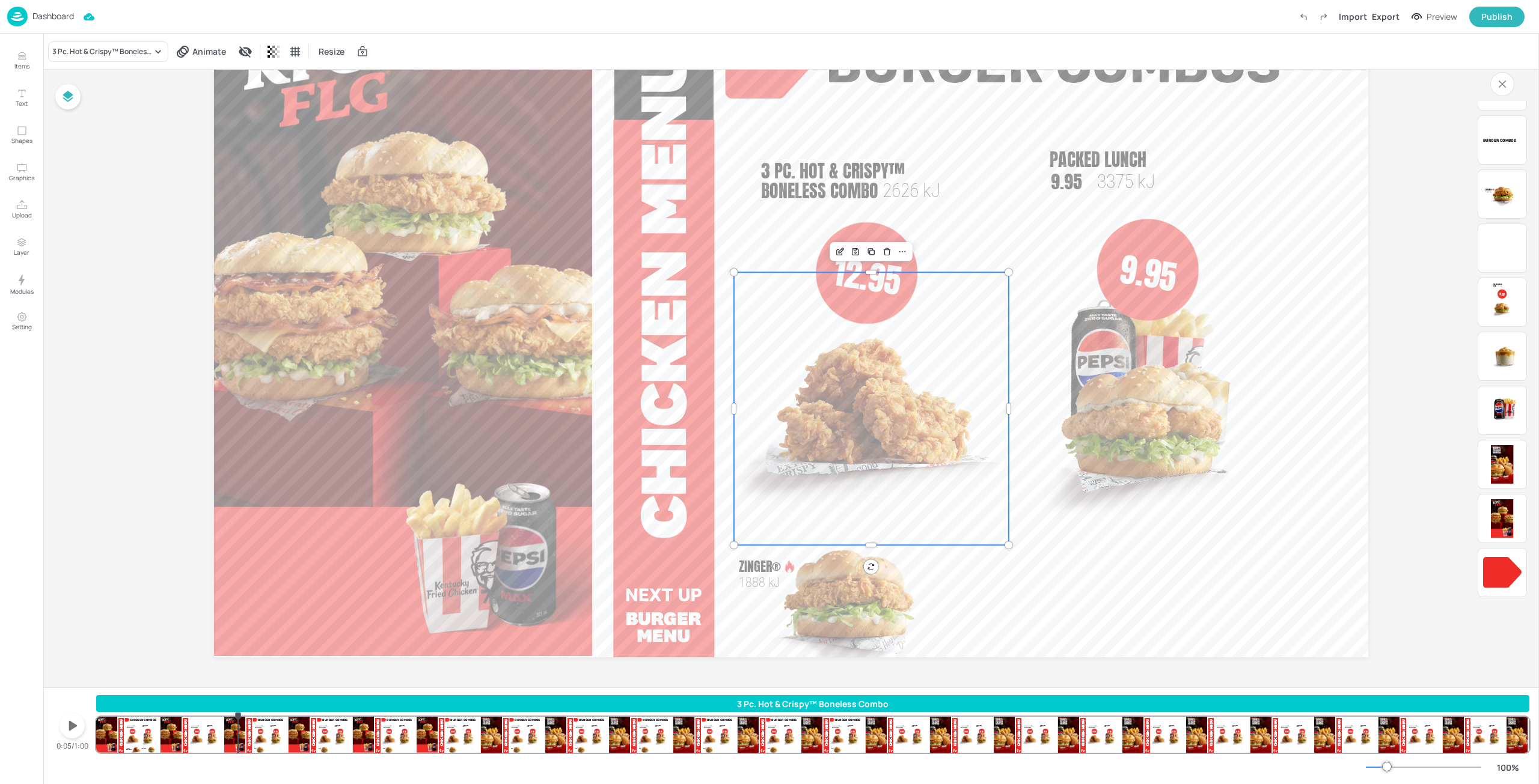
drag, startPoint x: 793, startPoint y: 731, endPoint x: 230, endPoint y: 726, distance: 563.0
click at [230, 726] on div "3 Pc. Hot & Crispy™ Boneless Combo 9.95 Packed Lunch 9.95 3375 [PERSON_NAME]® 1…" at bounding box center [813, 723] width 1433 height 58
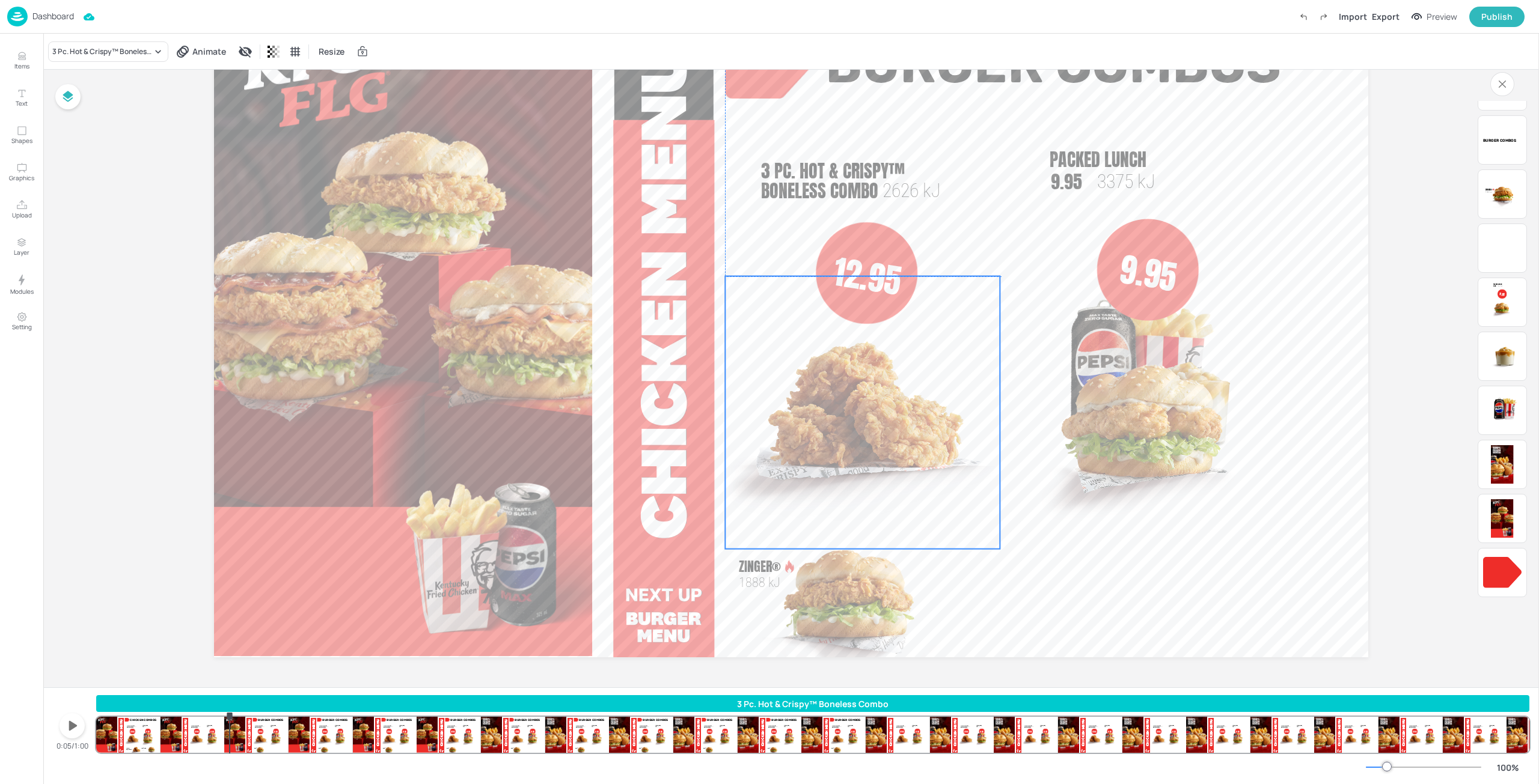
drag, startPoint x: 1209, startPoint y: 521, endPoint x: 893, endPoint y: 435, distance: 327.5
click at [893, 435] on img at bounding box center [862, 413] width 274 height 273
click at [878, 271] on span "12.95" at bounding box center [868, 276] width 74 height 60
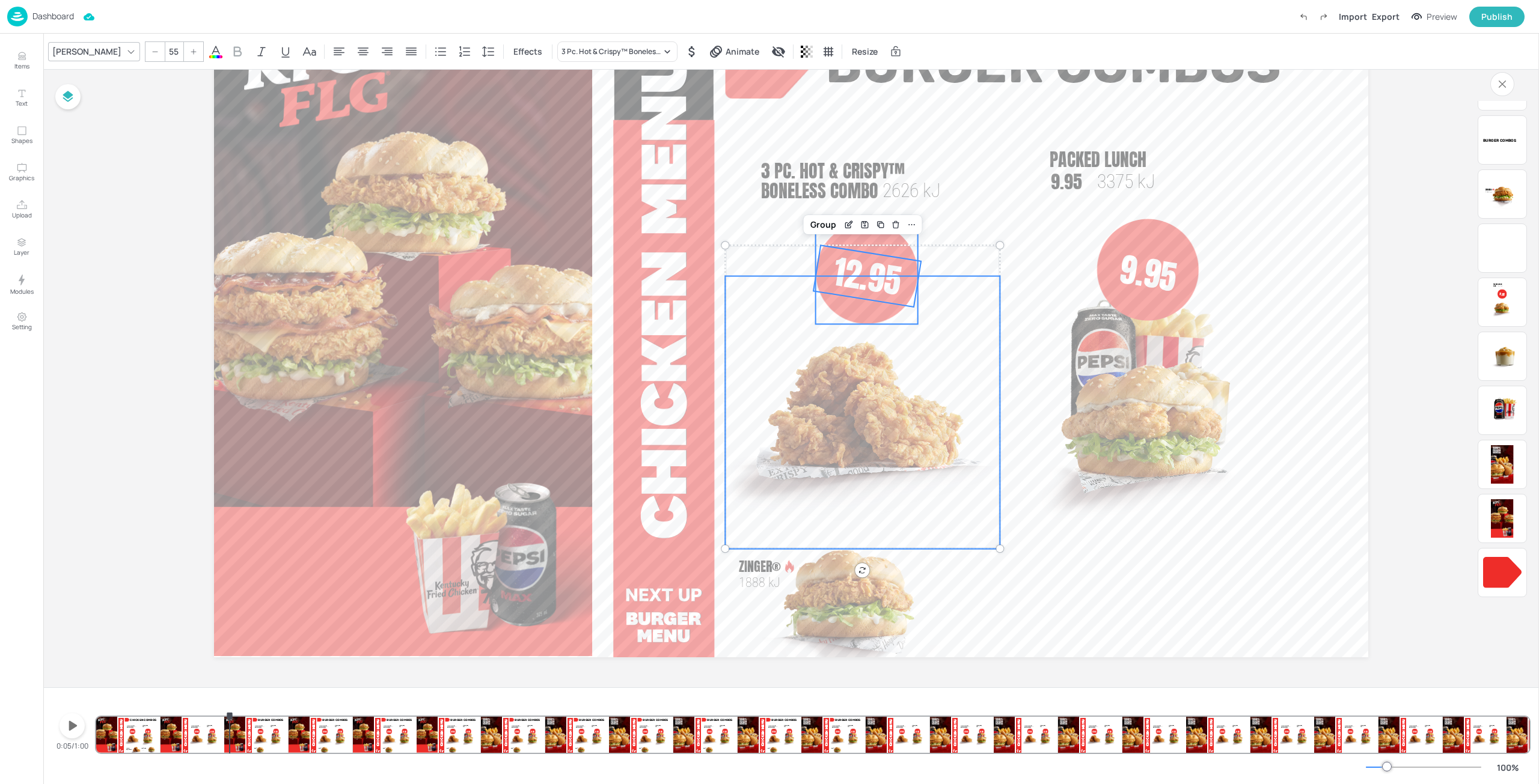
click at [868, 239] on div at bounding box center [867, 273] width 102 height 102
click at [848, 177] on div "Save Layout" at bounding box center [863, 178] width 49 height 15
click at [810, 179] on span "3 Pc. Hot & Crispy™ Boneless Combo" at bounding box center [833, 181] width 144 height 47
type input "--"
click at [917, 194] on span "2626 kJ" at bounding box center [911, 190] width 58 height 23
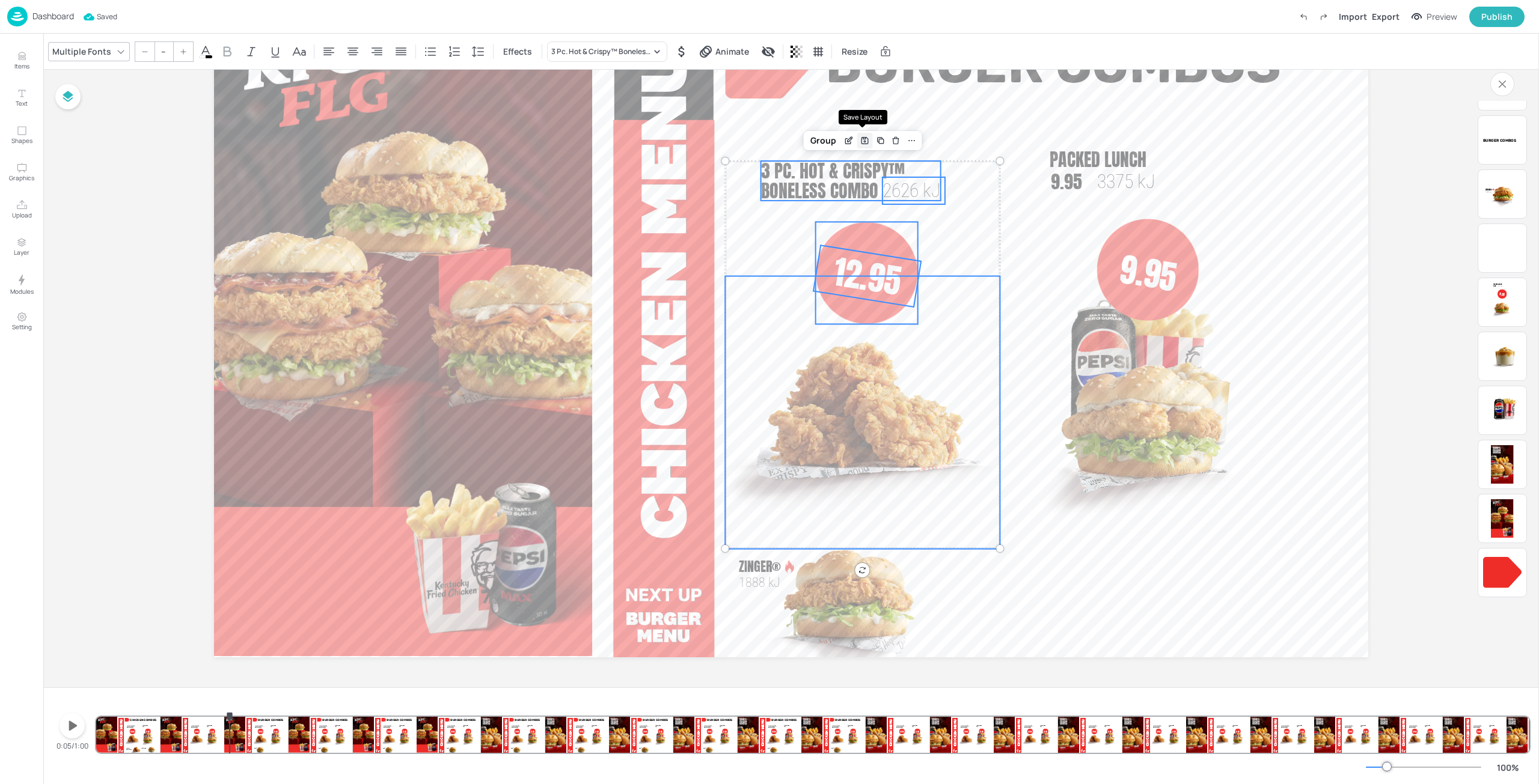
click at [861, 145] on div "Save Layout" at bounding box center [864, 140] width 15 height 15
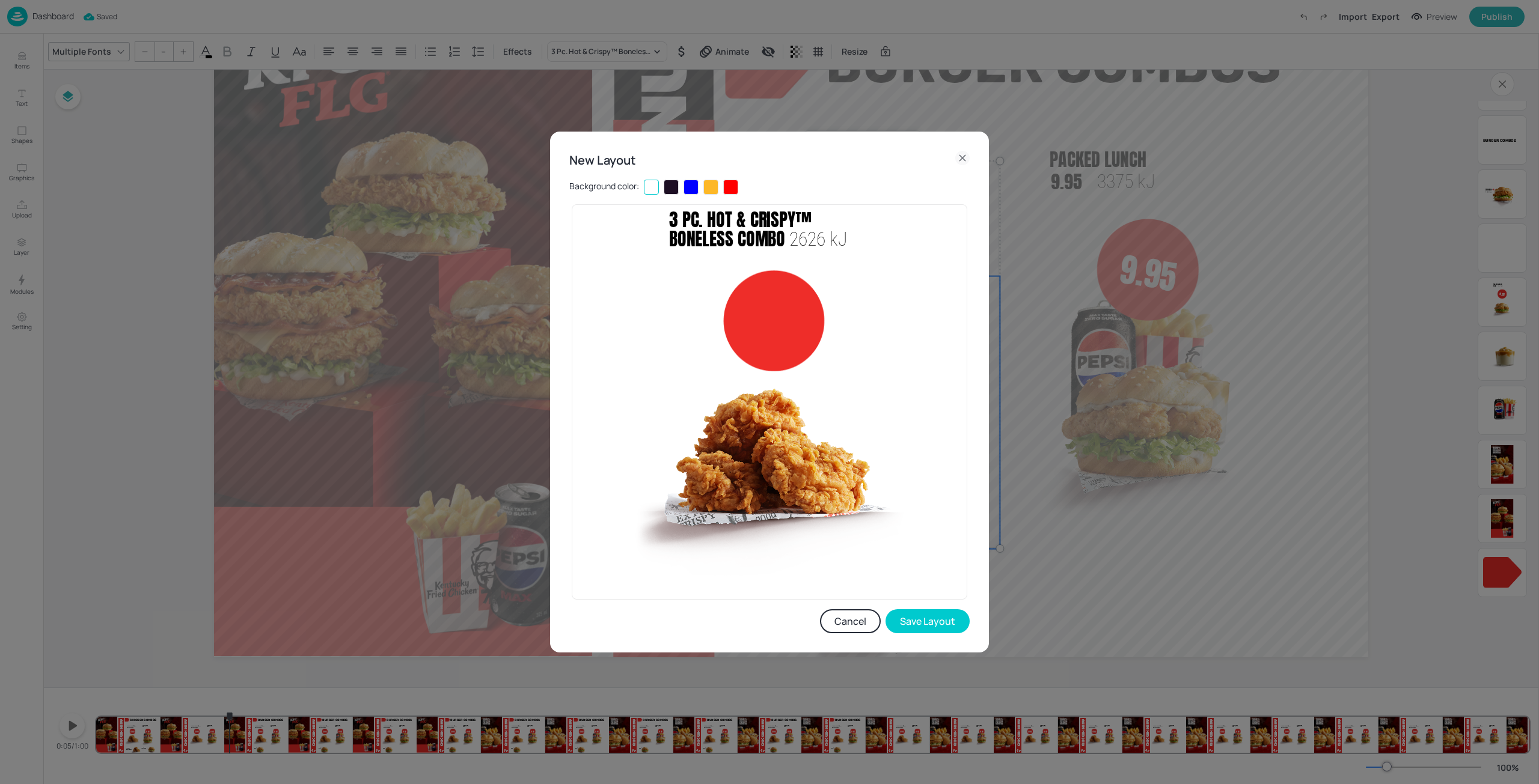
click at [964, 154] on icon at bounding box center [963, 158] width 15 height 15
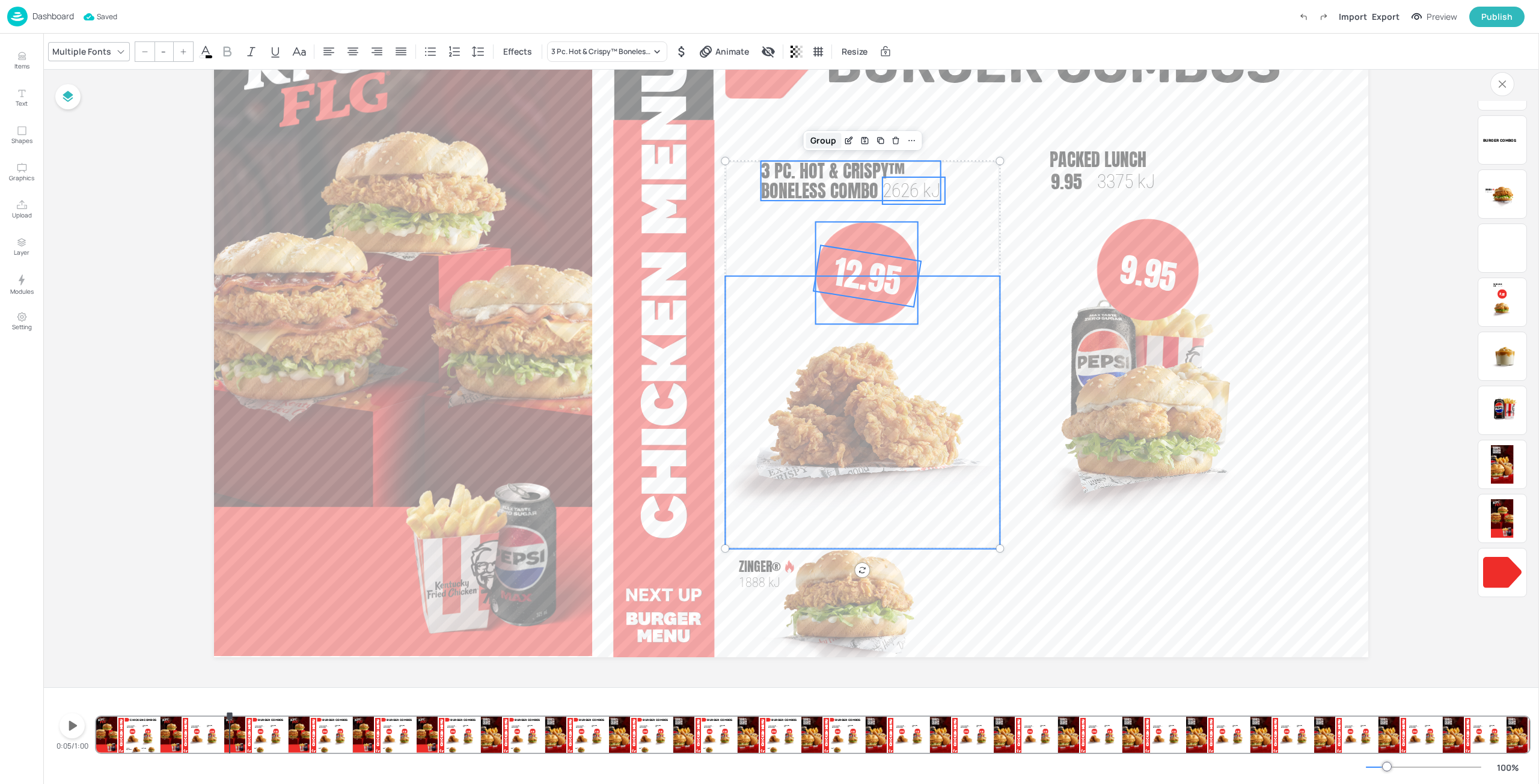
click at [826, 139] on div "Group" at bounding box center [823, 140] width 36 height 15
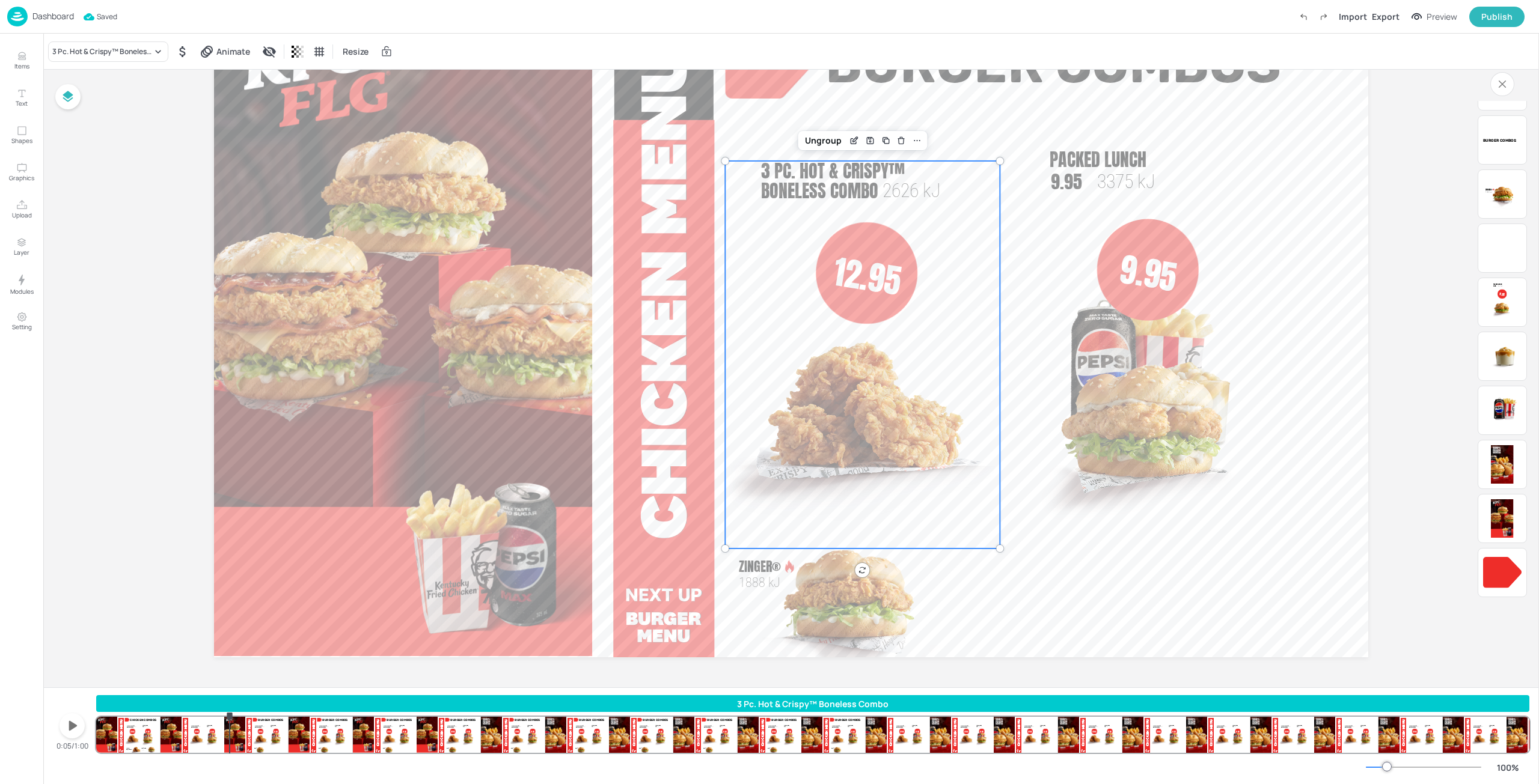
scroll to position [256, 0]
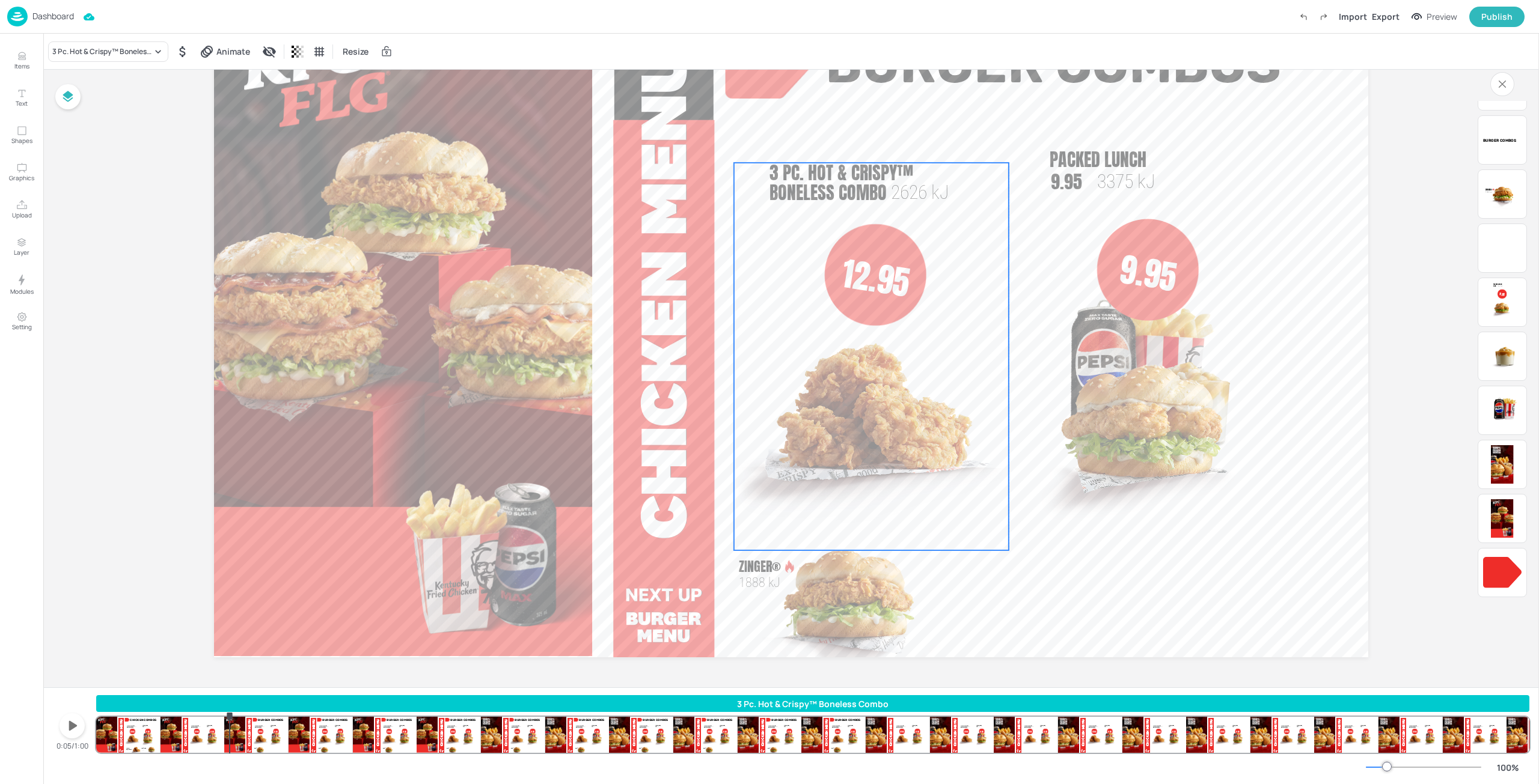
drag, startPoint x: 840, startPoint y: 211, endPoint x: 847, endPoint y: 213, distance: 7.3
click at [847, 213] on div "12.95 3 Pc. Hot & Crispy™ Boneless Combo 2626 kJ" at bounding box center [871, 356] width 274 height 387
click at [875, 144] on icon "Save Layout" at bounding box center [878, 142] width 7 height 7
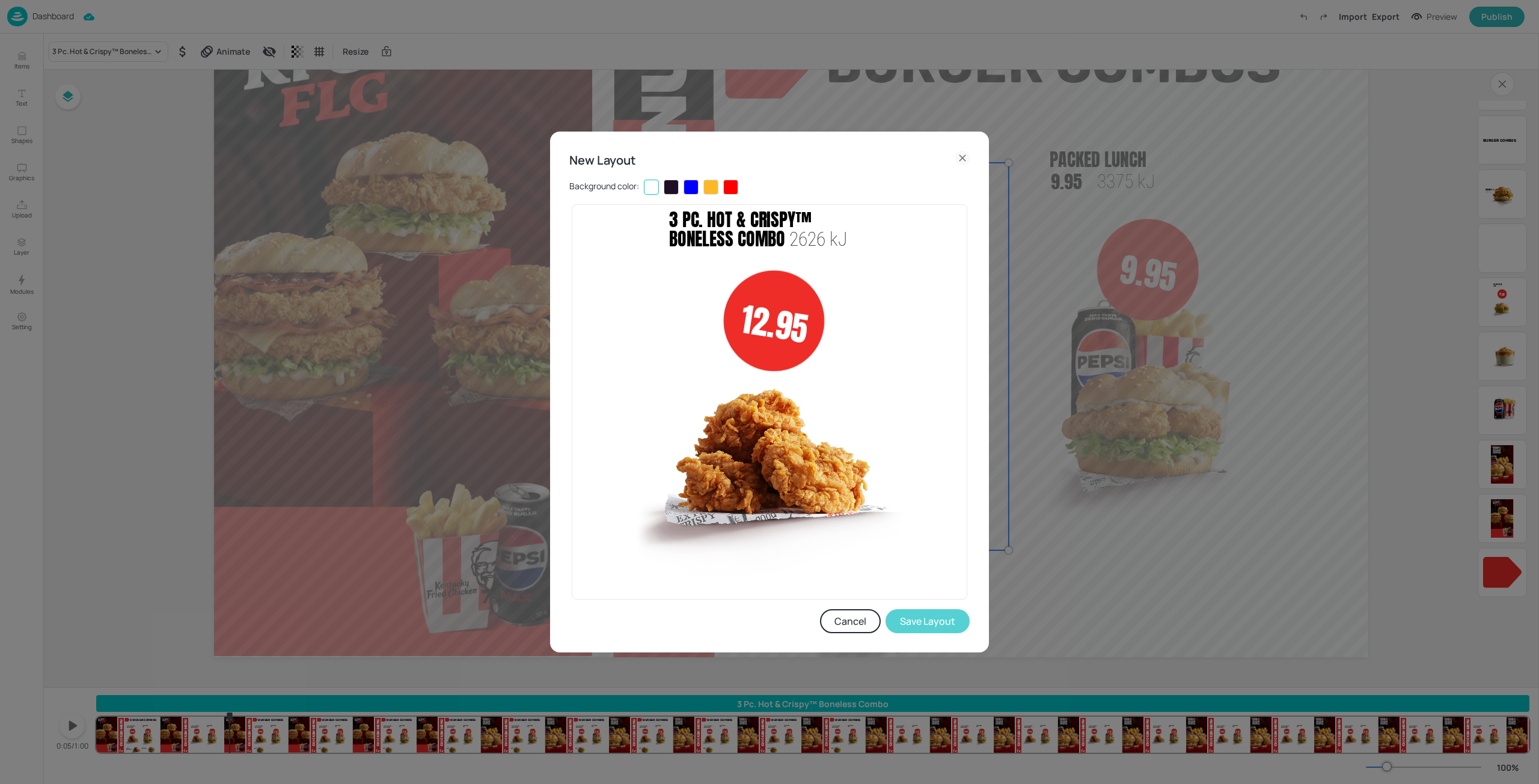
click at [937, 622] on button "Save Layout" at bounding box center [927, 621] width 84 height 24
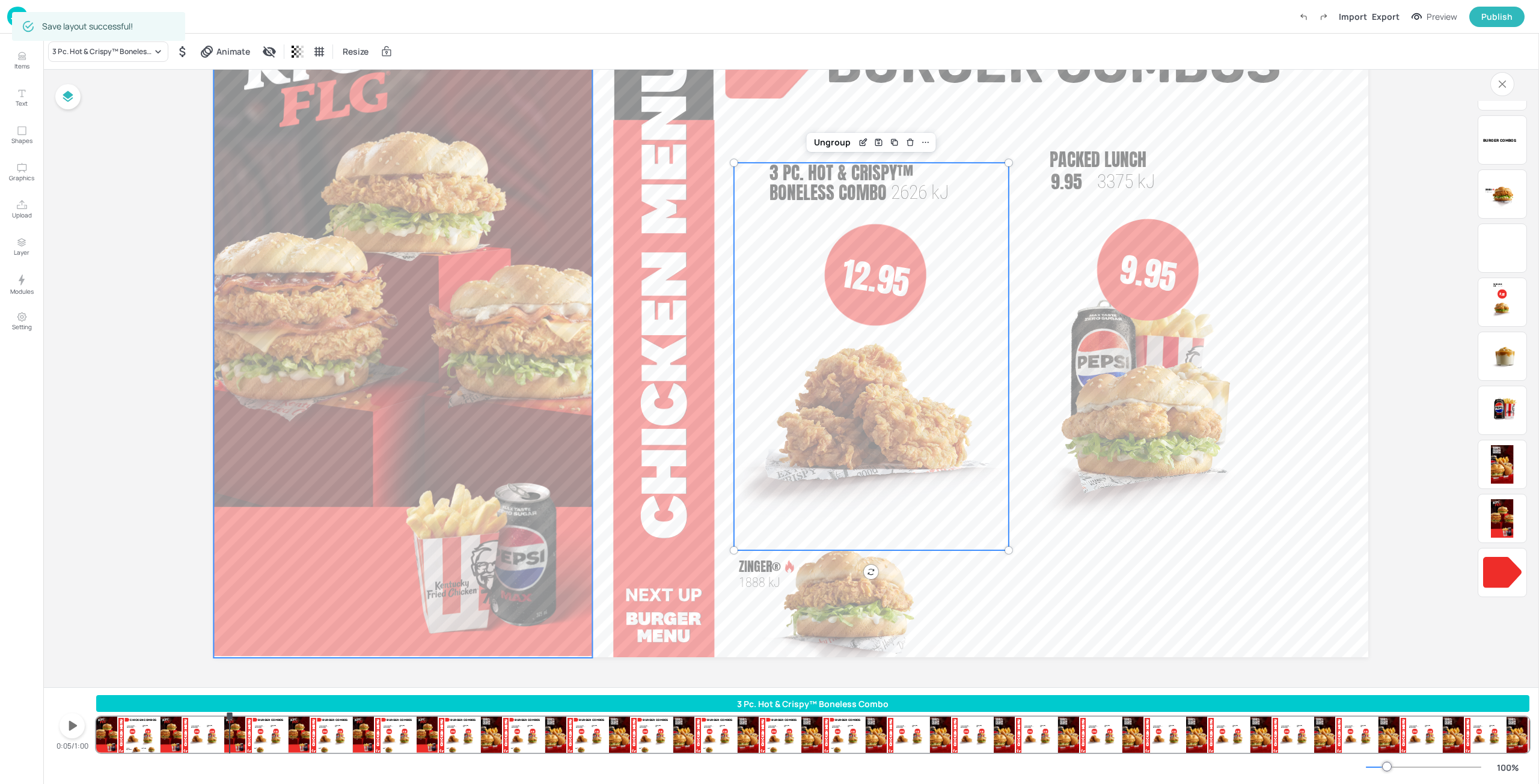
click at [488, 535] on div at bounding box center [406, 336] width 386 height 652
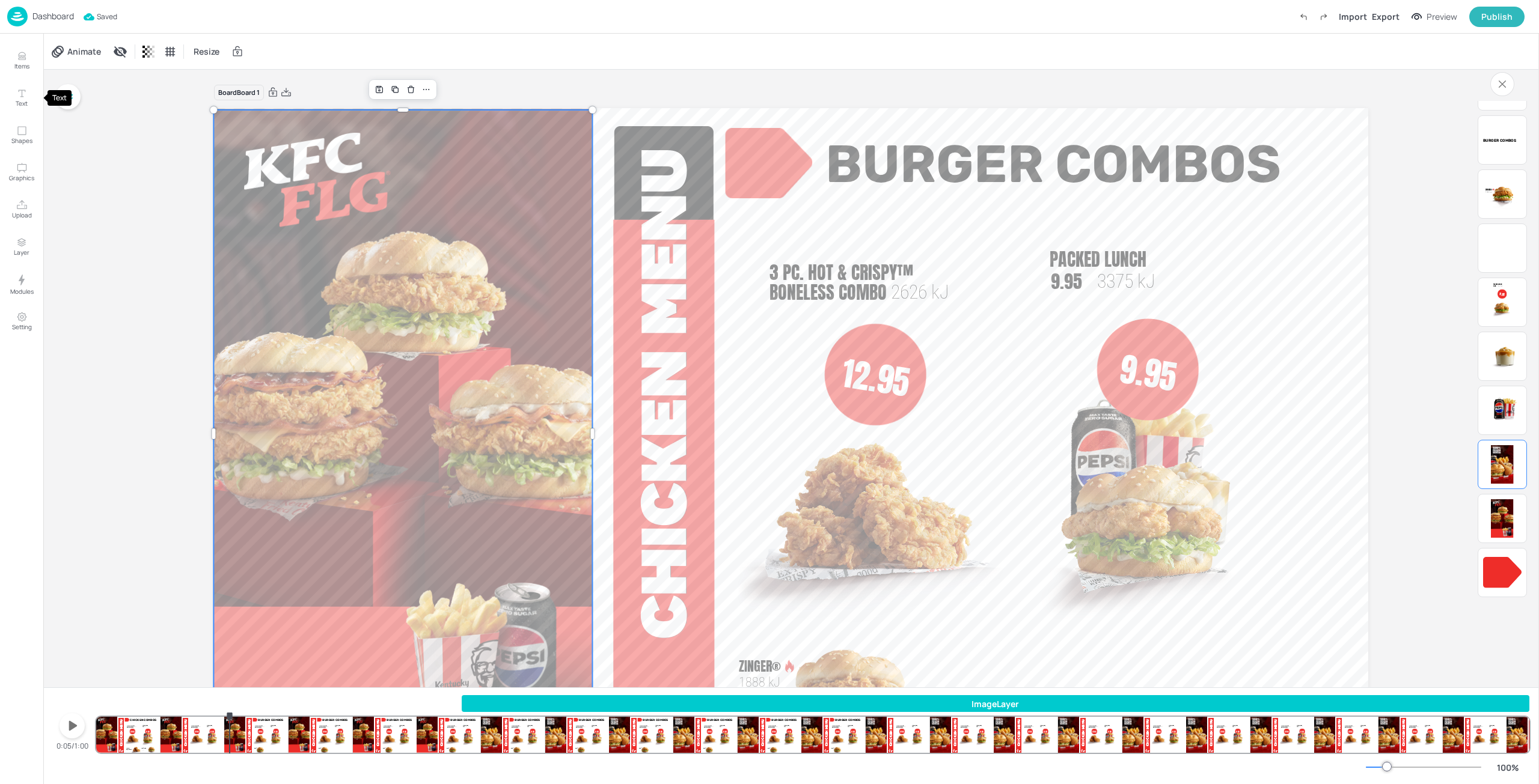
click at [66, 95] on div "Text" at bounding box center [59, 98] width 24 height 15
click at [77, 109] on div at bounding box center [68, 97] width 26 height 48
click at [74, 104] on icon "button" at bounding box center [68, 97] width 15 height 15
click at [138, 210] on div "Board Board 1 9.95 Packed Lunch 9.95 3375 [PERSON_NAME]® 1888 [PERSON_NAME] Com…" at bounding box center [791, 429] width 1496 height 718
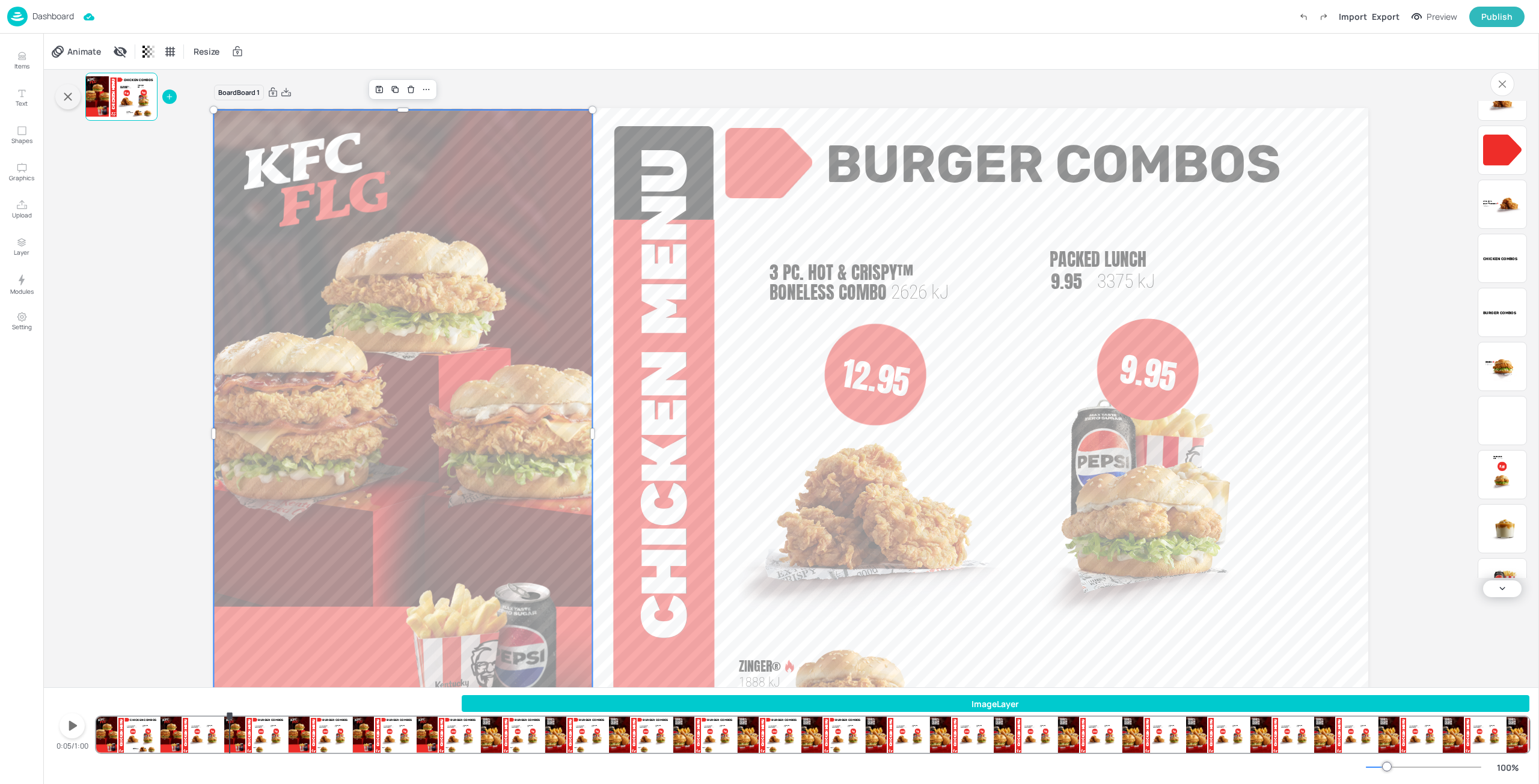
scroll to position [76, 0]
click at [1406, 284] on div "Board Board 1 9.95 Packed Lunch 9.95 3375 [PERSON_NAME]® 1888 [PERSON_NAME] Com…" at bounding box center [791, 429] width 1496 height 718
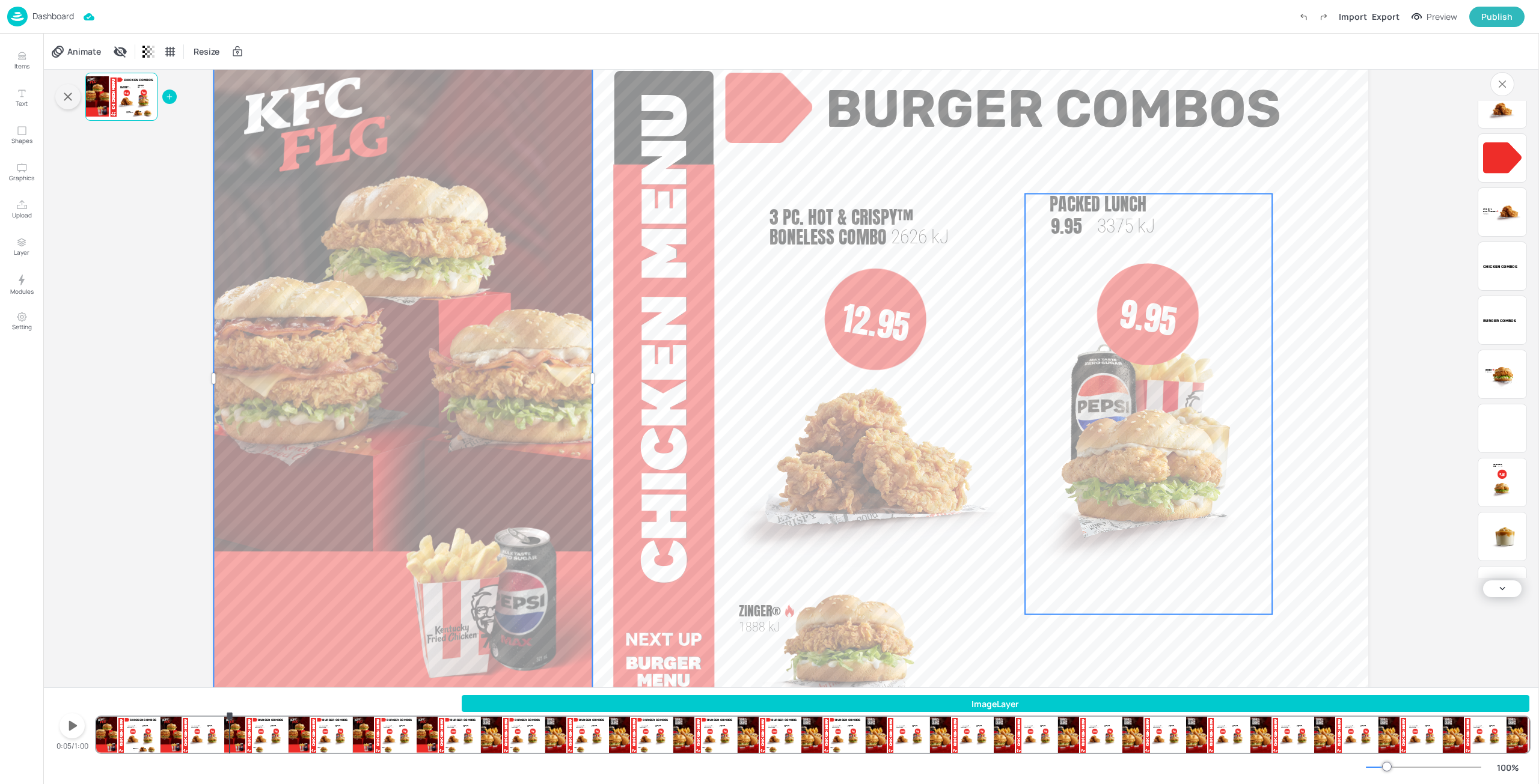
scroll to position [100, 0]
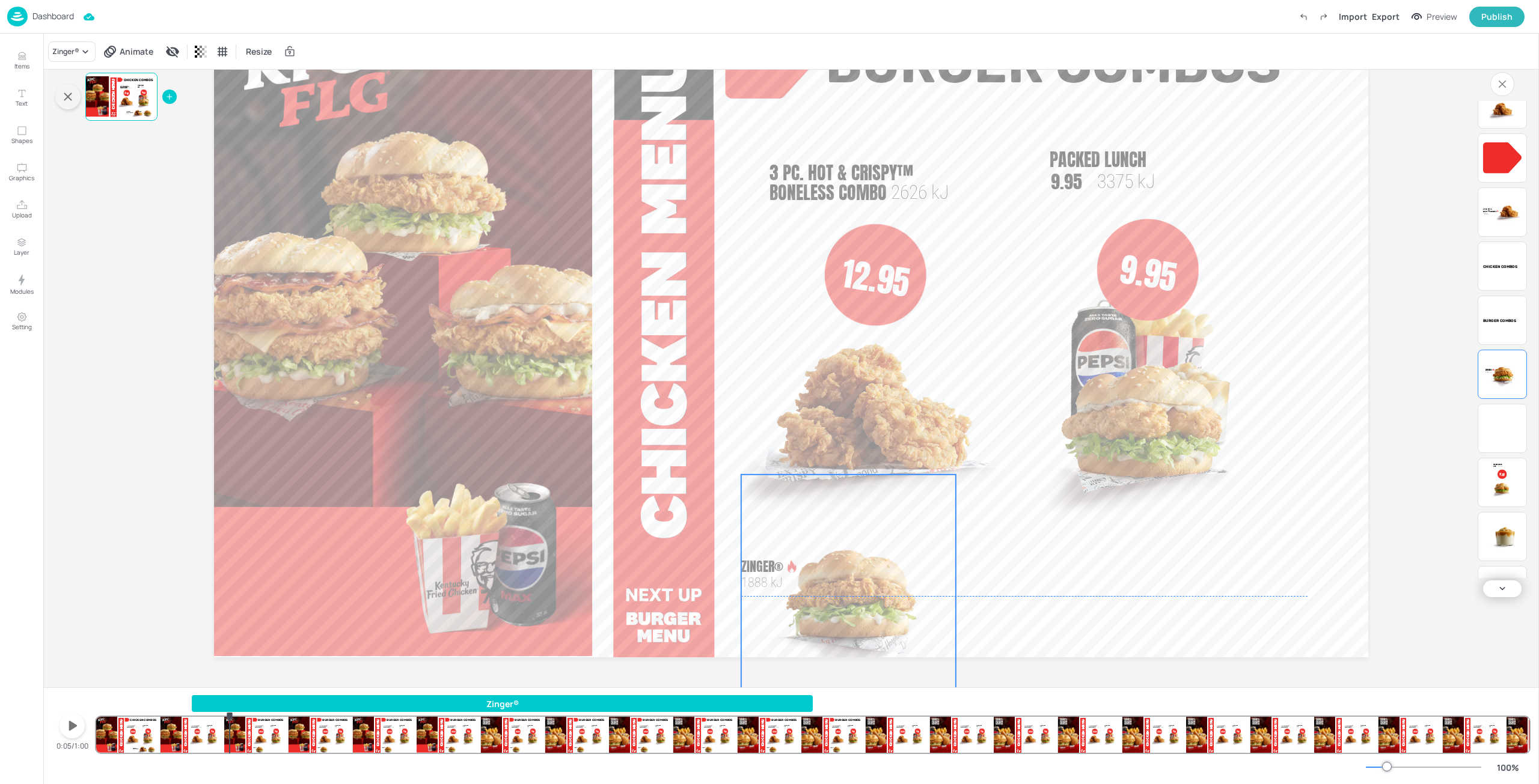
click at [834, 576] on img at bounding box center [857, 596] width 197 height 243
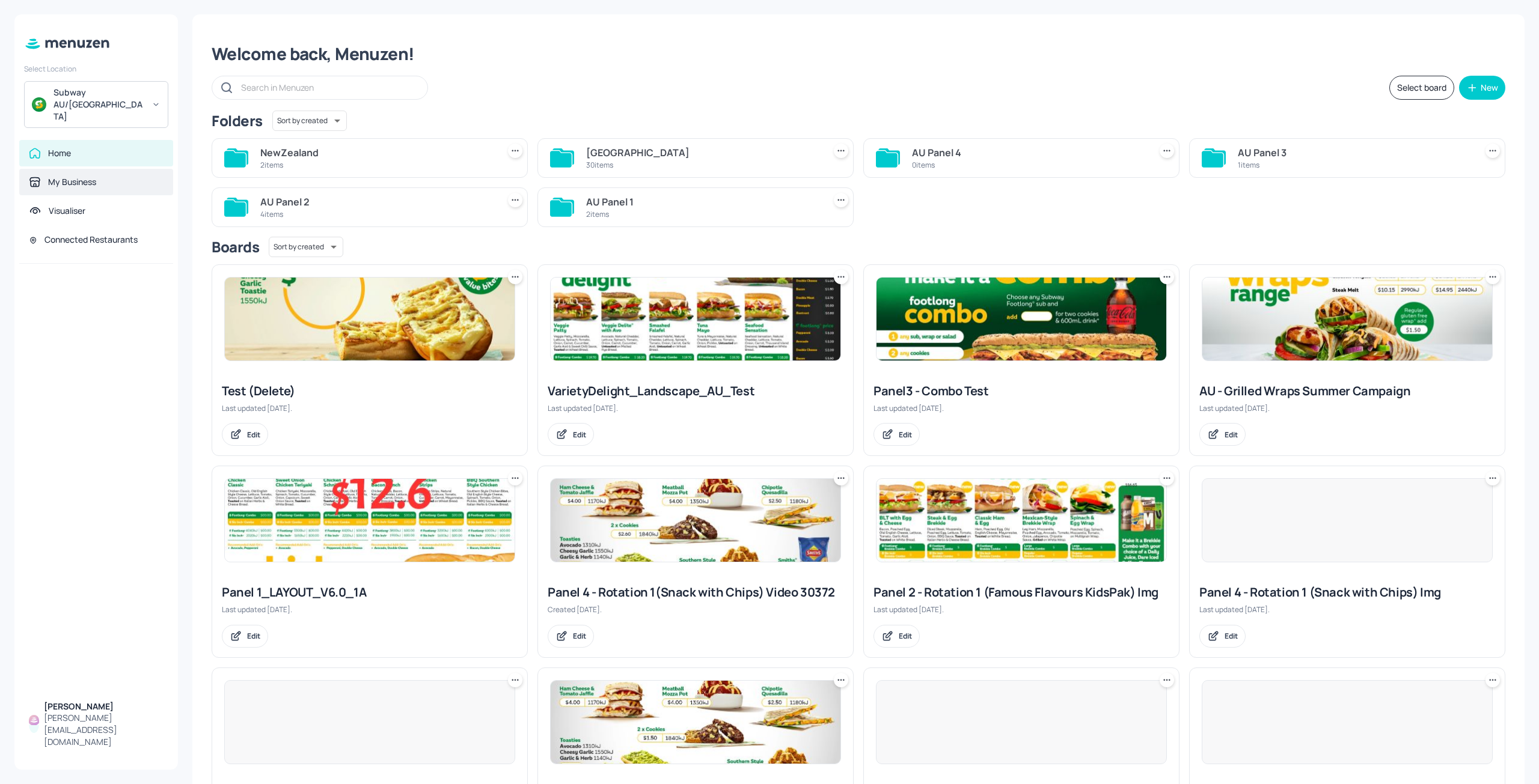
click at [74, 176] on div "My Business" at bounding box center [72, 182] width 48 height 12
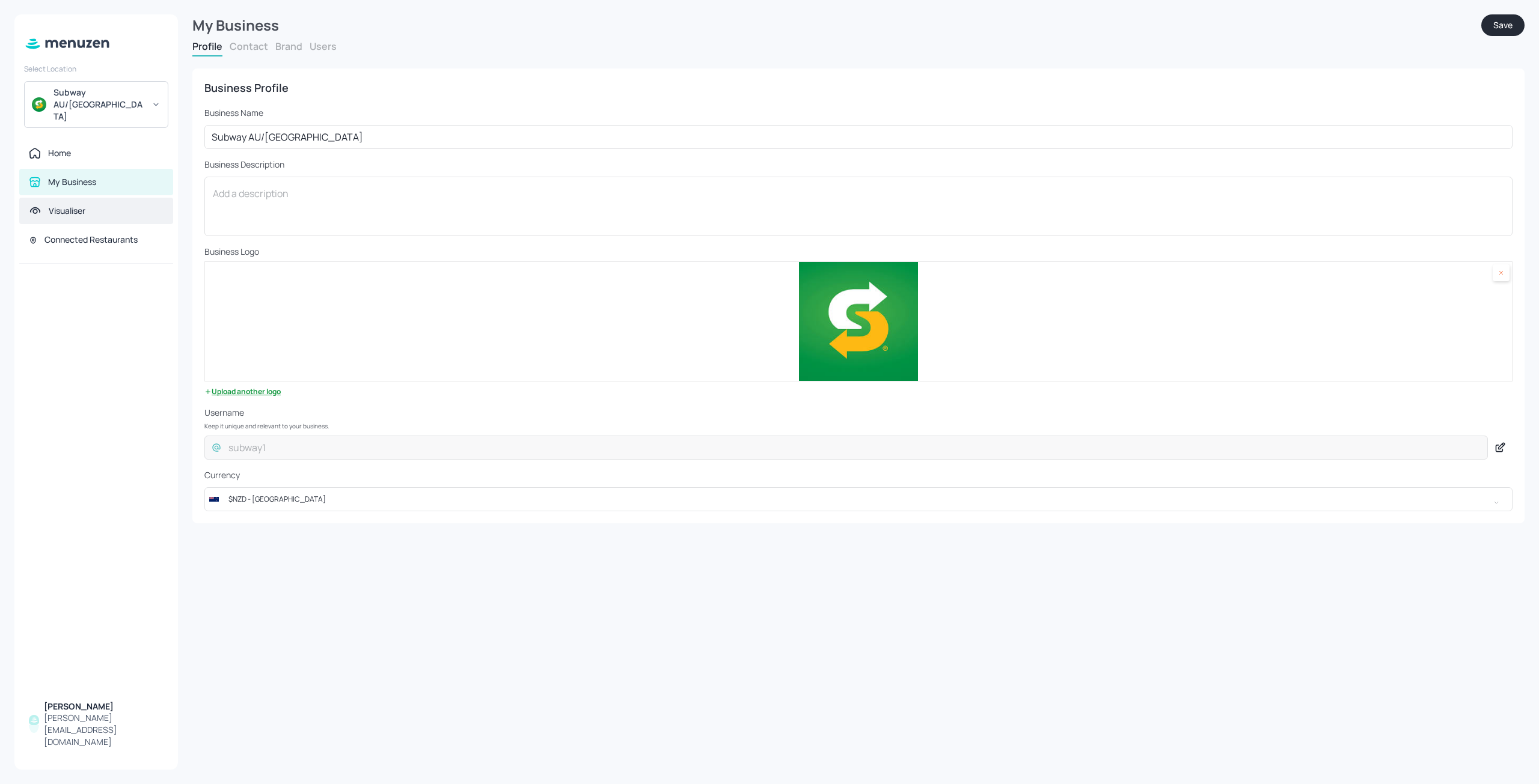
click at [80, 201] on div "Visualiser" at bounding box center [96, 211] width 154 height 26
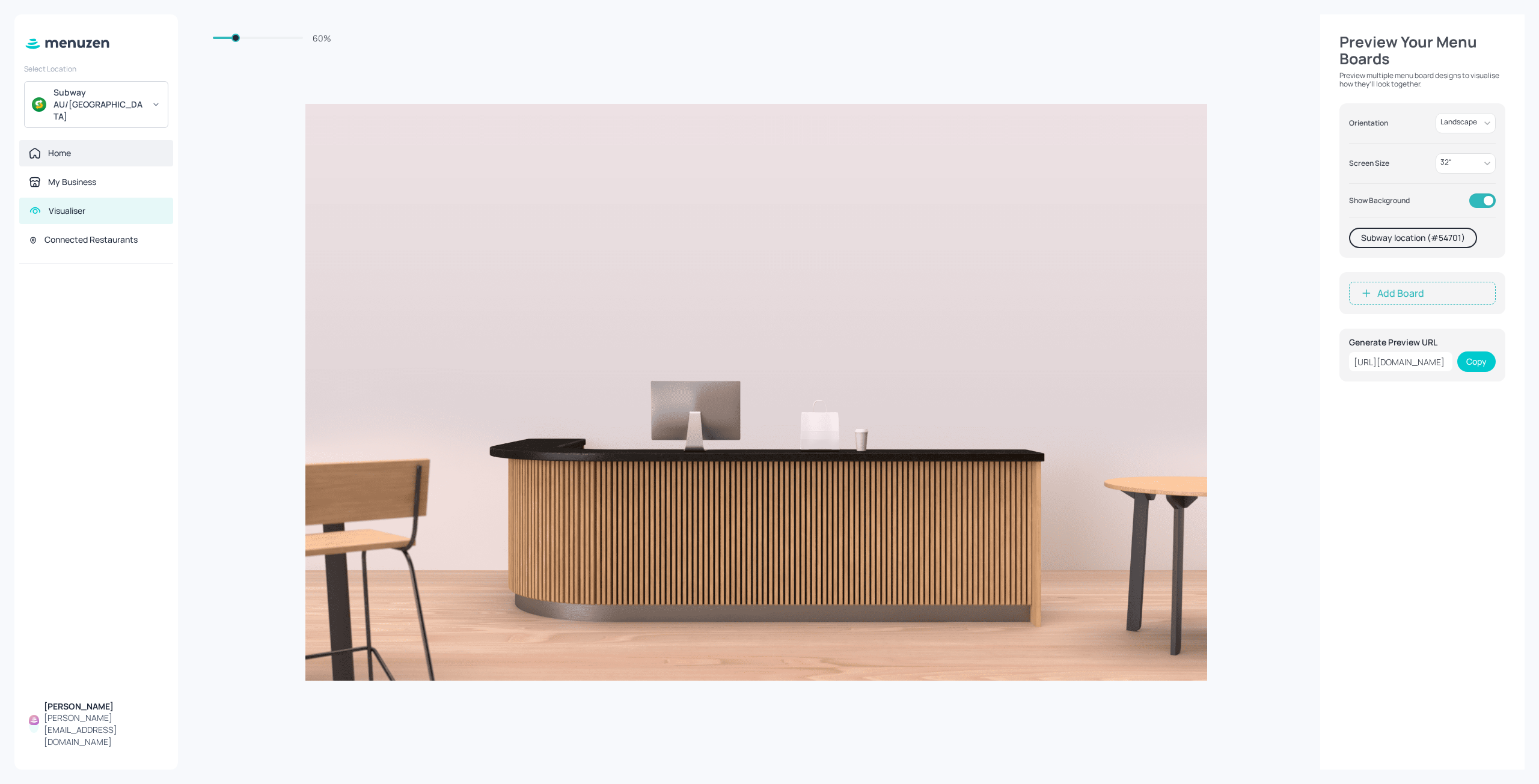
click at [76, 147] on div "Home" at bounding box center [96, 153] width 135 height 12
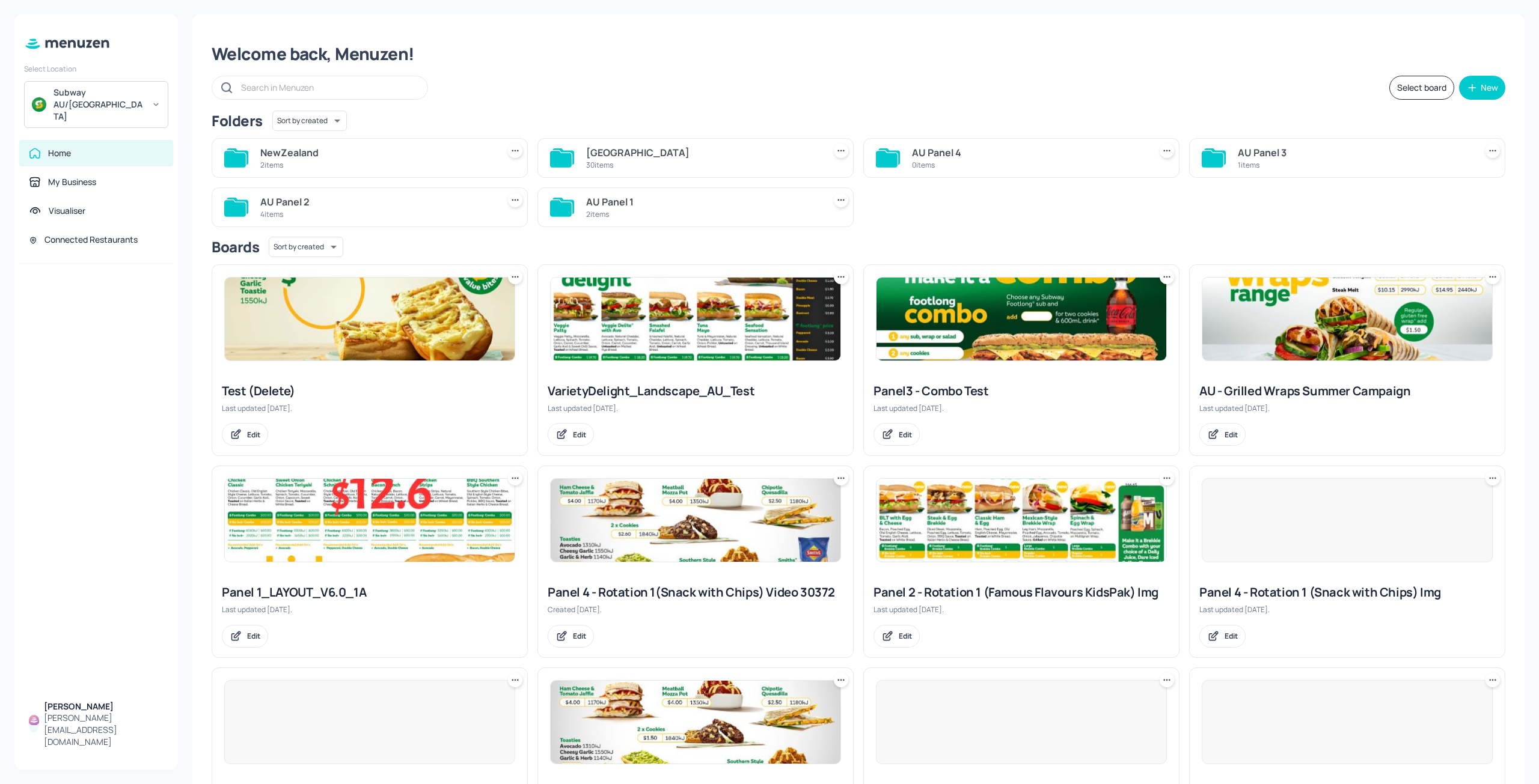
click at [325, 360] on div at bounding box center [369, 319] width 291 height 84
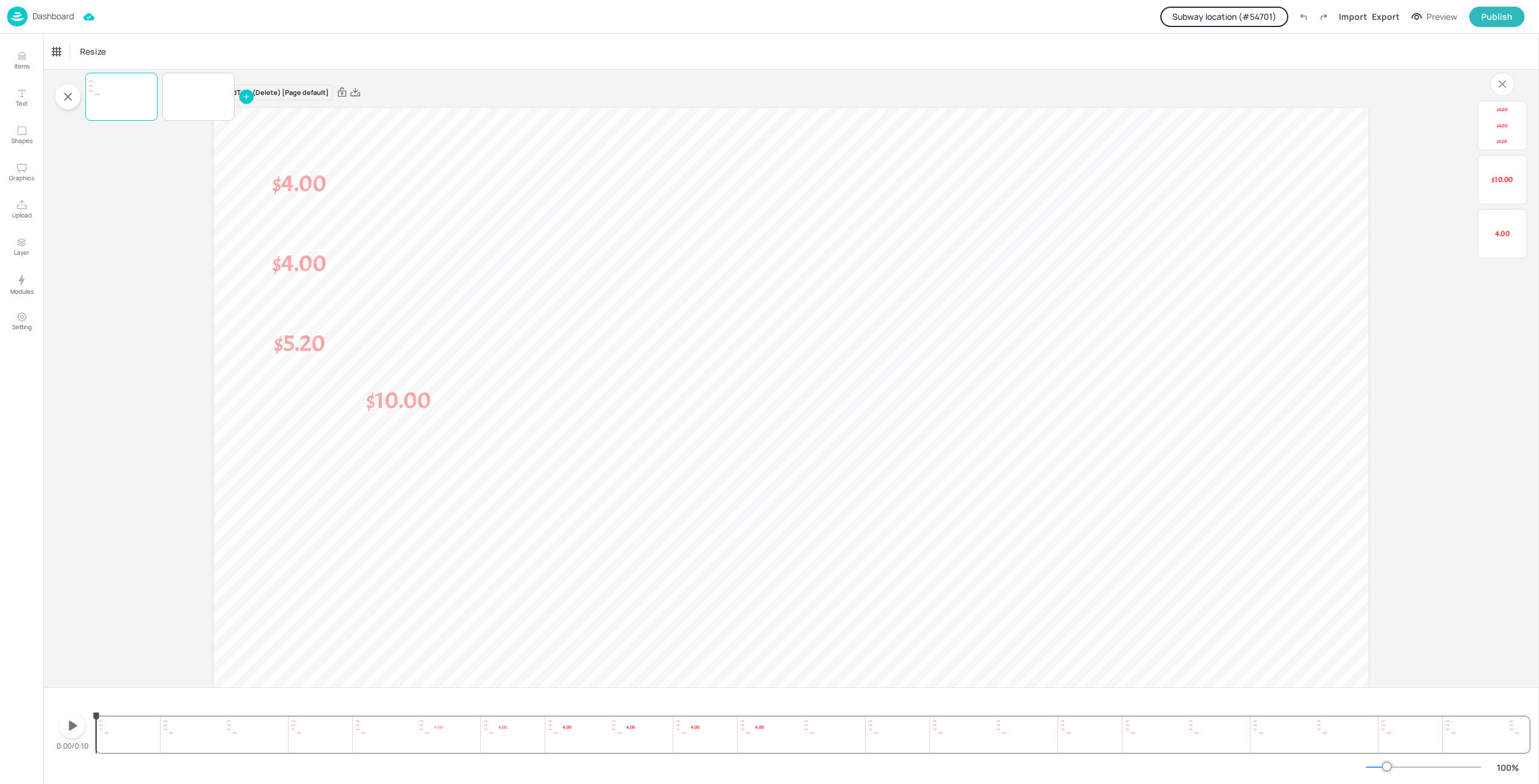
click at [1208, 22] on button "Subway location (# 54701 )" at bounding box center [1224, 17] width 128 height 20
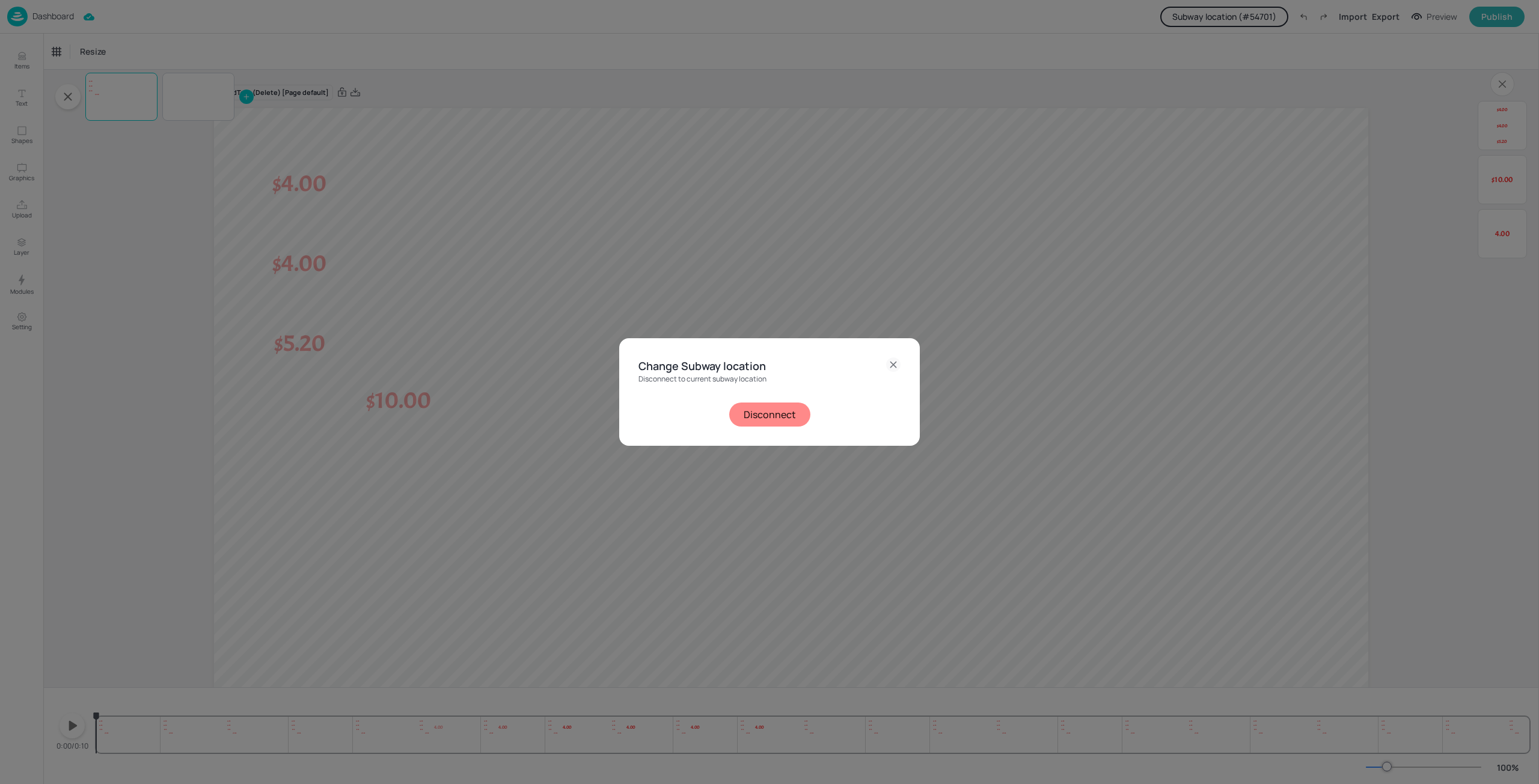
click at [894, 362] on icon at bounding box center [893, 365] width 15 height 15
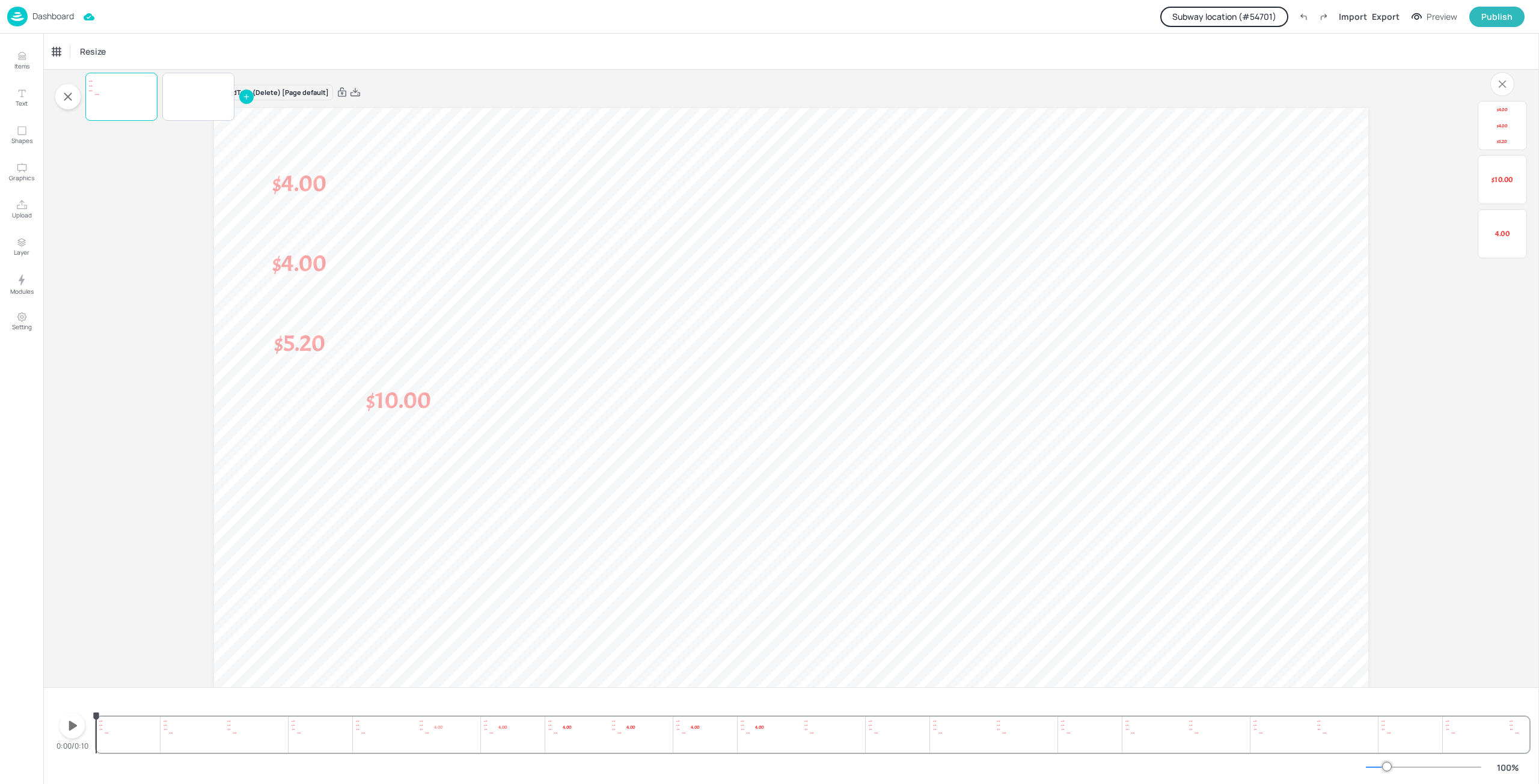
click at [158, 176] on div "Board Test (Delete) [Page default] 4.00 $10.00 $4.00 $4.00 $5.20" at bounding box center [791, 429] width 1496 height 718
click at [63, 92] on icon "button" at bounding box center [68, 97] width 15 height 15
click at [26, 65] on p "Items" at bounding box center [22, 66] width 15 height 9
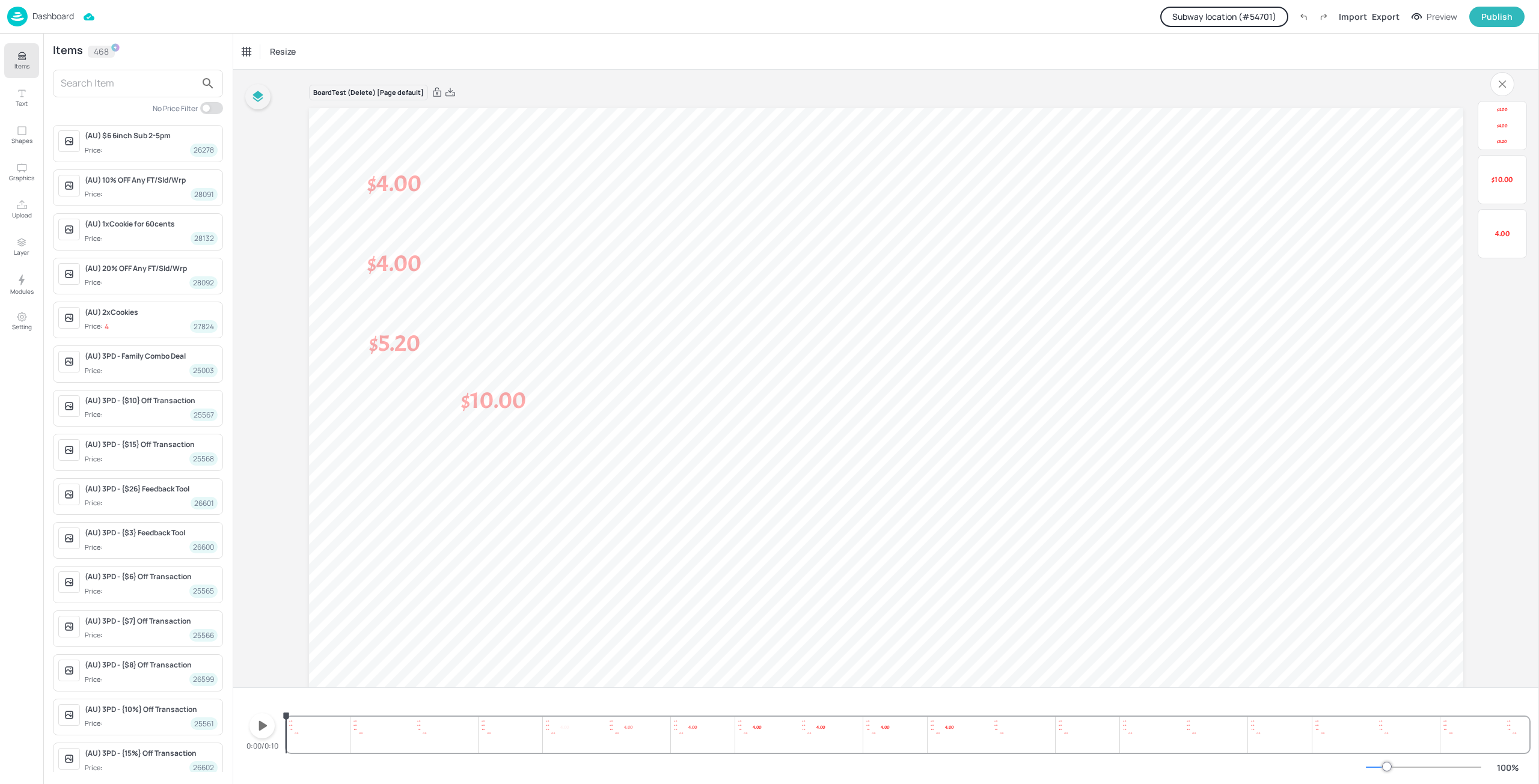
click at [50, 20] on p "Dashboard" at bounding box center [53, 16] width 42 height 9
